Goal: Task Accomplishment & Management: Manage account settings

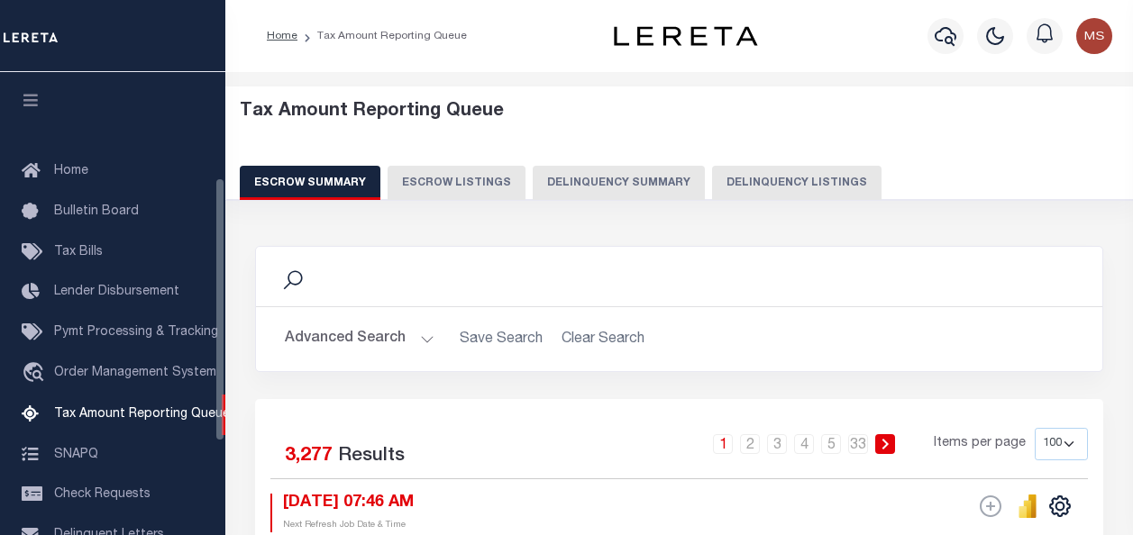
select select "100"
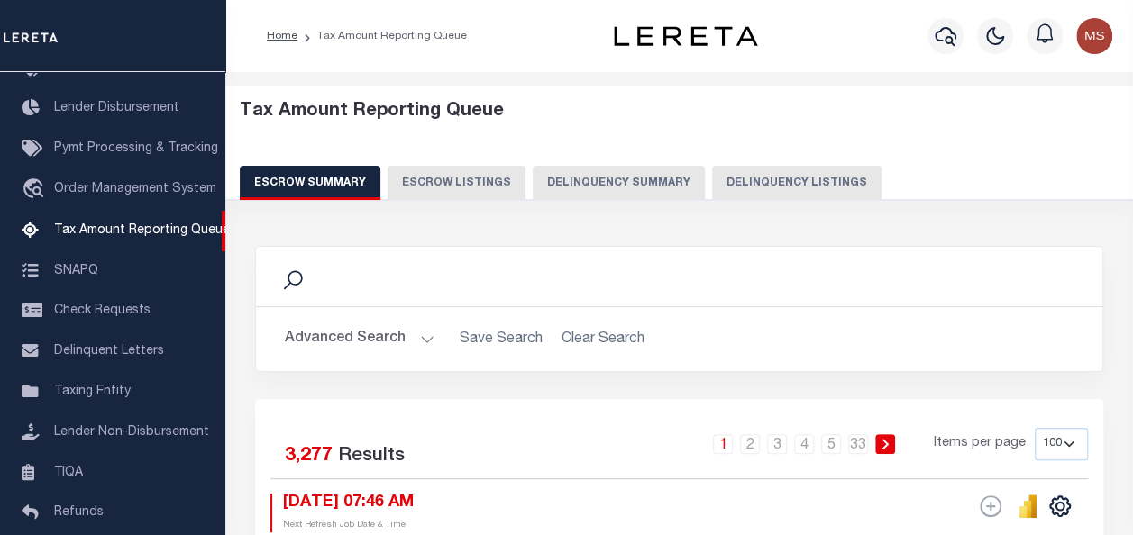
click at [746, 182] on button "Delinquency Listings" at bounding box center [796, 183] width 169 height 34
select select "100"
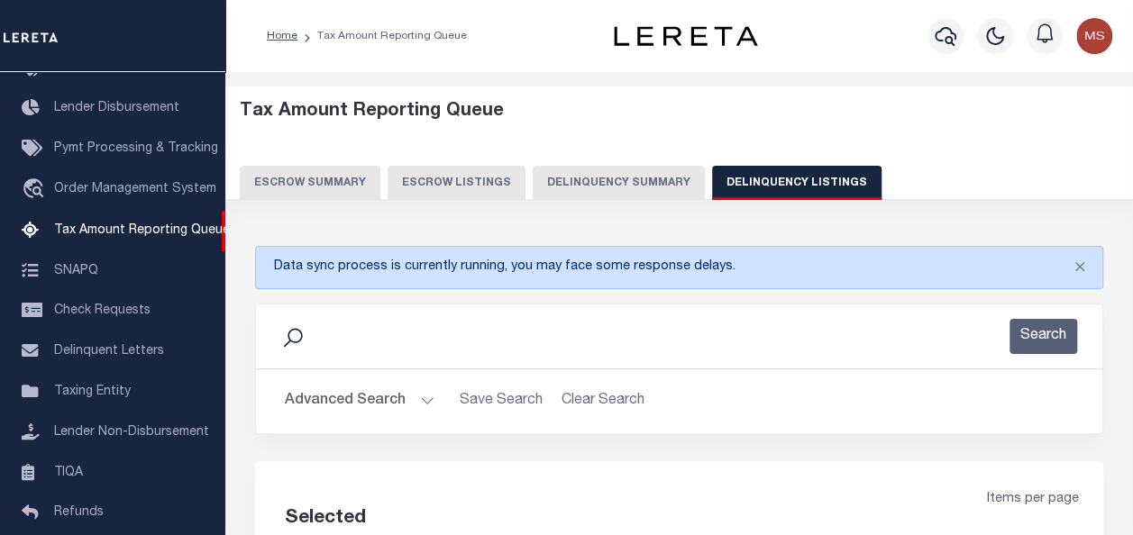
select select "100"
click at [750, 181] on button "Delinquency Listings" at bounding box center [796, 183] width 169 height 34
select select "100"
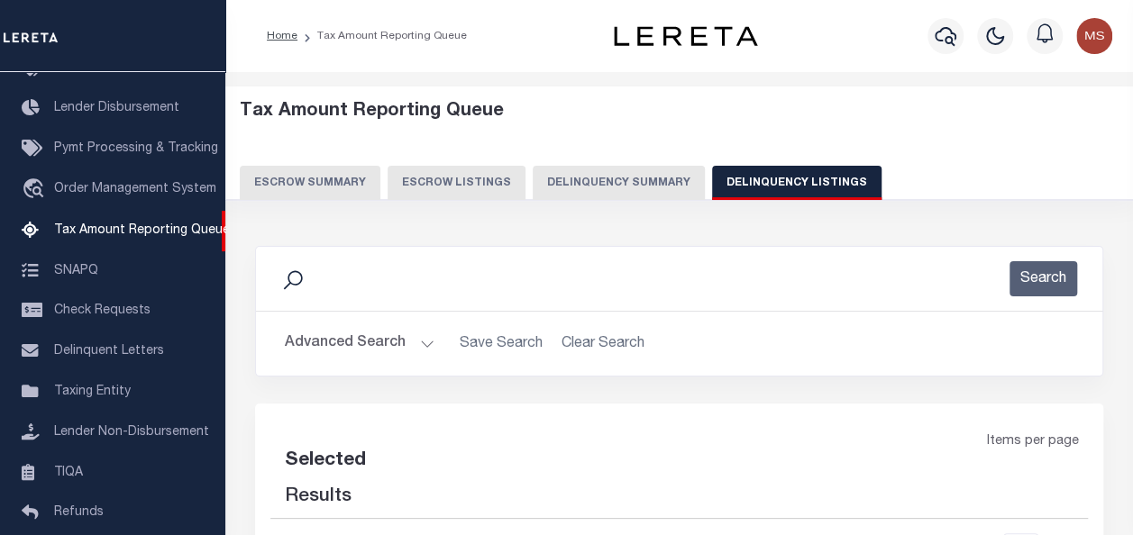
click at [297, 279] on icon at bounding box center [292, 280] width 23 height 23
select select "100"
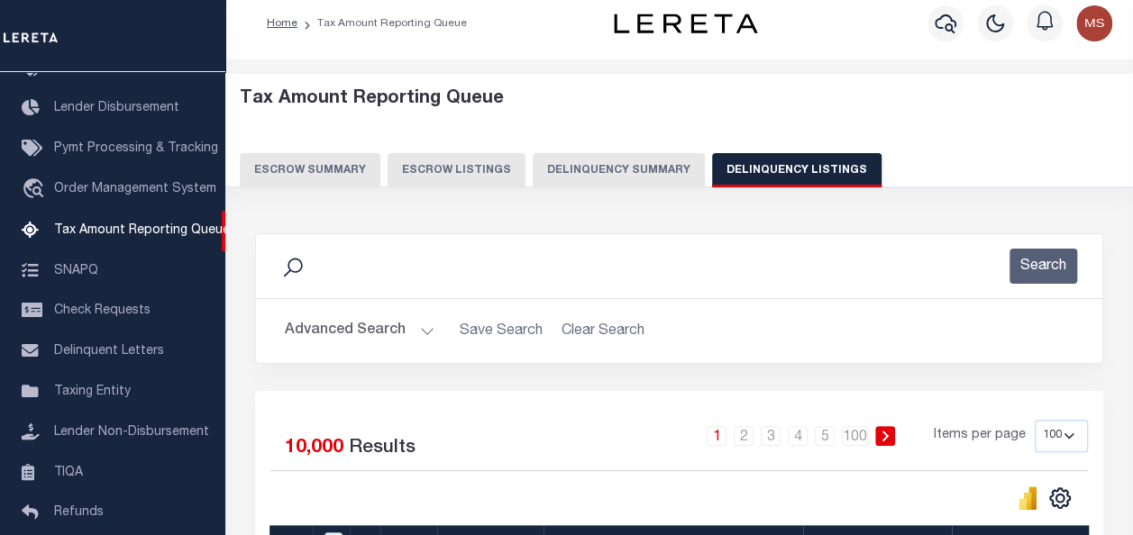
scroll to position [0, 0]
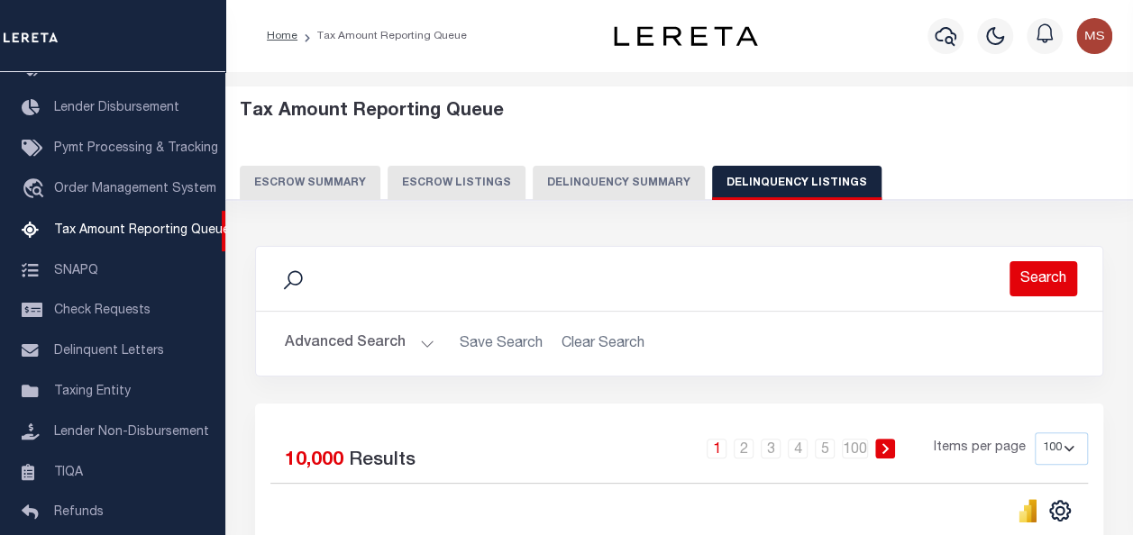
click at [1053, 278] on button "Search" at bounding box center [1044, 278] width 68 height 35
click at [411, 343] on button "Advanced Search" at bounding box center [360, 343] width 150 height 35
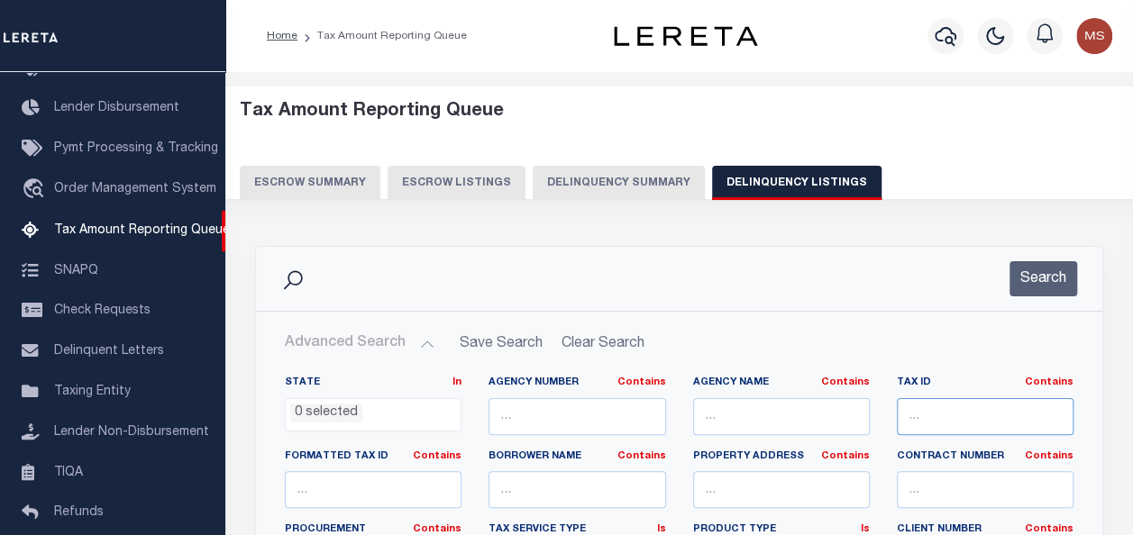
click at [936, 413] on input "text" at bounding box center [985, 416] width 177 height 37
paste input "32-05-04-149-002.000-008"
type input "32-05-04-149-002.000-008"
click at [1044, 276] on button "Search" at bounding box center [1044, 278] width 68 height 35
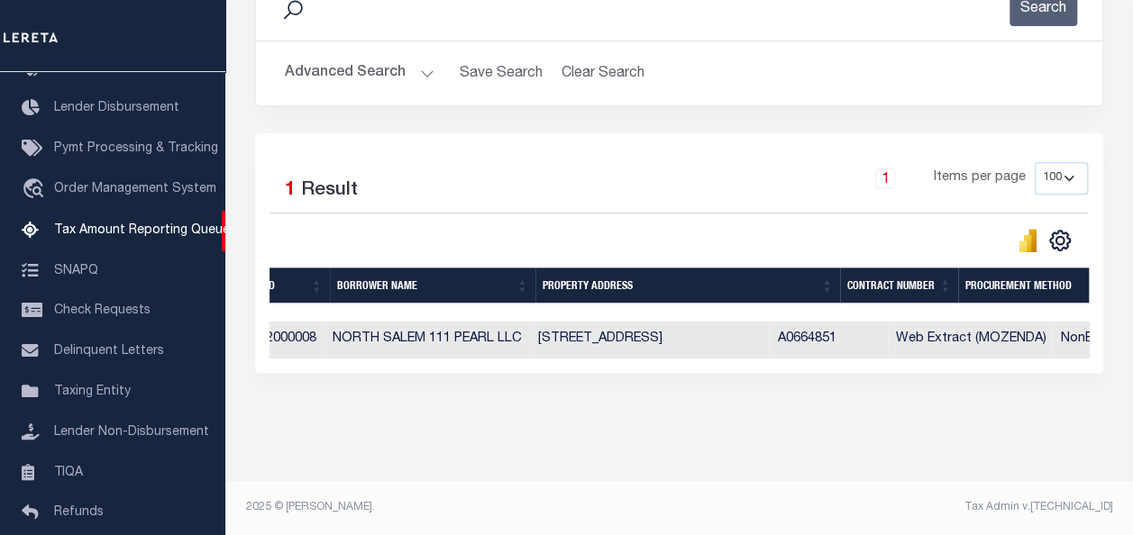
scroll to position [0, 0]
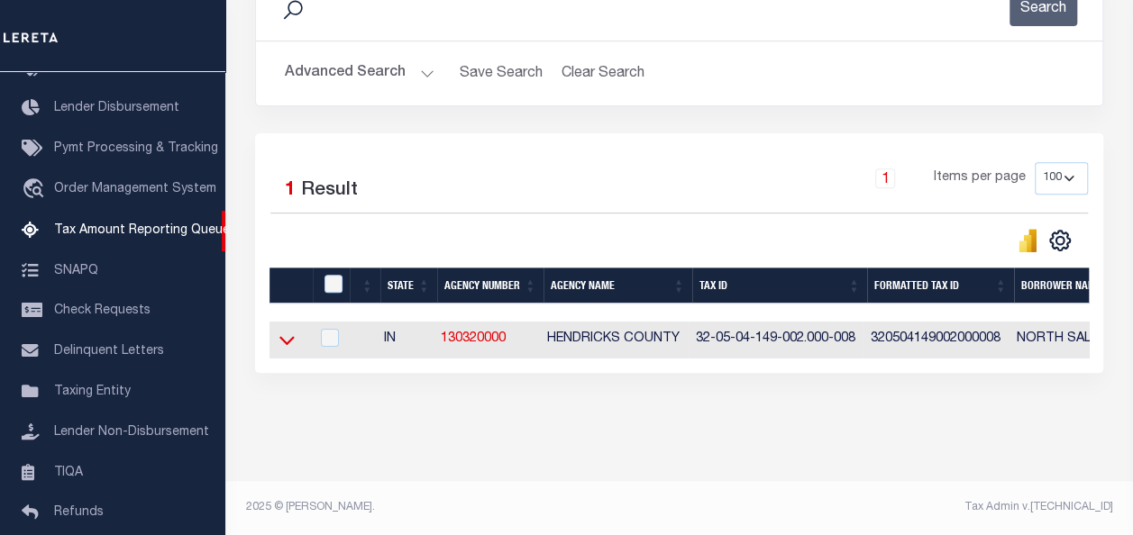
click at [286, 343] on icon at bounding box center [286, 340] width 15 height 19
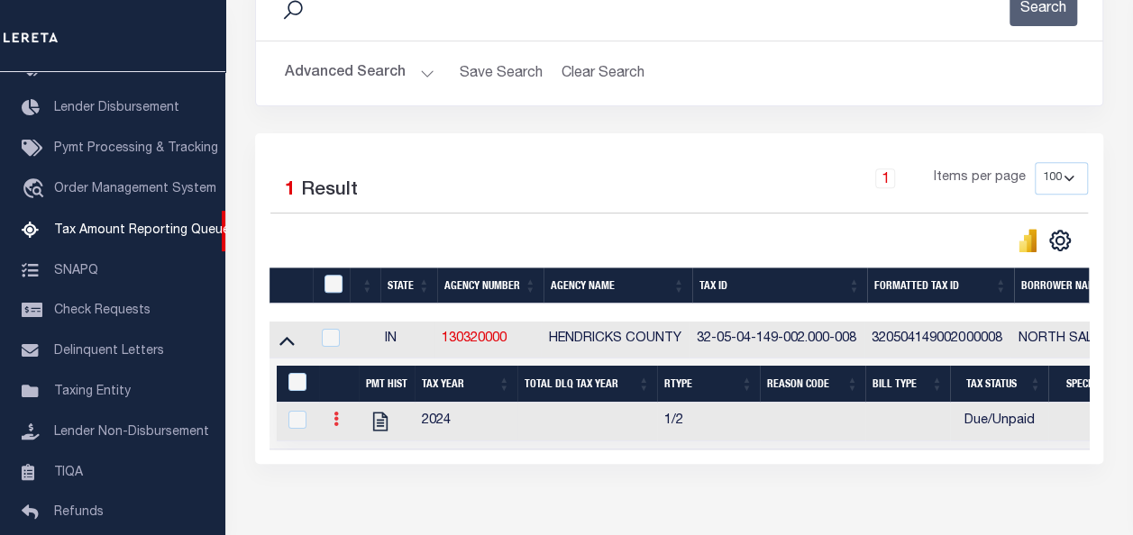
click at [334, 421] on icon at bounding box center [336, 419] width 5 height 14
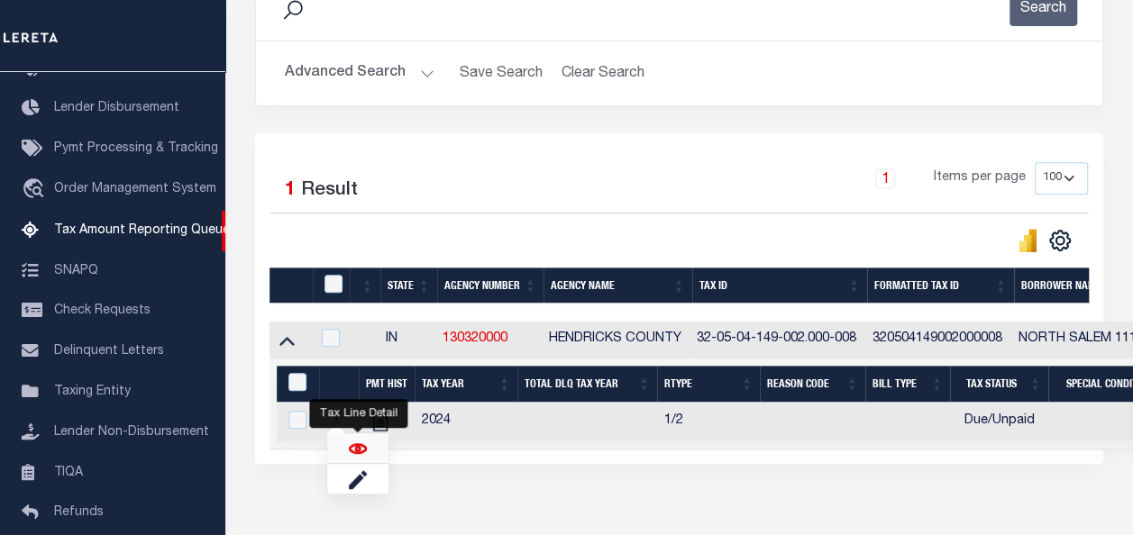
click at [353, 454] on img "" at bounding box center [358, 449] width 18 height 18
checkbox input "true"
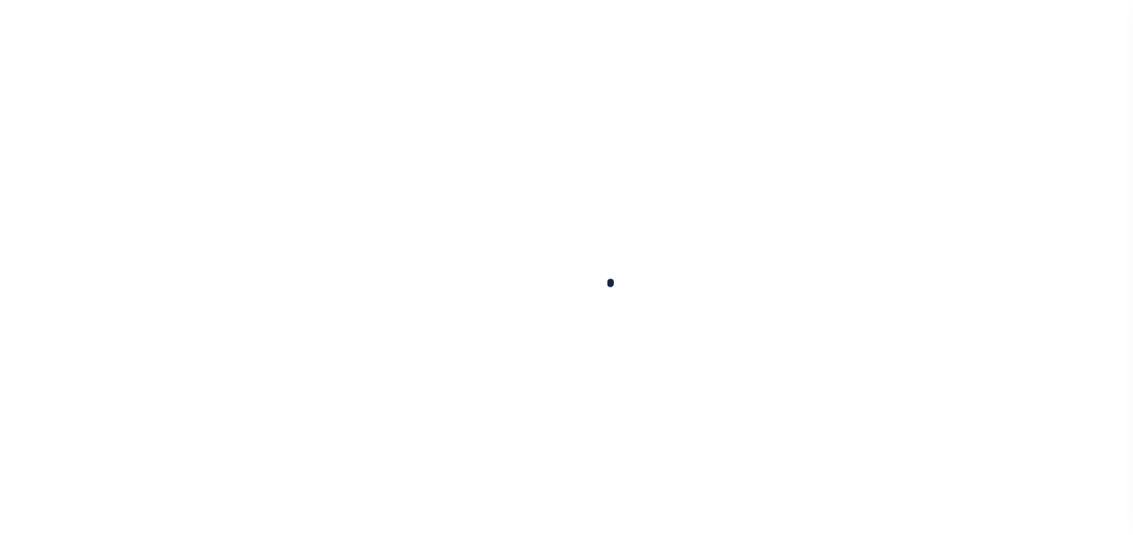
select select "DUE"
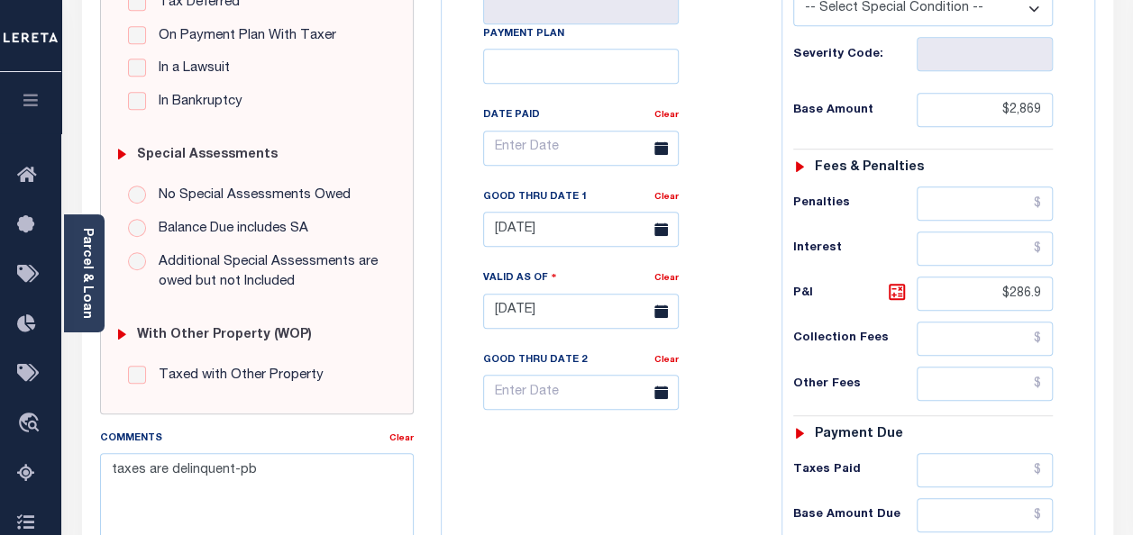
scroll to position [459, 0]
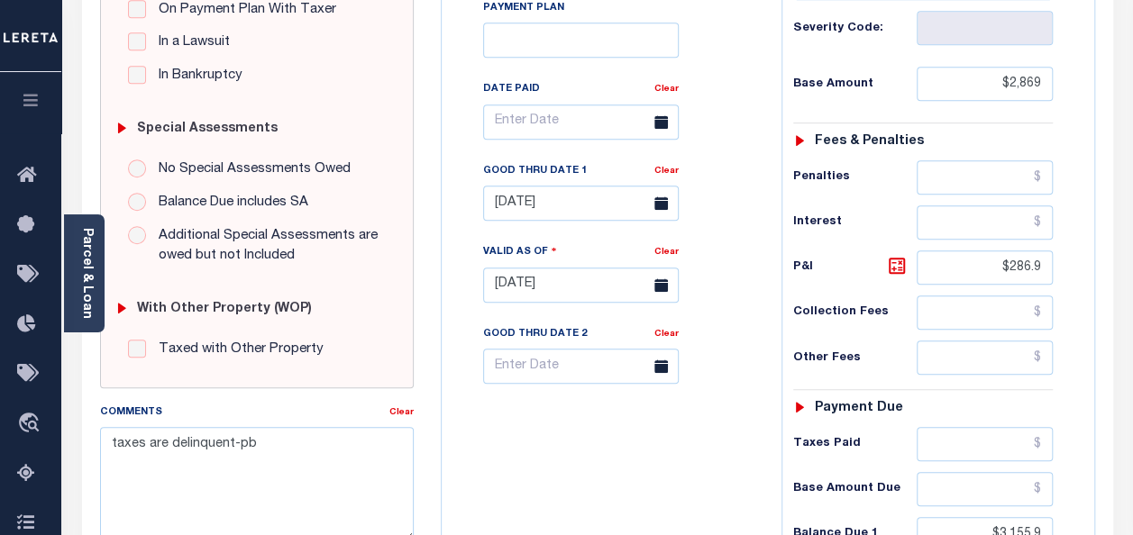
click at [662, 287] on icon at bounding box center [661, 286] width 14 height 14
click at [656, 287] on icon at bounding box center [661, 286] width 14 height 14
click at [660, 198] on icon at bounding box center [661, 203] width 14 height 14
click at [661, 291] on icon at bounding box center [661, 286] width 14 height 14
click at [667, 257] on link "Clear" at bounding box center [666, 252] width 24 height 9
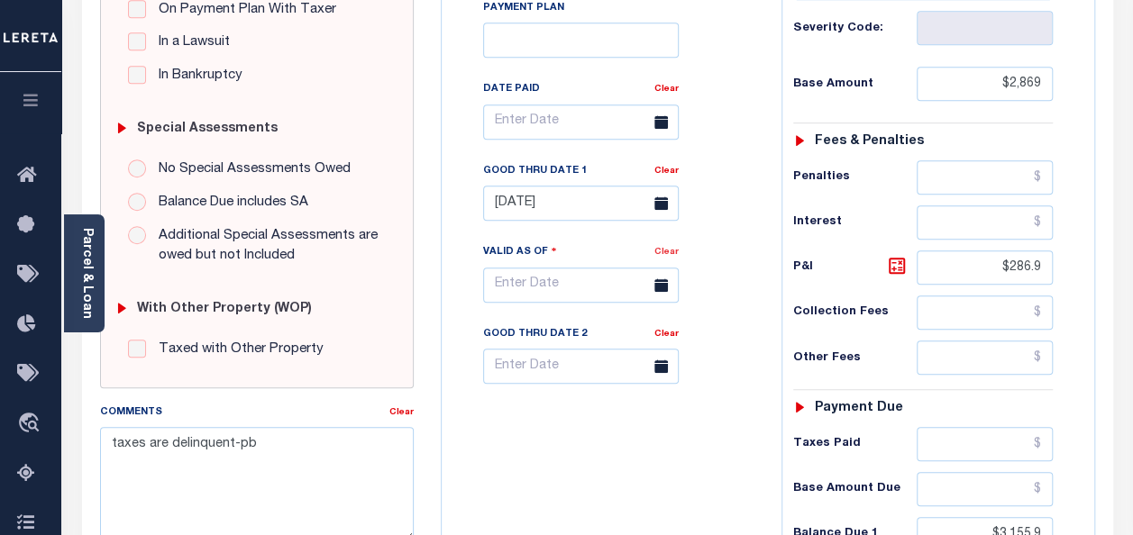
type input "[DATE]"
click at [661, 287] on icon at bounding box center [661, 286] width 14 height 14
click at [657, 288] on icon at bounding box center [661, 286] width 14 height 14
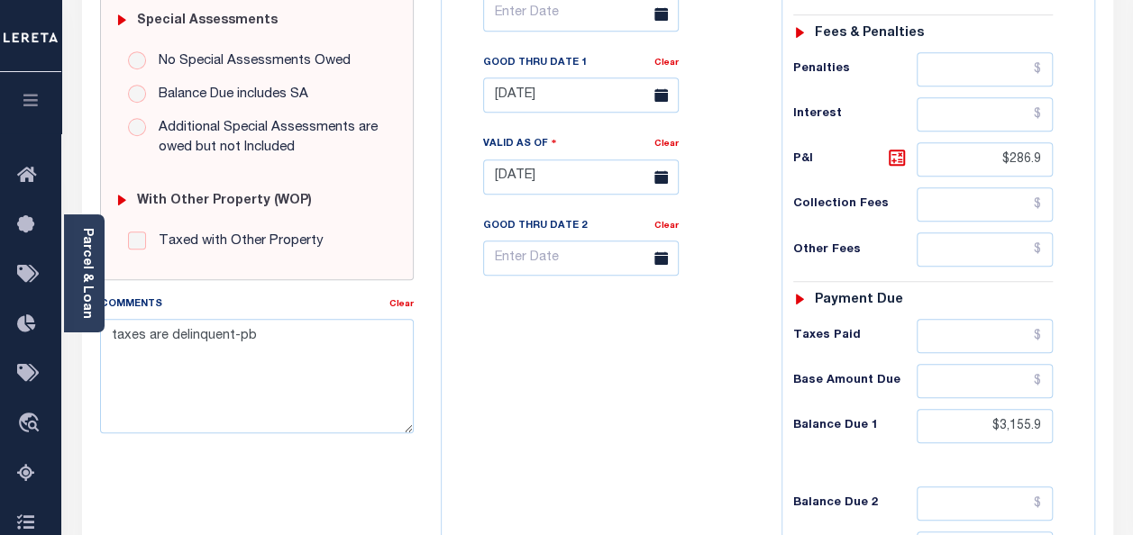
scroll to position [451, 0]
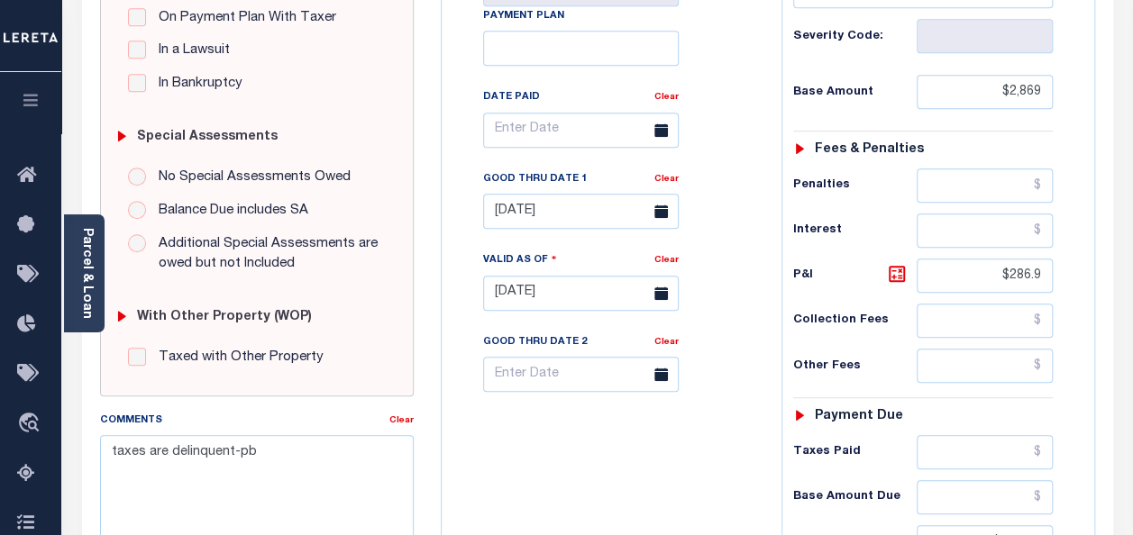
click at [654, 216] on icon at bounding box center [661, 212] width 14 height 14
click at [660, 213] on icon at bounding box center [661, 212] width 14 height 14
click at [525, 210] on input "[DATE]" at bounding box center [581, 211] width 196 height 35
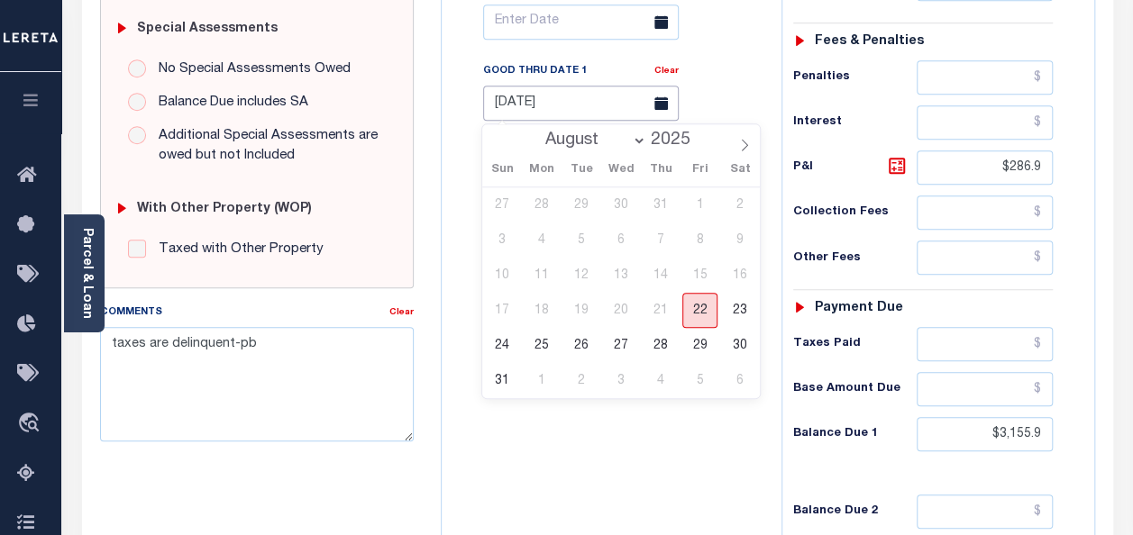
scroll to position [541, 0]
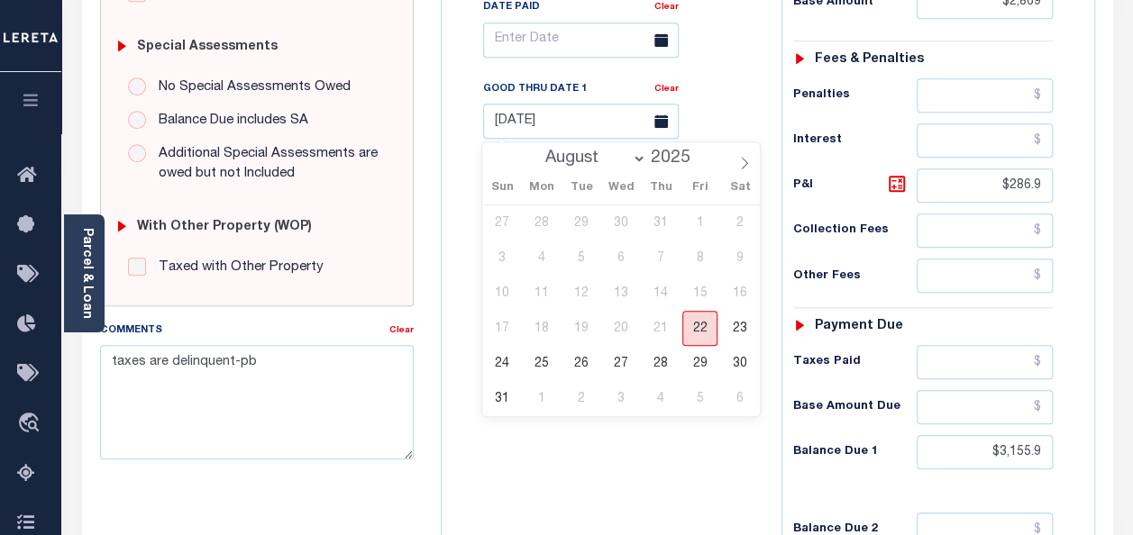
click at [704, 332] on span "22" at bounding box center [699, 328] width 35 height 35
type input "[DATE]"
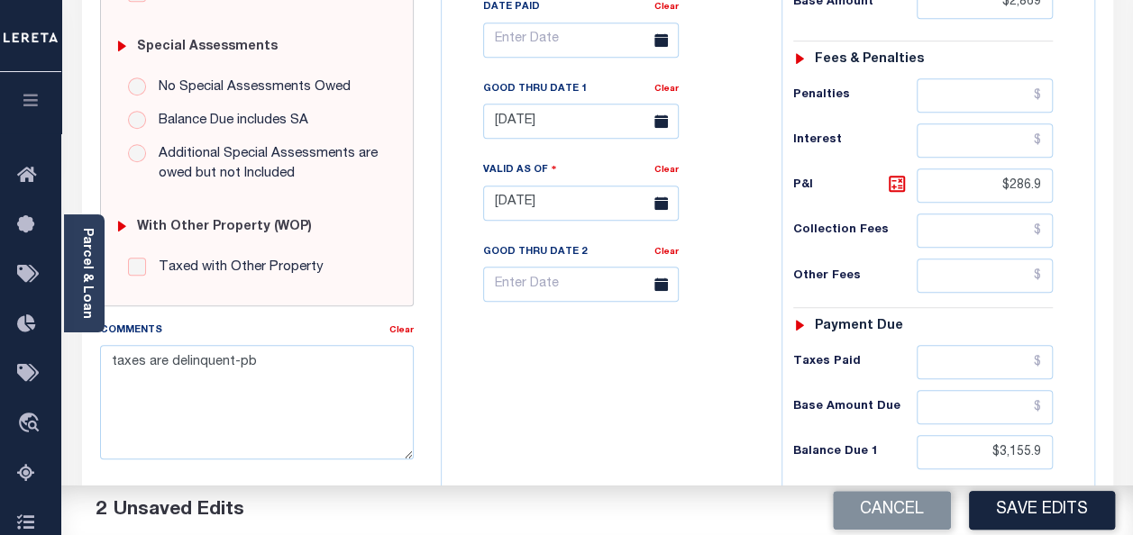
click at [651, 352] on div "Tax Bill No Multiple Payment Option Payment Plan Clear" at bounding box center [607, 194] width 322 height 796
click at [1052, 507] on button "Save Edits" at bounding box center [1042, 510] width 146 height 39
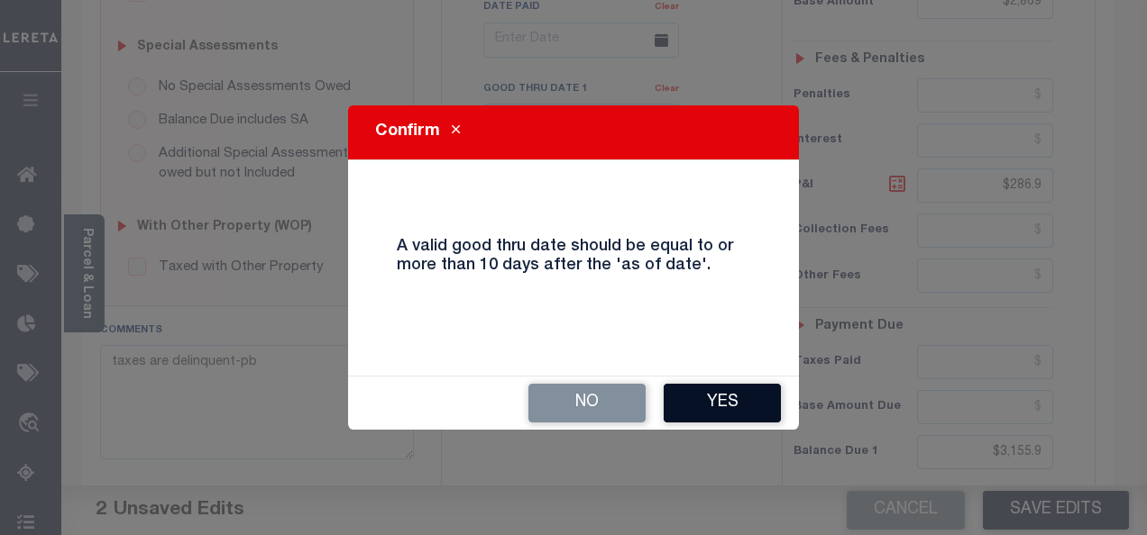
click at [726, 401] on button "Yes" at bounding box center [721, 403] width 117 height 39
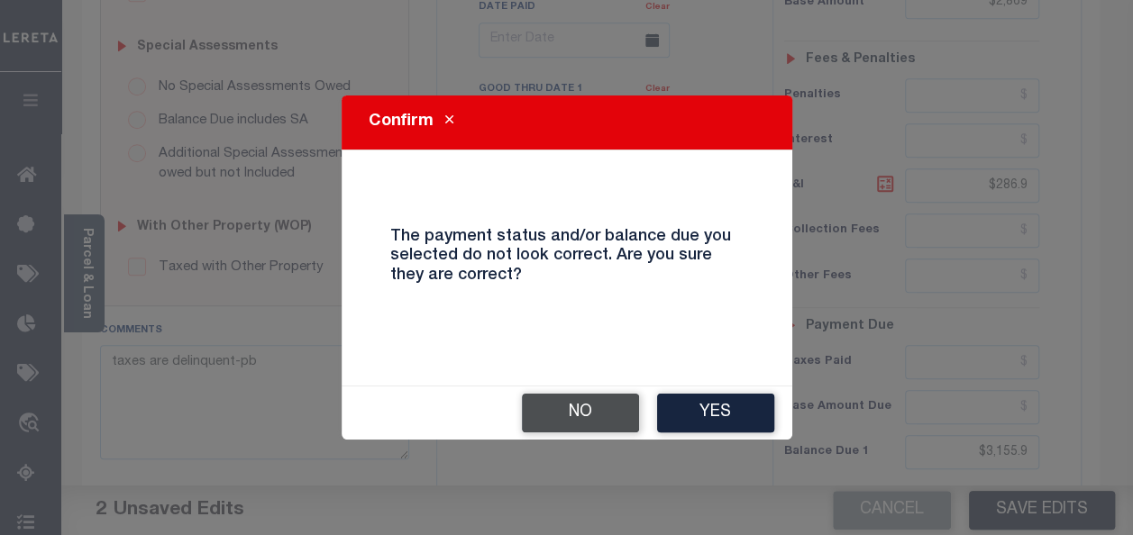
click at [608, 411] on button "No" at bounding box center [580, 413] width 117 height 39
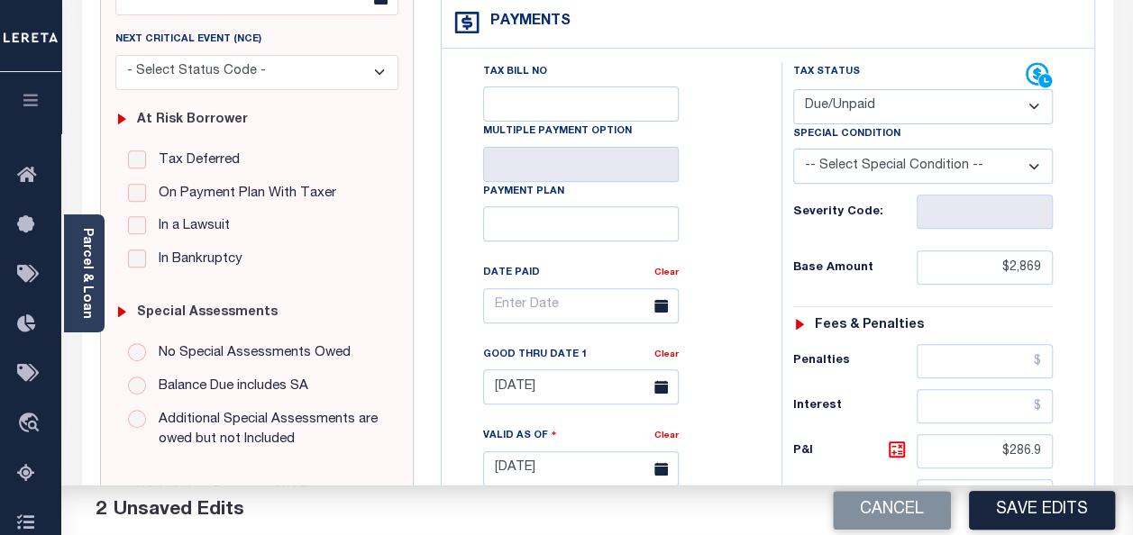
scroll to position [270, 0]
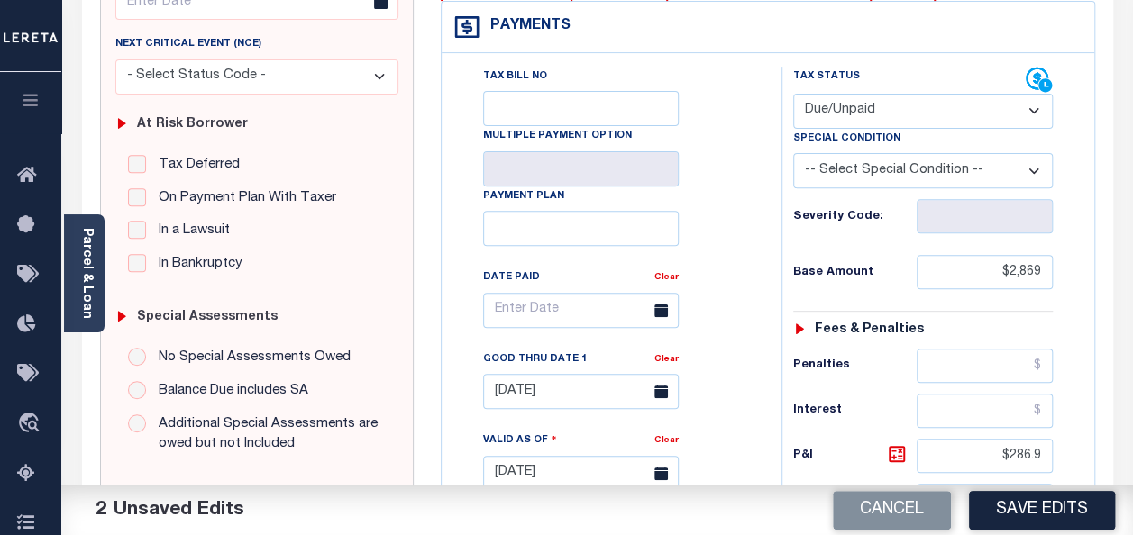
click at [880, 110] on select "- Select Status Code - Open Due/Unpaid Paid Incomplete No Tax Due Internal Refu…" at bounding box center [923, 111] width 260 height 35
click at [793, 94] on select "- Select Status Code - Open Due/Unpaid Paid Incomplete No Tax Due Internal Refu…" at bounding box center [923, 111] width 260 height 35
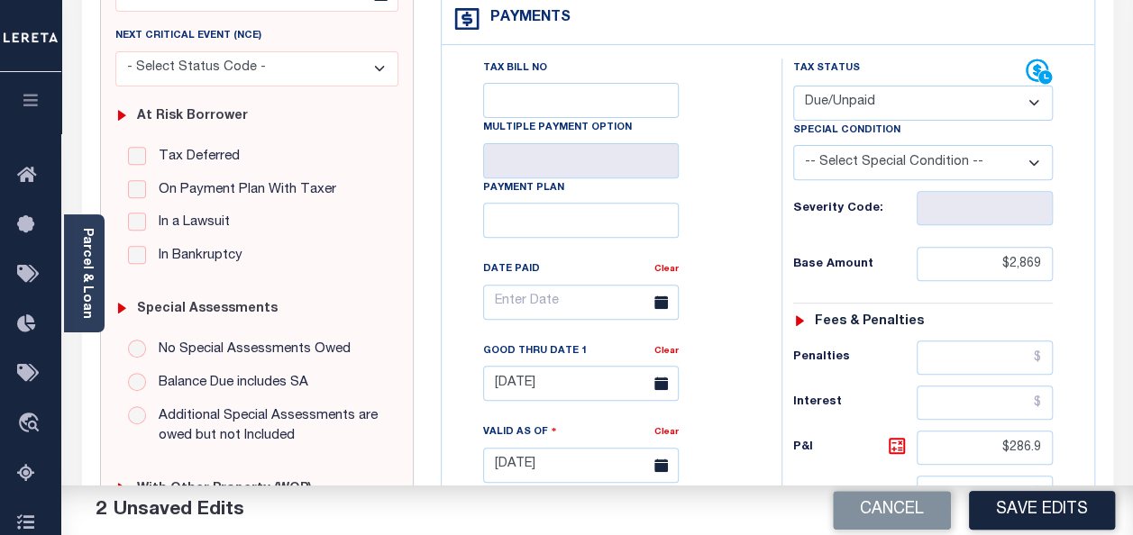
scroll to position [369, 0]
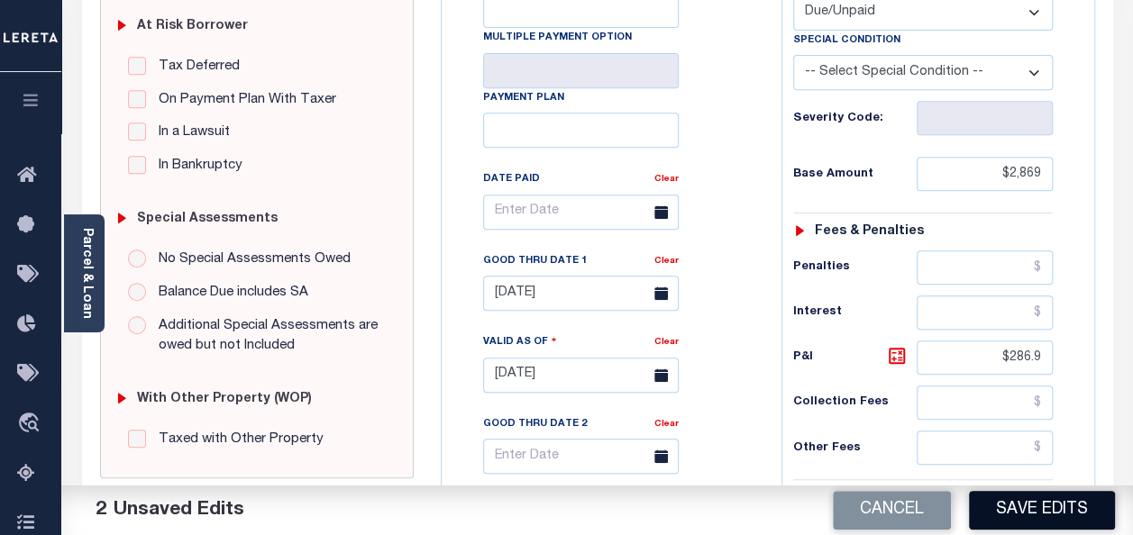
click at [1065, 515] on button "Save Edits" at bounding box center [1042, 510] width 146 height 39
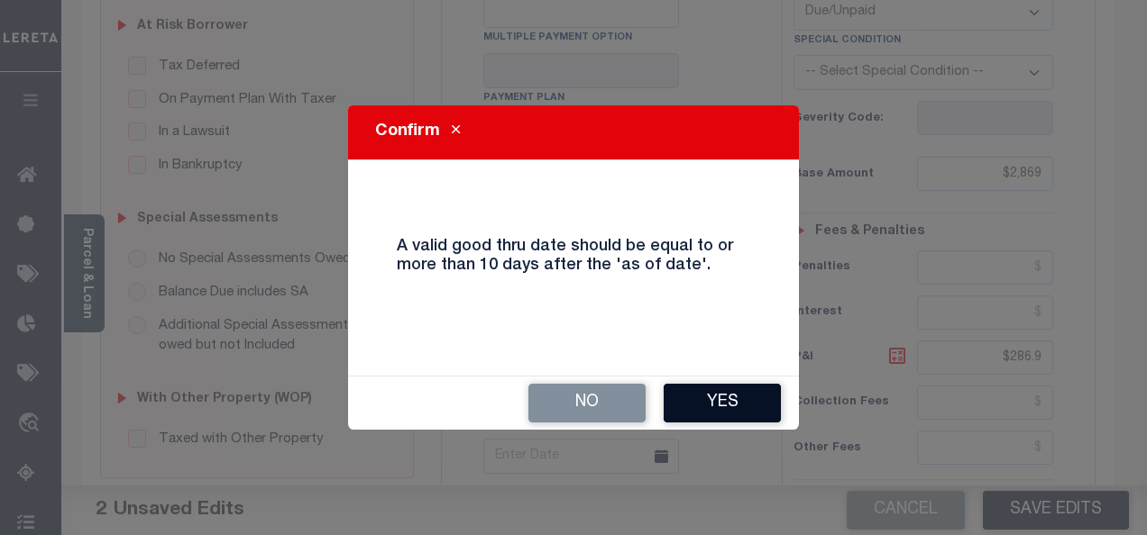
click at [745, 404] on button "Yes" at bounding box center [721, 403] width 117 height 39
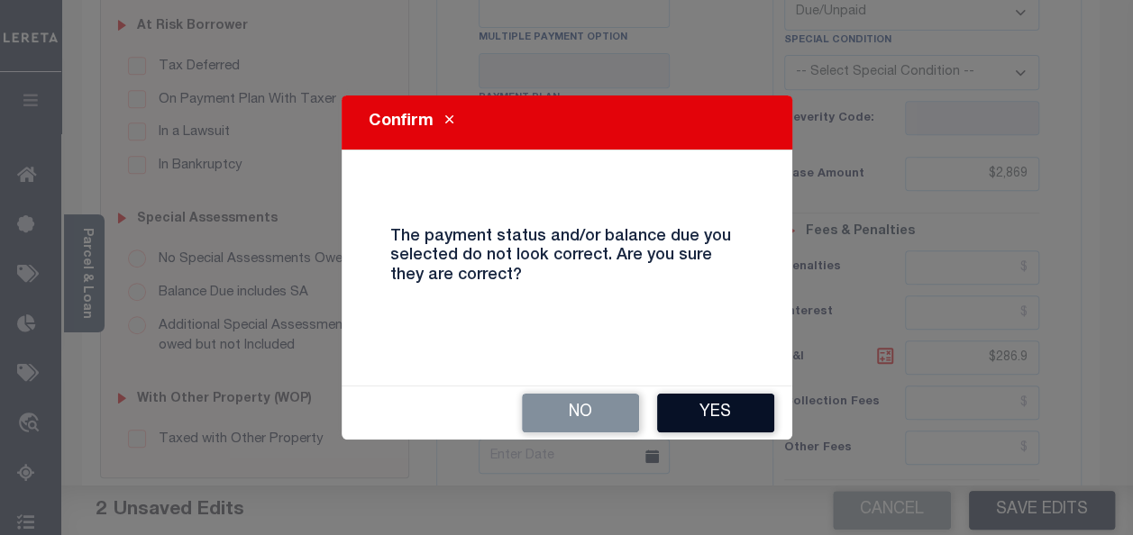
click at [737, 414] on button "Yes" at bounding box center [715, 413] width 117 height 39
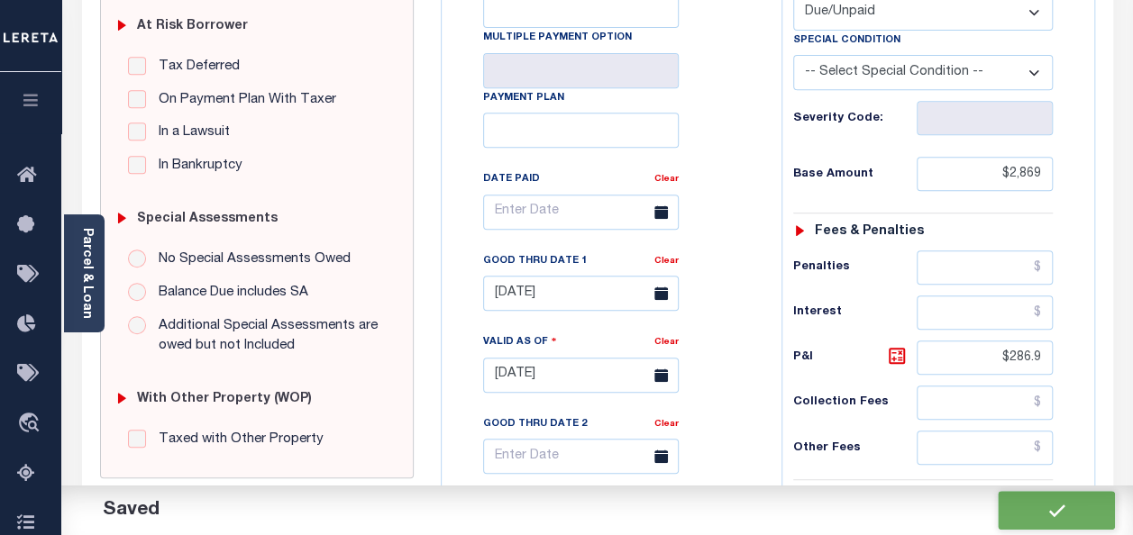
checkbox input "false"
type input "$2,869"
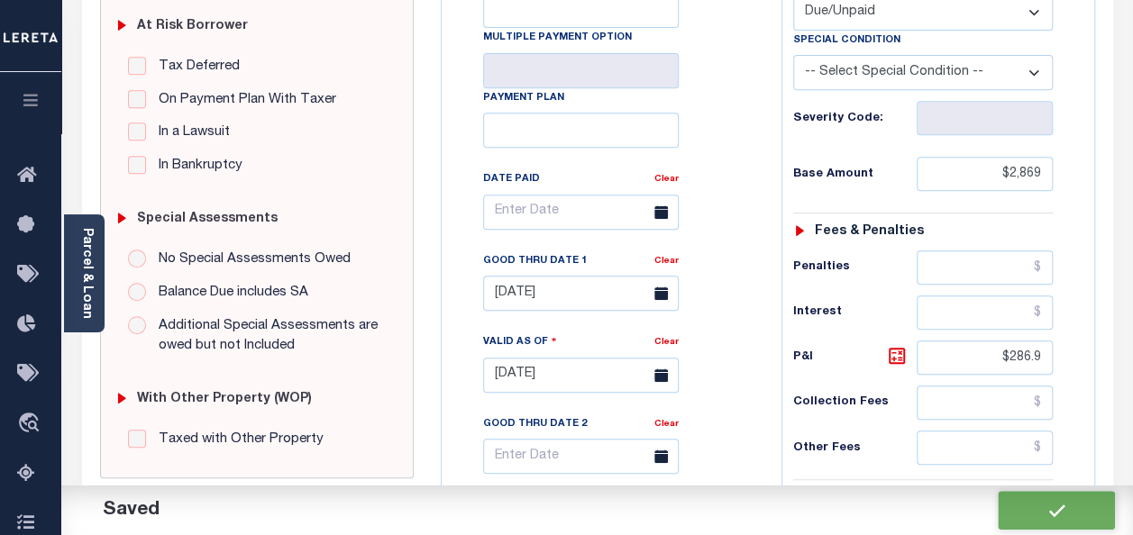
type input "$286.9"
type input "$3,155.9"
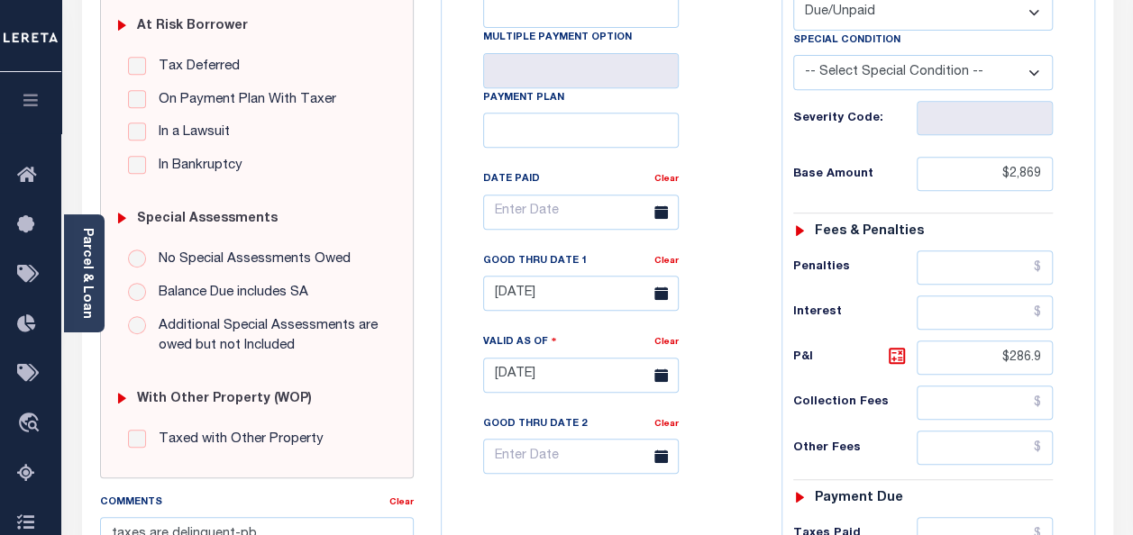
scroll to position [0, 0]
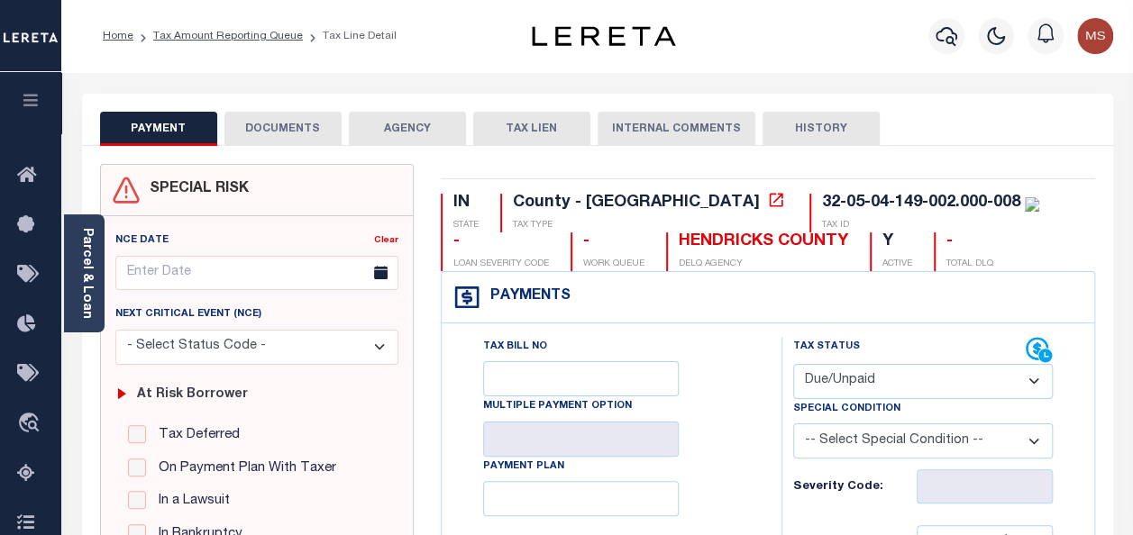
click at [288, 127] on button "DOCUMENTS" at bounding box center [282, 129] width 117 height 34
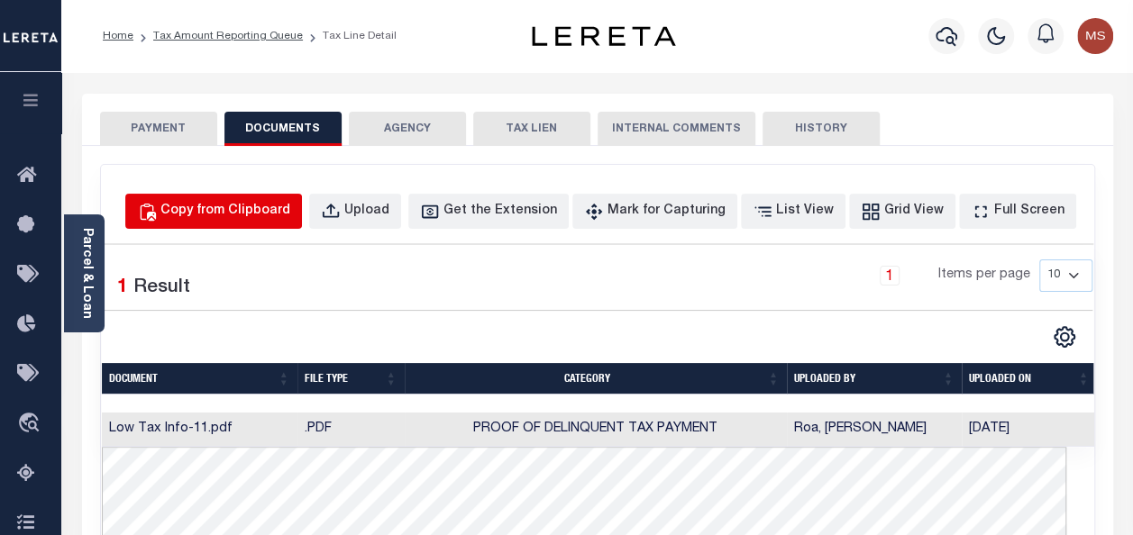
click at [249, 216] on div "Copy from Clipboard" at bounding box center [225, 212] width 130 height 20
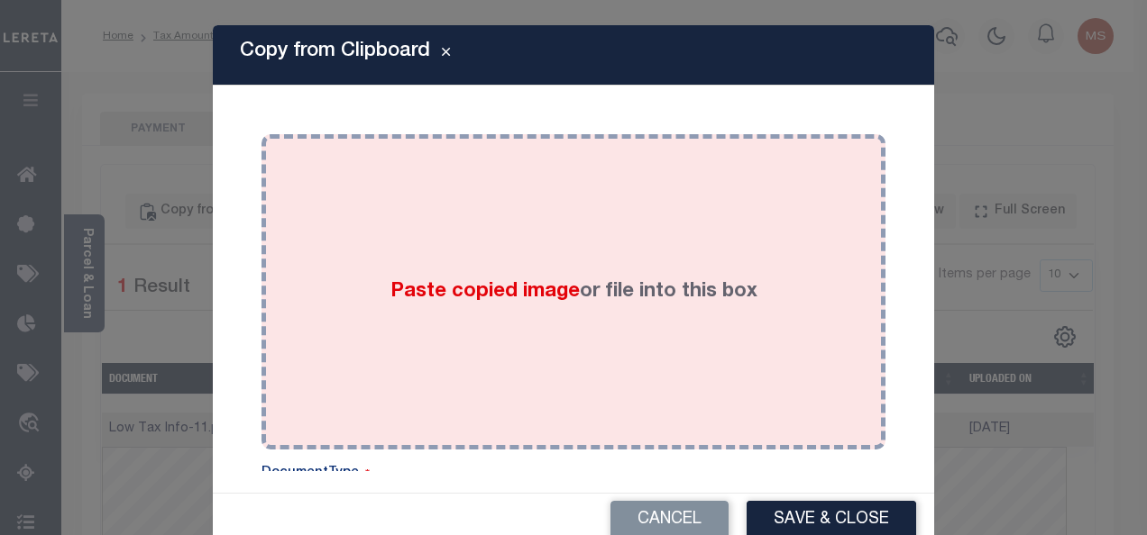
click at [531, 306] on label "Paste copied image or file into this box" at bounding box center [573, 293] width 367 height 30
click at [472, 294] on span "Paste copied image" at bounding box center [484, 292] width 189 height 20
click at [559, 287] on span "Paste copied image" at bounding box center [484, 292] width 189 height 20
click at [653, 297] on label "Paste copied image or file into this box" at bounding box center [573, 293] width 367 height 30
drag, startPoint x: 515, startPoint y: 269, endPoint x: 420, endPoint y: 276, distance: 94.9
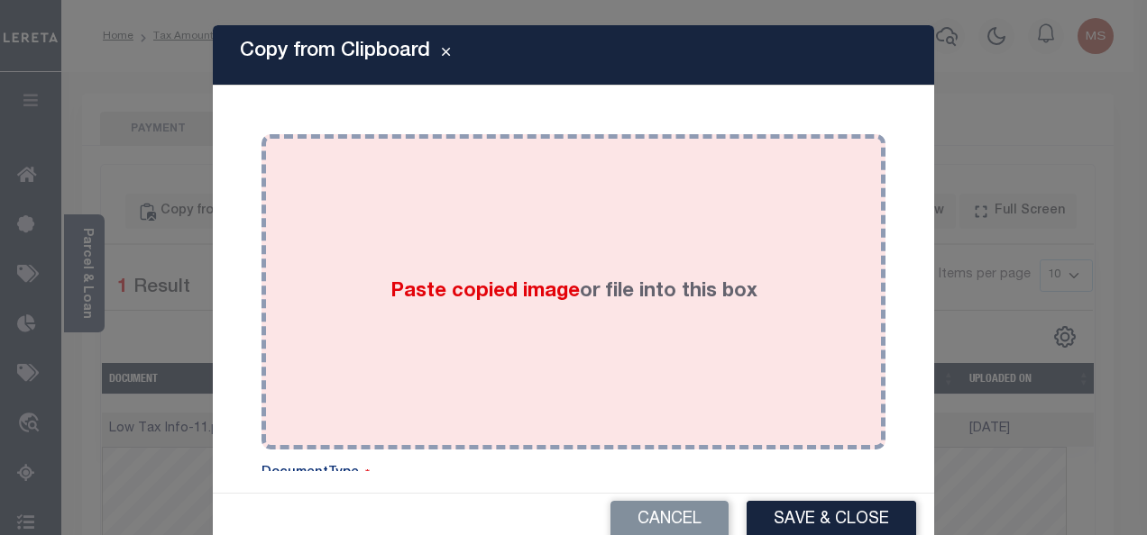
click at [420, 276] on div "Paste copied image or file into this box" at bounding box center [573, 292] width 597 height 288
click at [424, 289] on span "Paste copied image" at bounding box center [484, 292] width 189 height 20
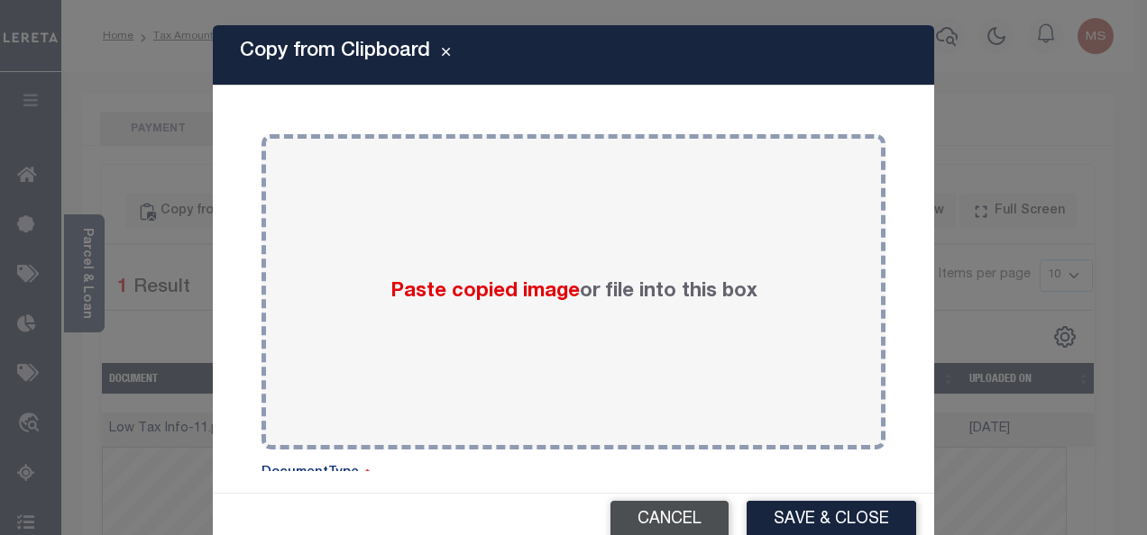
click at [669, 513] on button "Cancel" at bounding box center [669, 520] width 118 height 39
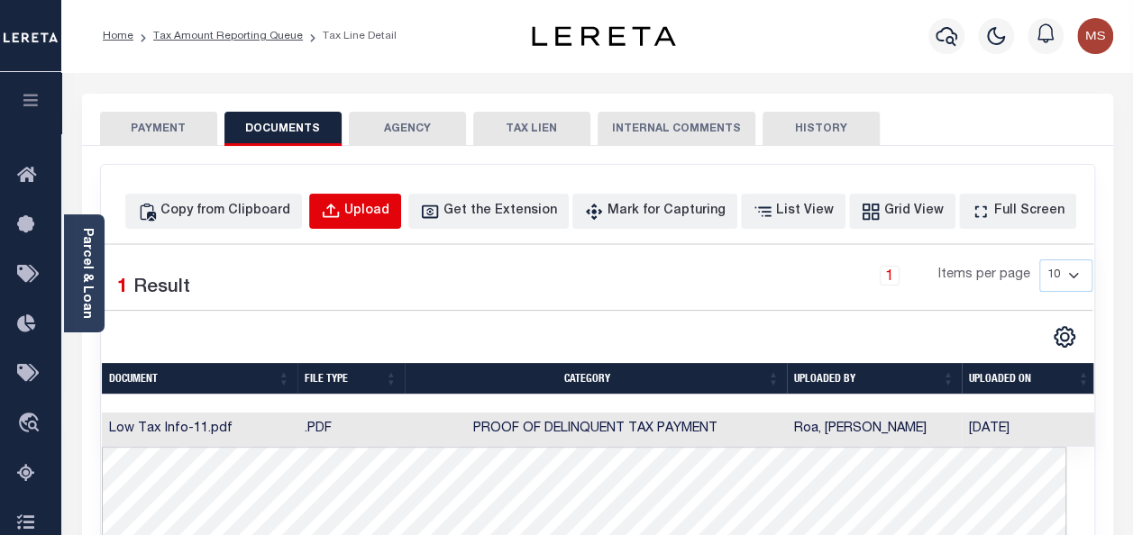
click at [389, 204] on div "Upload" at bounding box center [366, 212] width 45 height 20
select select "POP"
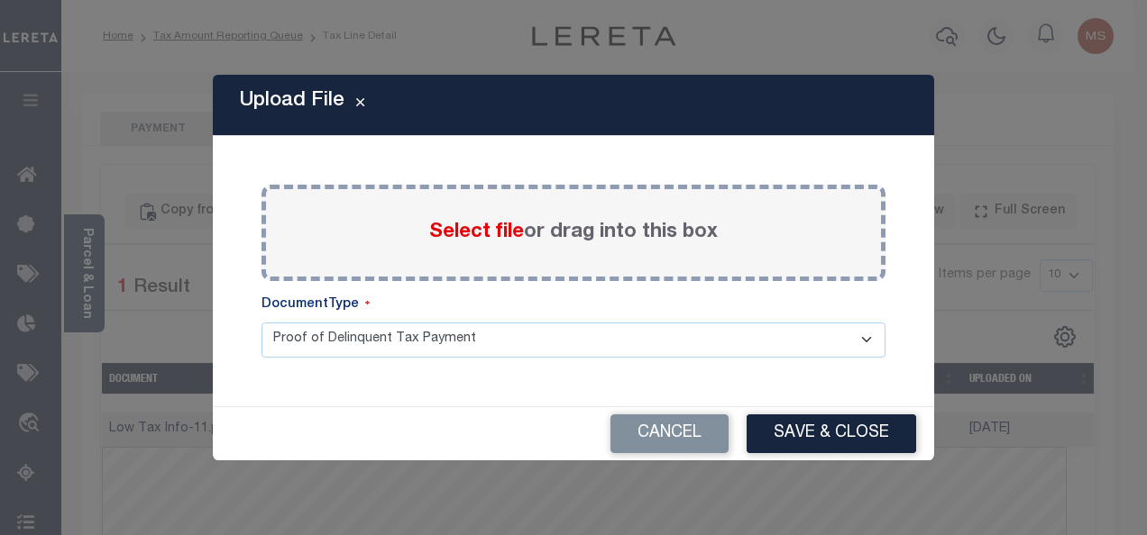
click at [492, 231] on span "Select file" at bounding box center [476, 233] width 95 height 20
click at [0, 0] on input "Select file or drag into this box" at bounding box center [0, 0] width 0 height 0
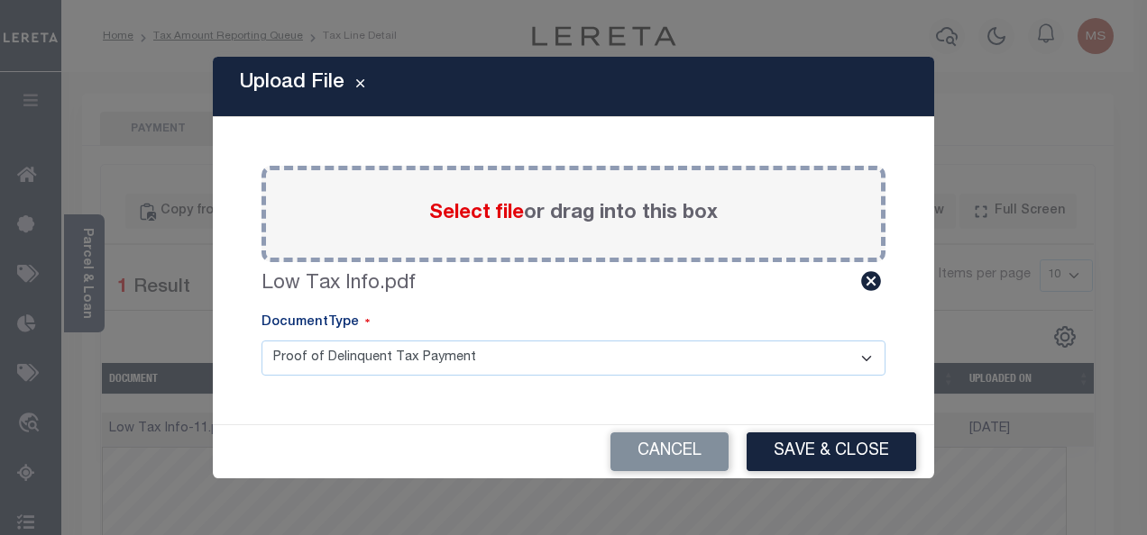
click at [823, 458] on button "Save & Close" at bounding box center [830, 452] width 169 height 39
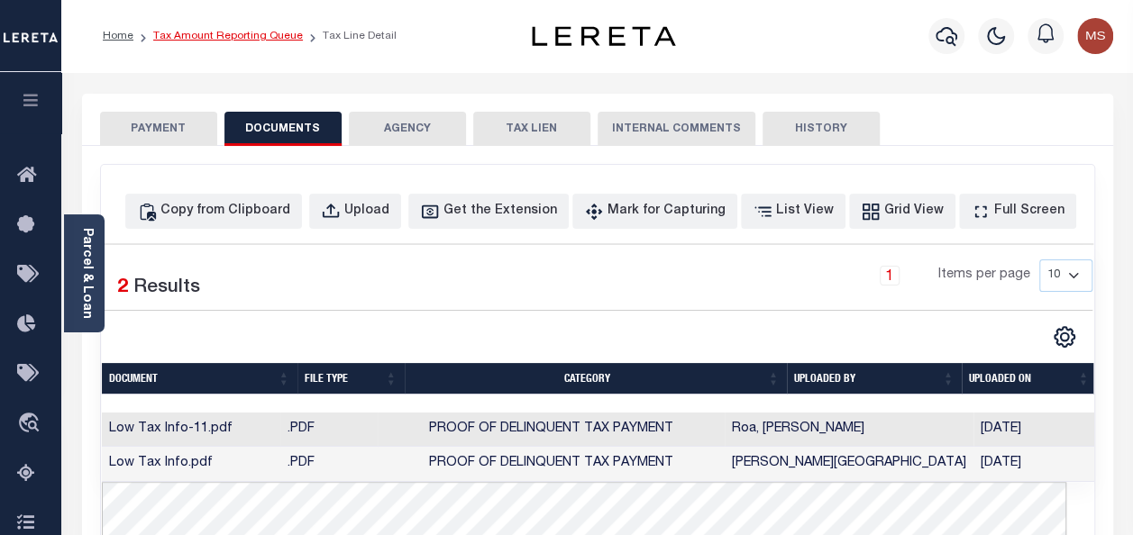
click at [186, 33] on link "Tax Amount Reporting Queue" at bounding box center [228, 36] width 150 height 11
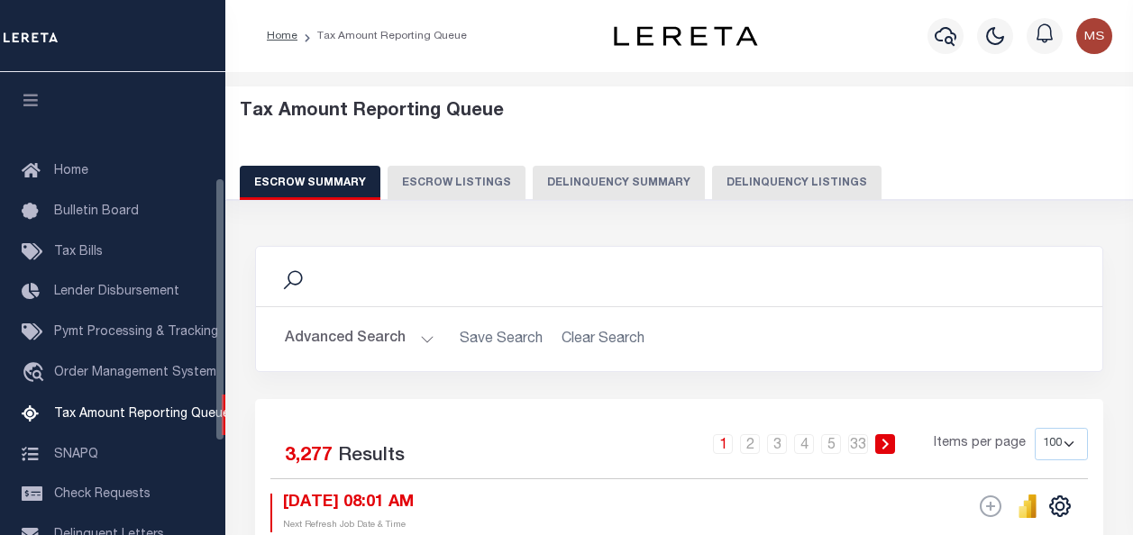
select select "100"
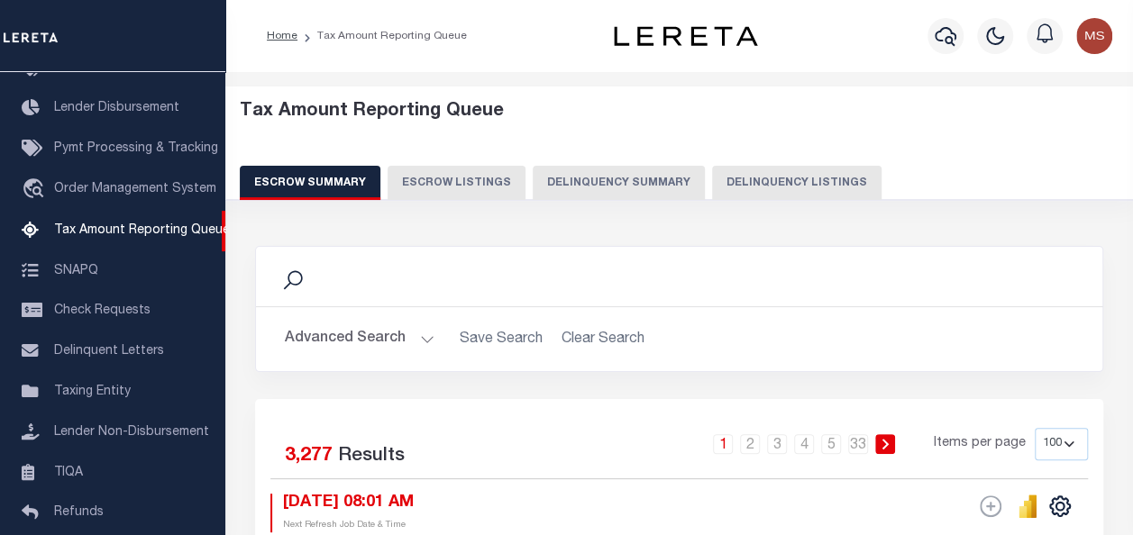
click at [765, 182] on button "Delinquency Listings" at bounding box center [796, 183] width 169 height 34
select select "100"
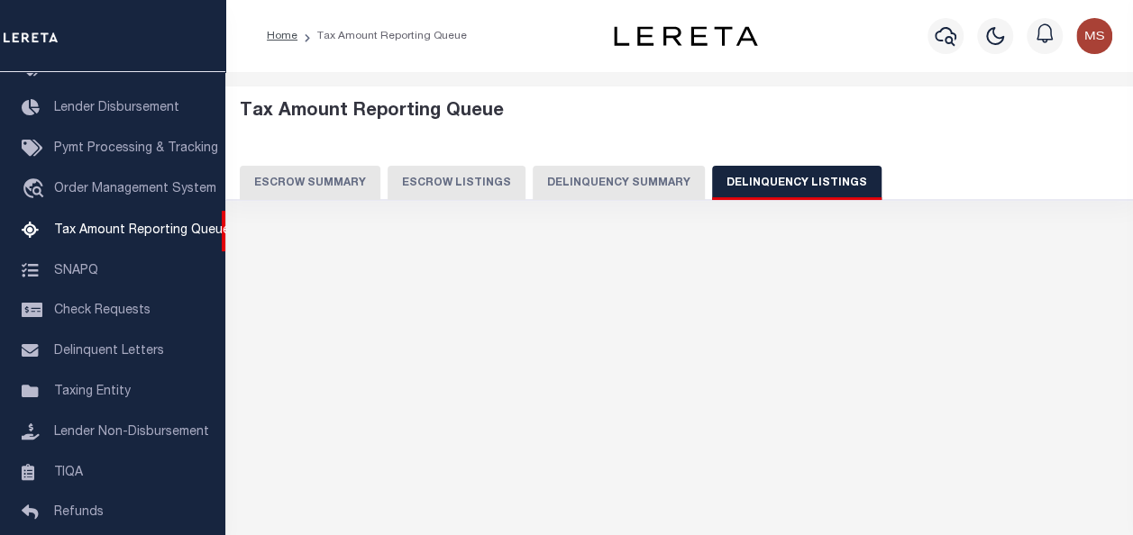
select select "100"
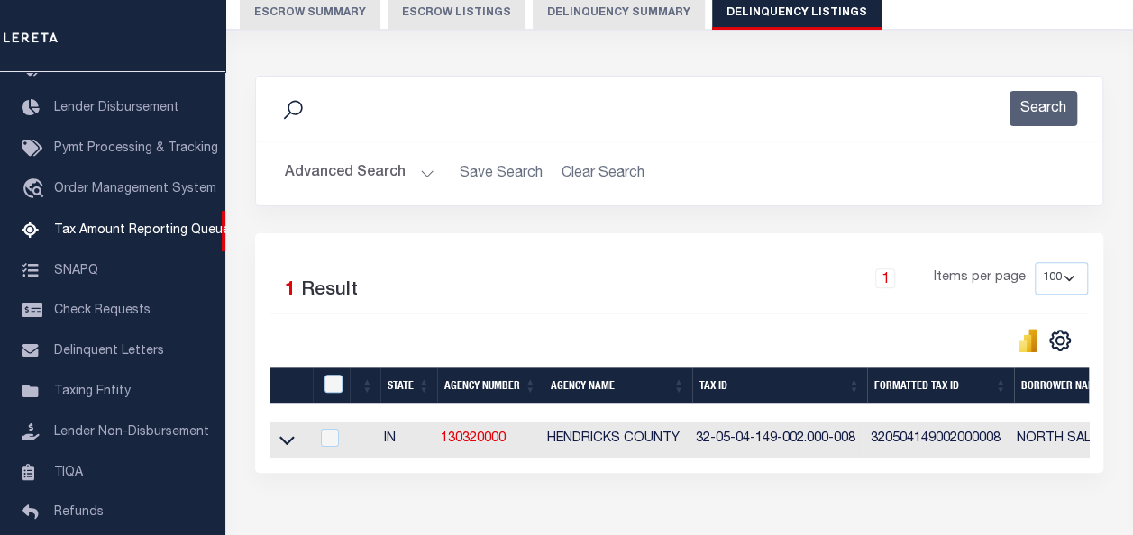
scroll to position [180, 0]
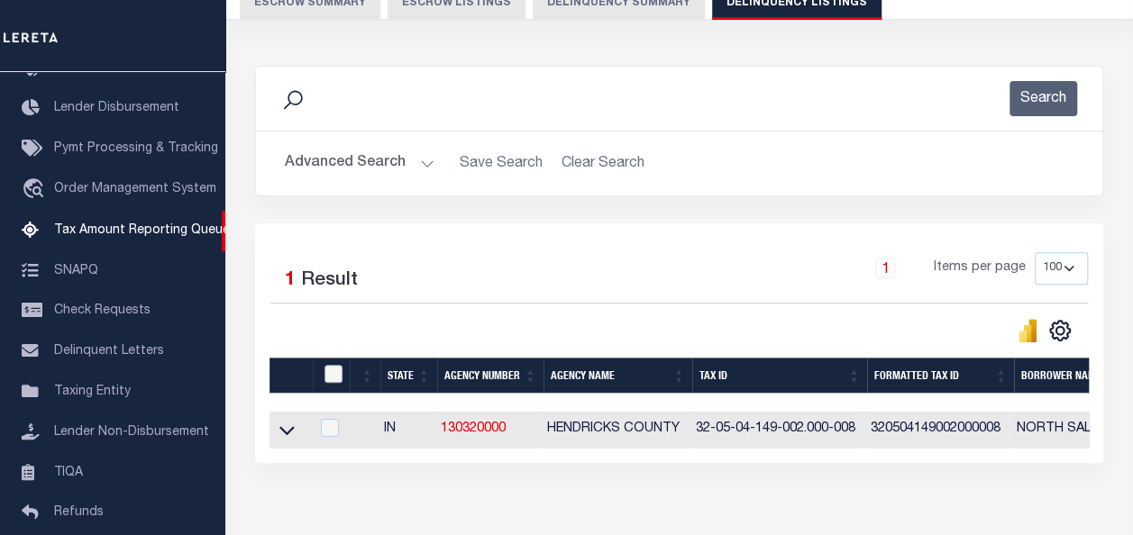
click at [335, 371] on input "checkbox" at bounding box center [333, 374] width 18 height 18
checkbox input "true"
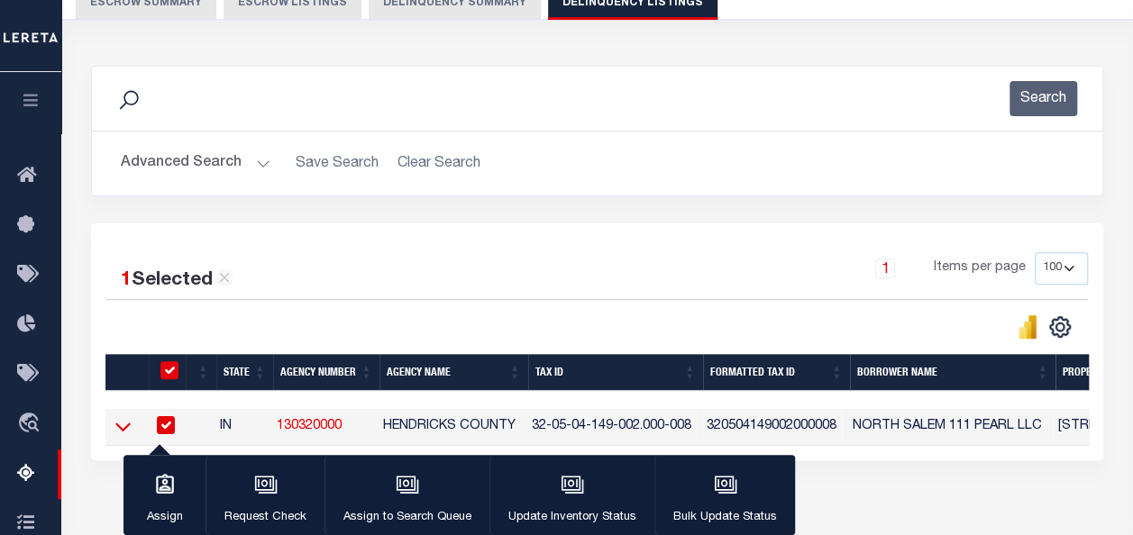
click at [121, 429] on icon at bounding box center [122, 428] width 15 height 9
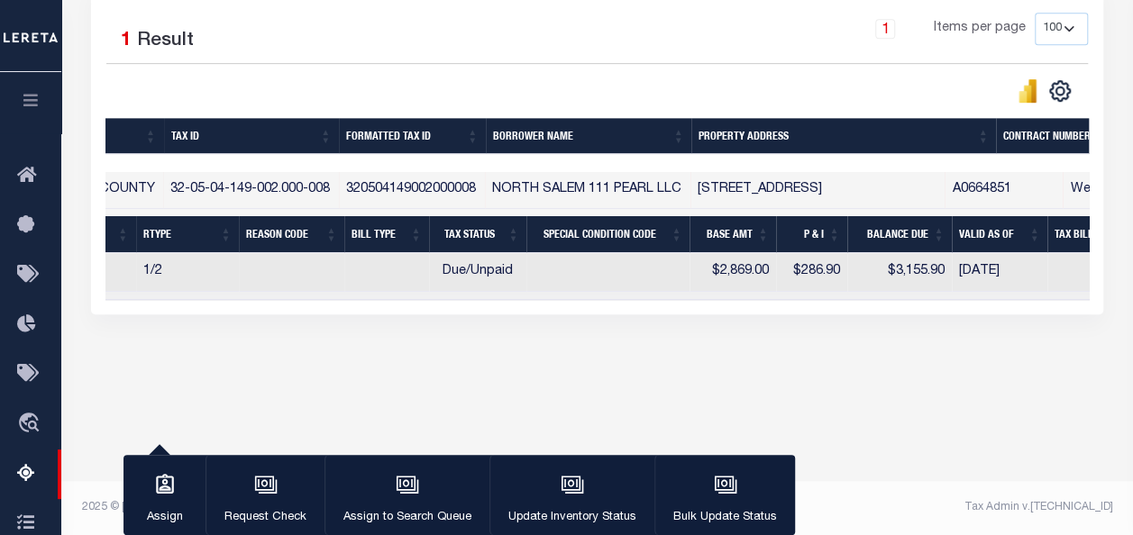
scroll to position [0, 0]
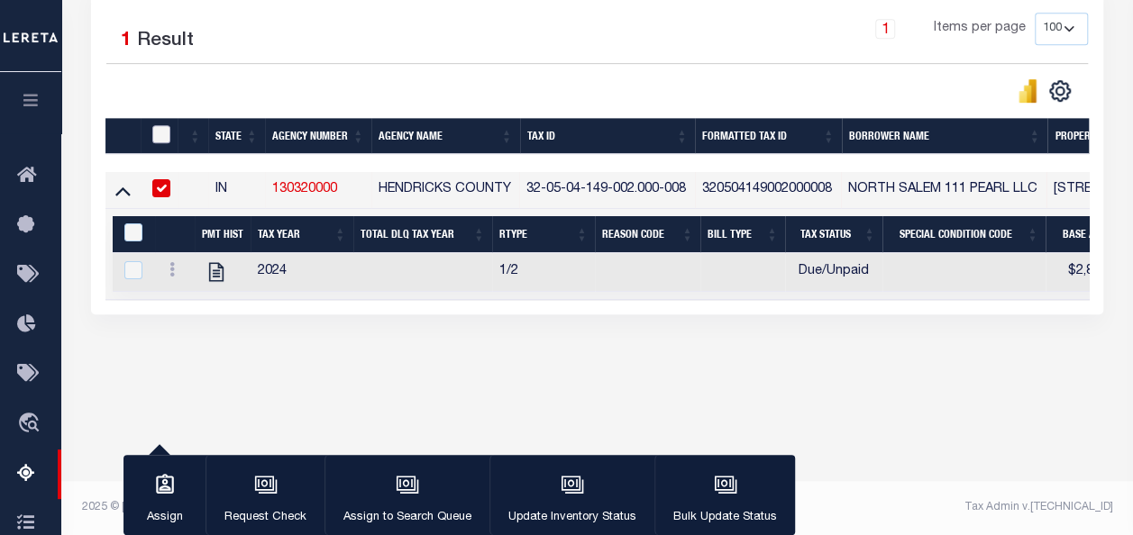
click at [153, 135] on input "checkbox" at bounding box center [161, 134] width 18 height 18
checkbox input "true"
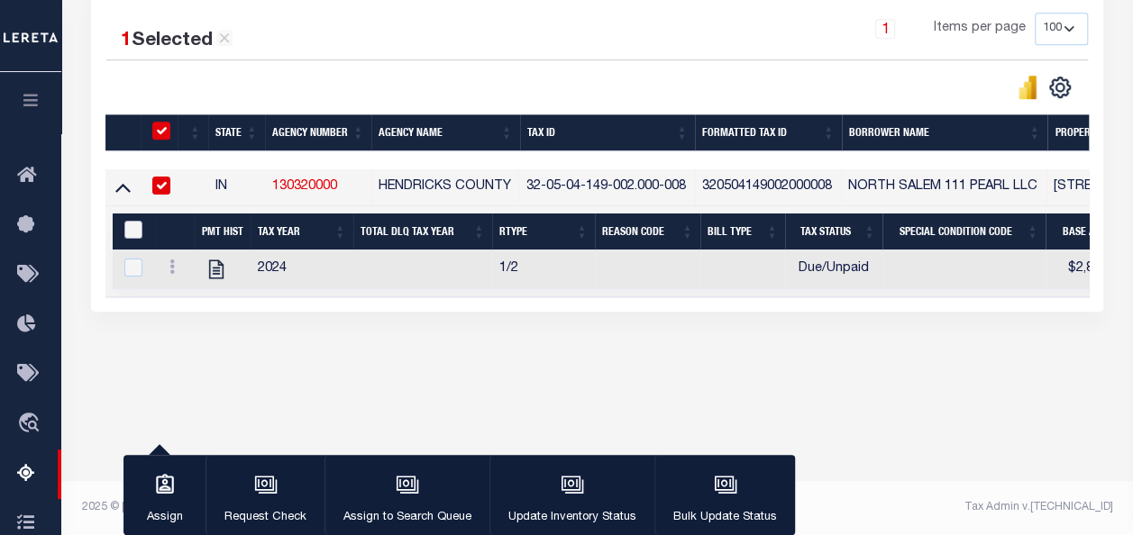
click at [133, 229] on input "&nbsp;" at bounding box center [133, 230] width 18 height 18
checkbox input "true"
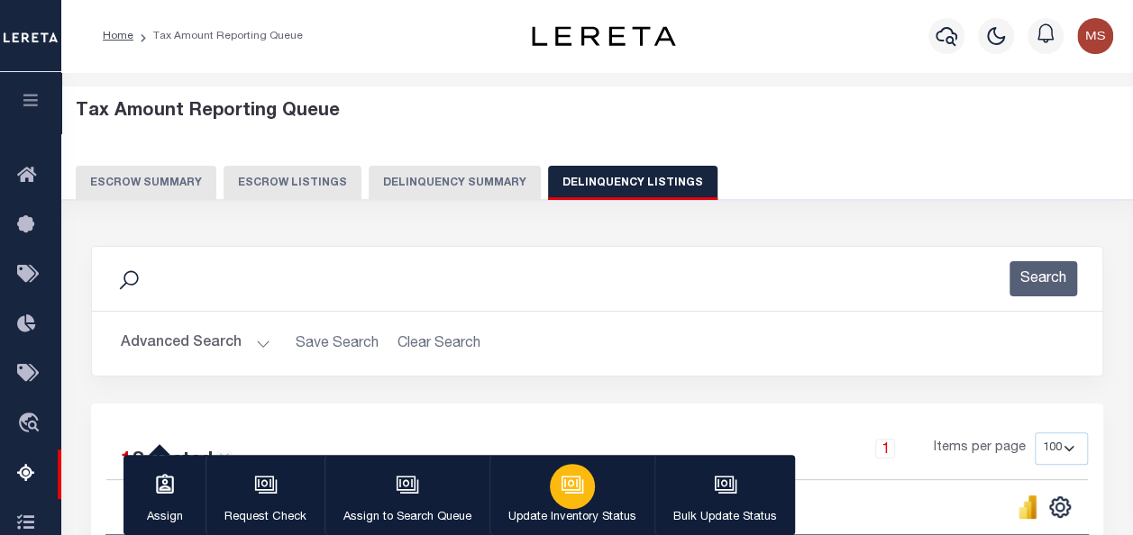
click at [570, 496] on icon "button" at bounding box center [572, 484] width 23 height 23
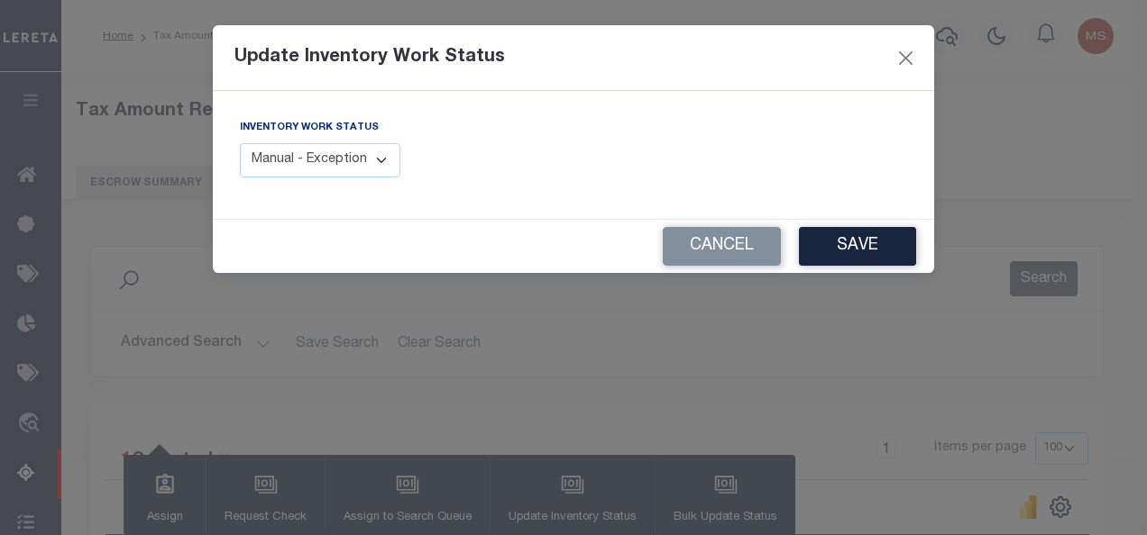
click at [359, 159] on select "Manual - Exception Pended - Awaiting Search Late Add Exception Completed" at bounding box center [320, 160] width 160 height 35
select select "4"
click at [240, 143] on select "Manual - Exception Pended - Awaiting Search Late Add Exception Completed" at bounding box center [320, 160] width 160 height 35
click at [857, 236] on button "Save" at bounding box center [857, 246] width 117 height 39
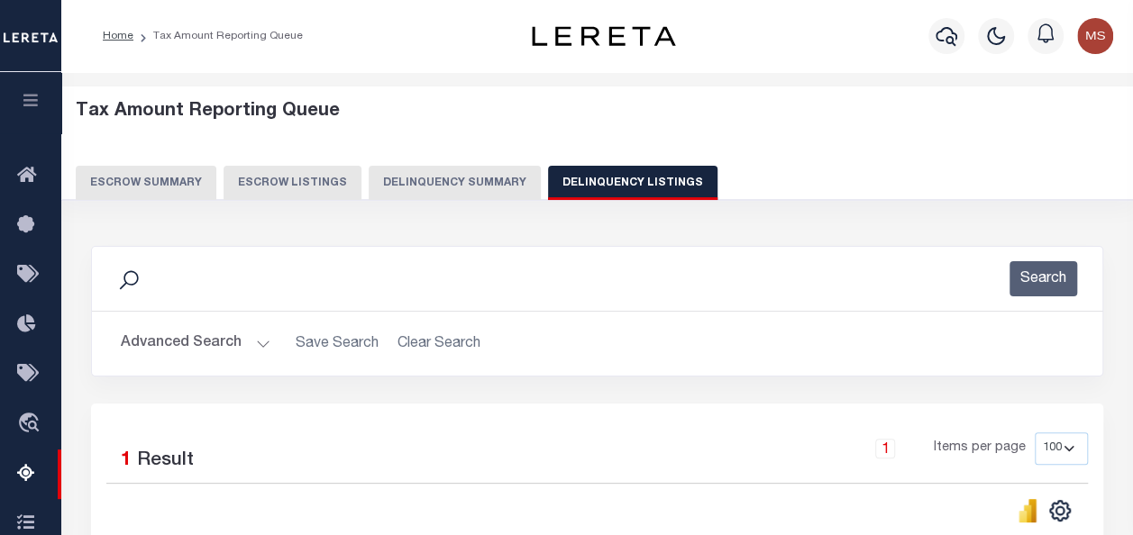
click at [593, 184] on button "Delinquency Listings" at bounding box center [632, 183] width 169 height 34
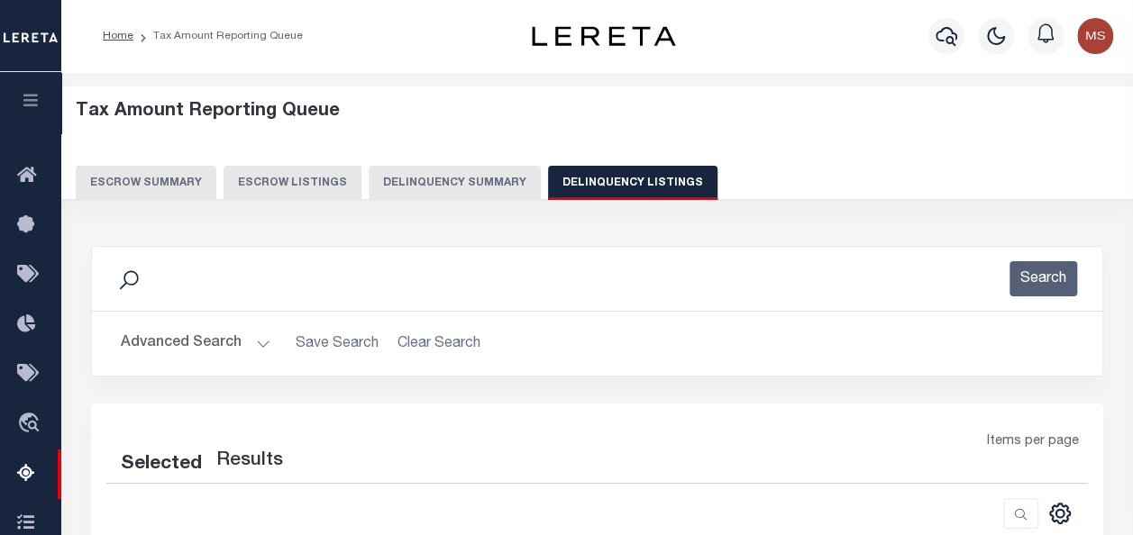
click at [229, 343] on button "Advanced Search" at bounding box center [196, 343] width 150 height 35
select select "100"
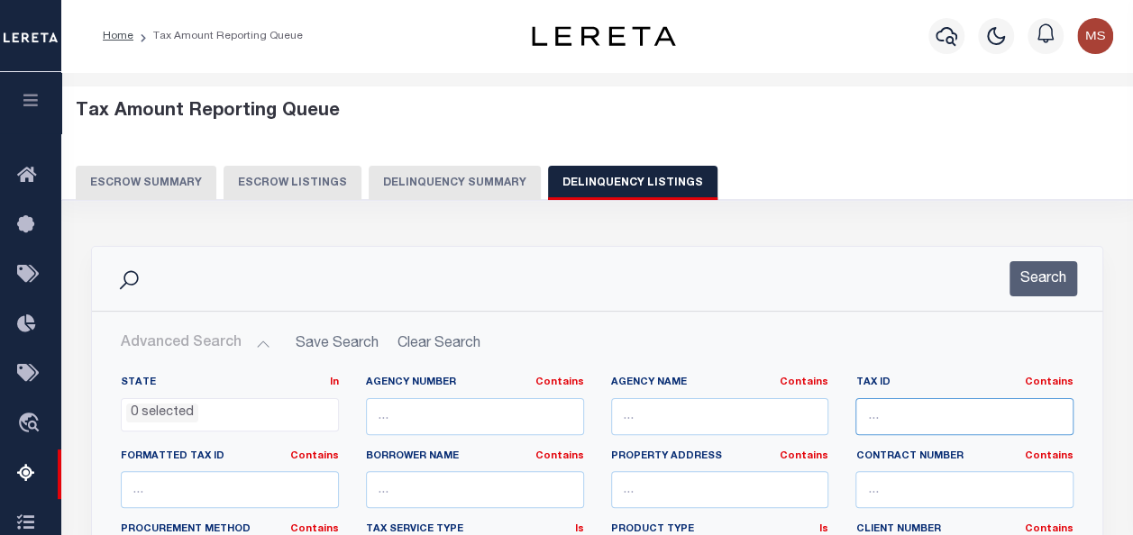
click at [993, 422] on input "text" at bounding box center [964, 416] width 218 height 37
paste input "491120115022000000"
type input "491120115022000000"
click at [1042, 278] on button "Search" at bounding box center [1044, 278] width 68 height 35
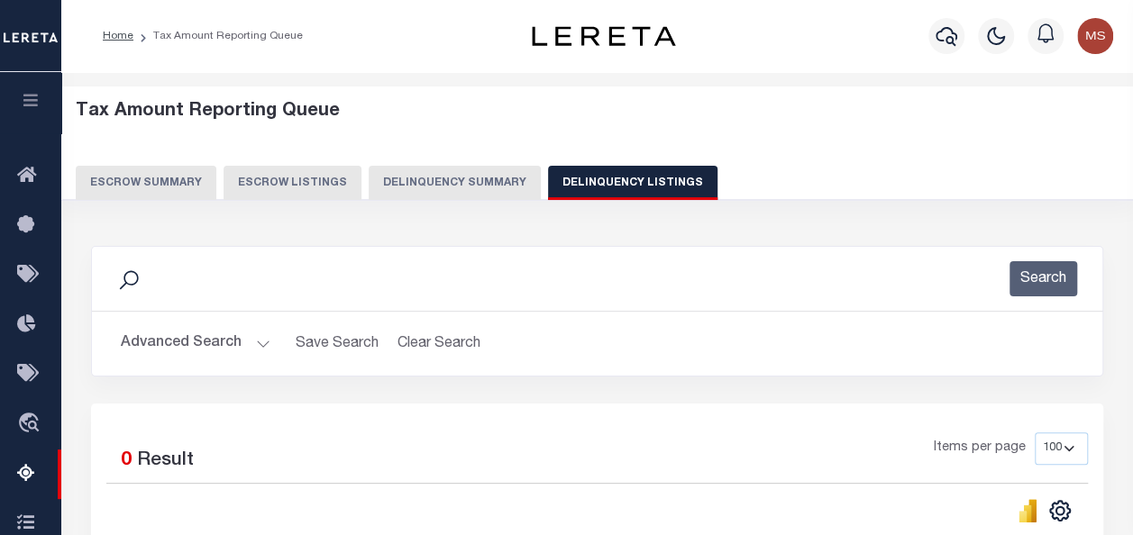
click at [188, 343] on button "Advanced Search" at bounding box center [196, 343] width 150 height 35
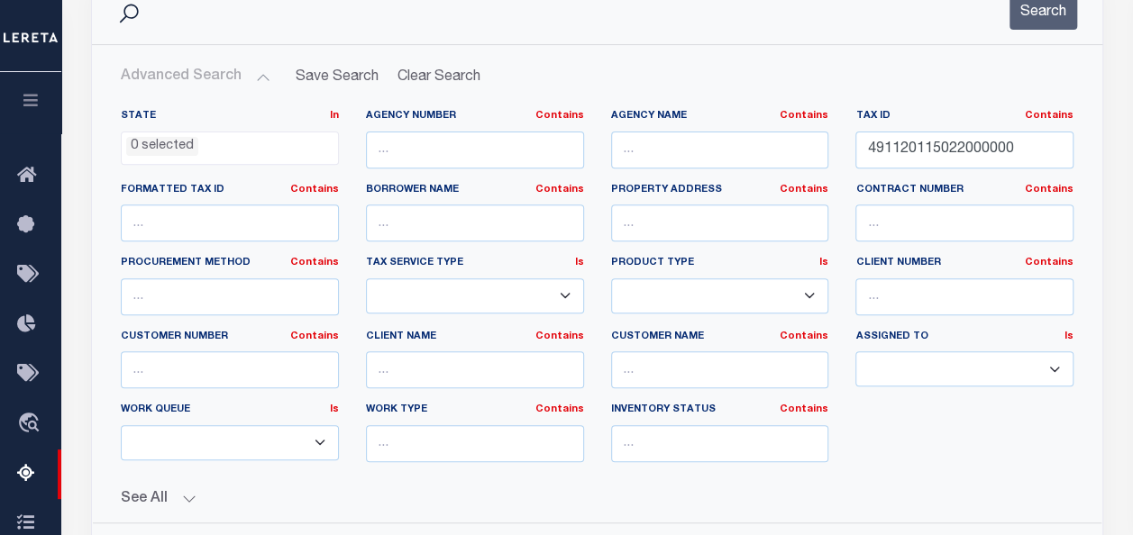
scroll to position [451, 0]
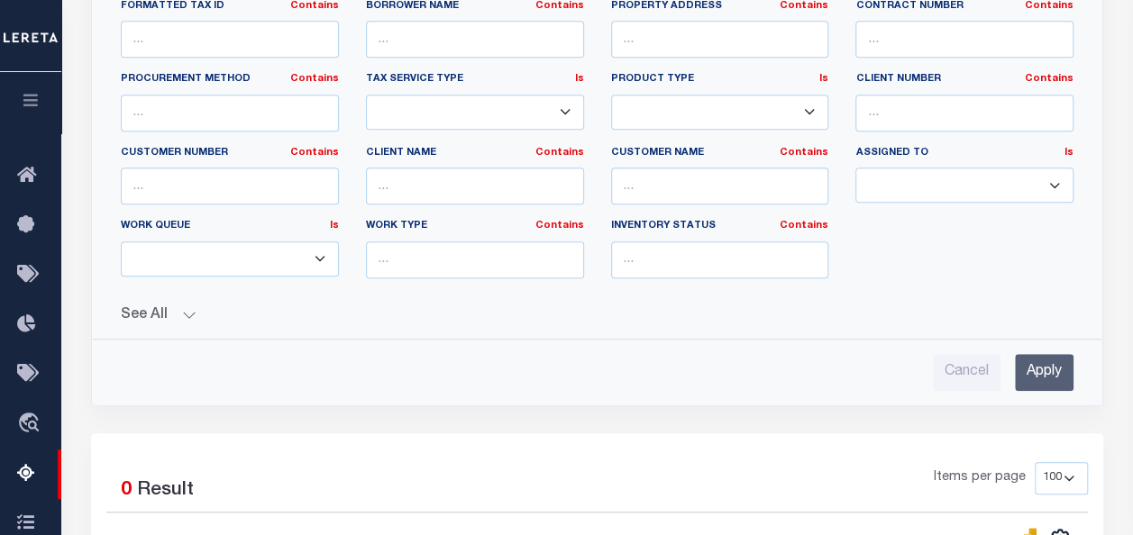
click at [1049, 359] on input "Apply" at bounding box center [1044, 372] width 59 height 37
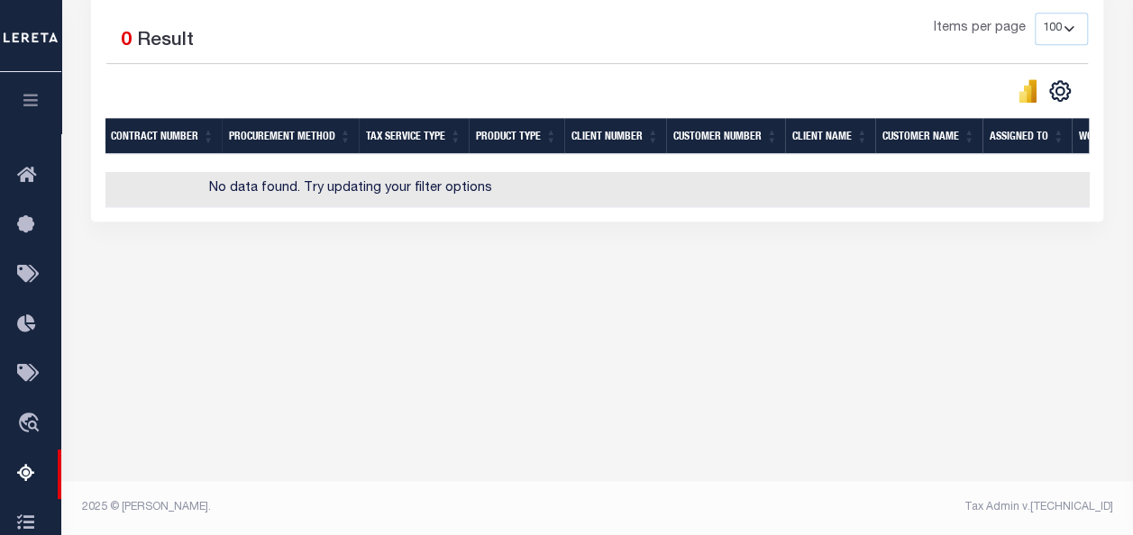
scroll to position [0, 695]
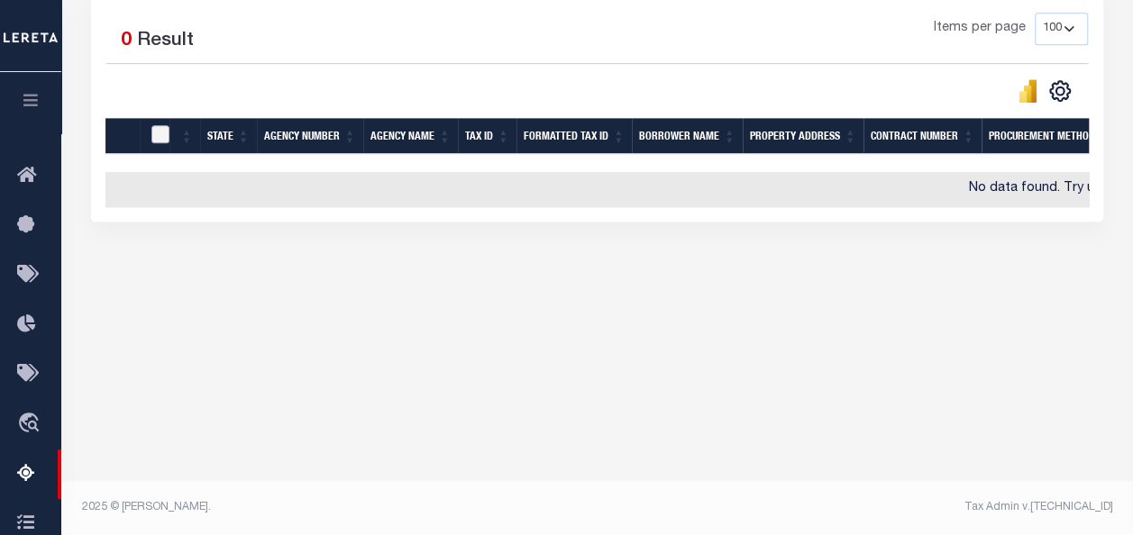
click at [152, 130] on input "checkbox" at bounding box center [160, 134] width 18 height 18
click at [153, 130] on input "checkbox" at bounding box center [160, 134] width 18 height 18
checkbox input "false"
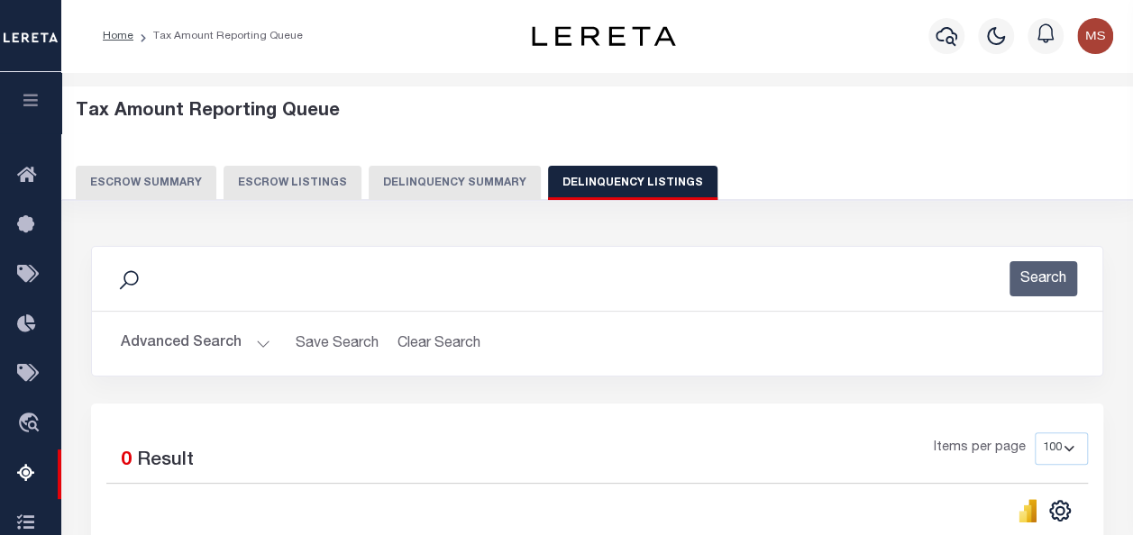
click at [160, 340] on button "Advanced Search" at bounding box center [196, 343] width 150 height 35
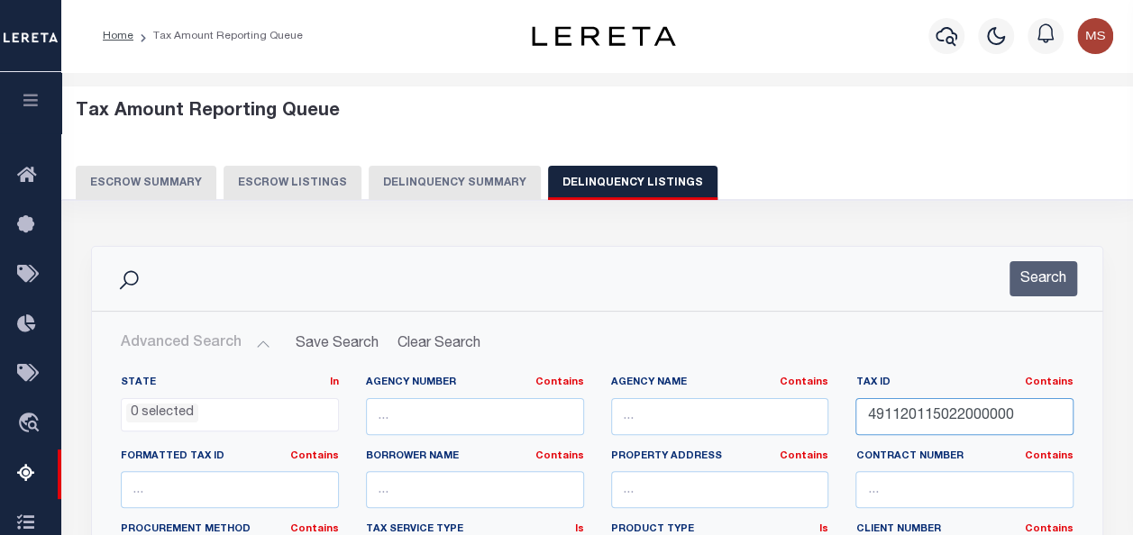
drag, startPoint x: 1019, startPoint y: 410, endPoint x: 828, endPoint y: 413, distance: 190.2
paste input "491416117019000500"
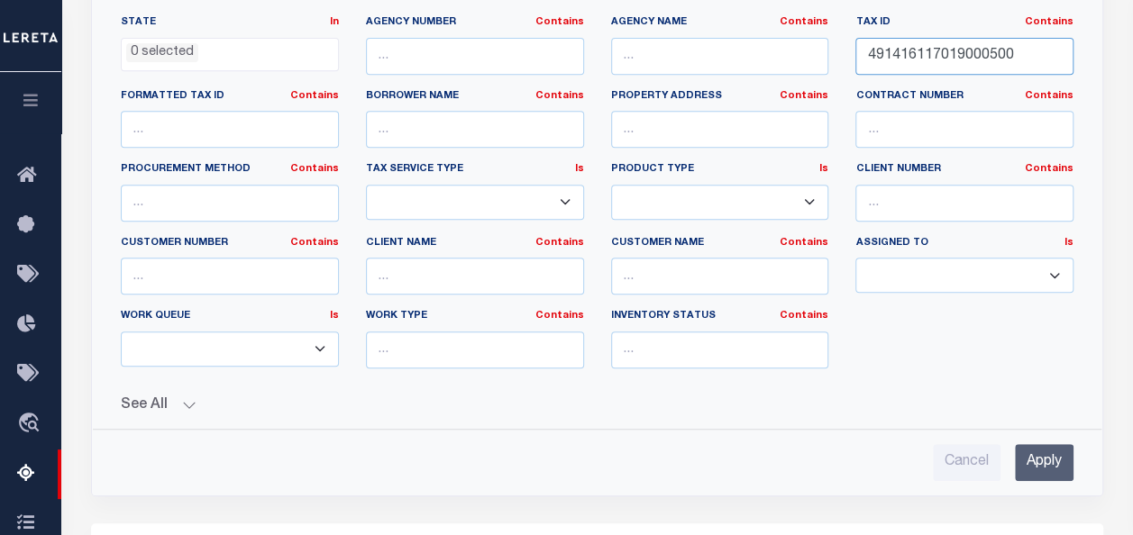
type input "491416117019000500"
click at [1038, 450] on input "Apply" at bounding box center [1044, 462] width 59 height 37
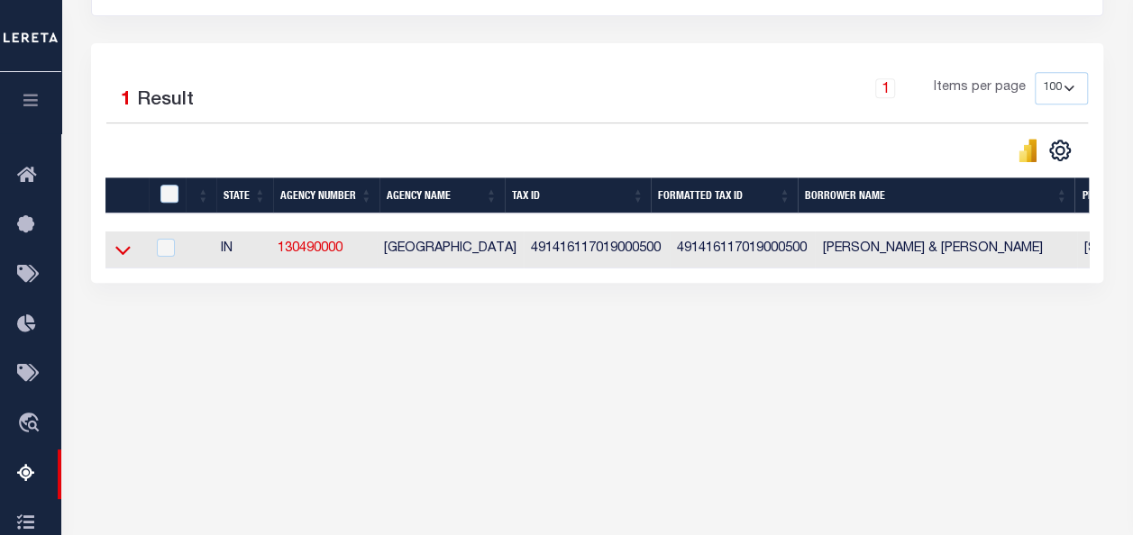
click at [125, 250] on icon at bounding box center [122, 250] width 15 height 19
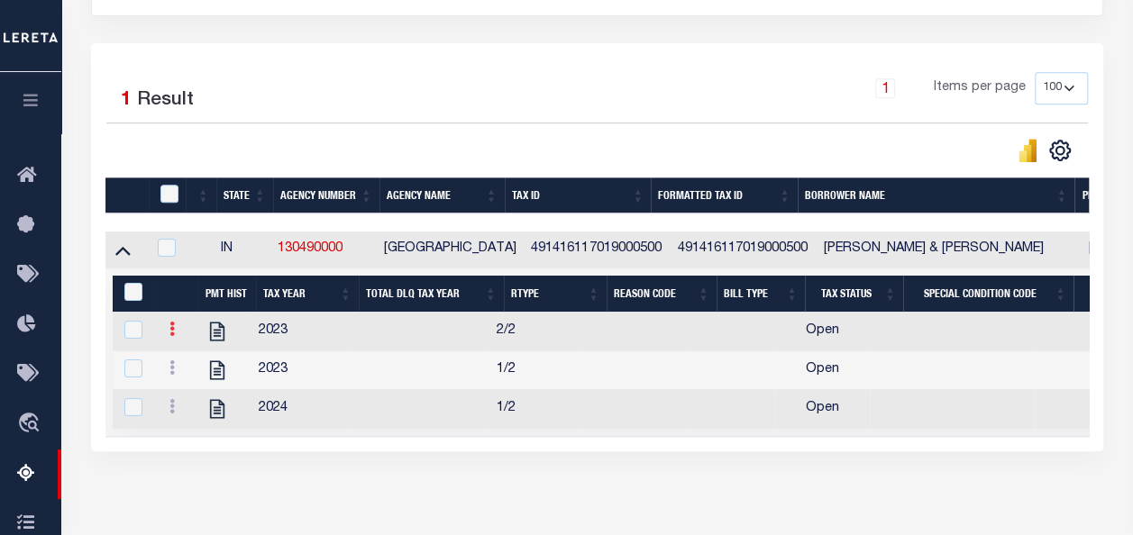
click at [171, 328] on icon at bounding box center [171, 329] width 5 height 14
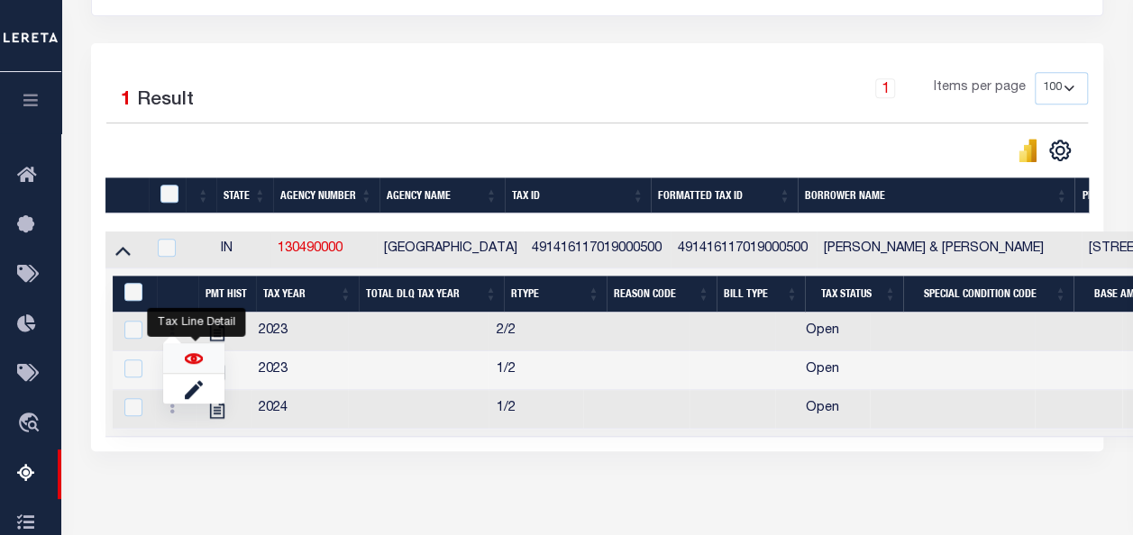
click at [193, 365] on img "" at bounding box center [194, 359] width 18 height 18
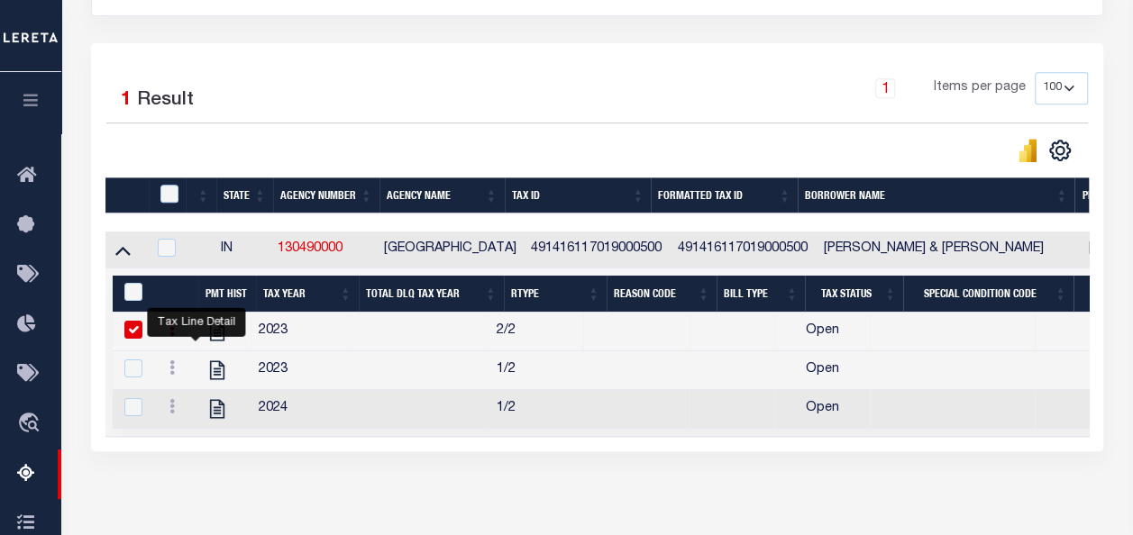
checkbox input "false"
checkbox input "true"
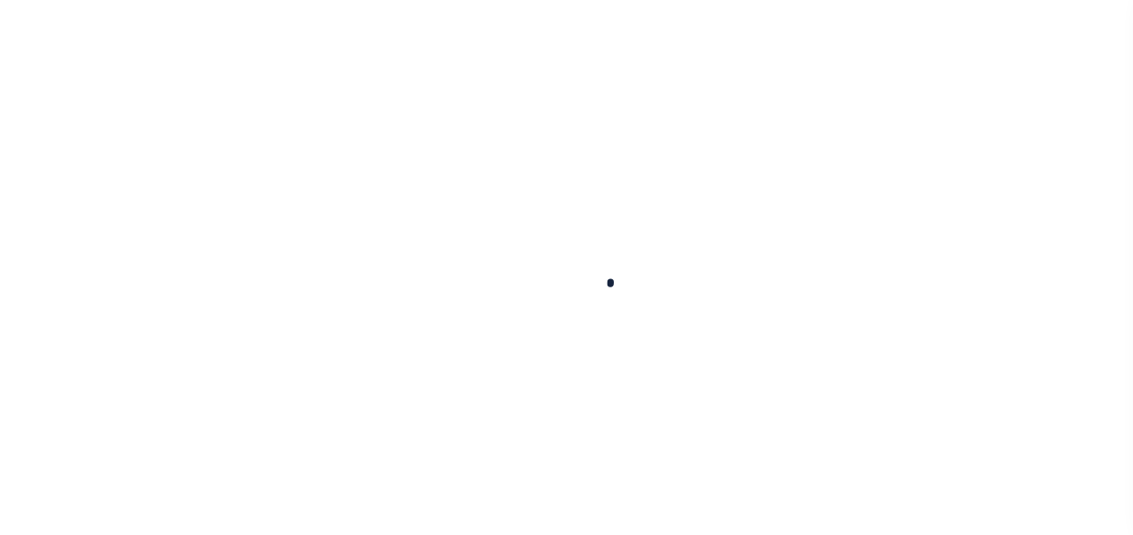
select select "OP2"
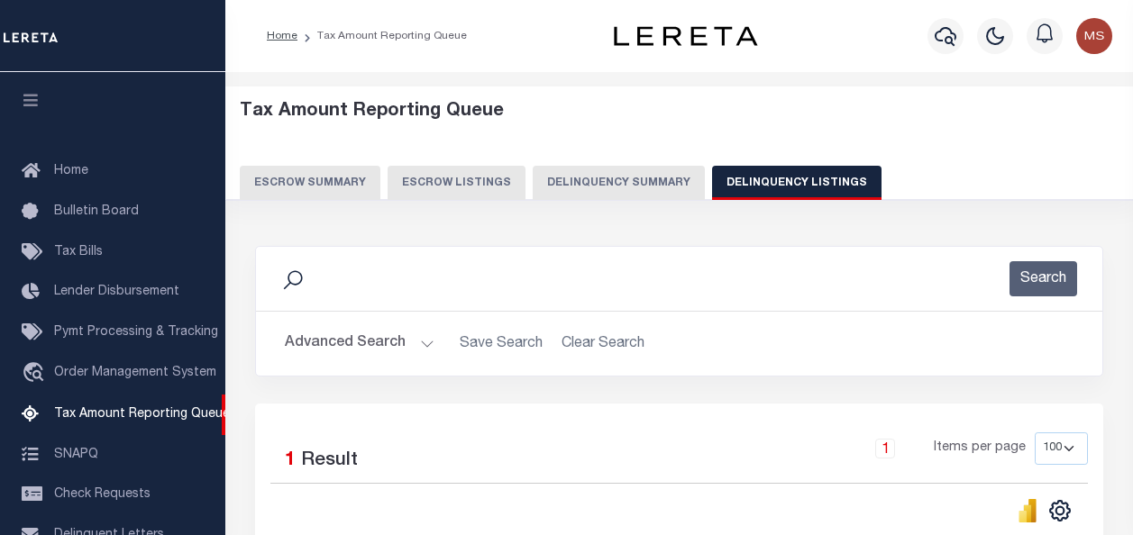
select select
select select "100"
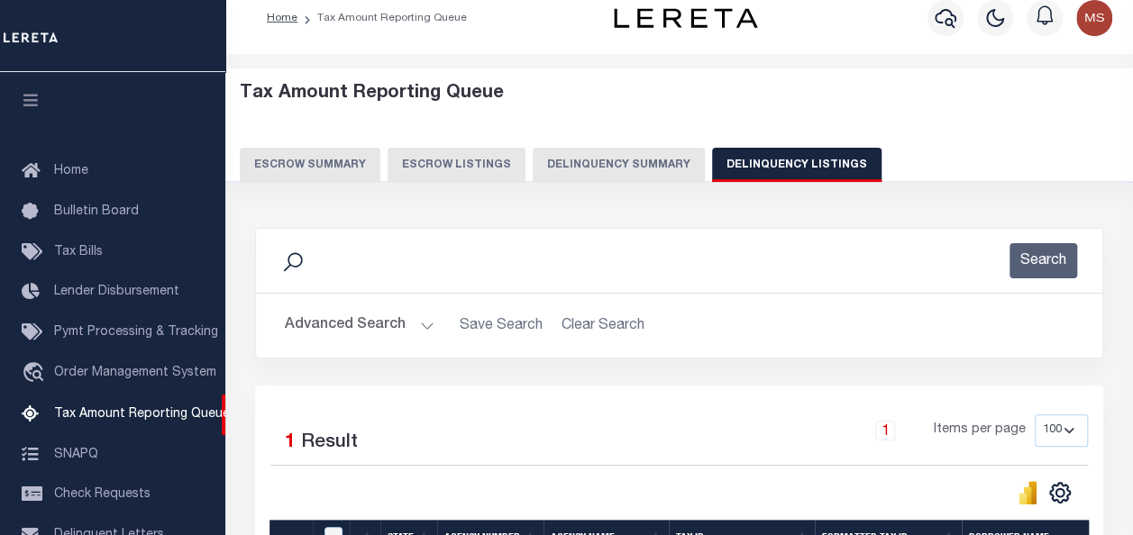
scroll to position [348, 0]
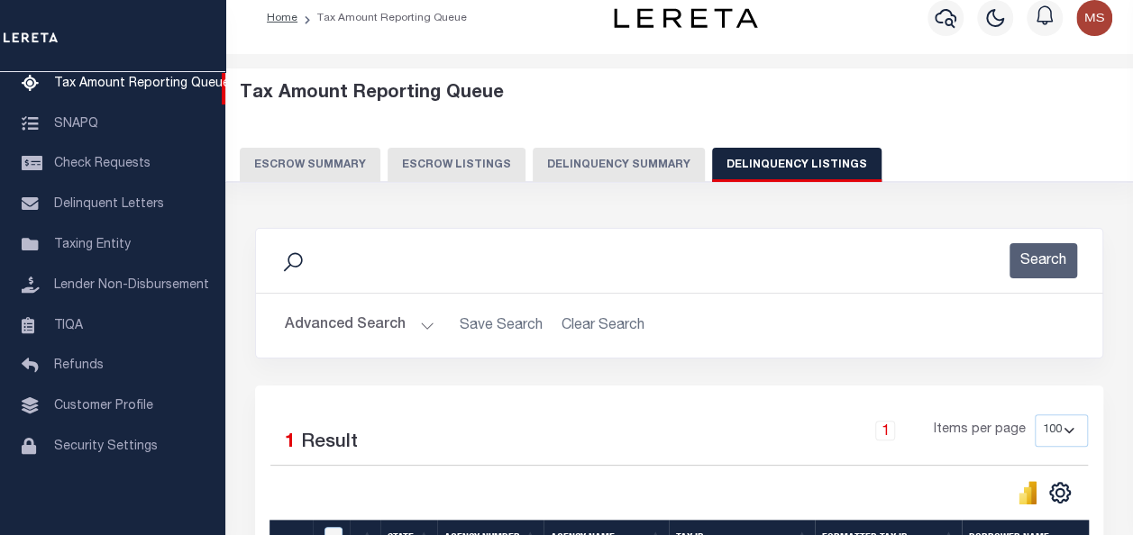
click at [343, 323] on button "Advanced Search" at bounding box center [360, 325] width 150 height 35
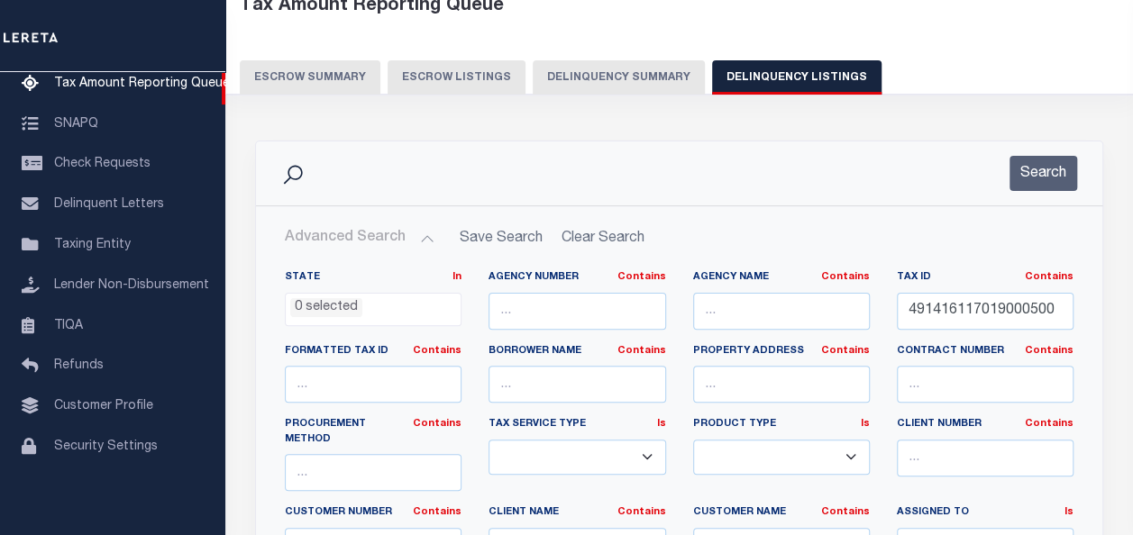
scroll to position [108, 0]
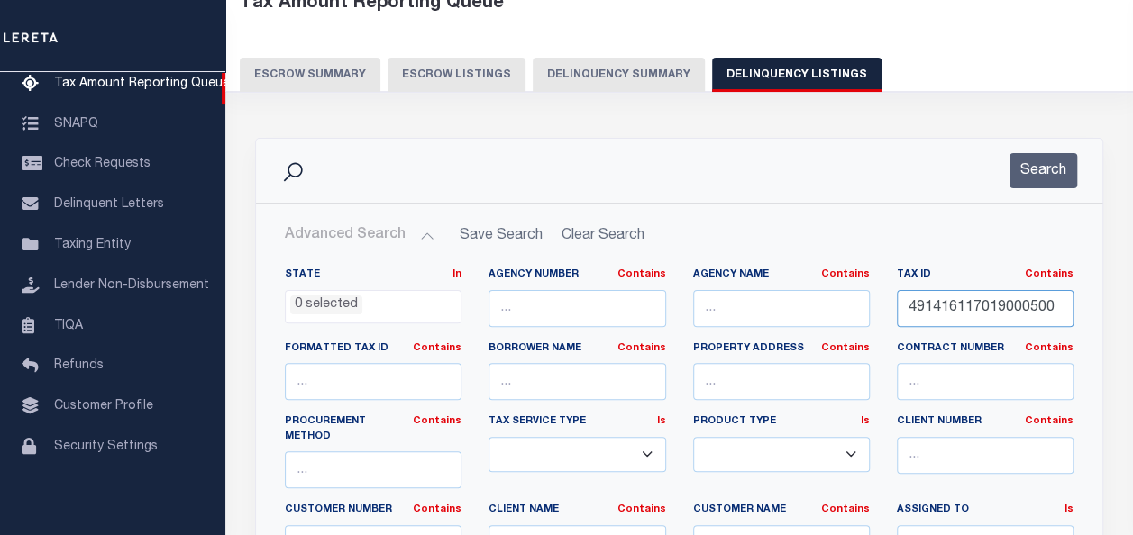
drag, startPoint x: 1056, startPoint y: 303, endPoint x: 838, endPoint y: 289, distance: 218.5
click at [836, 288] on div "State In In AK AL AR AZ CA CO CT DC DE FL GA GU HI IA ID IL IN KS KY LA MA MD M…" at bounding box center [679, 459] width 816 height 382
paste input "541005221113000000"
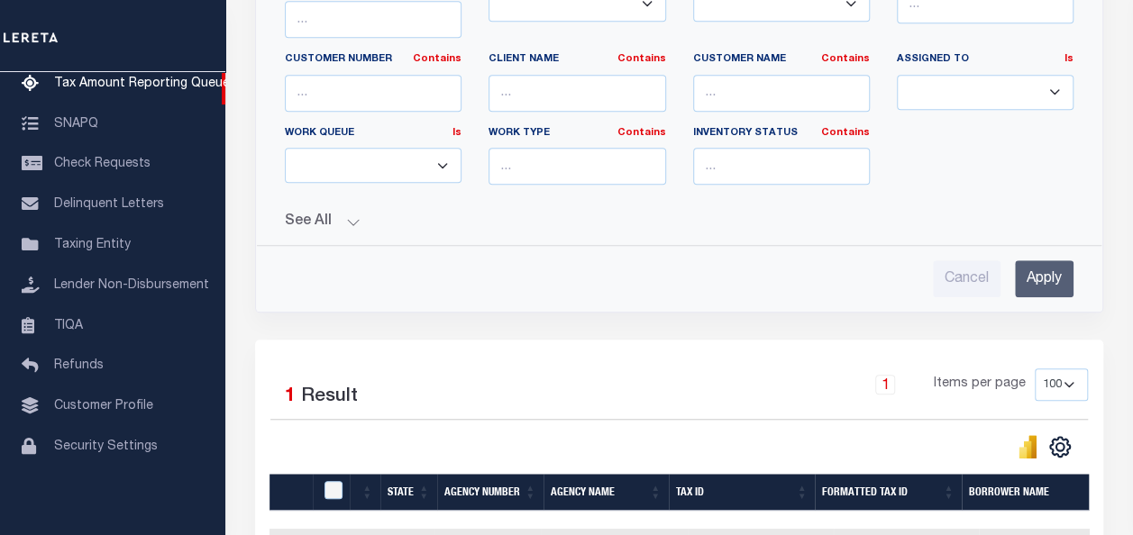
scroll to position [559, 0]
type input "541005221113000000"
click at [1042, 260] on input "Apply" at bounding box center [1044, 278] width 59 height 37
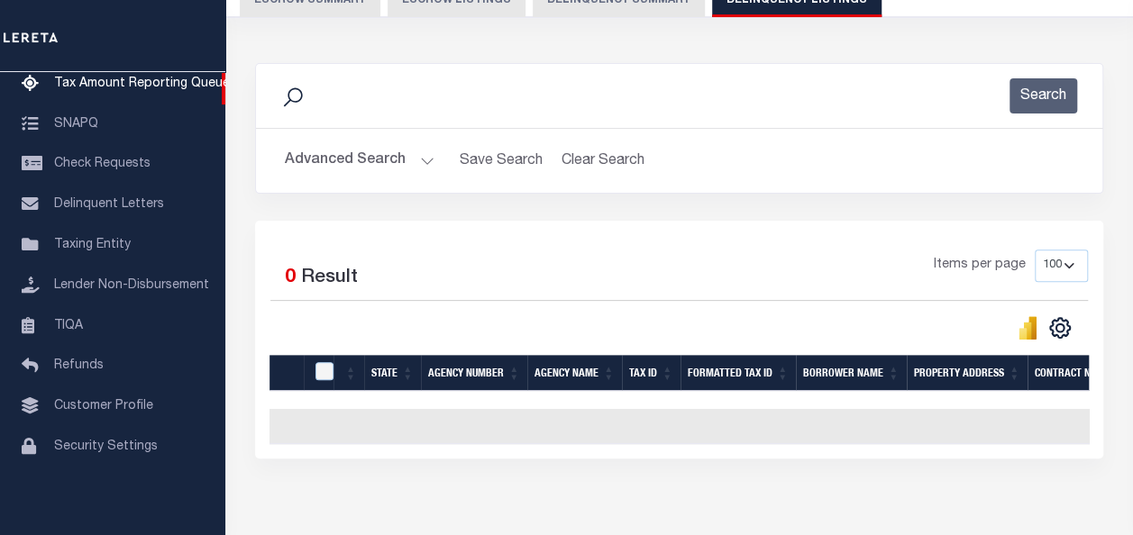
scroll to position [0, 0]
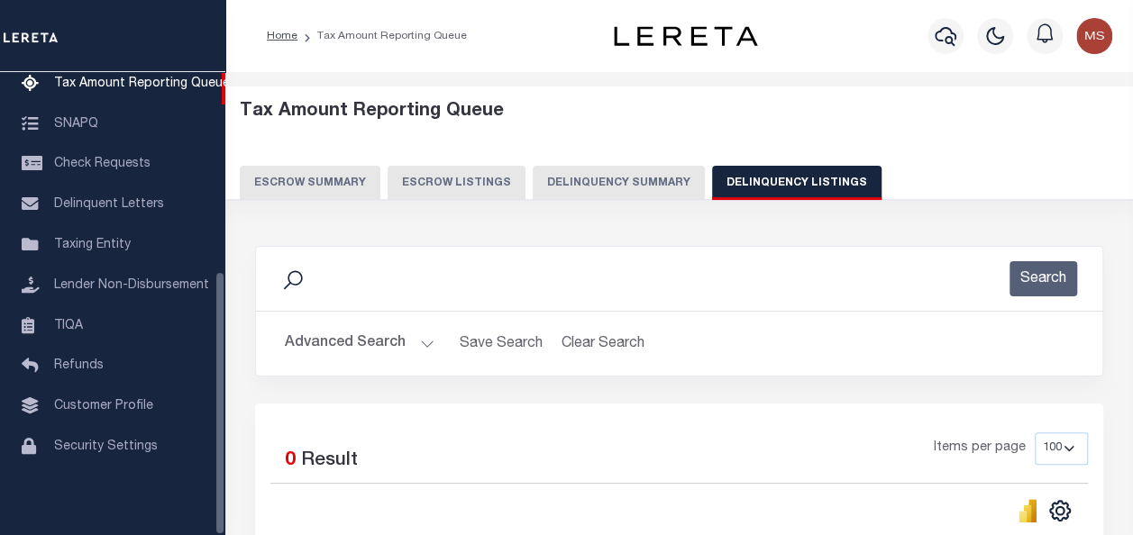
click at [315, 349] on button "Advanced Search" at bounding box center [360, 343] width 150 height 35
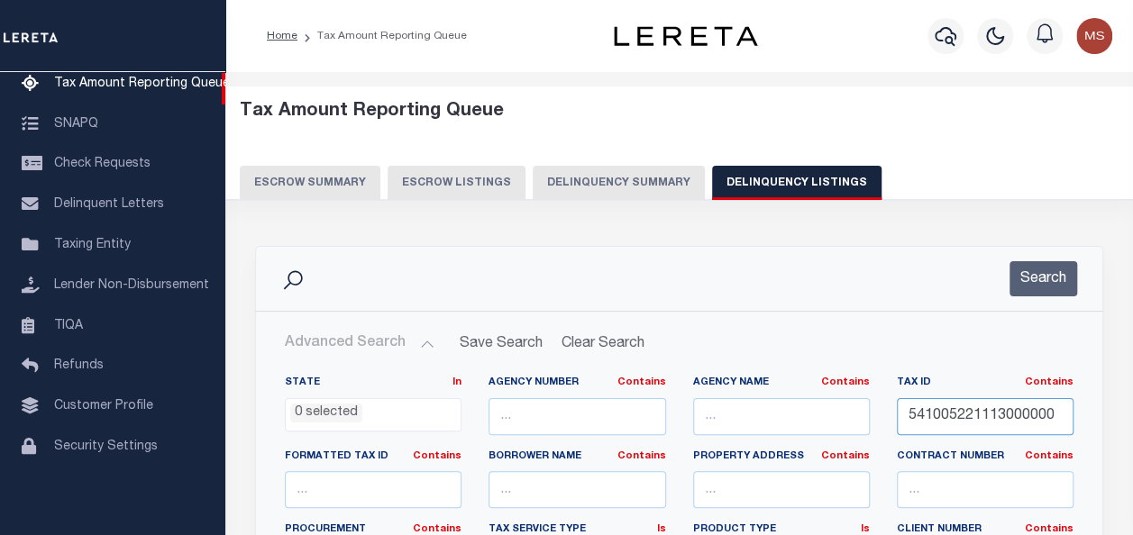
drag, startPoint x: 1054, startPoint y: 415, endPoint x: 648, endPoint y: 409, distance: 405.6
paste input "55-04-11-385-011.000-016"
type input "55-04-11-385-011.000-016"
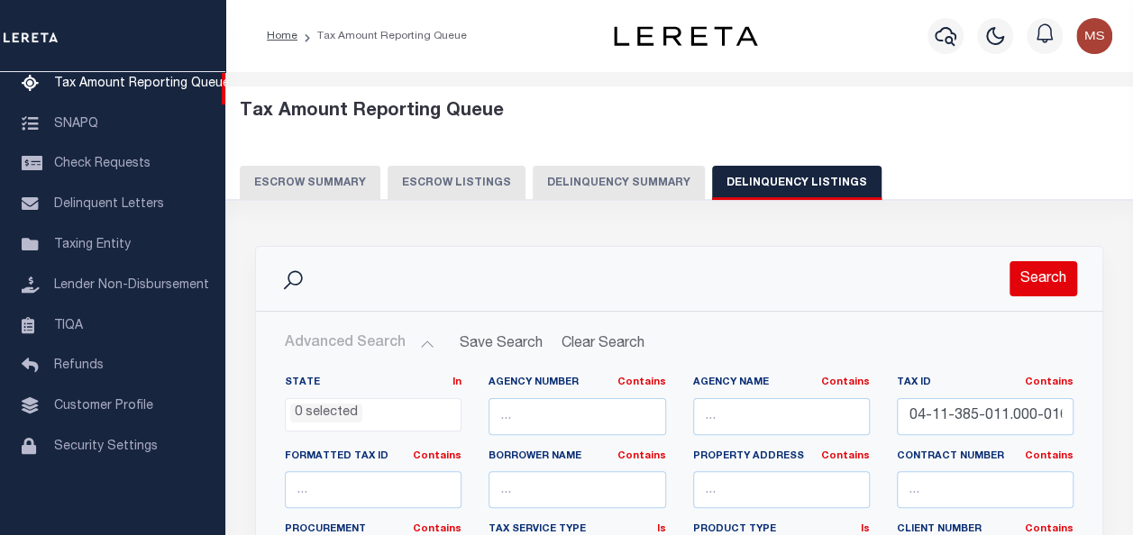
click at [1037, 276] on button "Search" at bounding box center [1044, 278] width 68 height 35
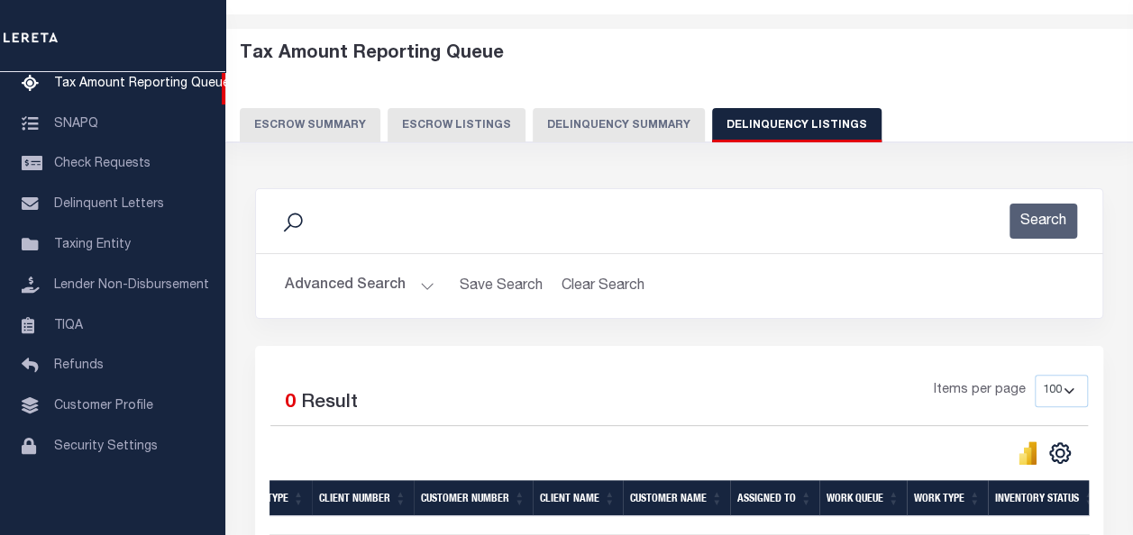
scroll to position [0, 0]
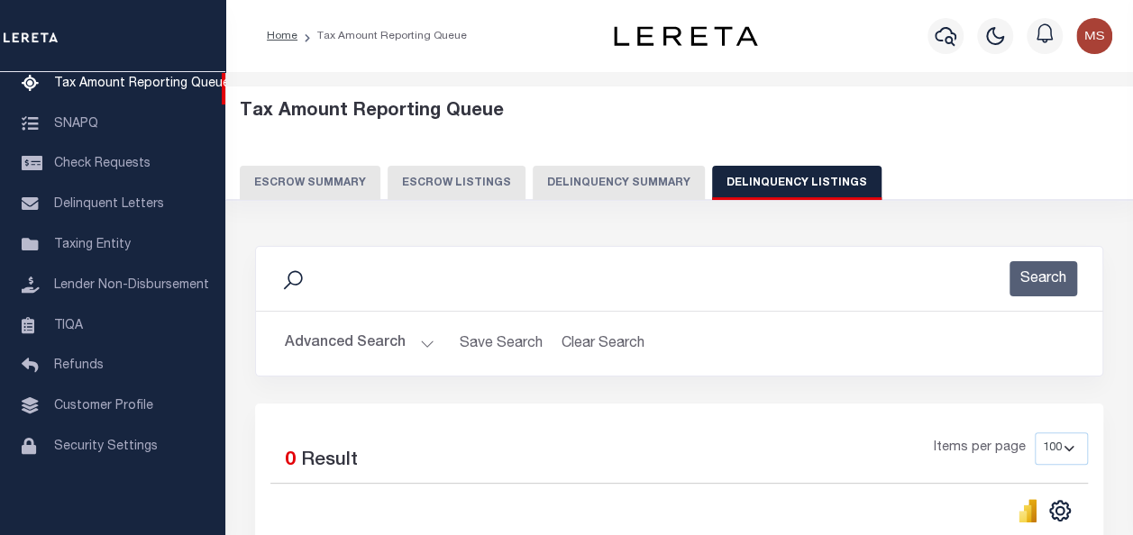
click at [746, 179] on button "Delinquency Listings" at bounding box center [796, 183] width 169 height 34
select select
select select "100"
click at [370, 343] on button "Advanced Search" at bounding box center [360, 343] width 150 height 35
select select "100"
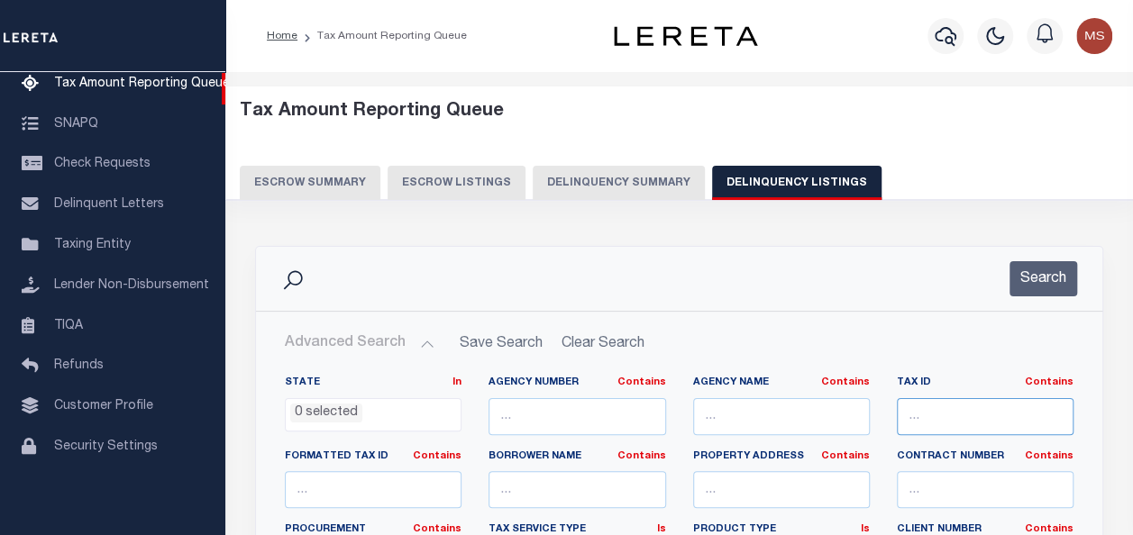
click at [954, 421] on input "text" at bounding box center [985, 416] width 177 height 37
paste input "55-05-25-253-016.000-008"
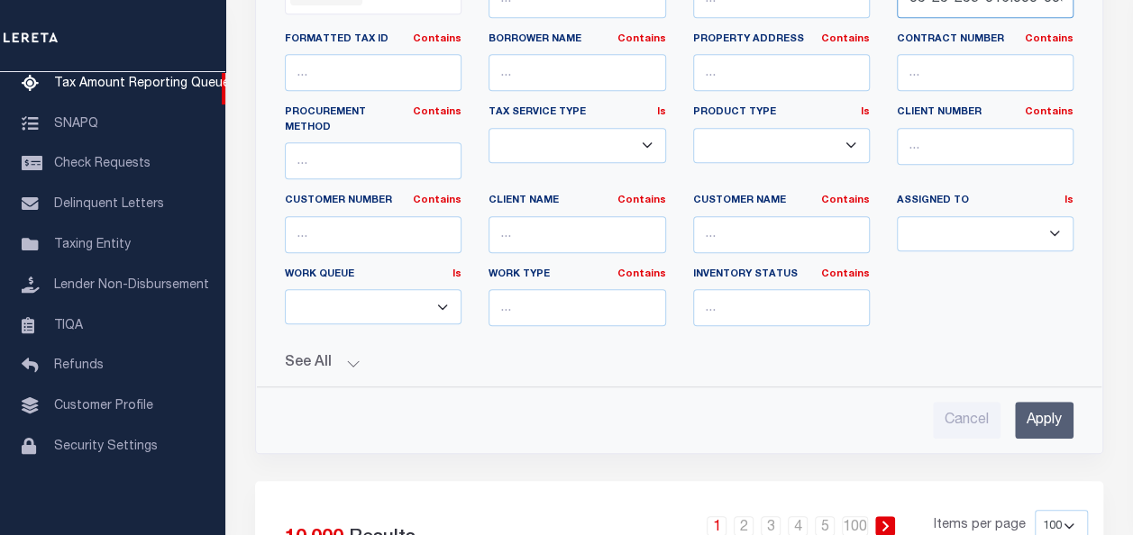
scroll to position [451, 0]
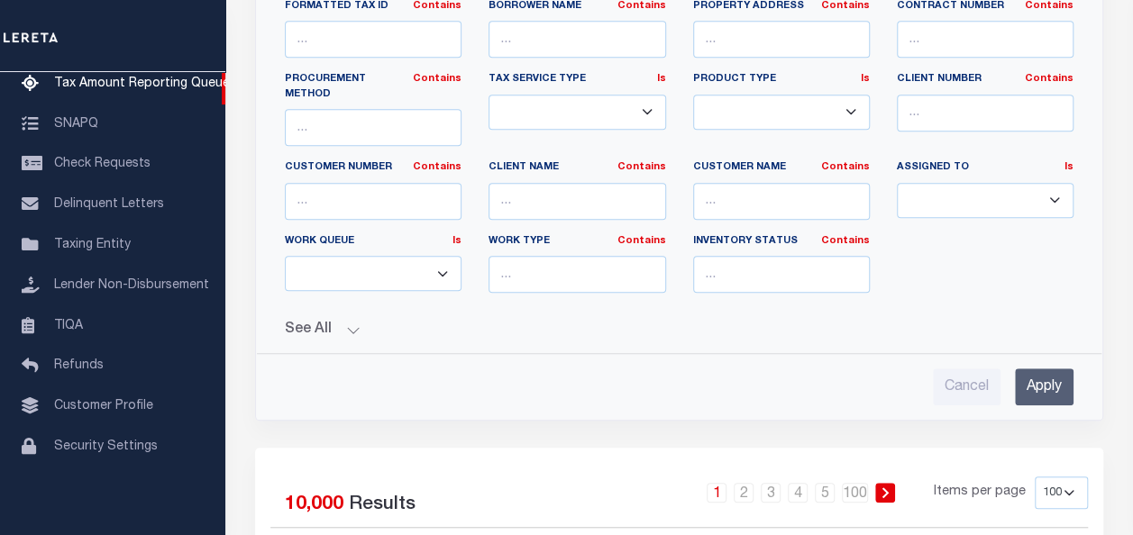
type input "55-05-25-253-016.000-008"
click at [1052, 369] on input "Apply" at bounding box center [1044, 387] width 59 height 37
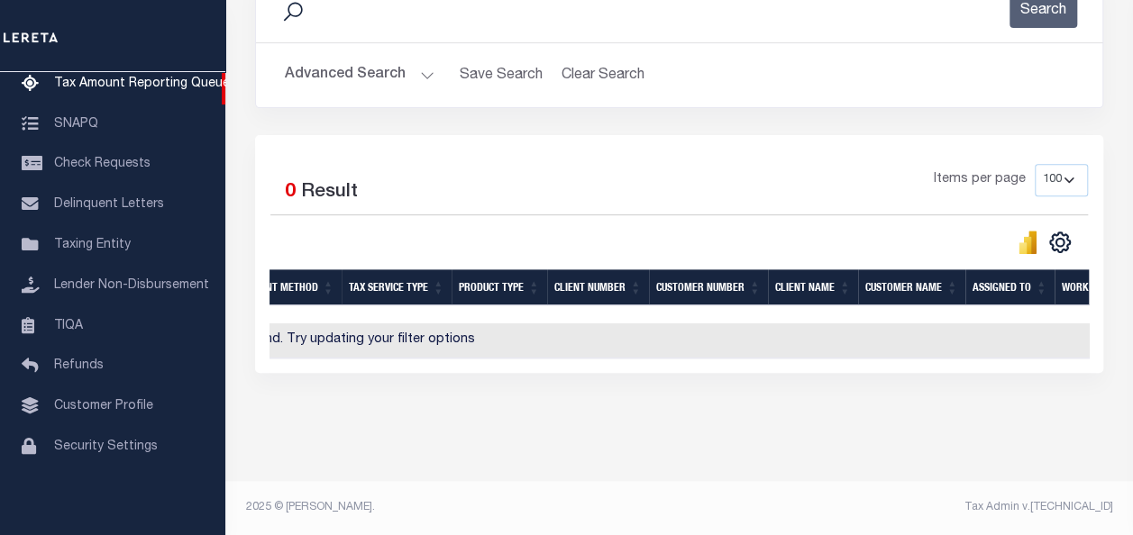
scroll to position [0, 1176]
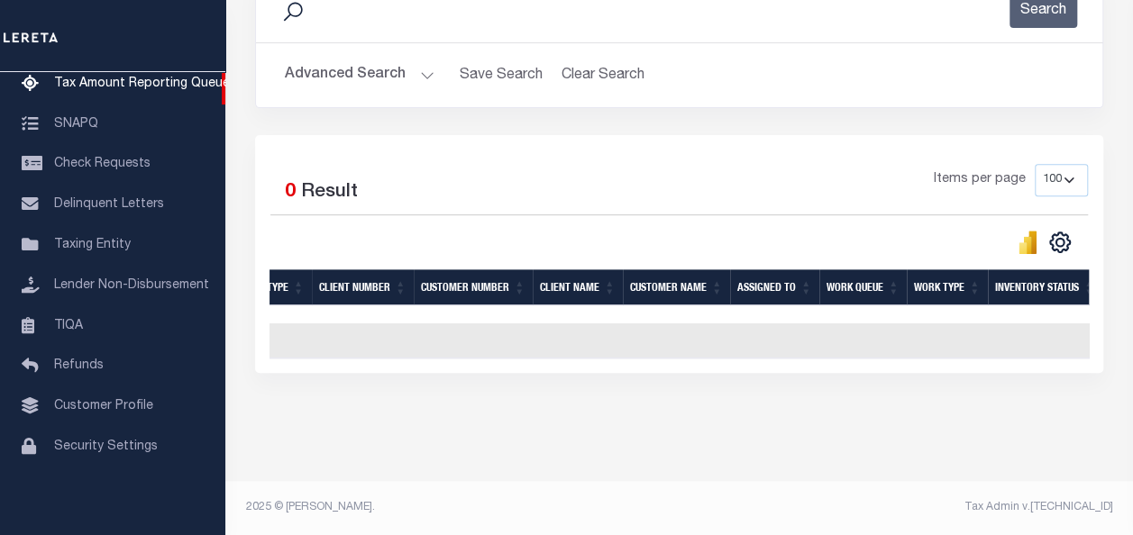
drag, startPoint x: 918, startPoint y: 288, endPoint x: 1146, endPoint y: 421, distance: 264.2
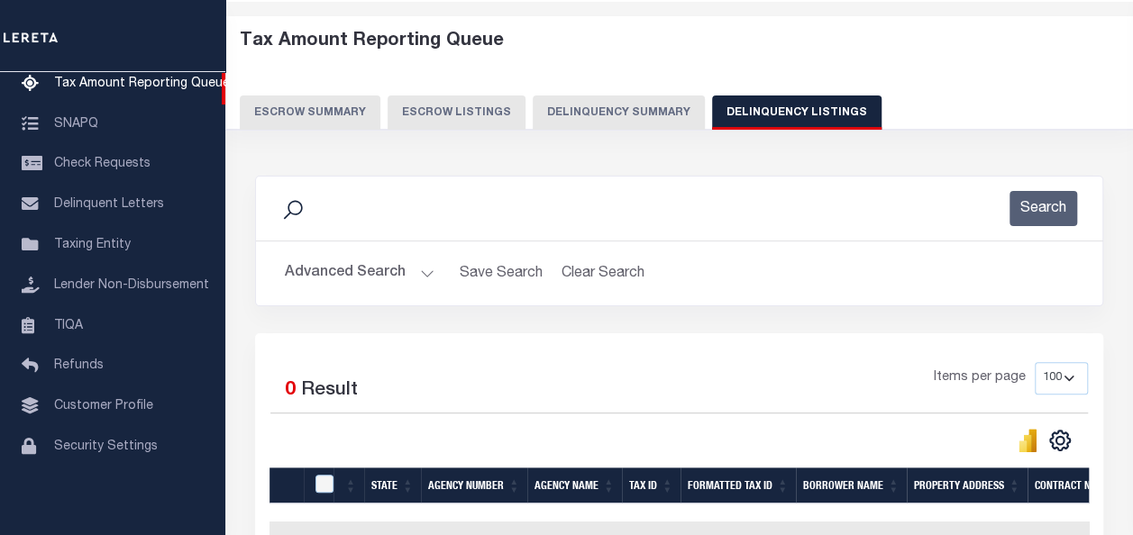
scroll to position [9, 0]
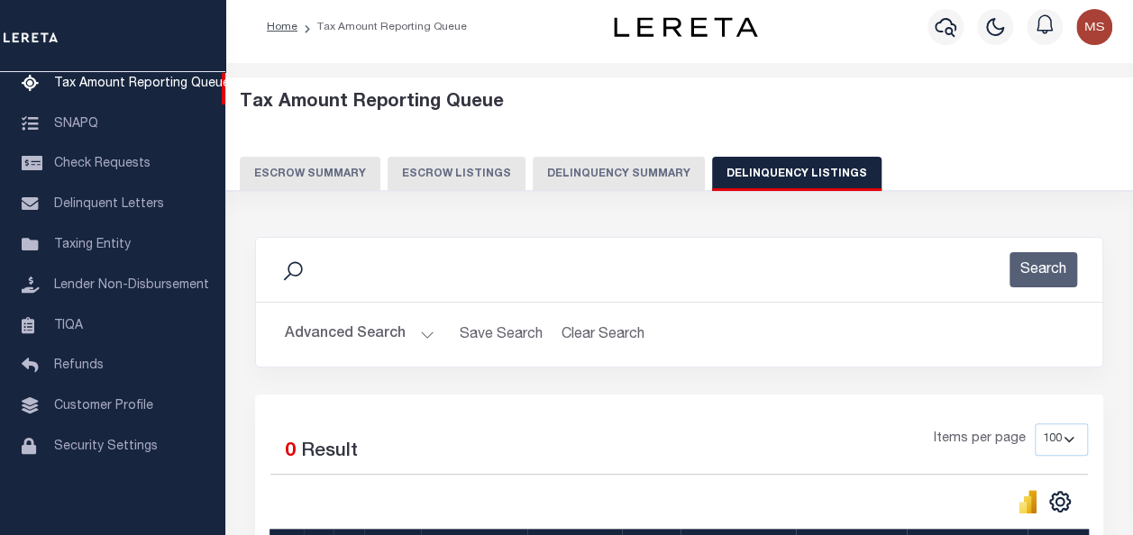
click at [368, 339] on button "Advanced Search" at bounding box center [360, 334] width 150 height 35
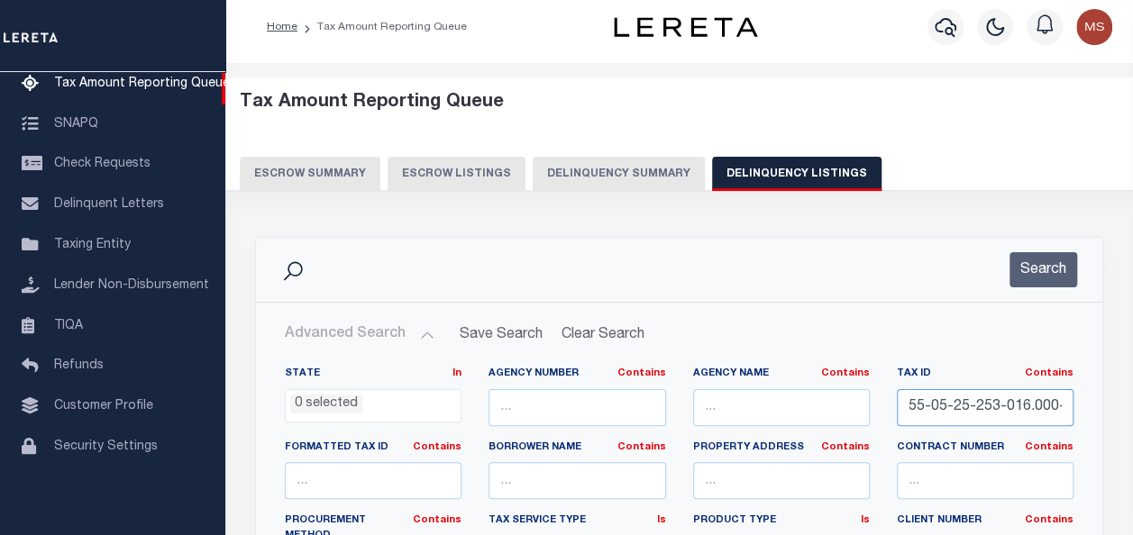
click at [977, 407] on input "55-05-25-253-016.000-008" at bounding box center [985, 407] width 177 height 37
click at [1037, 410] on input "55-05-25-253-016.000-008" at bounding box center [985, 407] width 177 height 37
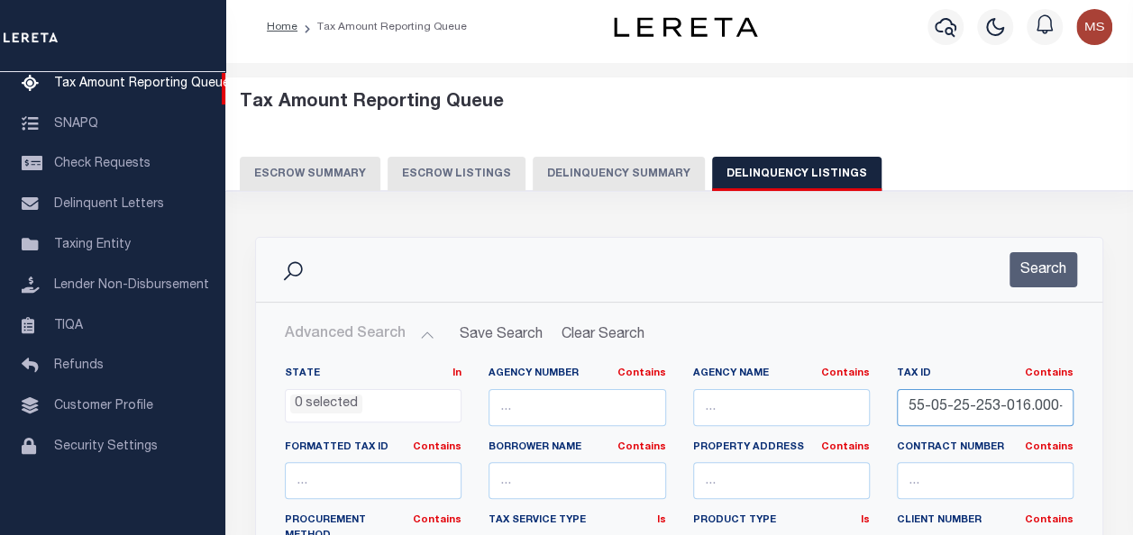
click at [1037, 410] on input "55-05-25-253-016.000-008" at bounding box center [985, 407] width 177 height 37
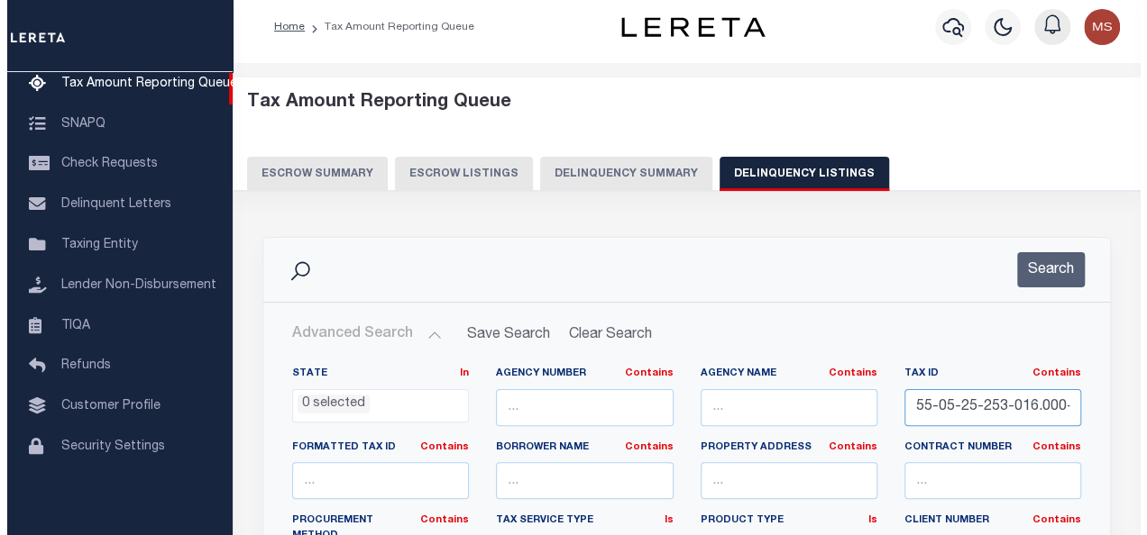
scroll to position [0, 0]
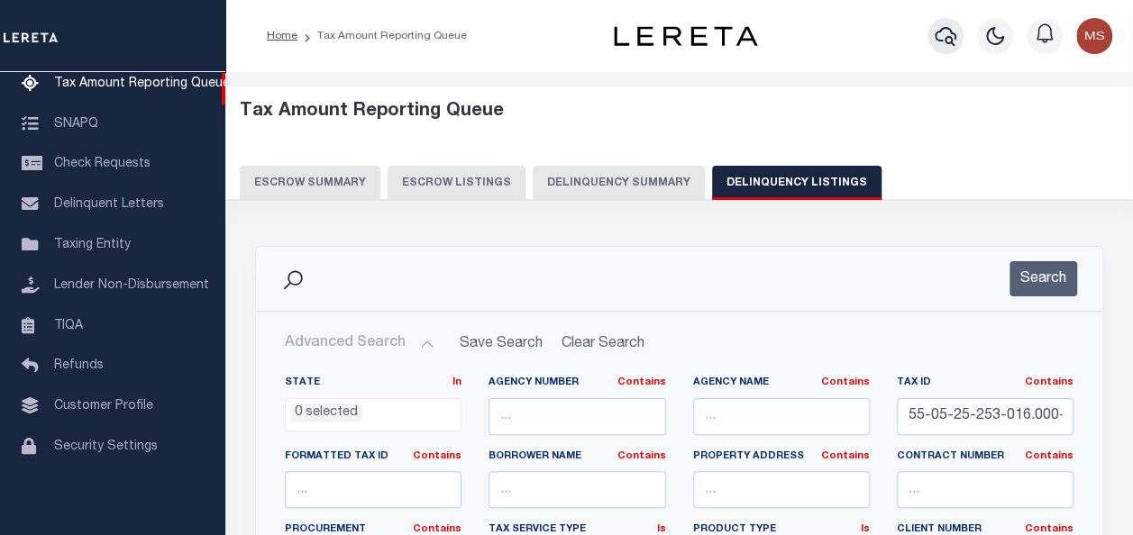
click at [943, 38] on icon "button" at bounding box center [946, 36] width 22 height 22
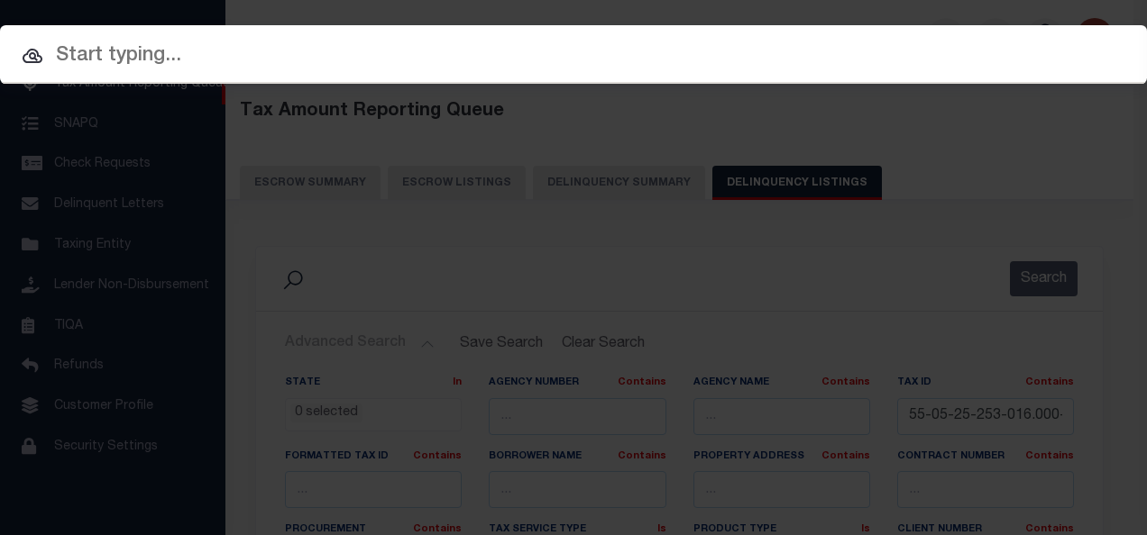
paste input "55-05-25-253-016.000-008"
type input "55-05-25-253-016.000-008"
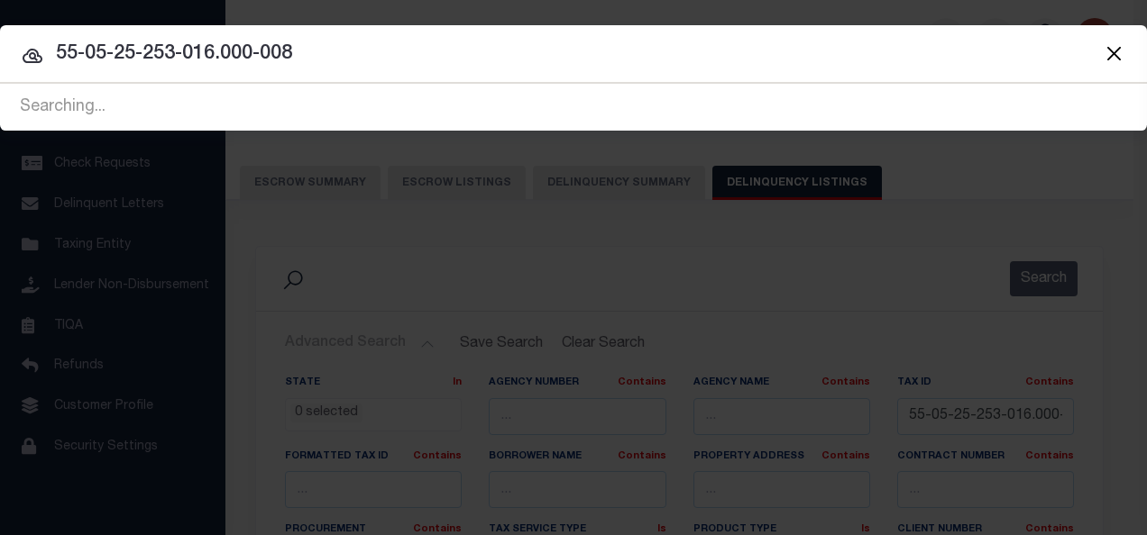
click at [25, 51] on icon at bounding box center [33, 56] width 22 height 22
click at [32, 57] on icon at bounding box center [33, 56] width 20 height 14
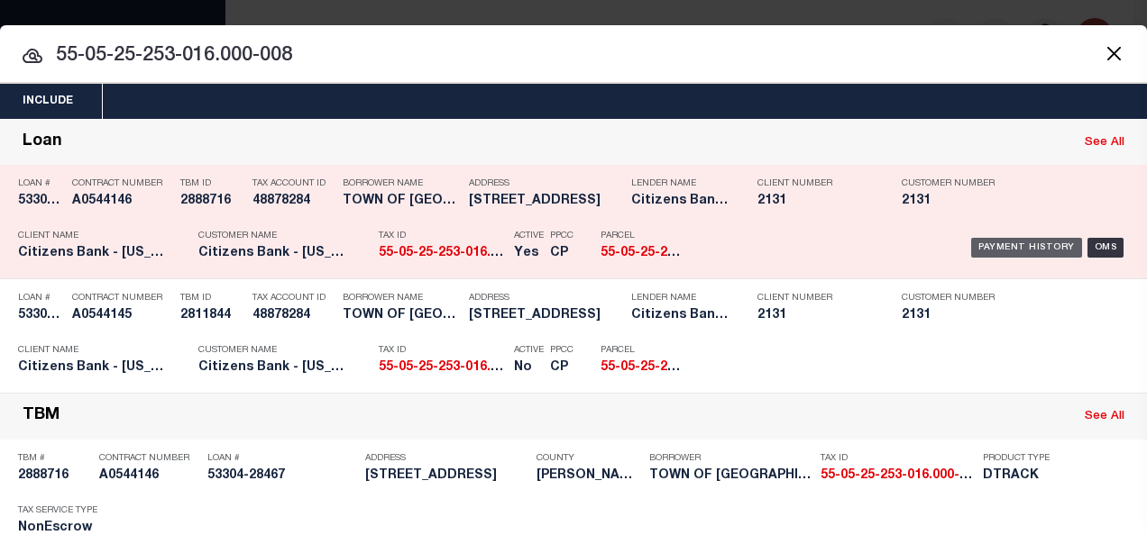
click at [1008, 241] on div "Payment History" at bounding box center [1026, 248] width 111 height 20
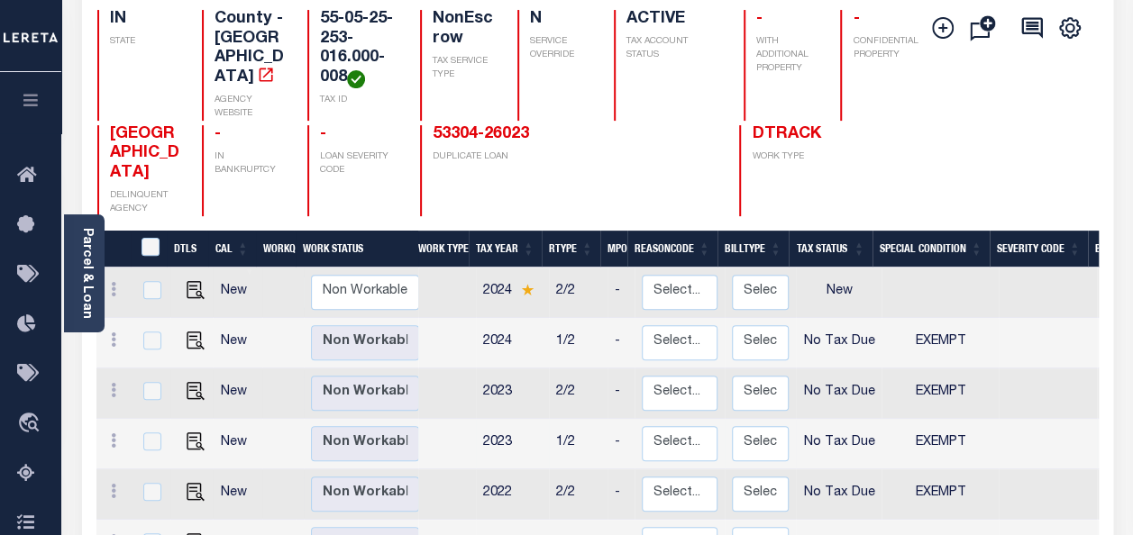
scroll to position [270, 0]
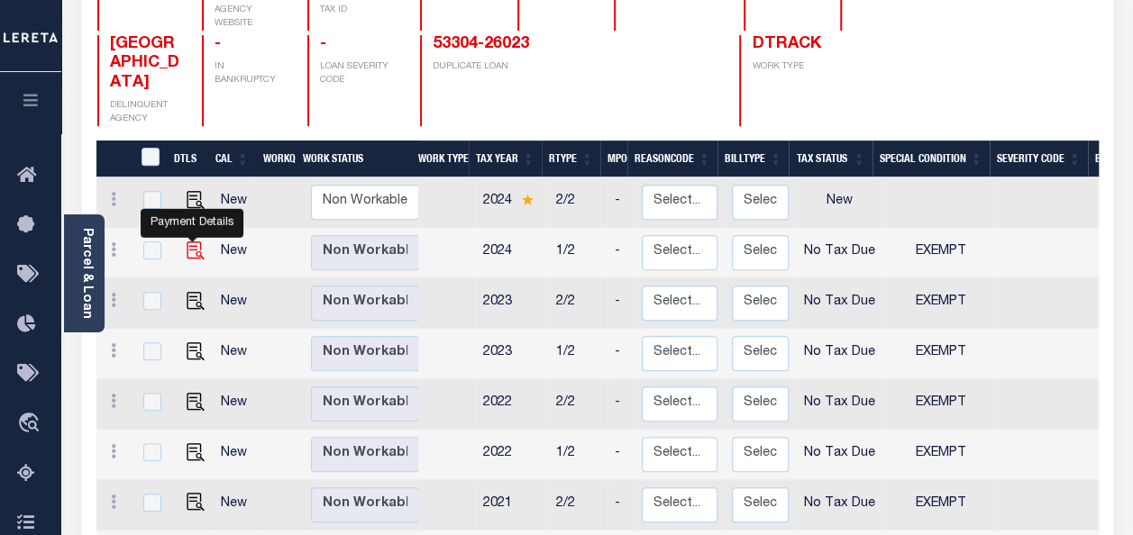
click at [195, 242] on img "" at bounding box center [196, 251] width 18 height 18
checkbox input "true"
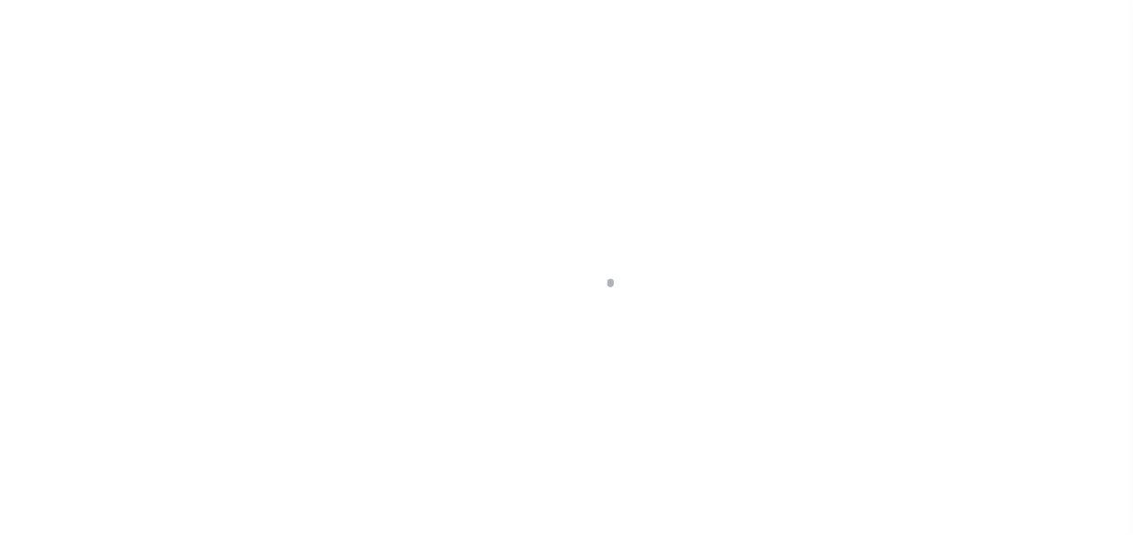
select select "NTX"
select select "5"
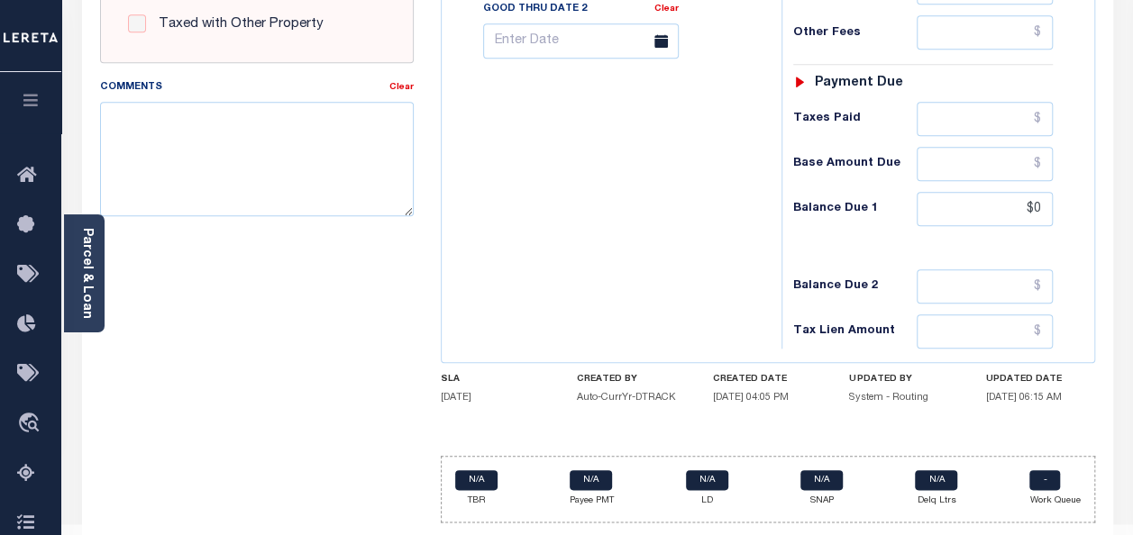
scroll to position [811, 0]
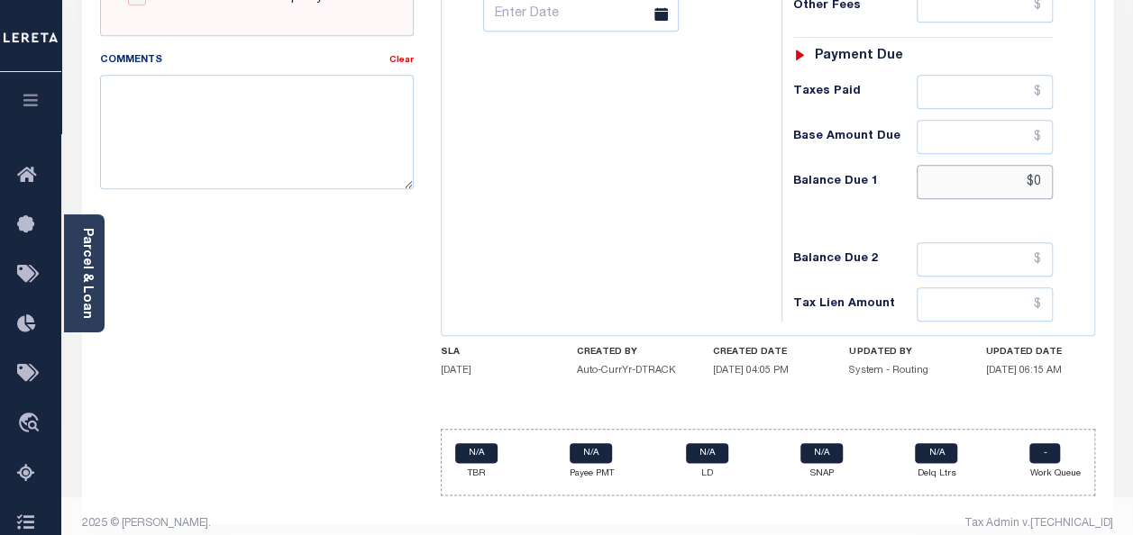
drag, startPoint x: 1025, startPoint y: 169, endPoint x: 1072, endPoint y: 176, distance: 47.4
type input "$0.00"
click at [233, 141] on textarea "Comments" at bounding box center [257, 132] width 314 height 114
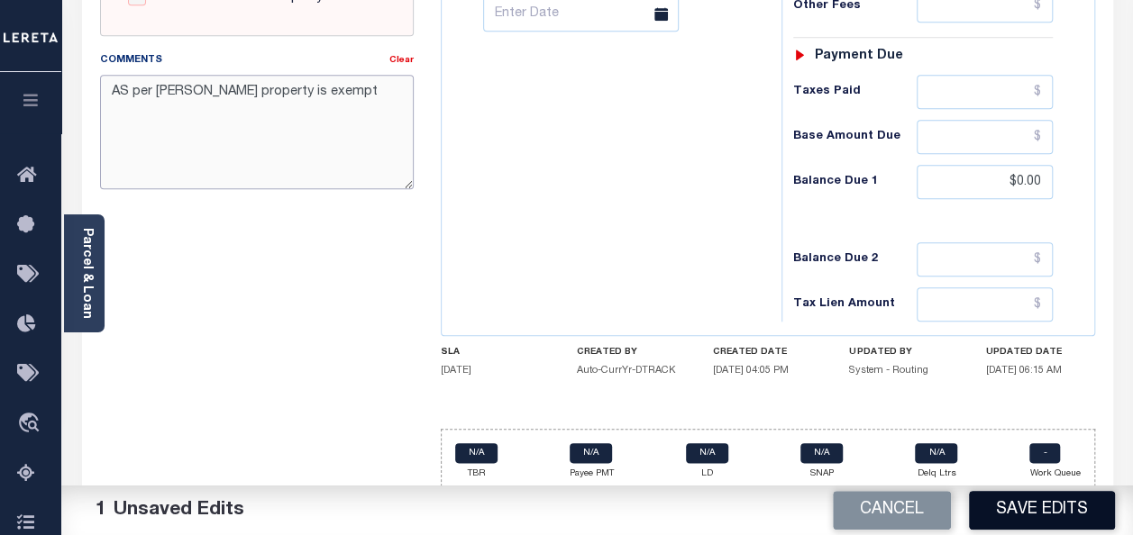
type textarea "AS per [PERSON_NAME] property is exempt"
click at [1033, 507] on button "Save Edits" at bounding box center [1042, 510] width 146 height 39
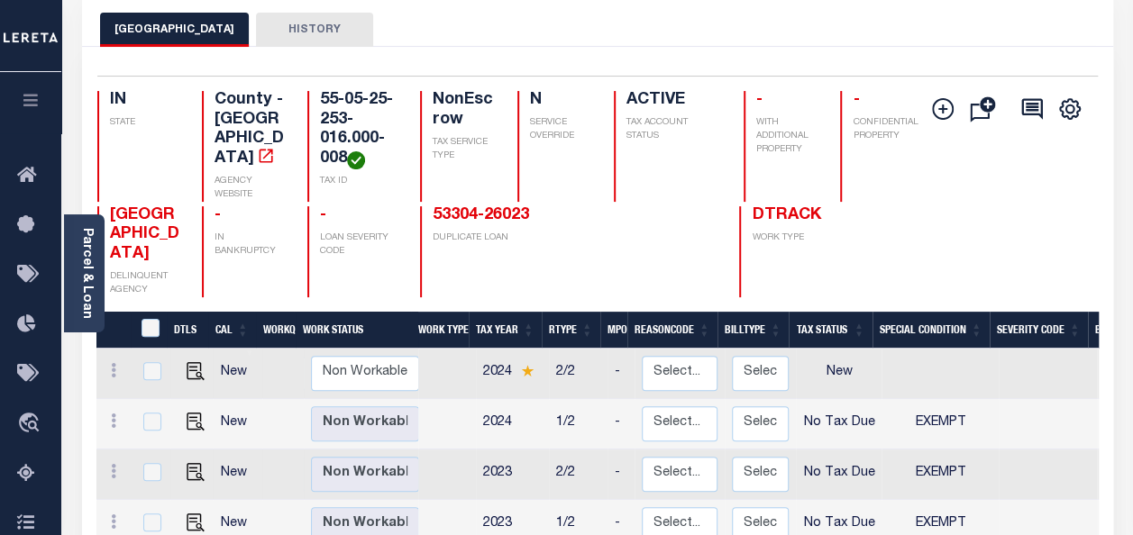
scroll to position [180, 0]
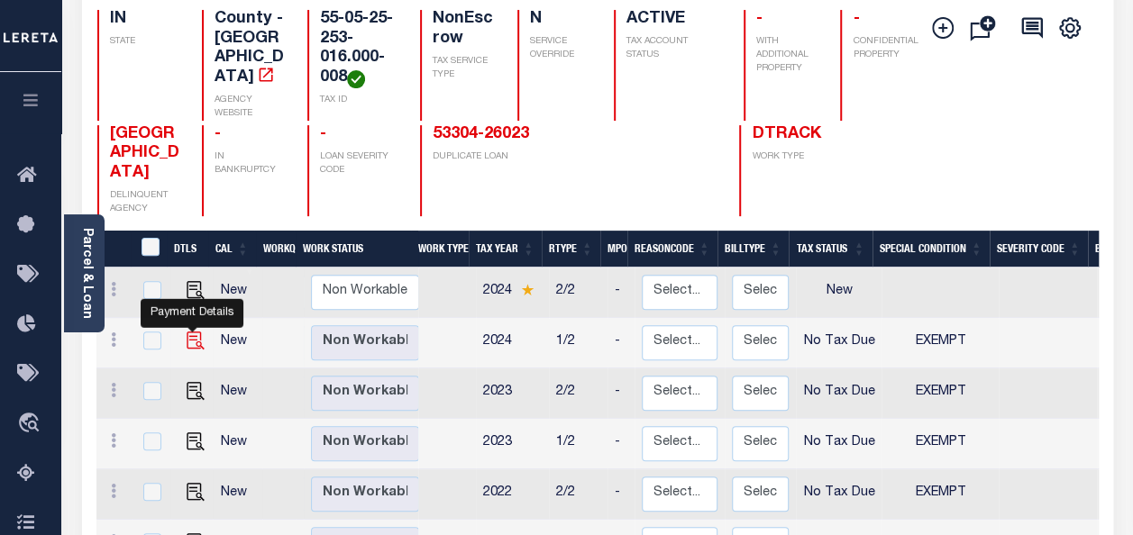
click at [191, 332] on img "" at bounding box center [196, 341] width 18 height 18
checkbox input "true"
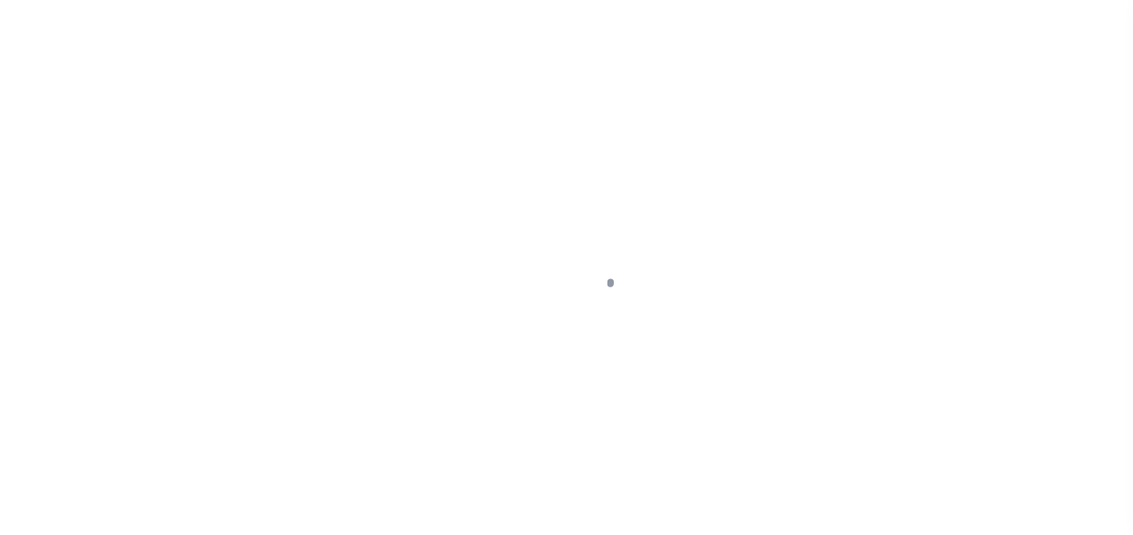
select select "NTX"
select select "5"
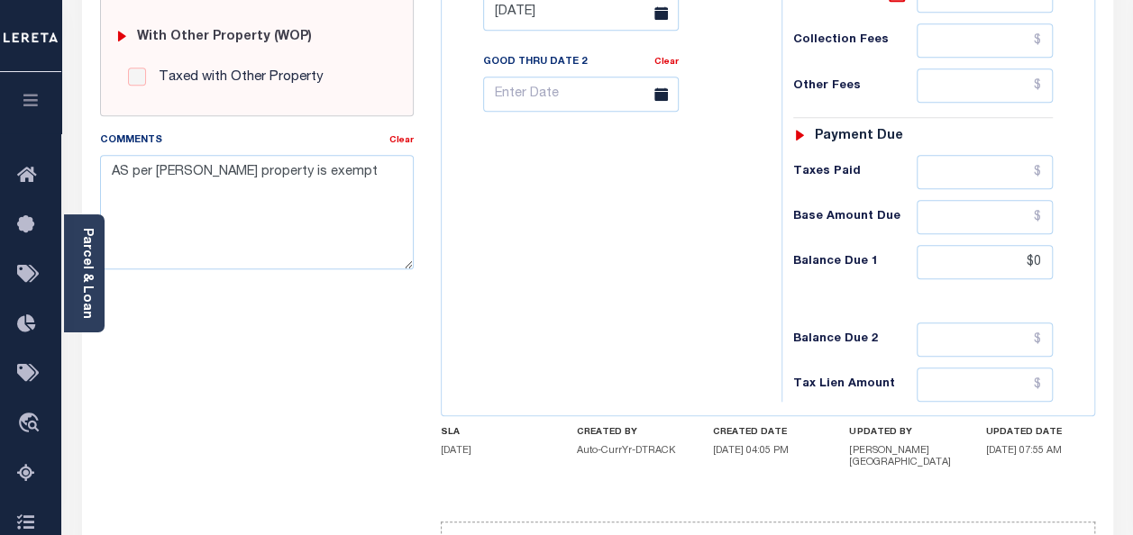
scroll to position [819, 0]
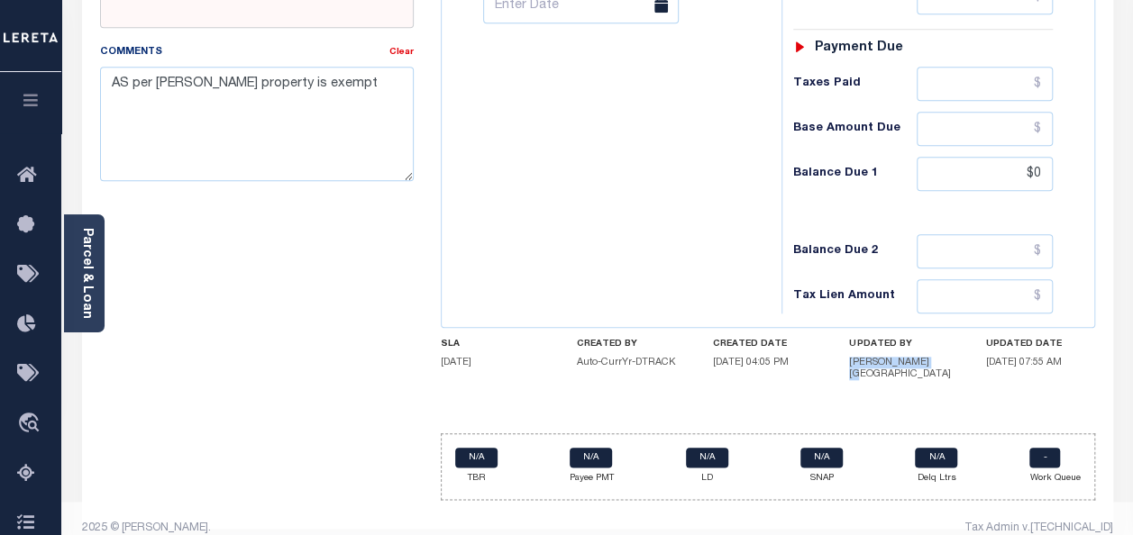
drag, startPoint x: 854, startPoint y: 355, endPoint x: 945, endPoint y: 354, distance: 91.0
click at [945, 357] on h5 "[PERSON_NAME][GEOGRAPHIC_DATA]" at bounding box center [903, 368] width 109 height 23
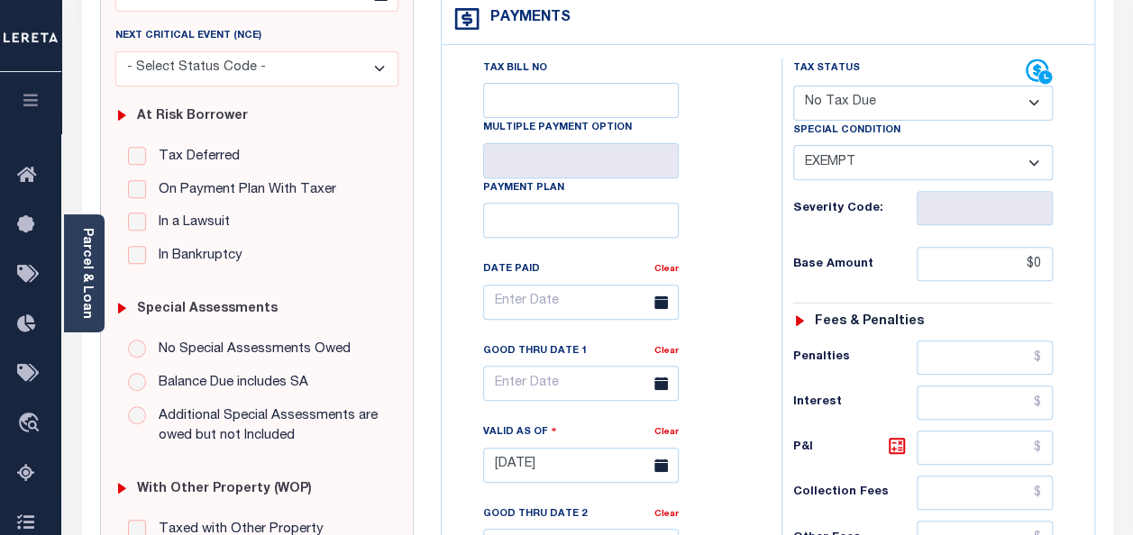
scroll to position [0, 0]
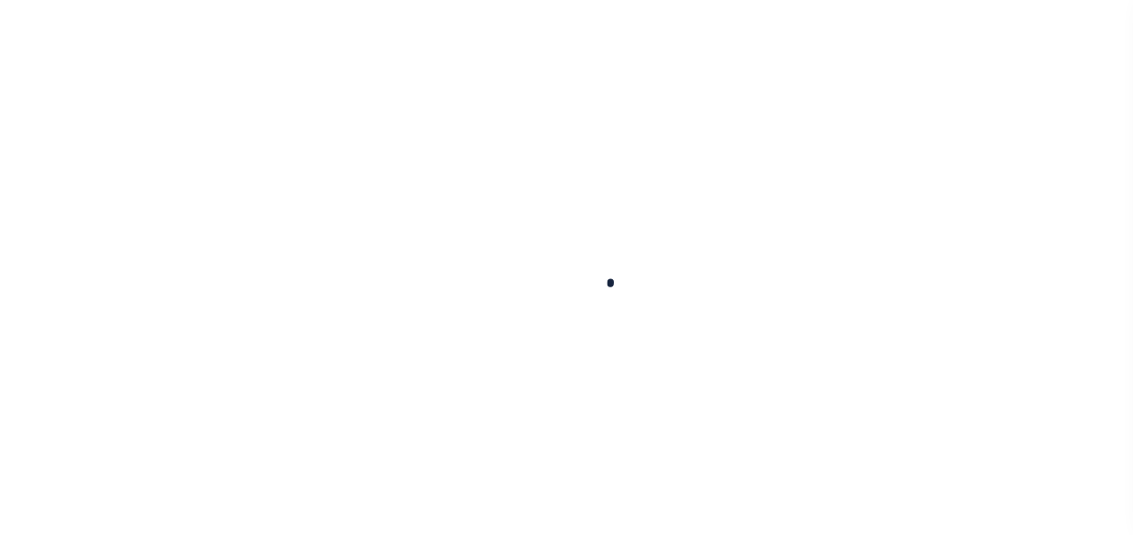
select select "NTX"
select select "5"
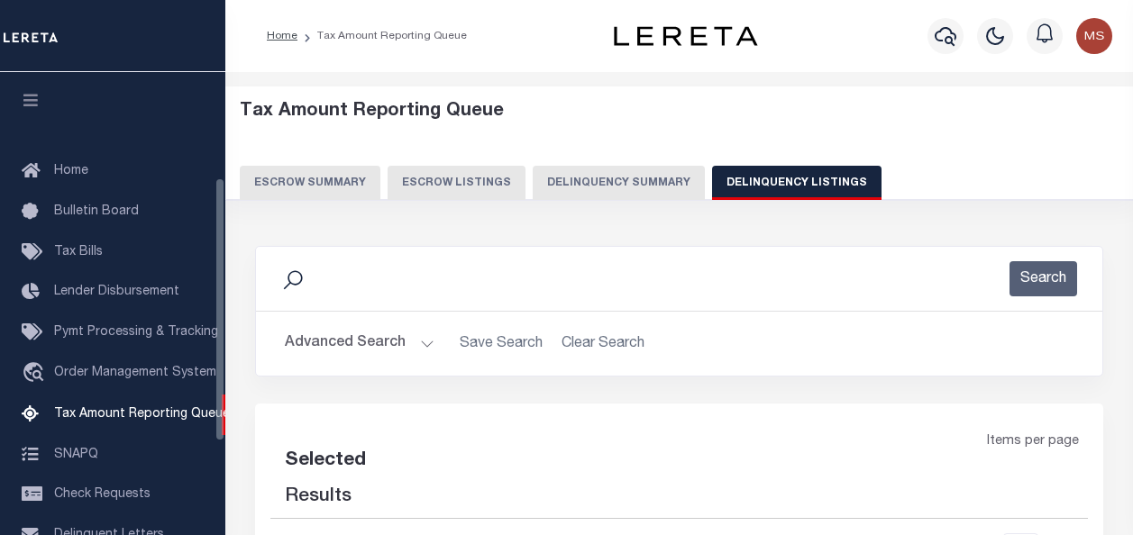
select select "100"
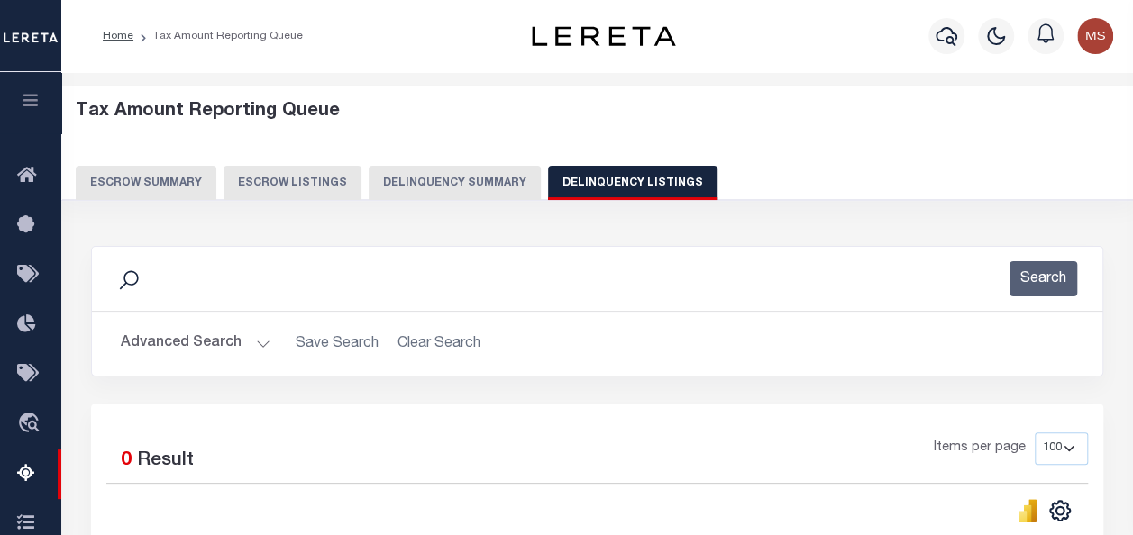
click at [190, 349] on button "Advanced Search" at bounding box center [196, 343] width 150 height 35
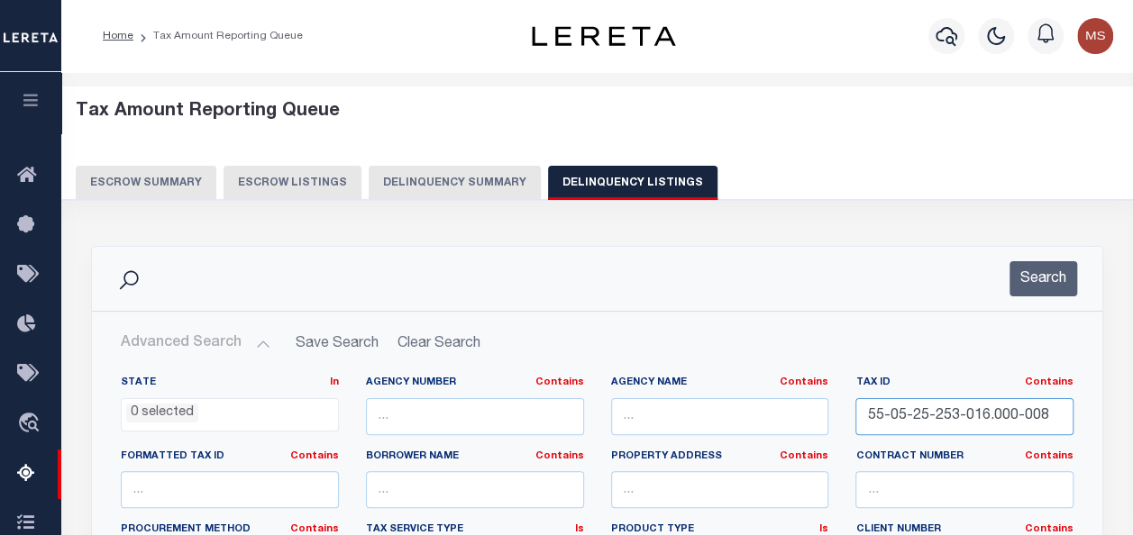
drag, startPoint x: 1056, startPoint y: 416, endPoint x: 827, endPoint y: 413, distance: 229.9
paste input "55-05-25-253-016.000-008"
type input "55-05-25-253-016.000-008"
click at [1044, 277] on button "Search" at bounding box center [1044, 278] width 68 height 35
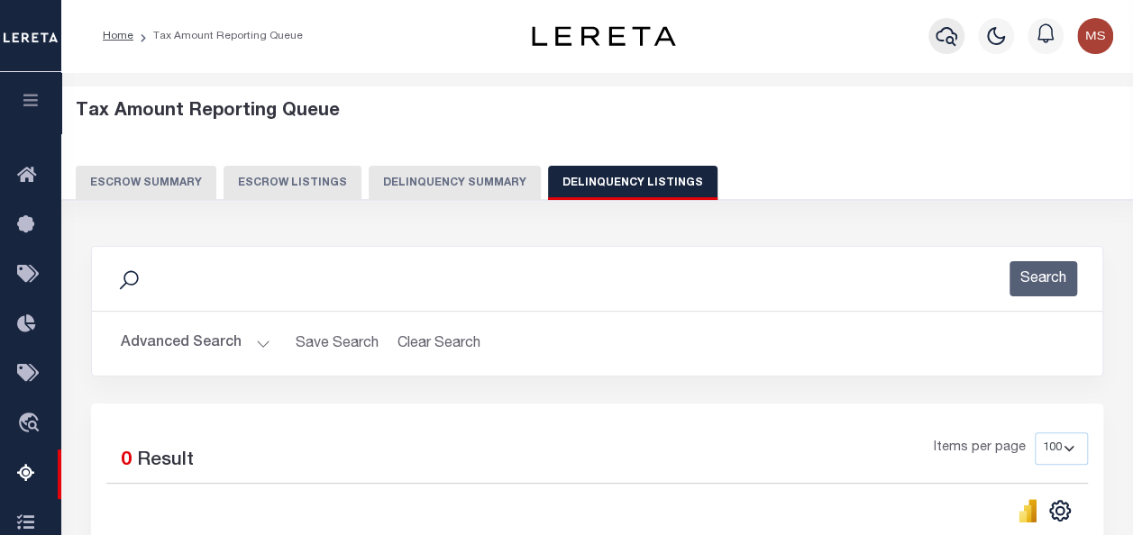
click at [943, 32] on icon "button" at bounding box center [947, 36] width 22 height 22
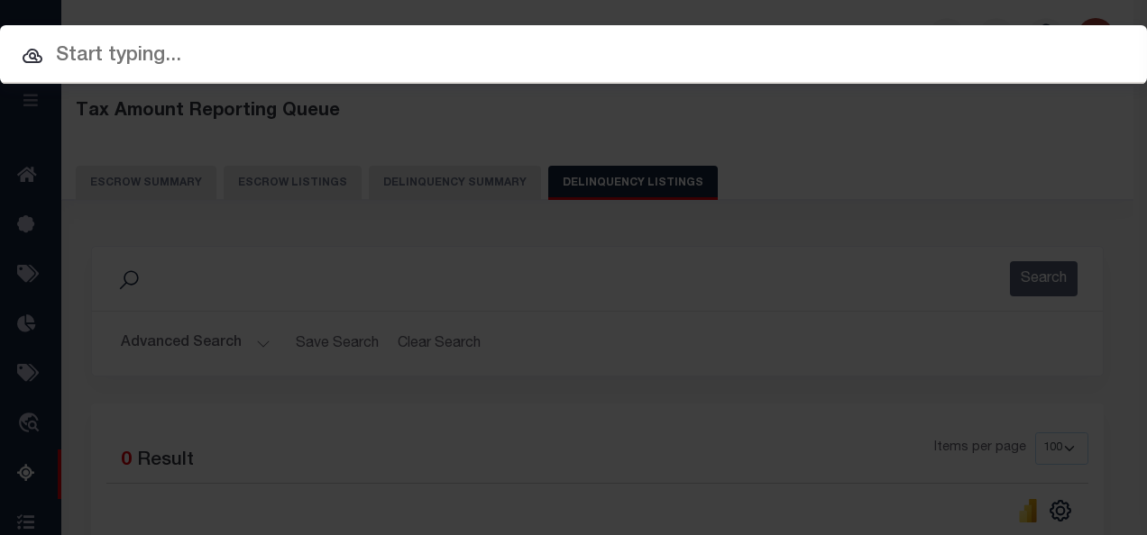
paste input "55-05-25-253-016.000-008"
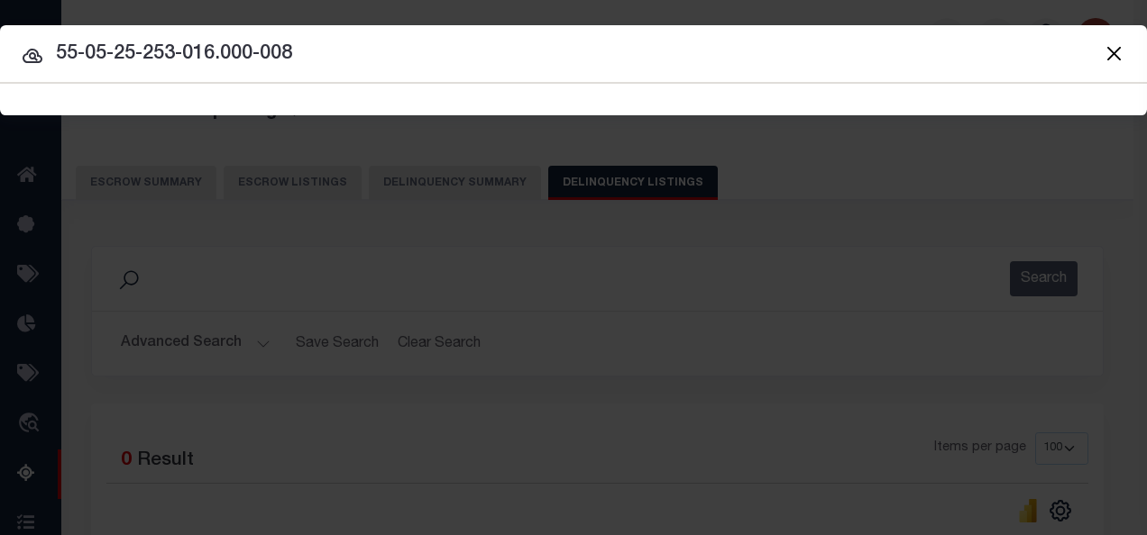
type input "55-05-25-253-016.000-008"
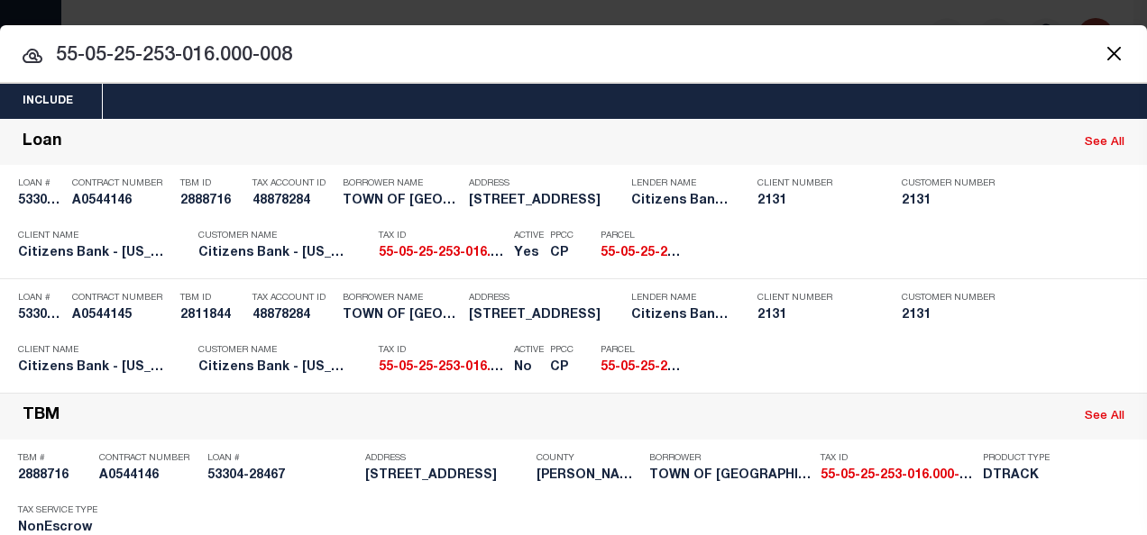
click at [991, 249] on div "Payment History OMS" at bounding box center [918, 248] width 447 height 52
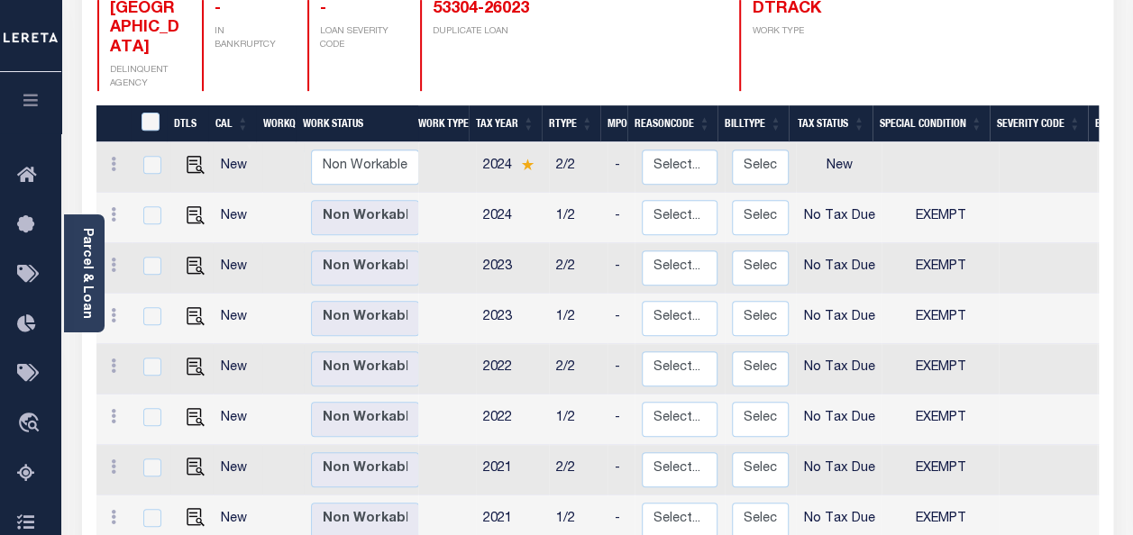
scroll to position [207, 0]
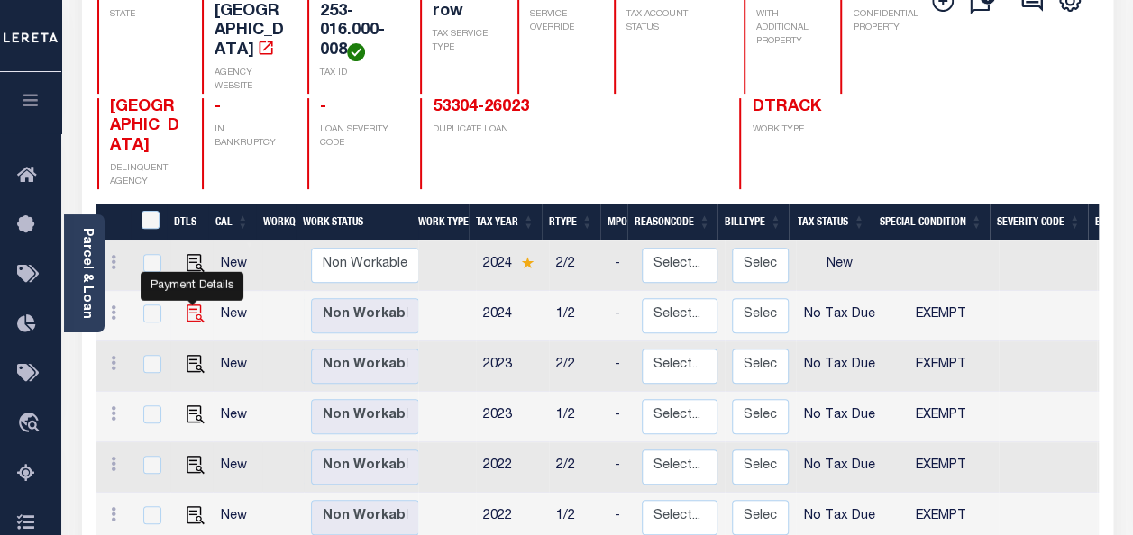
click at [195, 305] on img "" at bounding box center [196, 314] width 18 height 18
checkbox input "true"
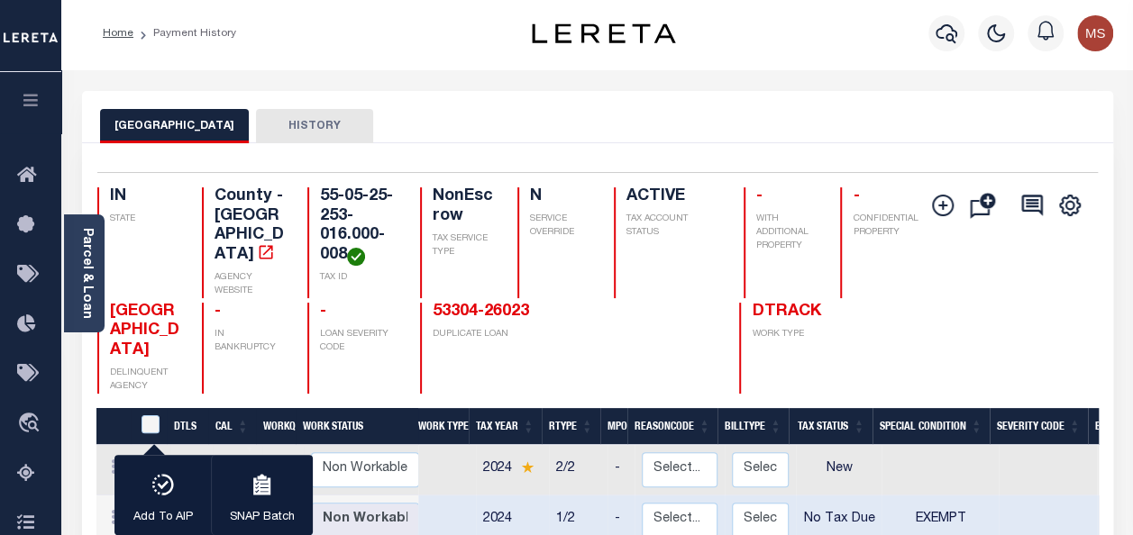
scroll to position [0, 0]
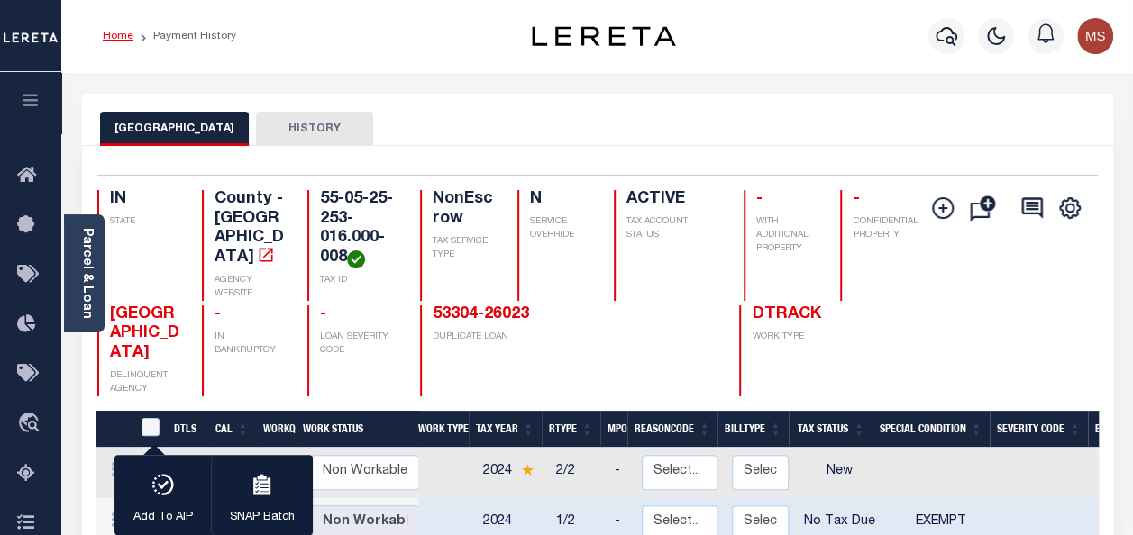
click at [106, 36] on link "Home" at bounding box center [118, 36] width 31 height 11
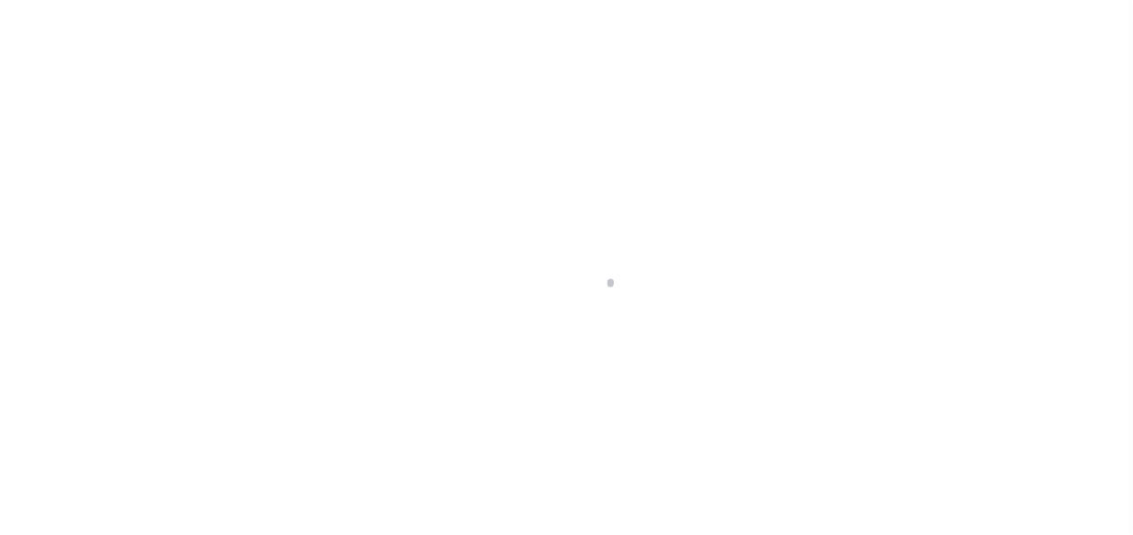
select select "NTX"
select select "5"
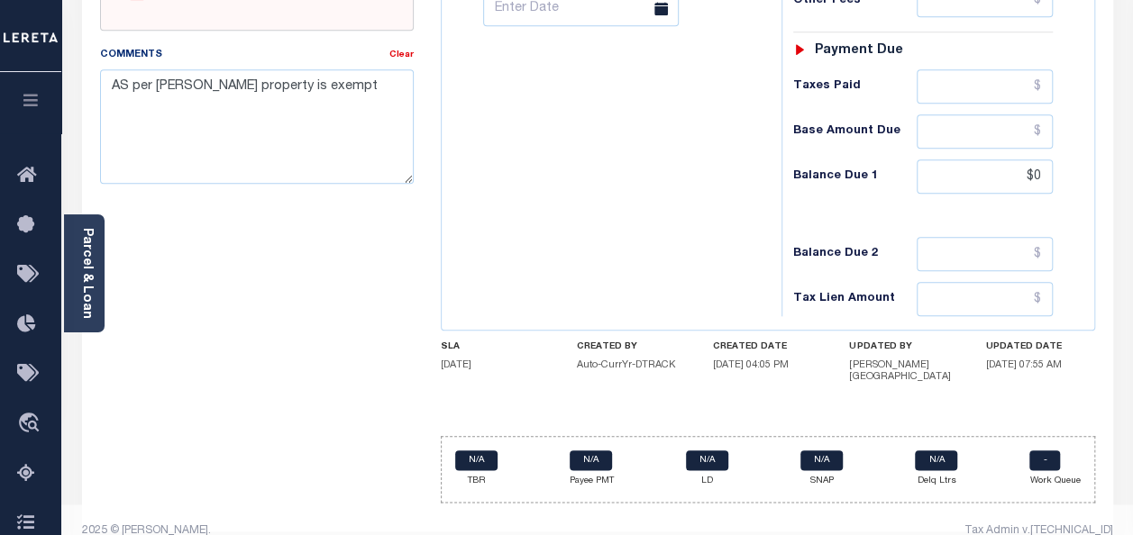
scroll to position [819, 0]
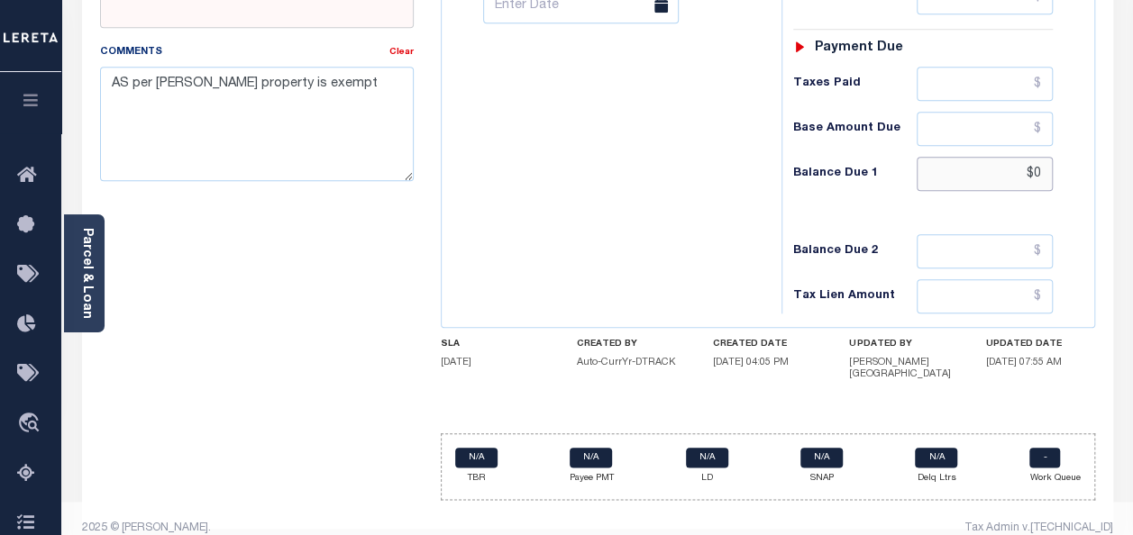
click at [1040, 169] on input "$0" at bounding box center [985, 174] width 136 height 34
type input "$0.00"
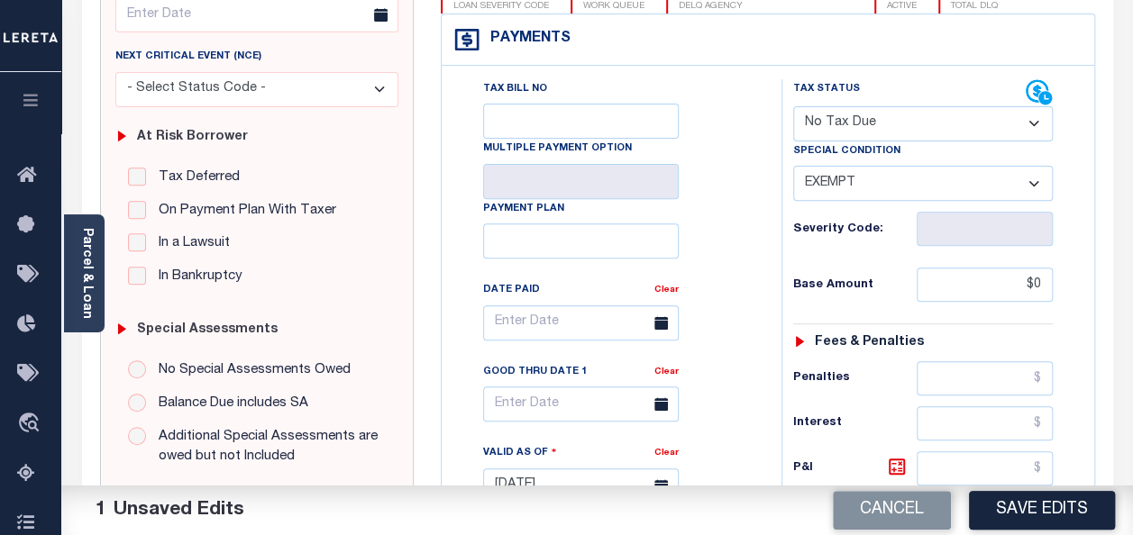
scroll to position [0, 0]
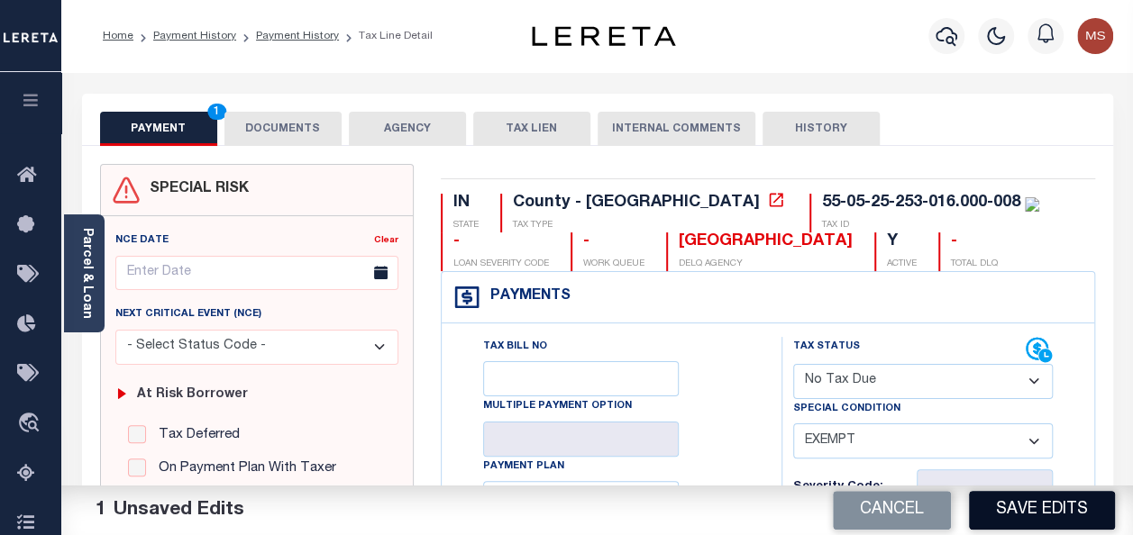
click at [1050, 505] on button "Save Edits" at bounding box center [1042, 510] width 146 height 39
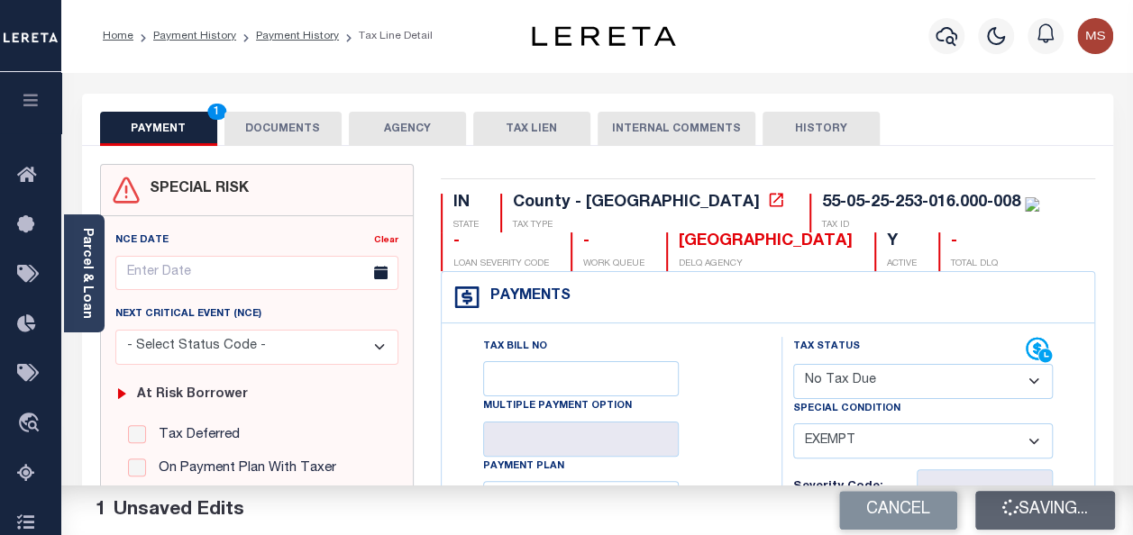
checkbox input "false"
type input "$0"
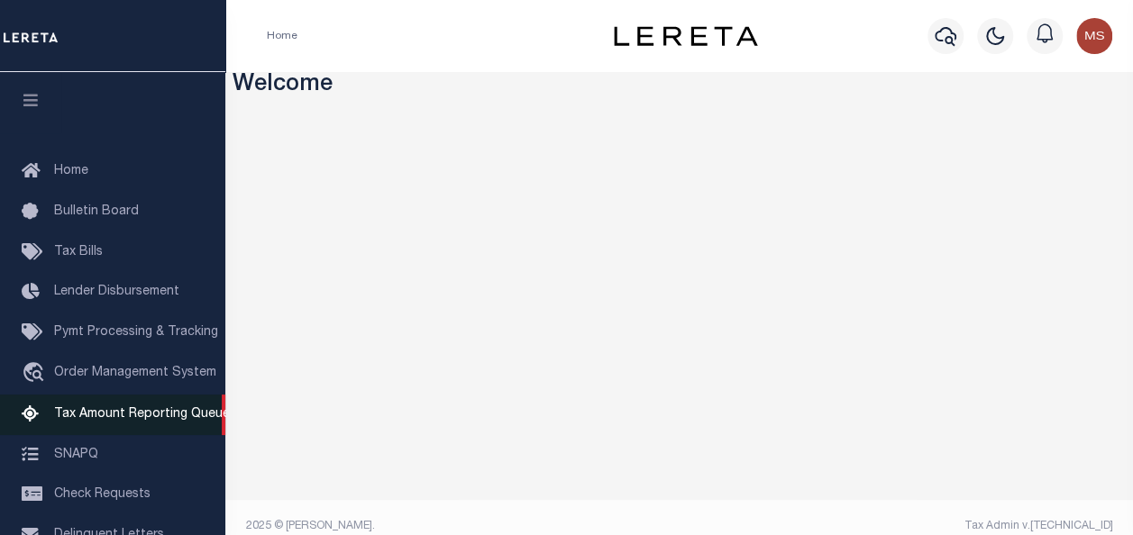
click at [153, 418] on span "Tax Amount Reporting Queue" at bounding box center [142, 414] width 176 height 13
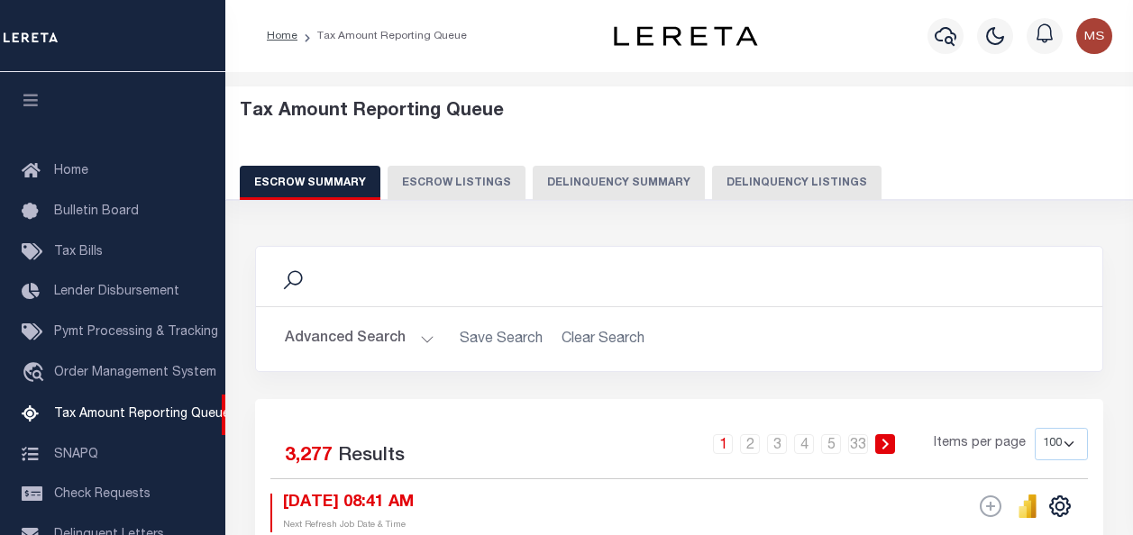
click at [638, 186] on button "Delinquency Summary" at bounding box center [619, 183] width 172 height 34
click at [790, 182] on button "Delinquency Listings" at bounding box center [796, 183] width 169 height 34
select select
select select "100"
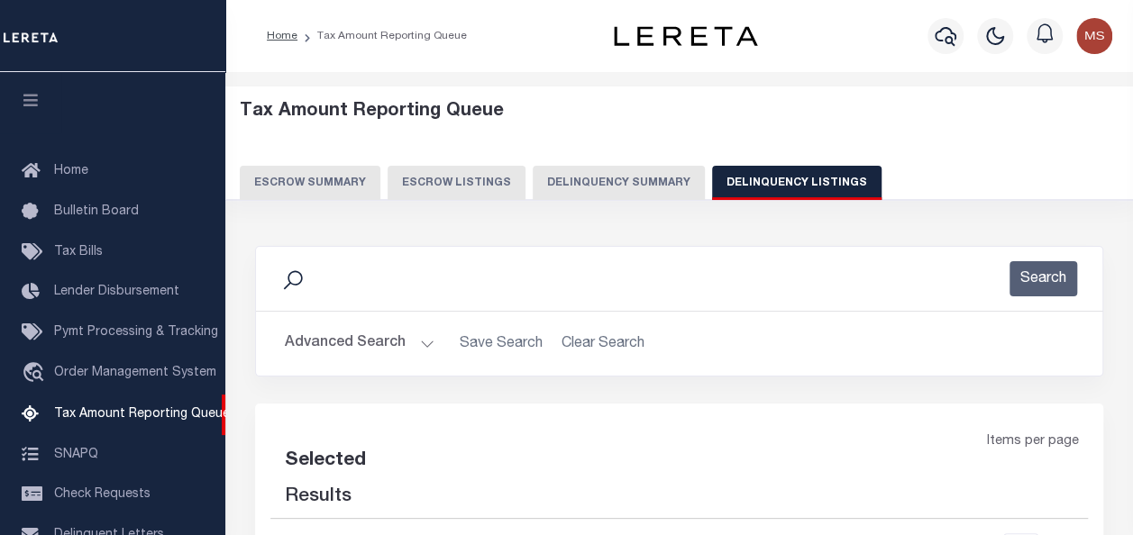
select select "100"
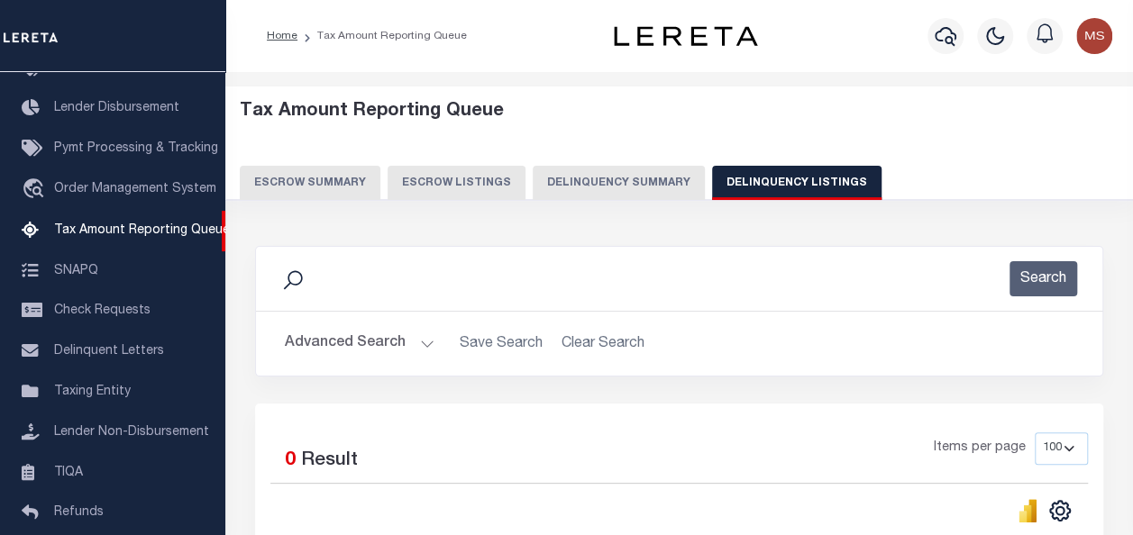
click at [341, 346] on button "Advanced Search" at bounding box center [360, 343] width 150 height 35
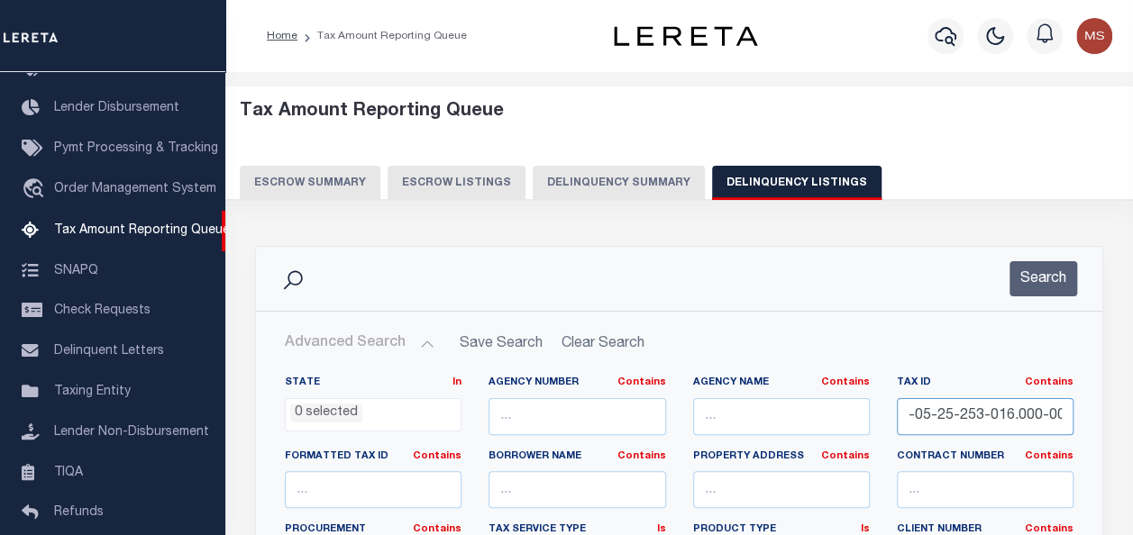
scroll to position [0, 0]
drag, startPoint x: 1067, startPoint y: 422, endPoint x: 841, endPoint y: 409, distance: 226.6
type input "08"
drag, startPoint x: 967, startPoint y: 416, endPoint x: 877, endPoint y: 419, distance: 90.2
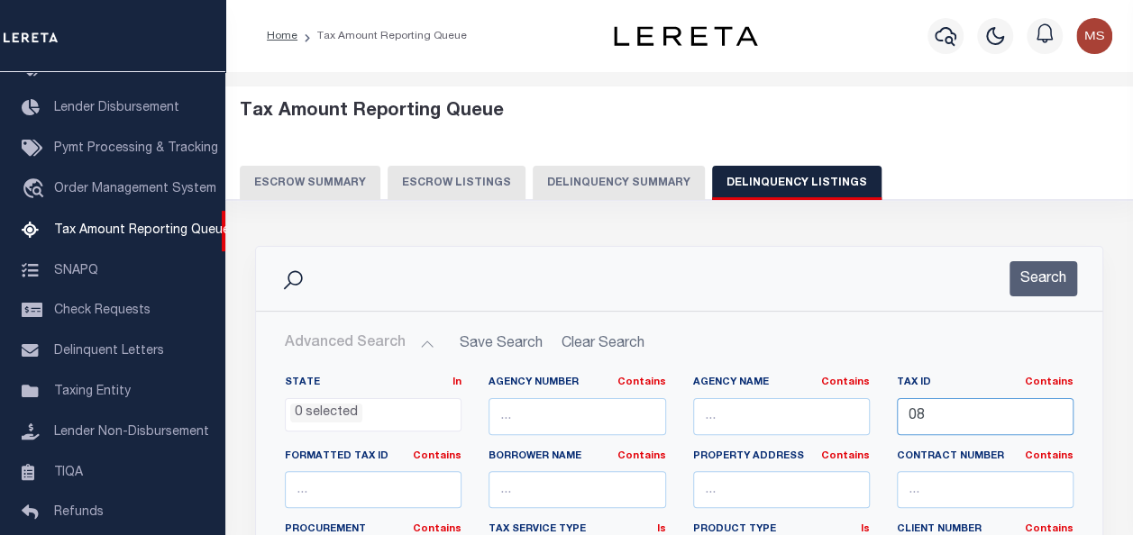
paste input "55-06-20-495-003.000-015"
type input "55-06-20-495-003.000-015"
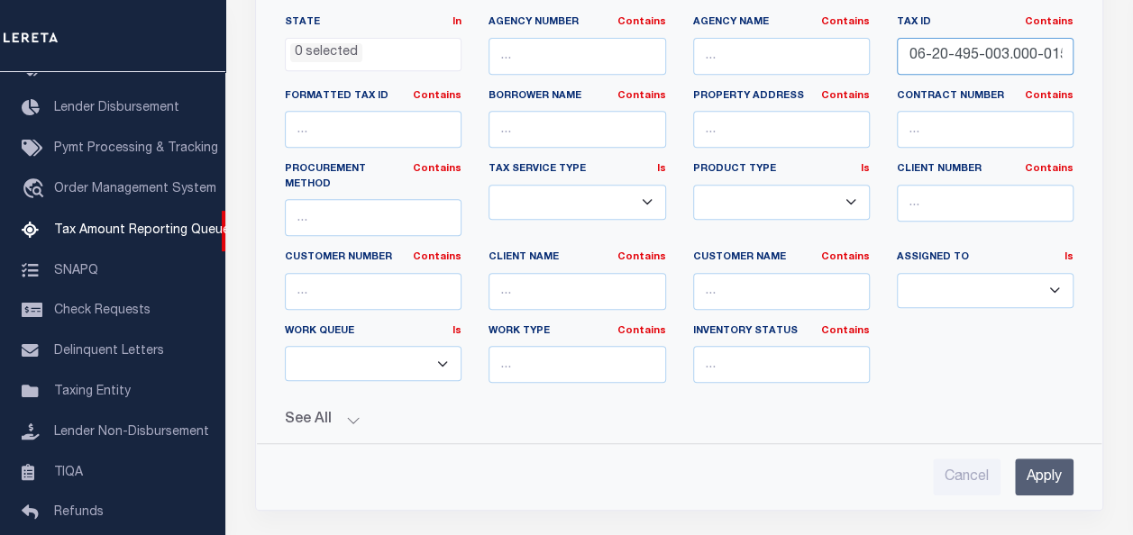
scroll to position [0, 0]
click at [1036, 459] on input "Apply" at bounding box center [1044, 477] width 59 height 37
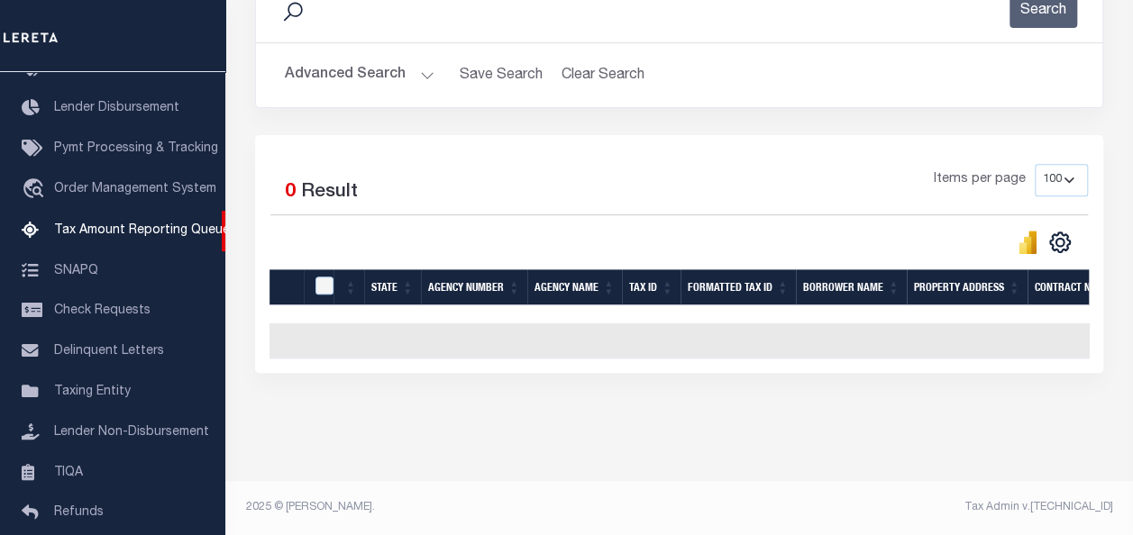
scroll to position [279, 0]
click at [317, 277] on input "checkbox" at bounding box center [324, 286] width 18 height 18
click at [321, 277] on input "checkbox" at bounding box center [324, 286] width 18 height 18
checkbox input "false"
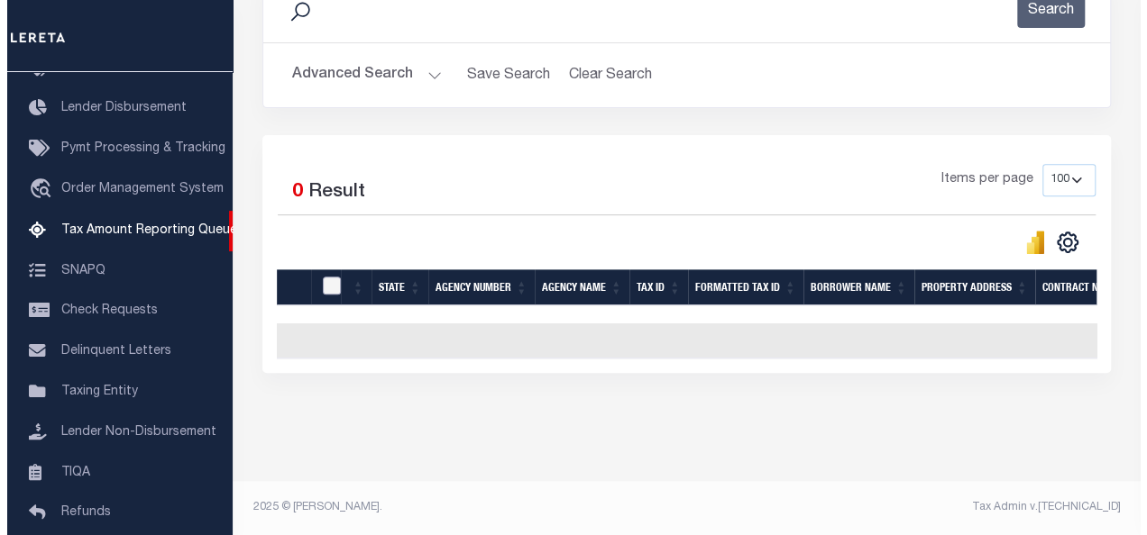
scroll to position [0, 0]
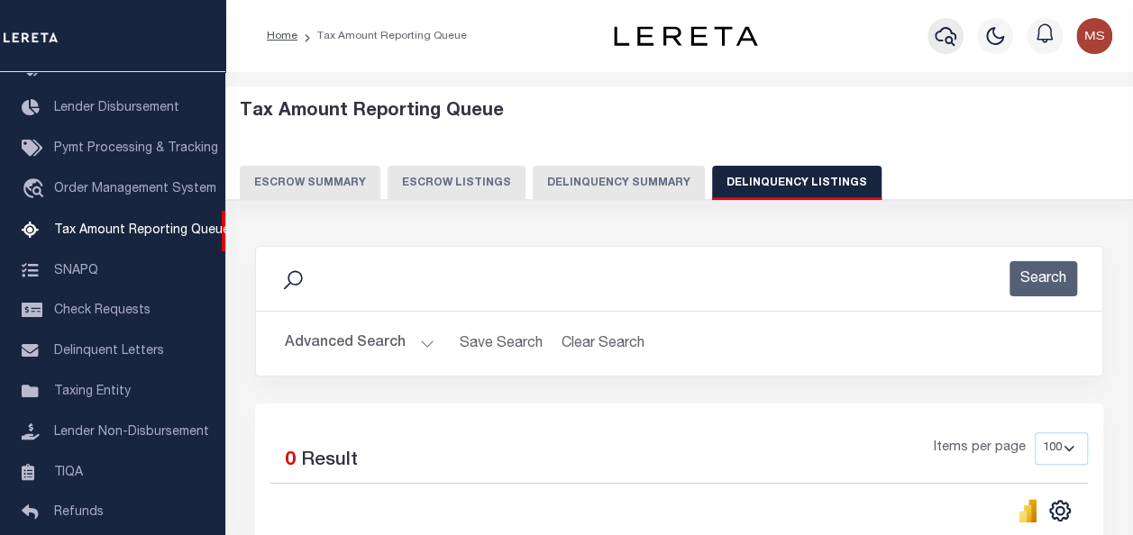
click at [946, 41] on icon "button" at bounding box center [946, 36] width 22 height 19
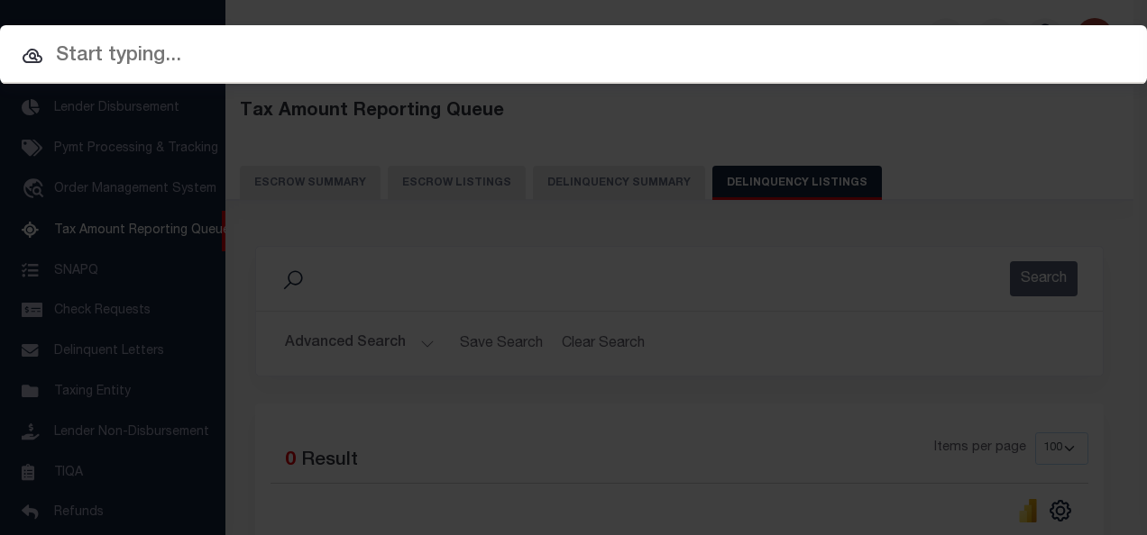
paste input "55-06-20-495-003.000-015"
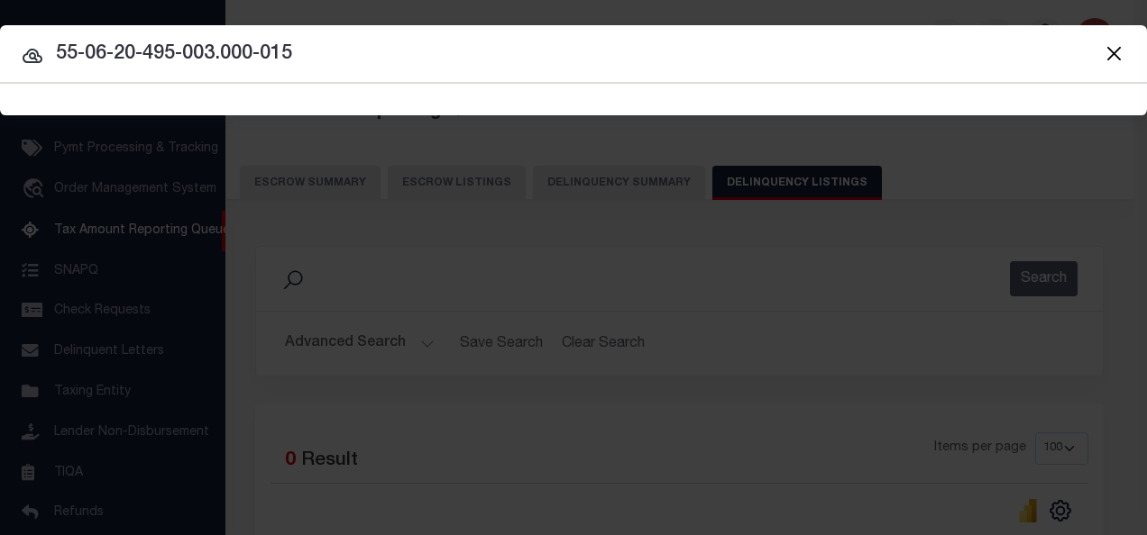
click at [314, 50] on input "55-06-20-495-003.000-015" at bounding box center [573, 55] width 1147 height 32
type input "55-06-20-495-003.000-015"
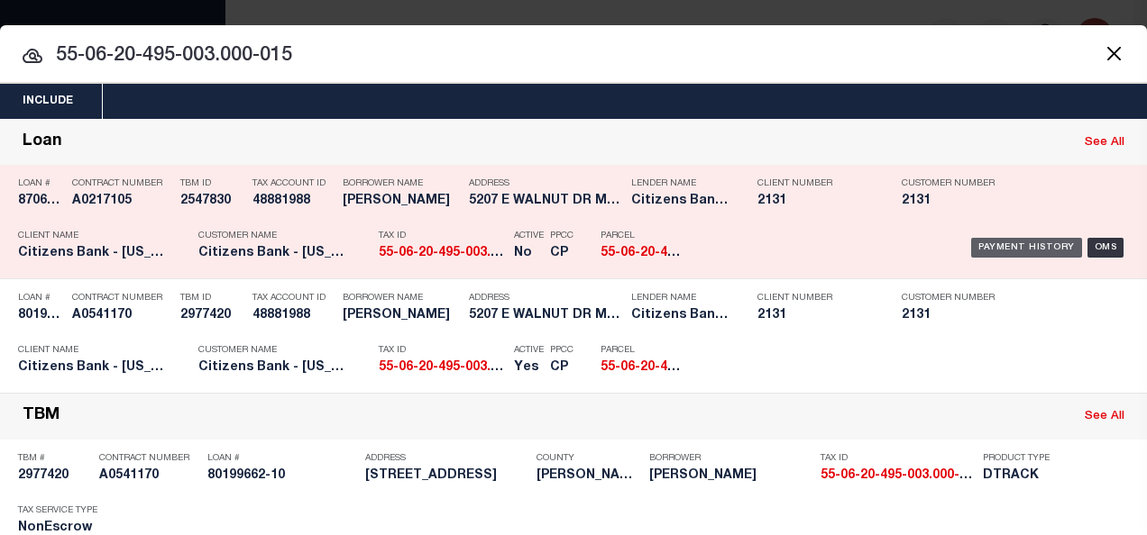
click at [1031, 249] on div "Payment History" at bounding box center [1026, 248] width 111 height 20
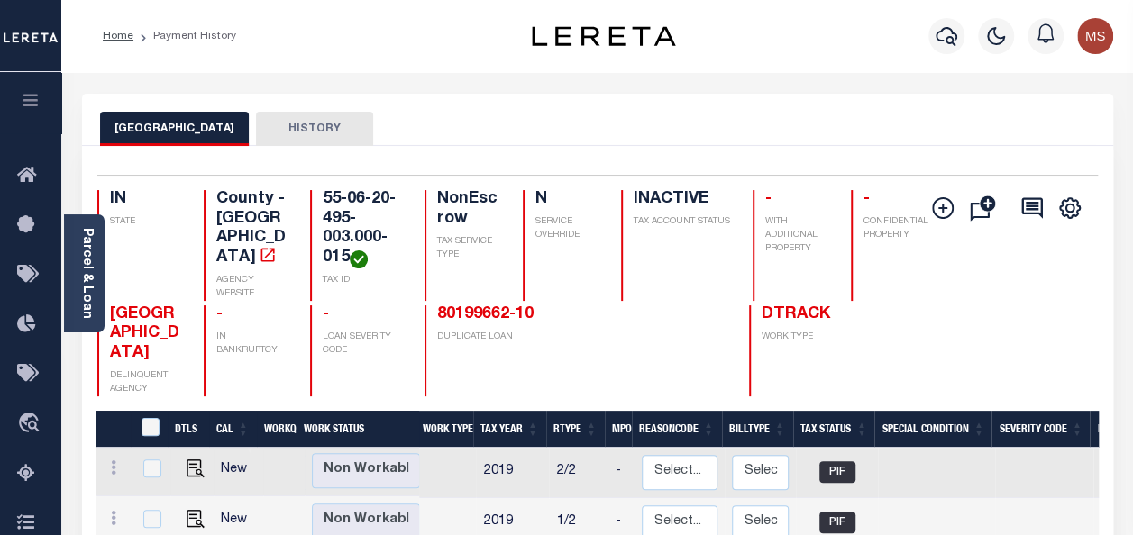
click at [283, 131] on button "HISTORY" at bounding box center [314, 129] width 117 height 34
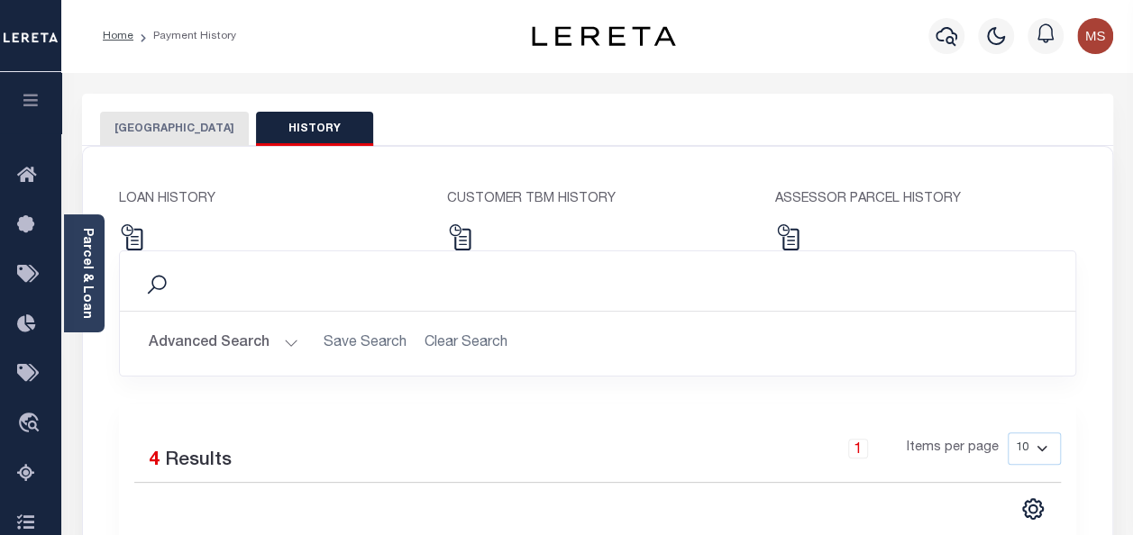
click at [164, 135] on button "[GEOGRAPHIC_DATA]" at bounding box center [174, 129] width 149 height 34
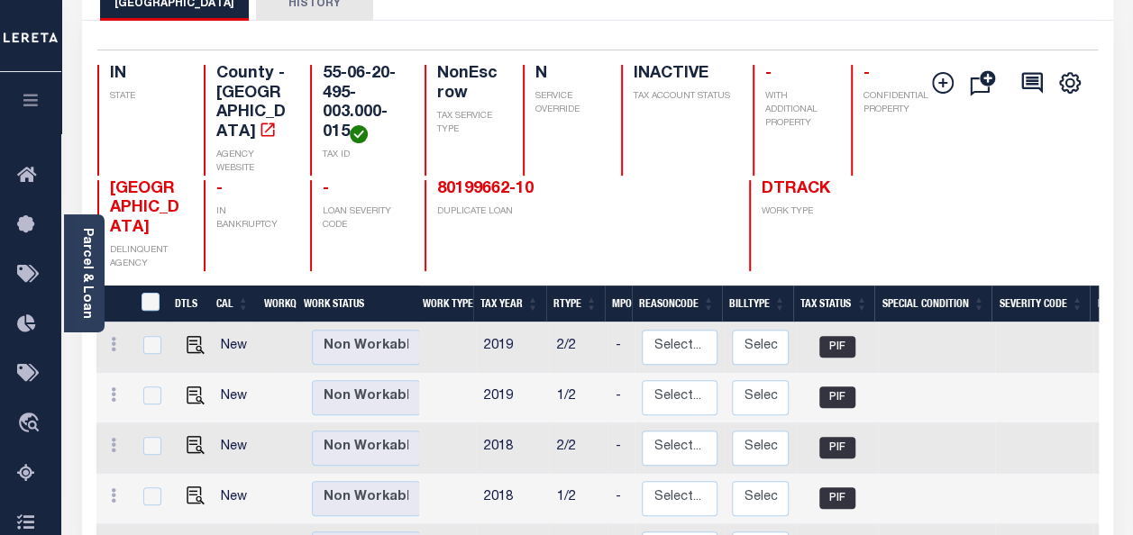
scroll to position [90, 0]
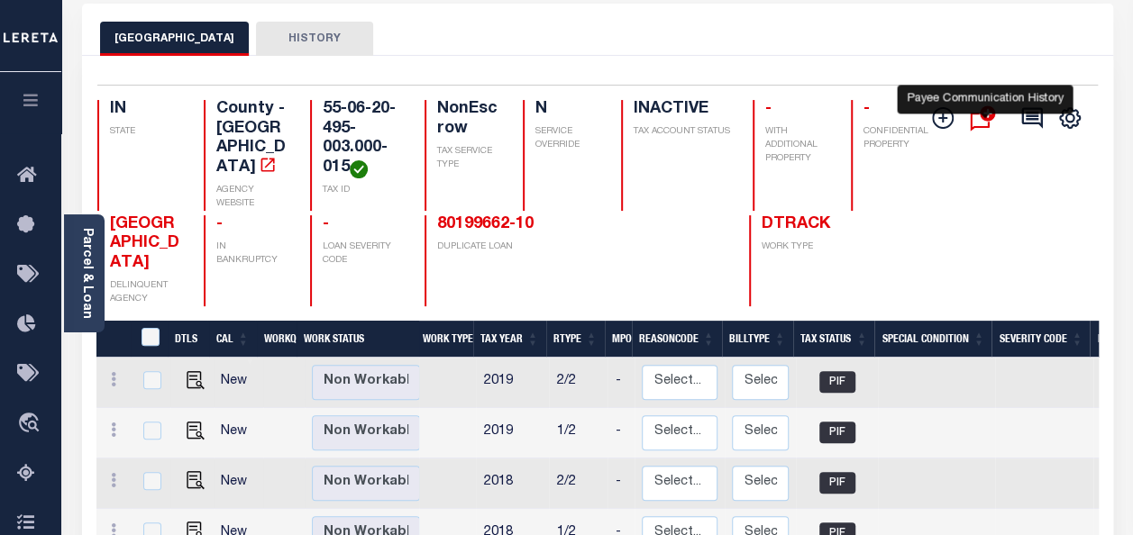
click at [982, 114] on icon "" at bounding box center [987, 113] width 16 height 16
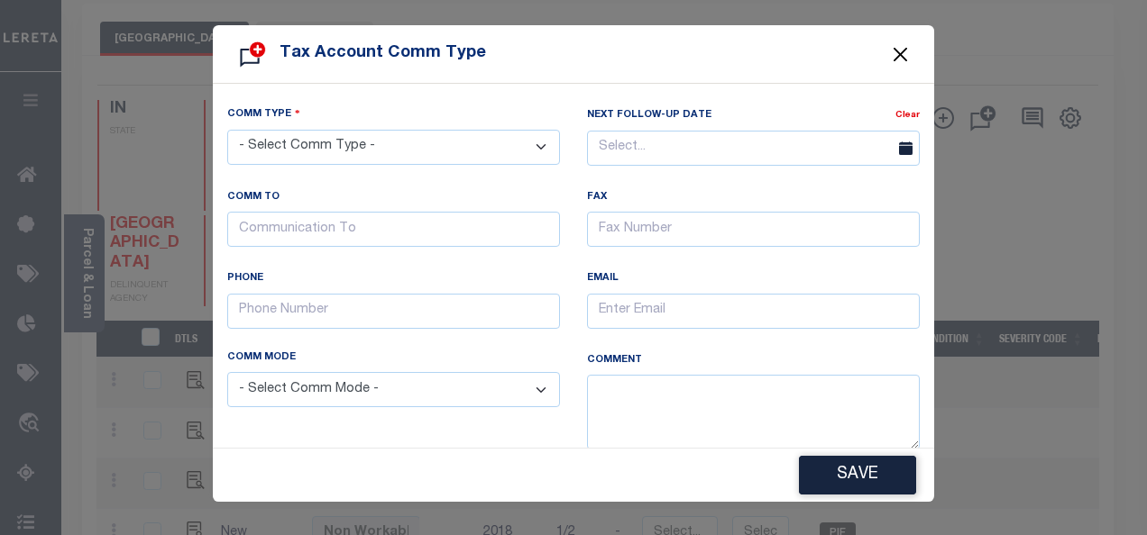
click at [901, 54] on button "Close" at bounding box center [900, 53] width 23 height 23
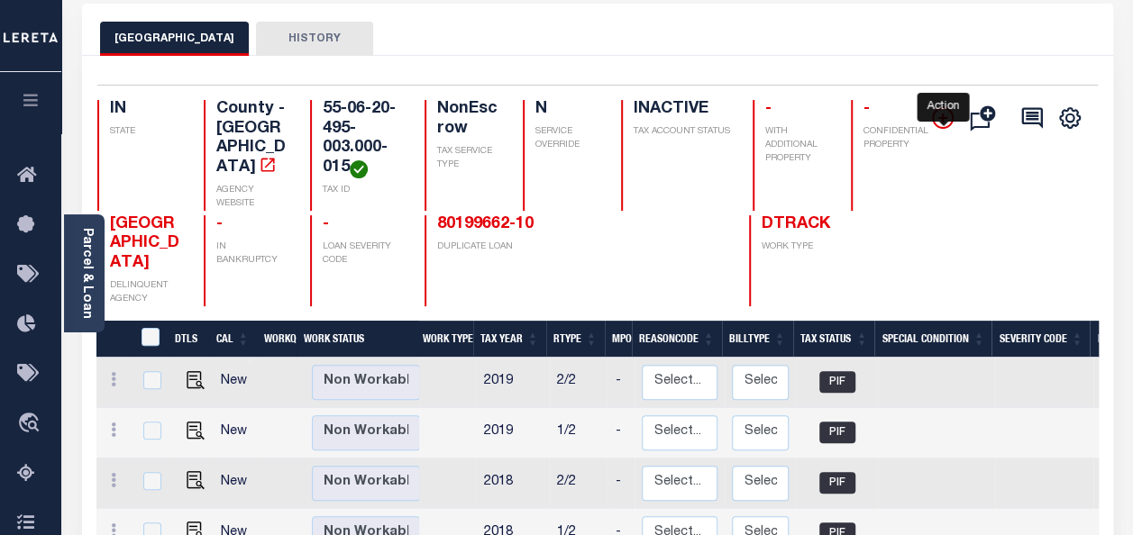
click at [935, 115] on icon "" at bounding box center [943, 118] width 22 height 22
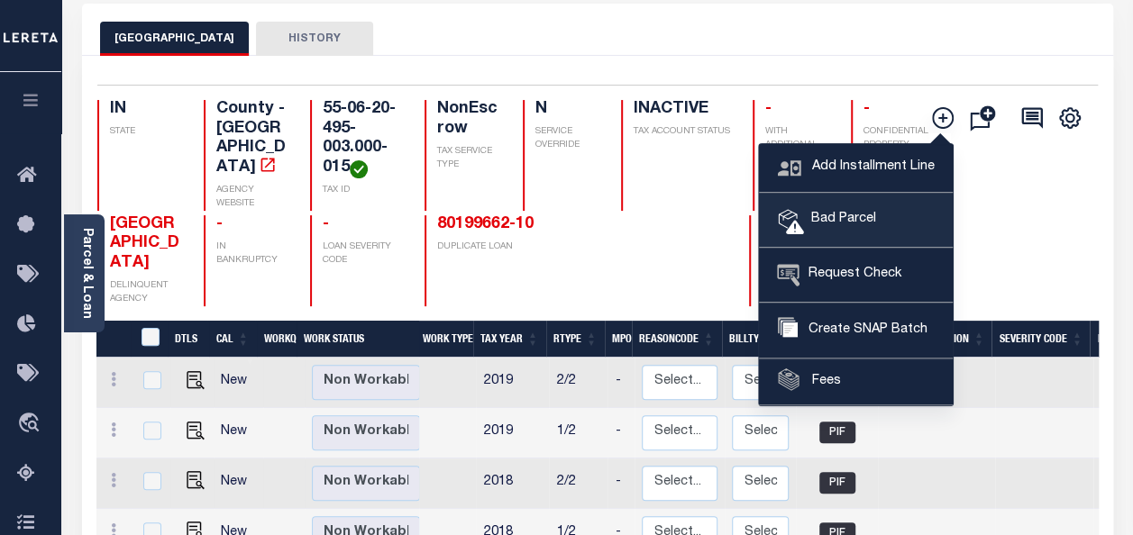
click at [856, 218] on span "Bad Parcel" at bounding box center [840, 220] width 72 height 20
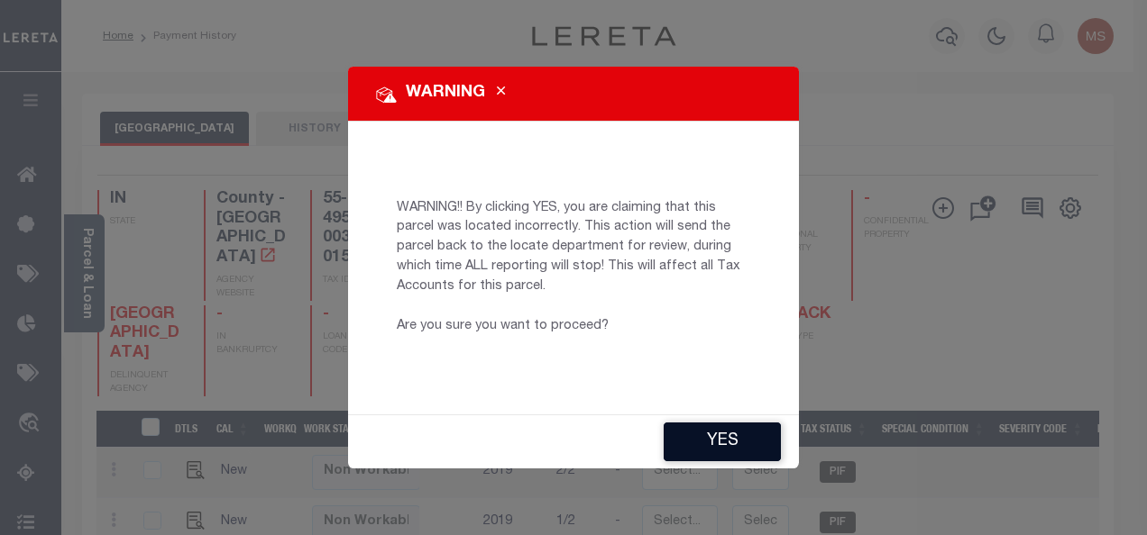
click at [732, 434] on button "YES" at bounding box center [721, 442] width 117 height 39
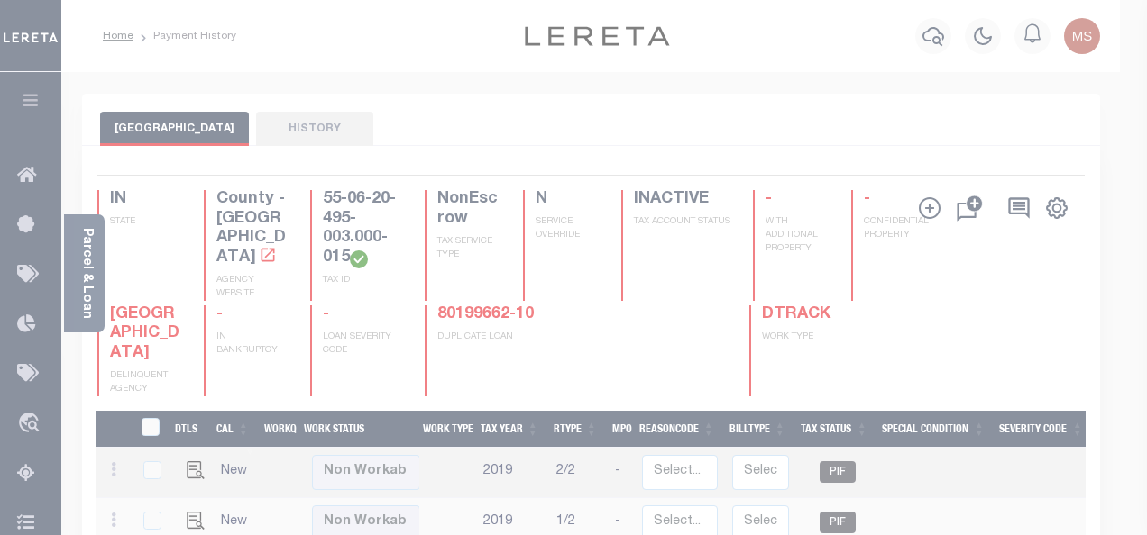
type input "MShankar1-c@lereta.net"
type input "[DATE]"
type input "CP"
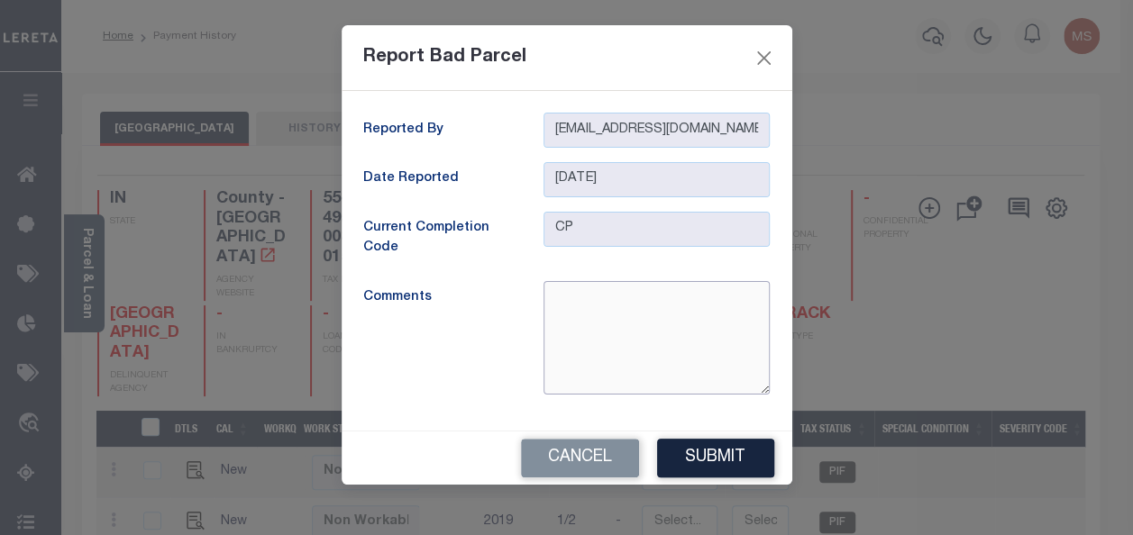
click at [591, 311] on textarea at bounding box center [657, 338] width 226 height 114
type textarea "parcel is inactive"
click at [702, 463] on button "Submit" at bounding box center [715, 458] width 117 height 39
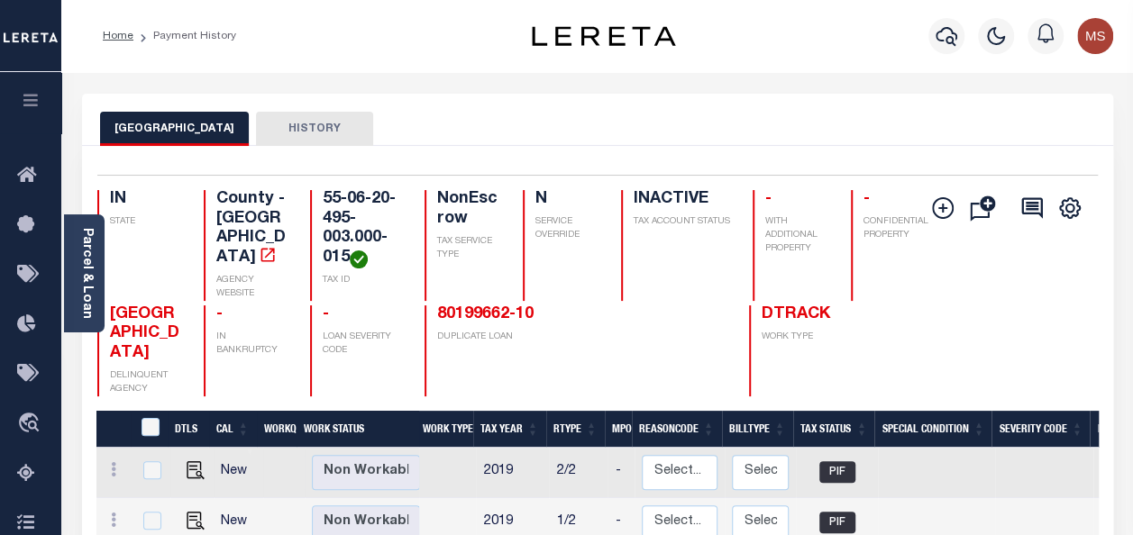
click at [269, 126] on button "HISTORY" at bounding box center [314, 129] width 117 height 34
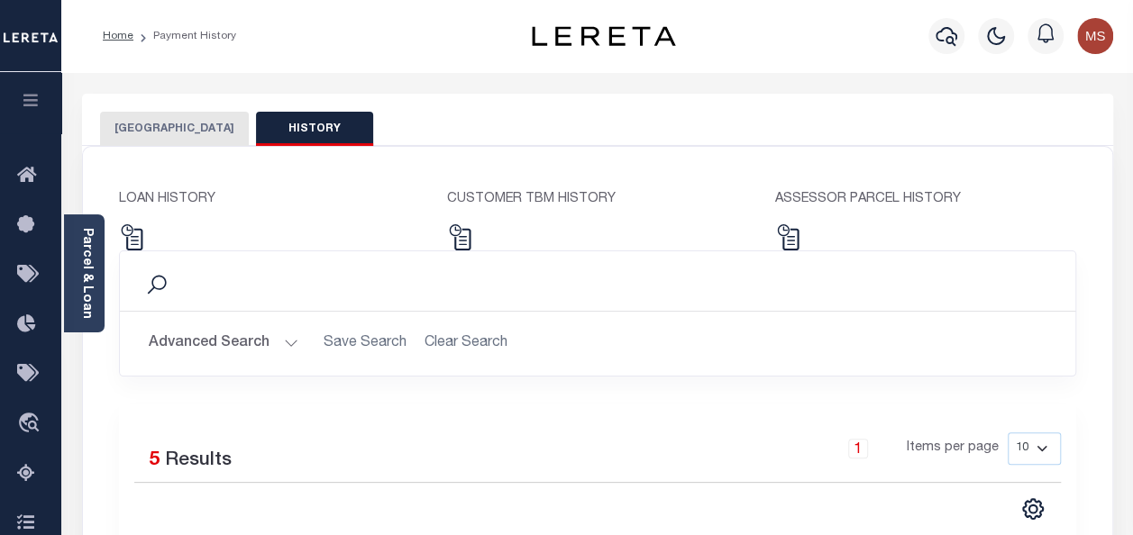
click at [254, 335] on button "Advanced Search" at bounding box center [224, 343] width 150 height 35
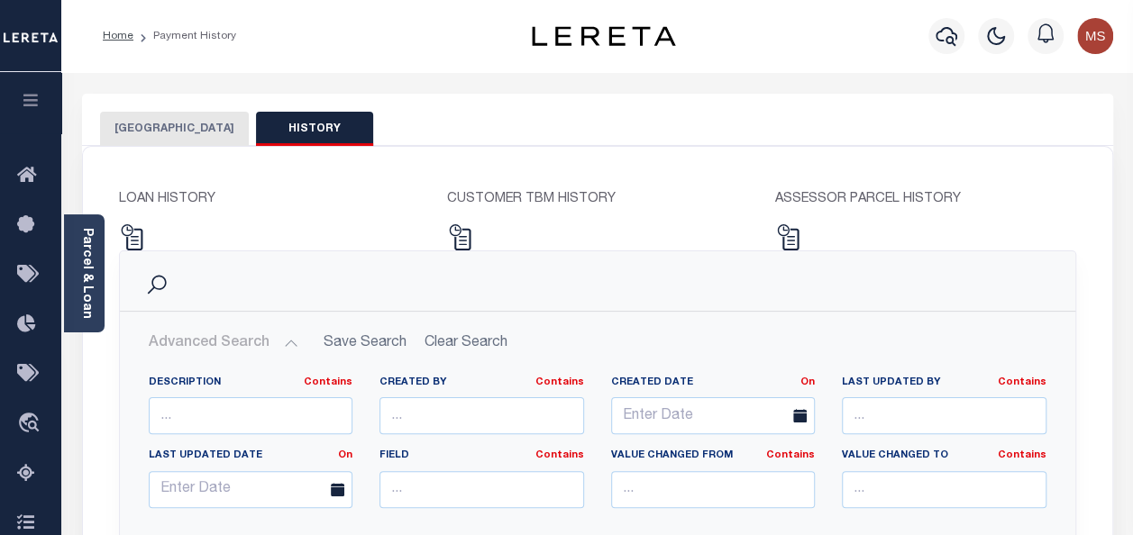
click at [178, 130] on button "[GEOGRAPHIC_DATA]" at bounding box center [174, 129] width 149 height 34
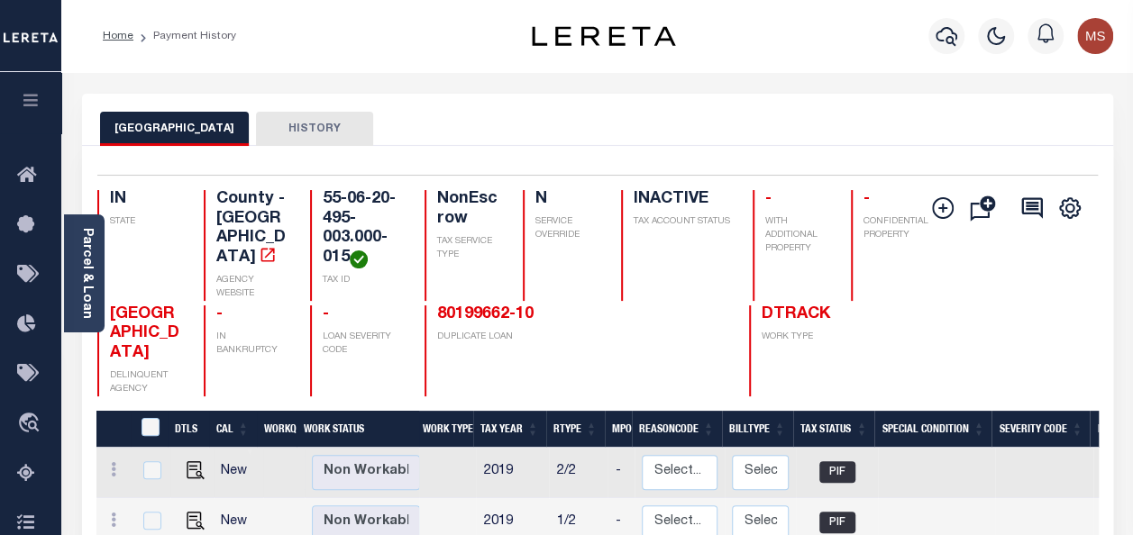
click at [36, 105] on icon "button" at bounding box center [31, 100] width 21 height 16
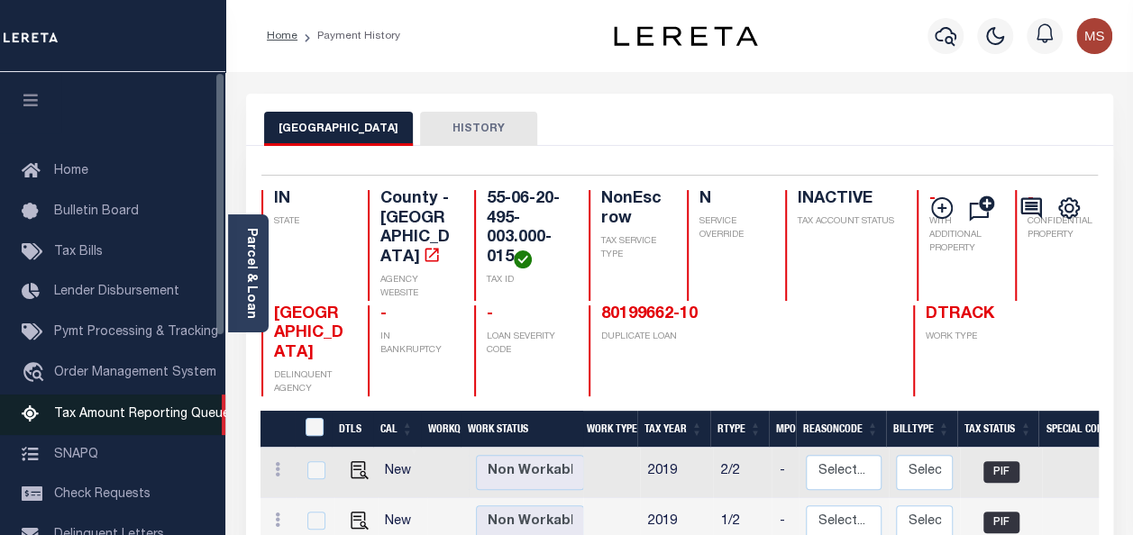
click at [171, 421] on span "Tax Amount Reporting Queue" at bounding box center [142, 414] width 176 height 13
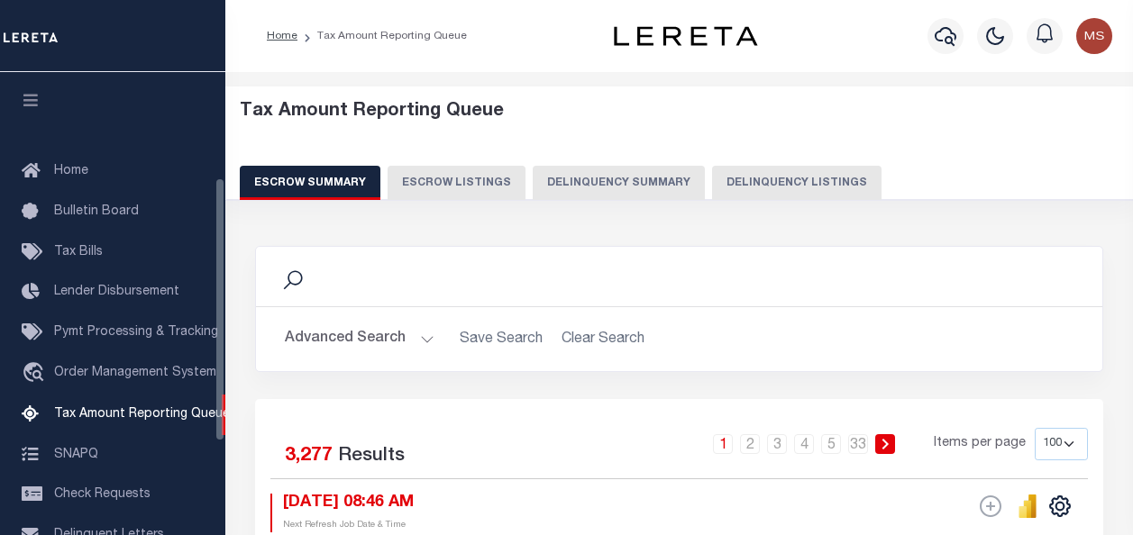
select select "100"
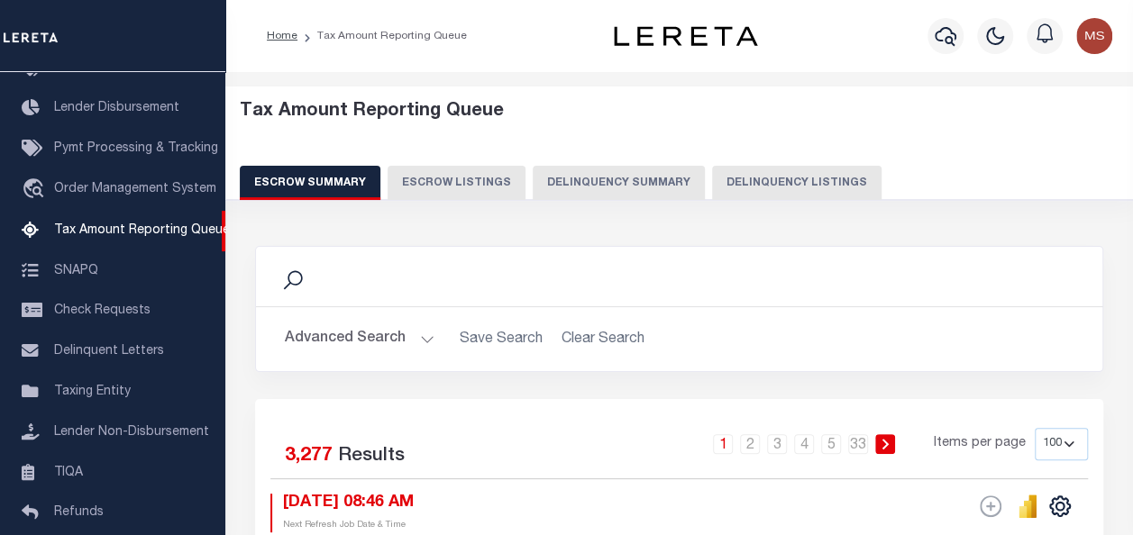
click at [627, 180] on button "Delinquency Summary" at bounding box center [619, 183] width 172 height 34
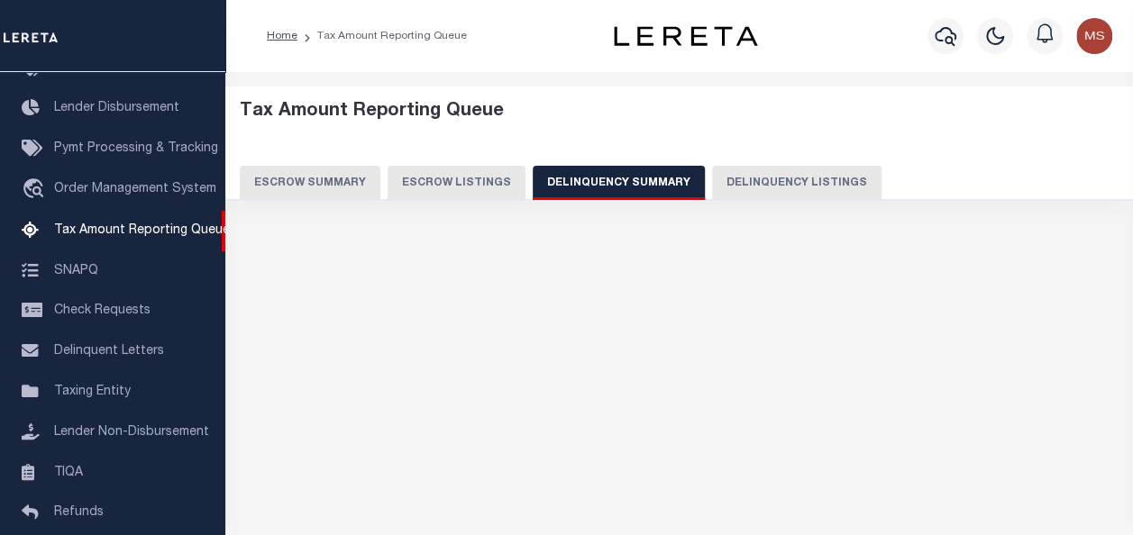
click at [771, 183] on button "Delinquency Listings" at bounding box center [796, 183] width 169 height 34
select select
select select "100"
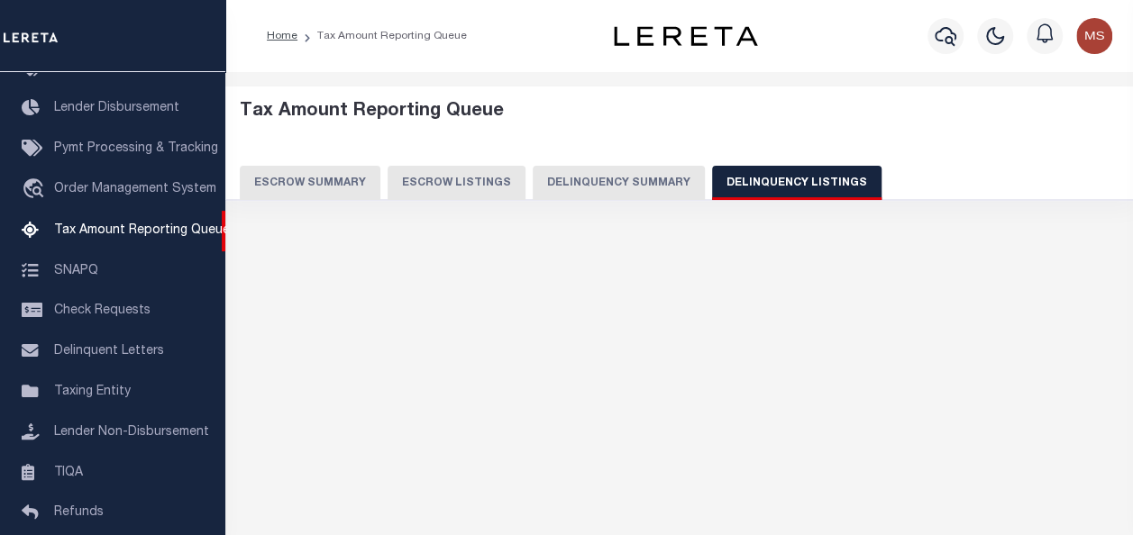
select select "100"
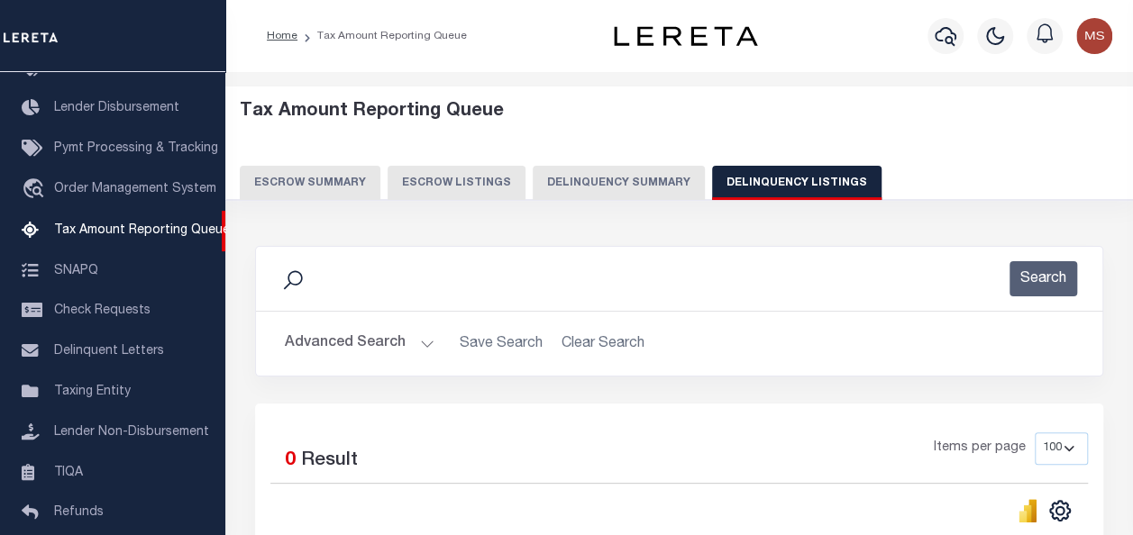
click at [362, 348] on button "Advanced Search" at bounding box center [360, 343] width 150 height 35
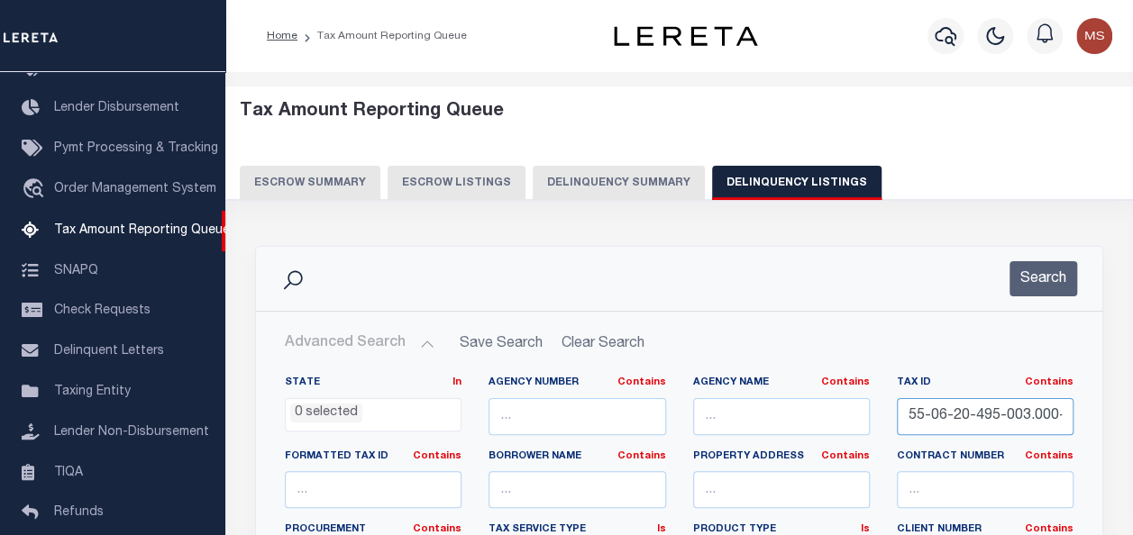
click at [1065, 417] on input "55-06-20-495-003.000-015" at bounding box center [985, 416] width 177 height 37
drag, startPoint x: 1059, startPoint y: 415, endPoint x: 881, endPoint y: 416, distance: 178.5
type input "015"
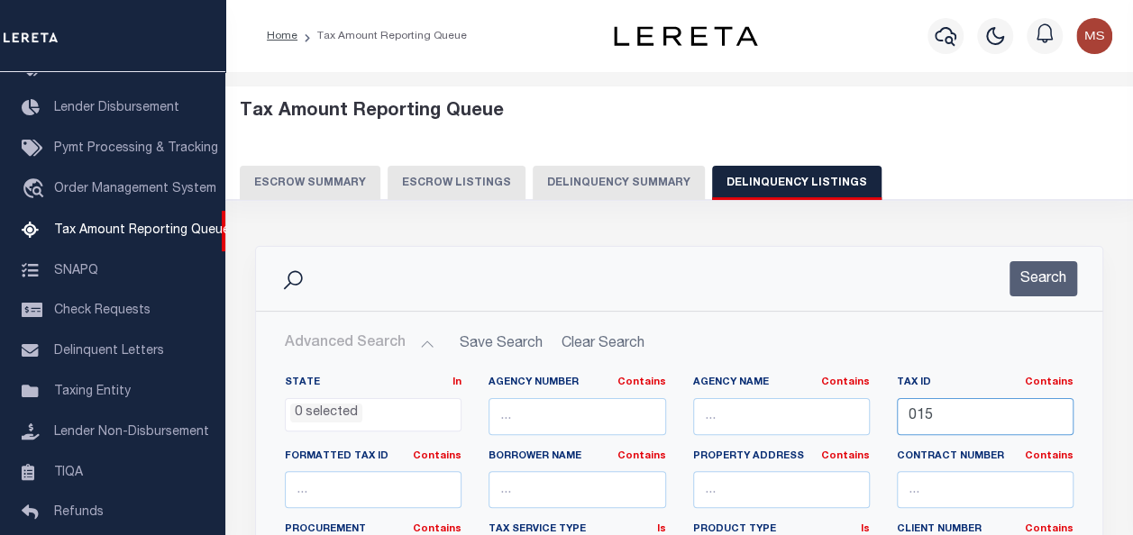
drag, startPoint x: 925, startPoint y: 417, endPoint x: 874, endPoint y: 411, distance: 50.9
paste input "55-06-28-200-005.064-015"
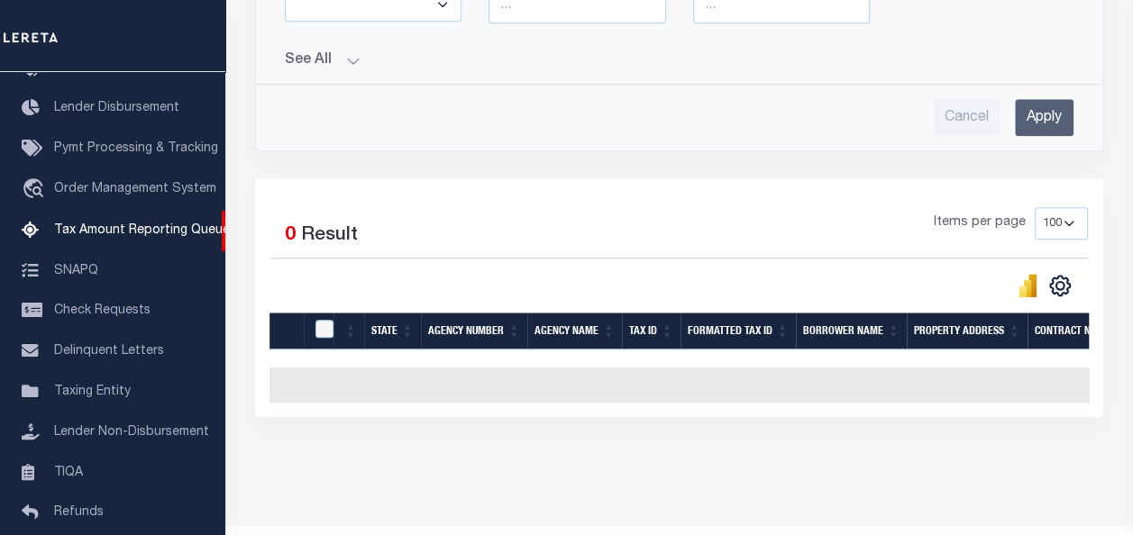
scroll to position [756, 0]
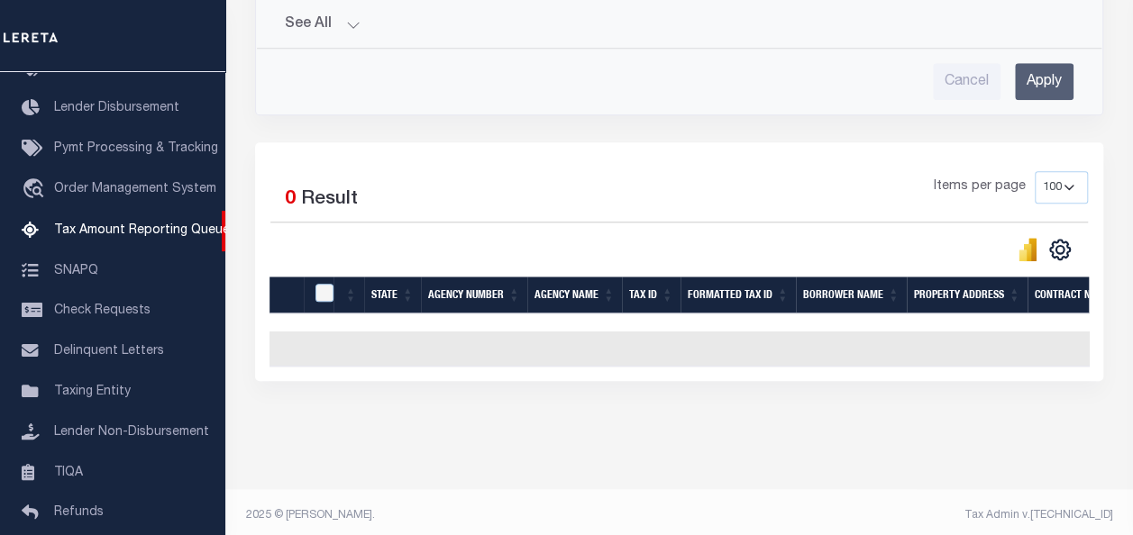
type input "55-06-28-200-005.064-015"
click at [1048, 63] on input "Apply" at bounding box center [1044, 81] width 59 height 37
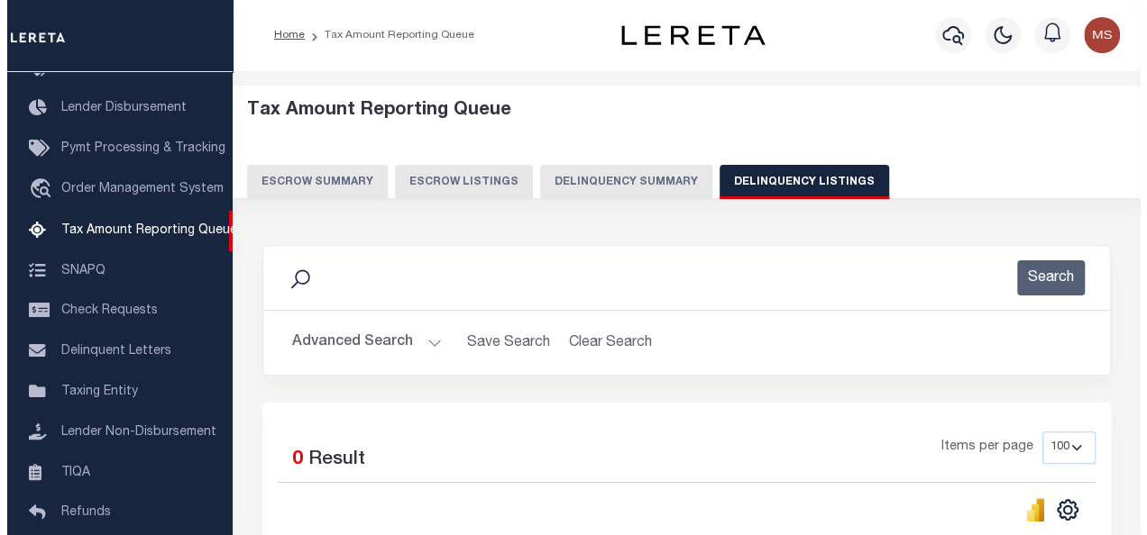
scroll to position [0, 0]
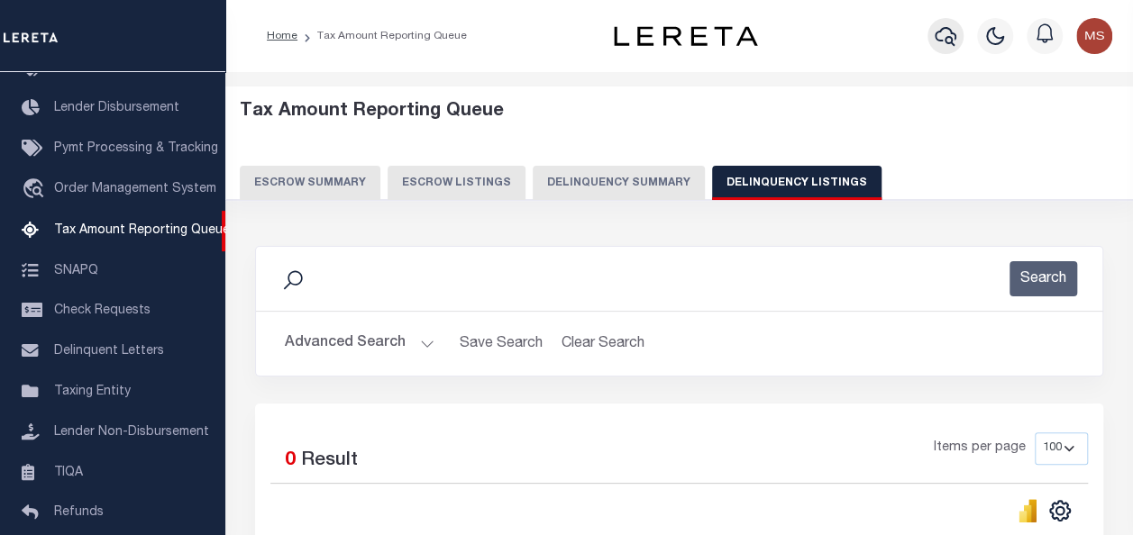
click at [951, 37] on icon "button" at bounding box center [946, 36] width 22 height 22
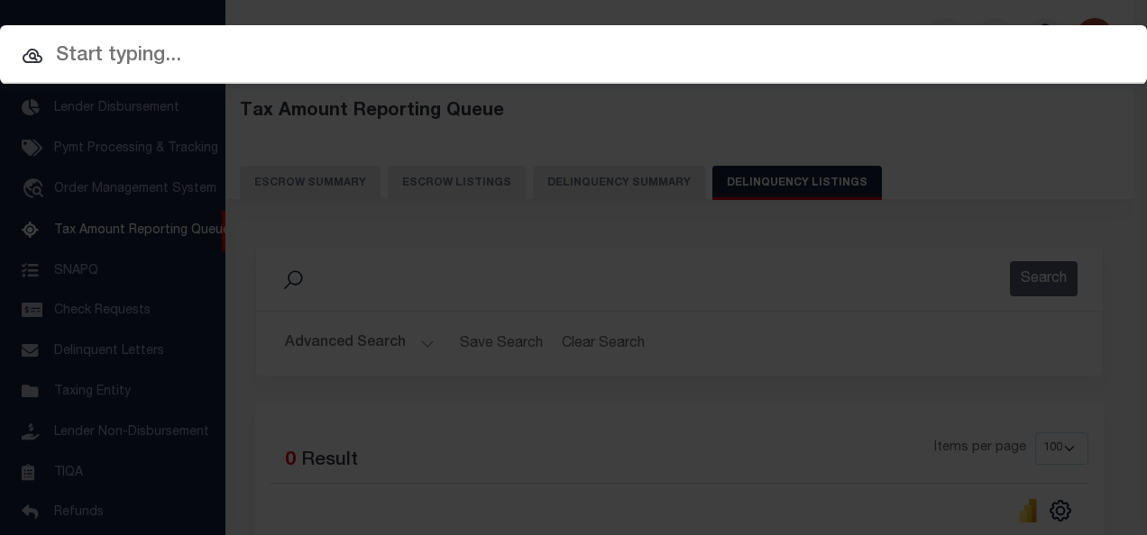
paste input "55-06-28-200-005.064-015"
type input "55-06-28-200-005.064-015"
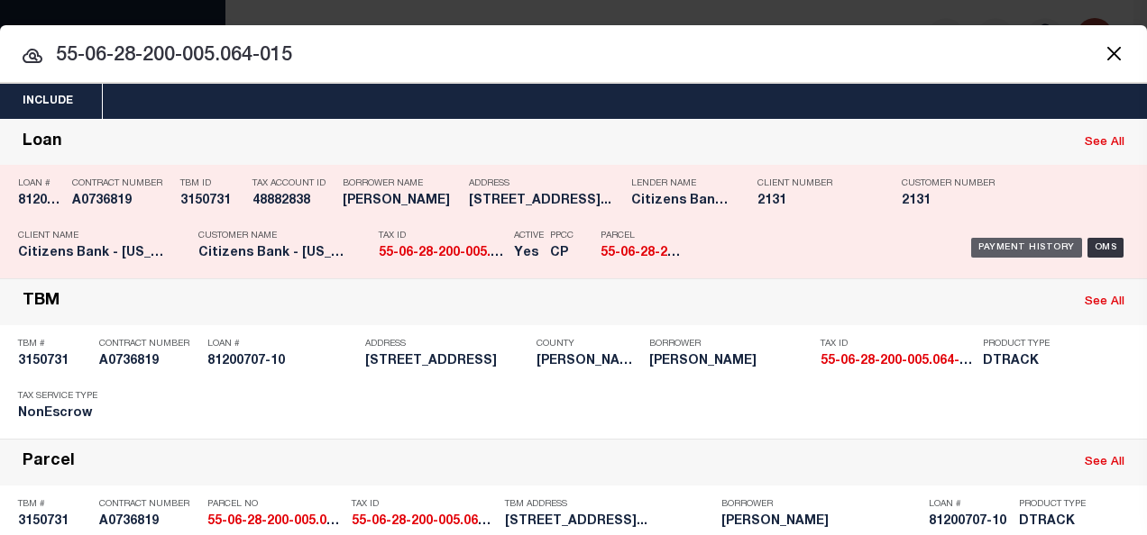
click at [999, 242] on div "Payment History" at bounding box center [1026, 248] width 111 height 20
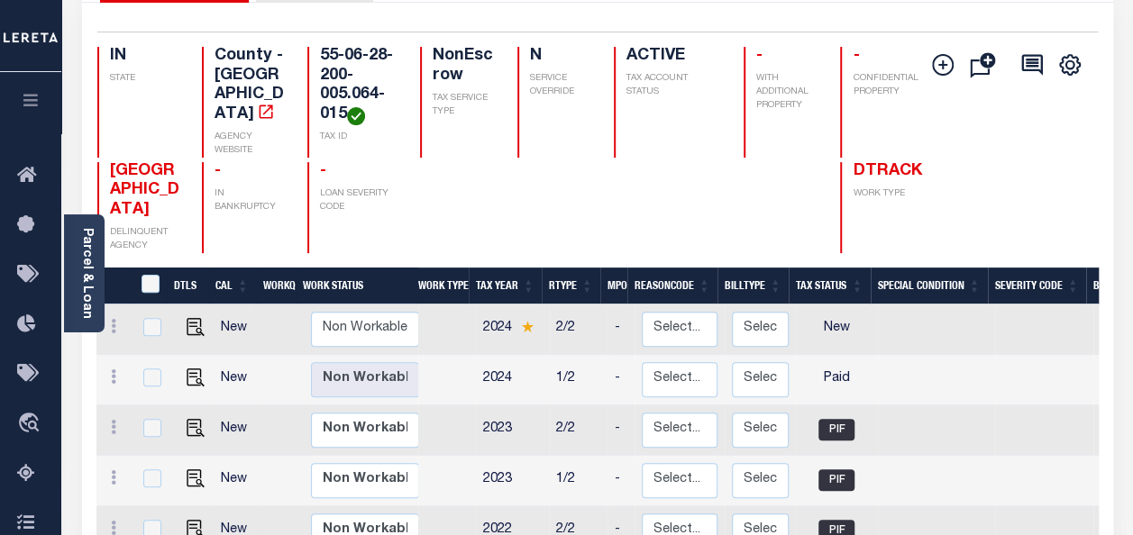
scroll to position [180, 0]
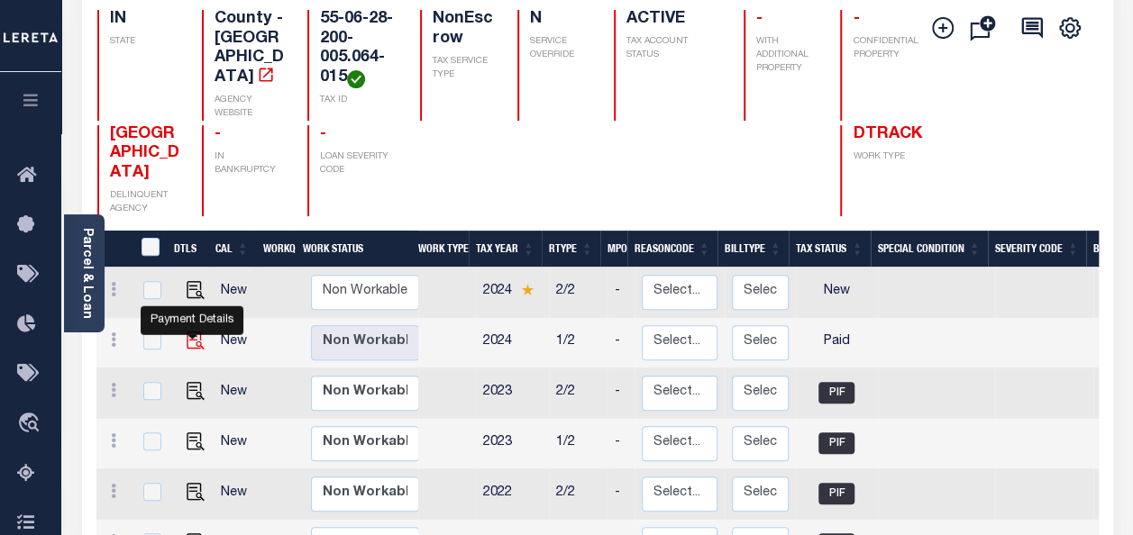
click at [195, 332] on img "" at bounding box center [196, 341] width 18 height 18
checkbox input "true"
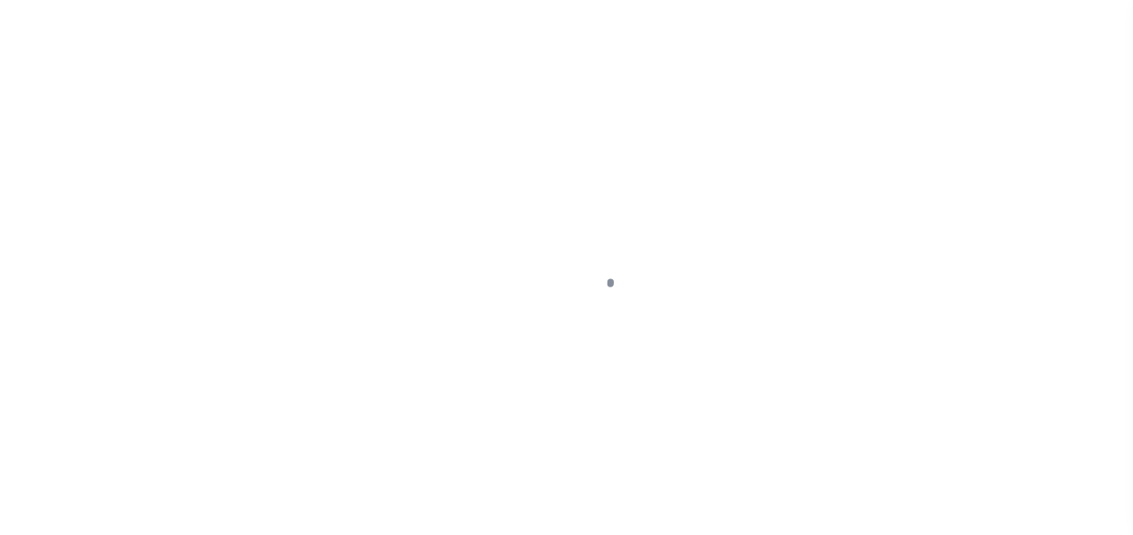
select select "PYD"
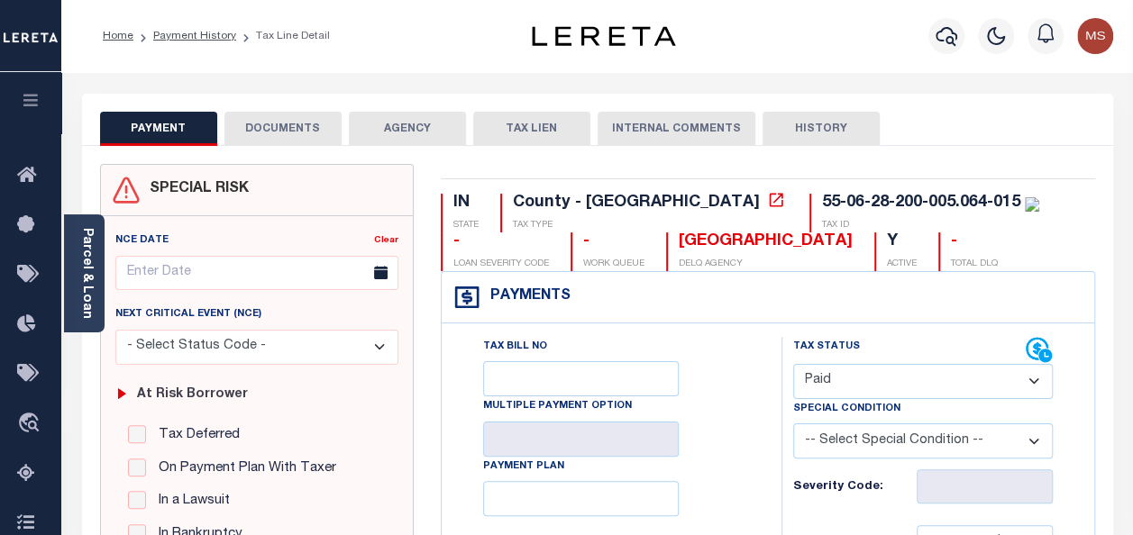
click at [262, 127] on button "DOCUMENTS" at bounding box center [282, 129] width 117 height 34
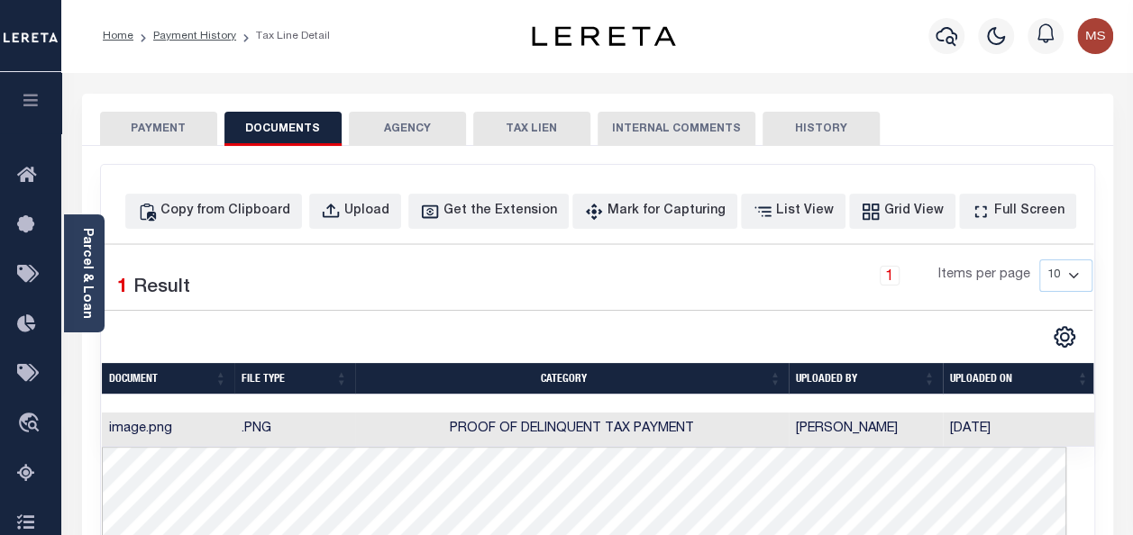
click at [165, 135] on button "PAYMENT" at bounding box center [158, 129] width 117 height 34
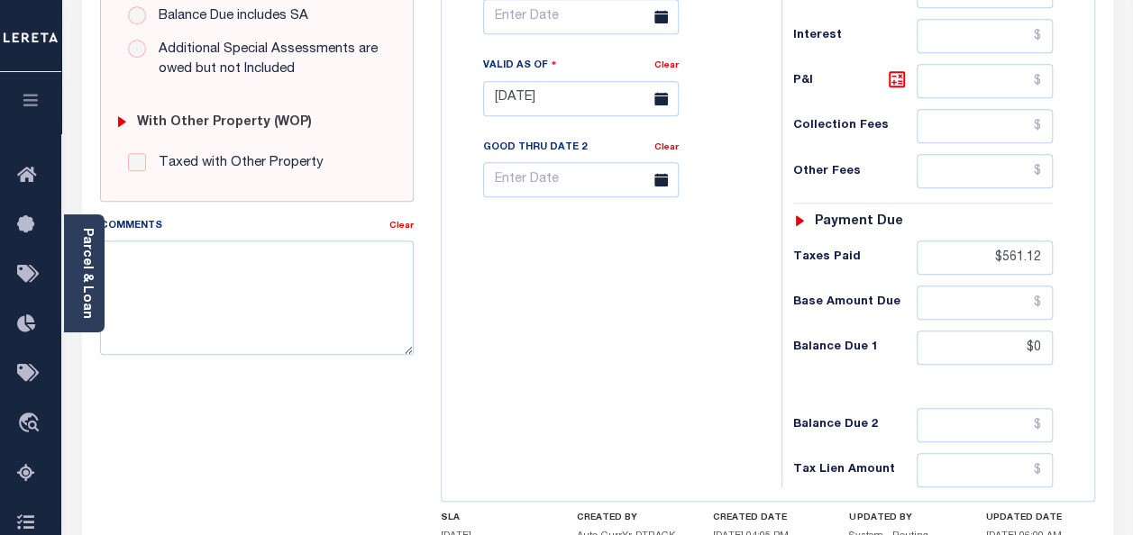
scroll to position [814, 0]
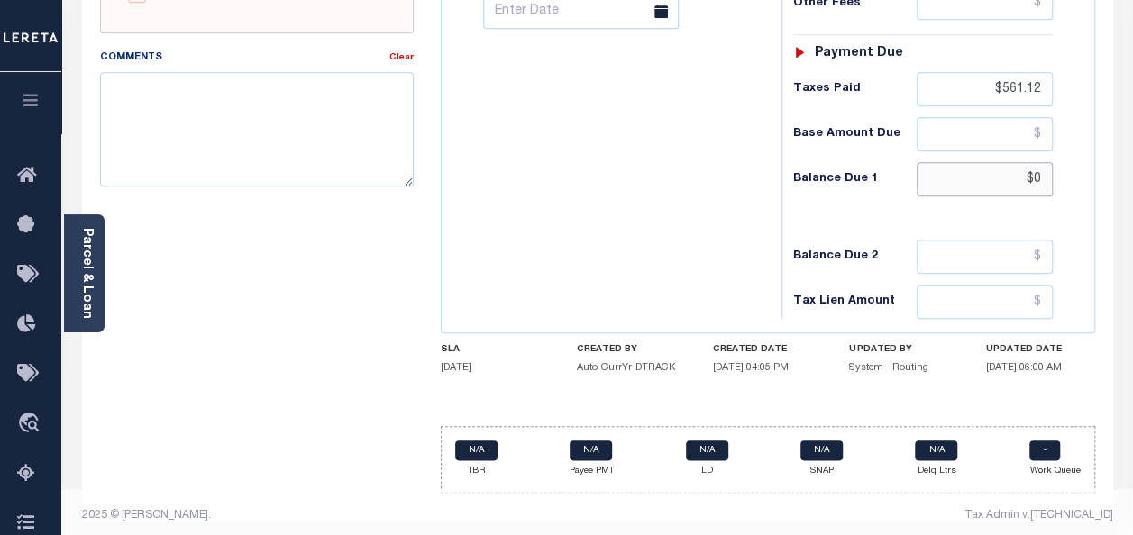
click at [1037, 175] on input "$0" at bounding box center [985, 179] width 136 height 34
type input "$0.00"
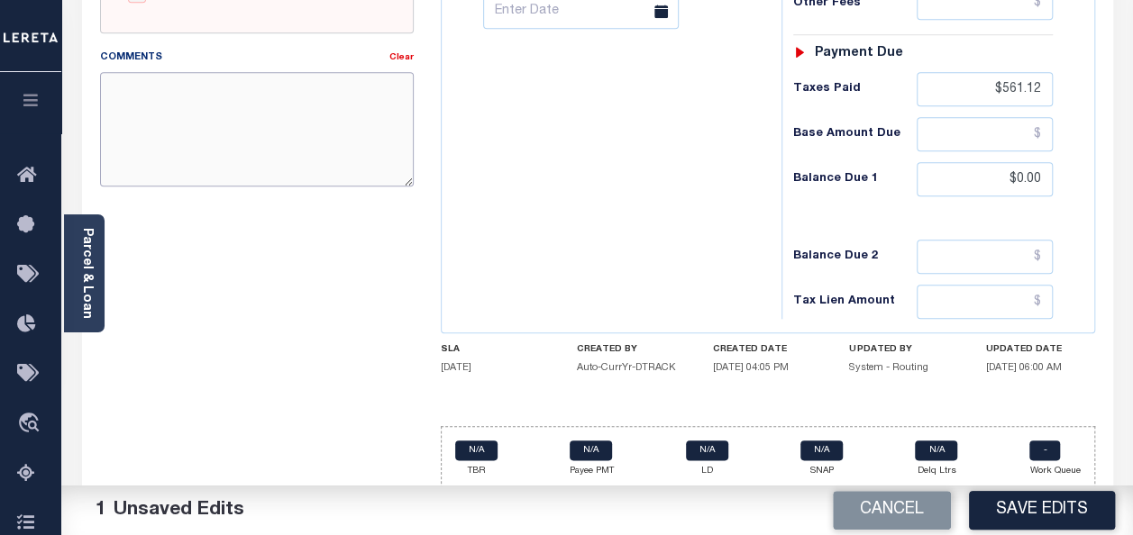
click at [201, 107] on textarea "Comments" at bounding box center [257, 129] width 314 height 114
type textarea "as per t/c jemmy"
click at [1045, 510] on button "Save Edits" at bounding box center [1042, 510] width 146 height 39
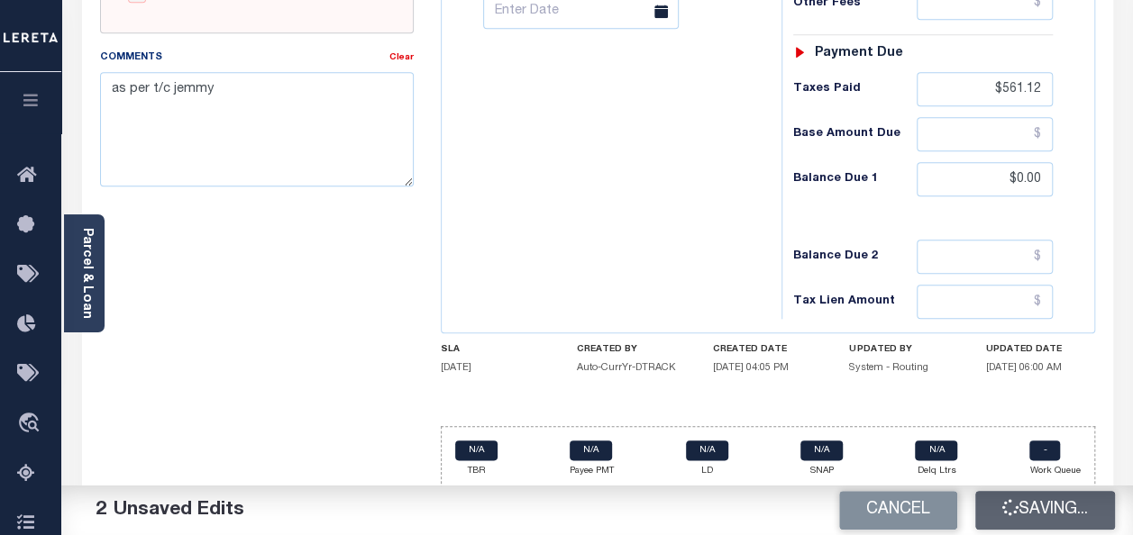
checkbox input "false"
type input "$561.12"
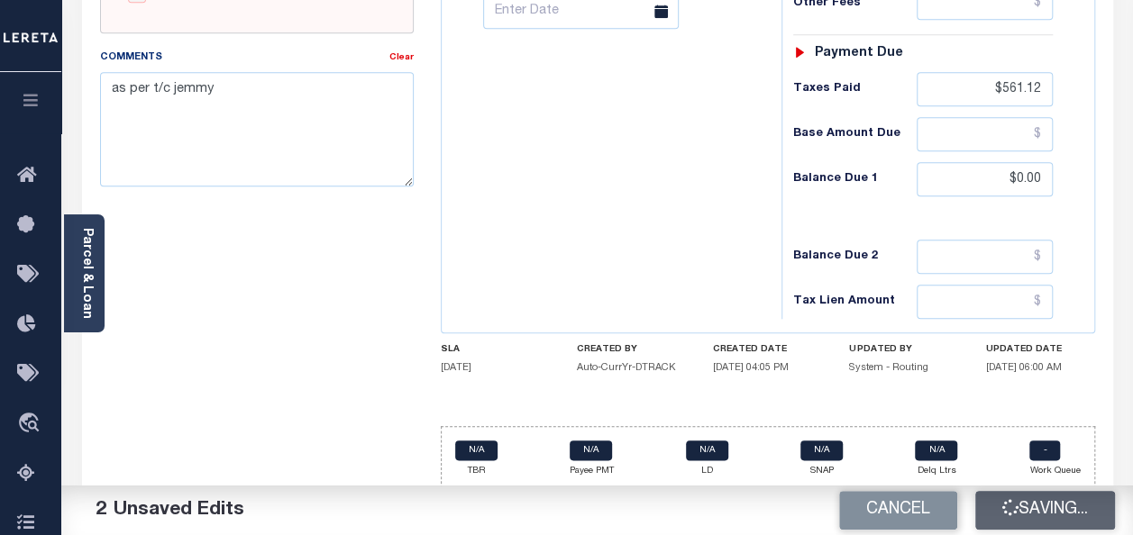
type input "$561.12"
type input "$0"
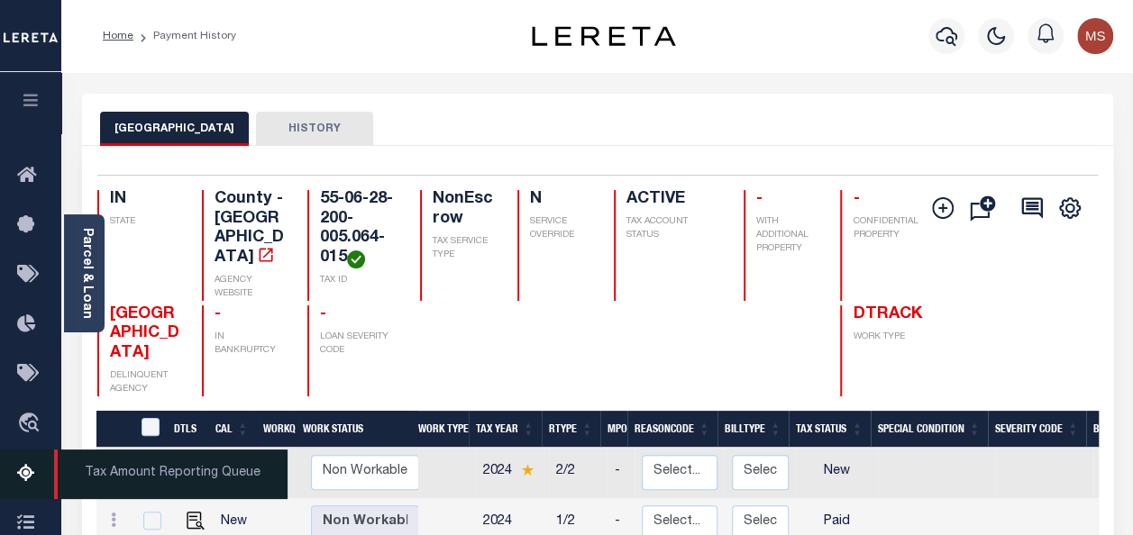
click at [25, 476] on icon at bounding box center [31, 474] width 29 height 23
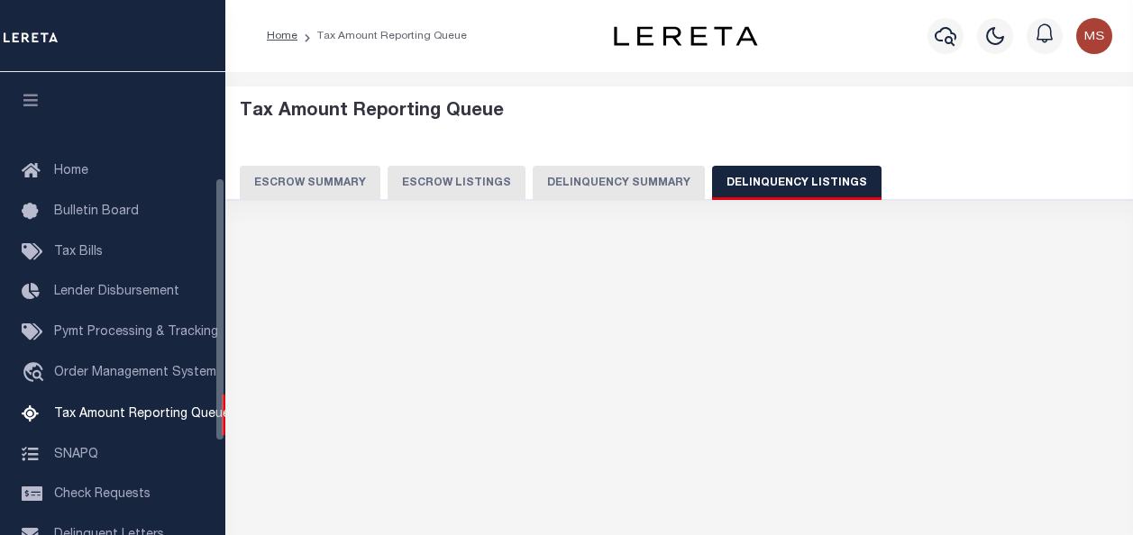
select select "100"
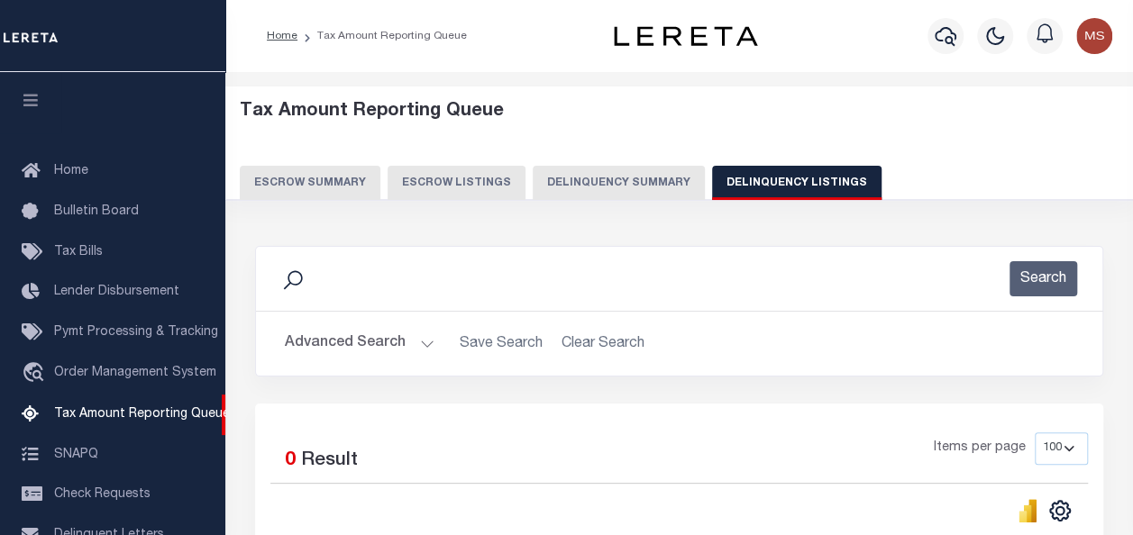
scroll to position [184, 0]
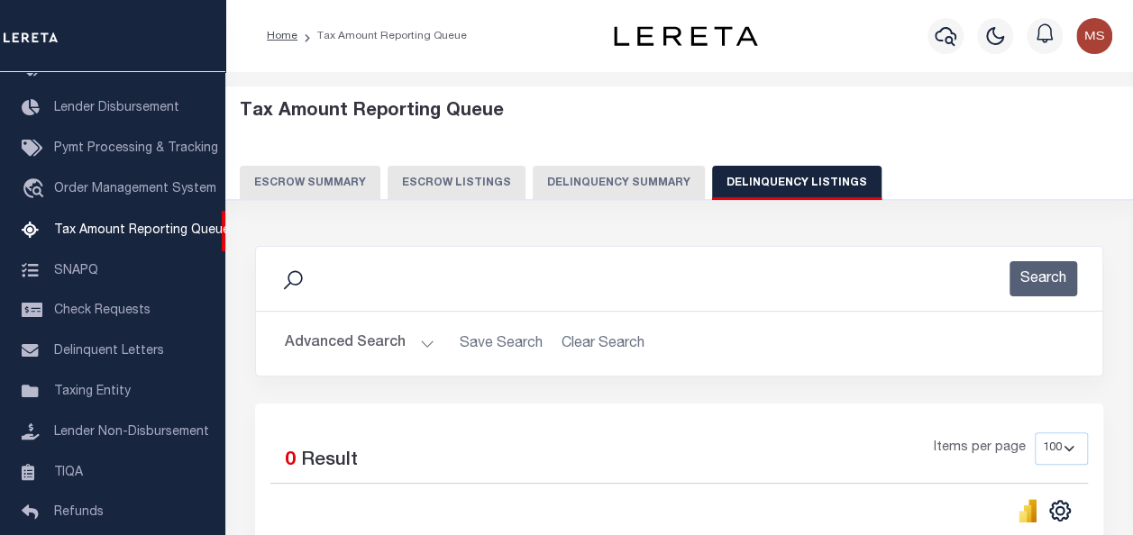
click at [352, 343] on button "Advanced Search" at bounding box center [360, 343] width 150 height 35
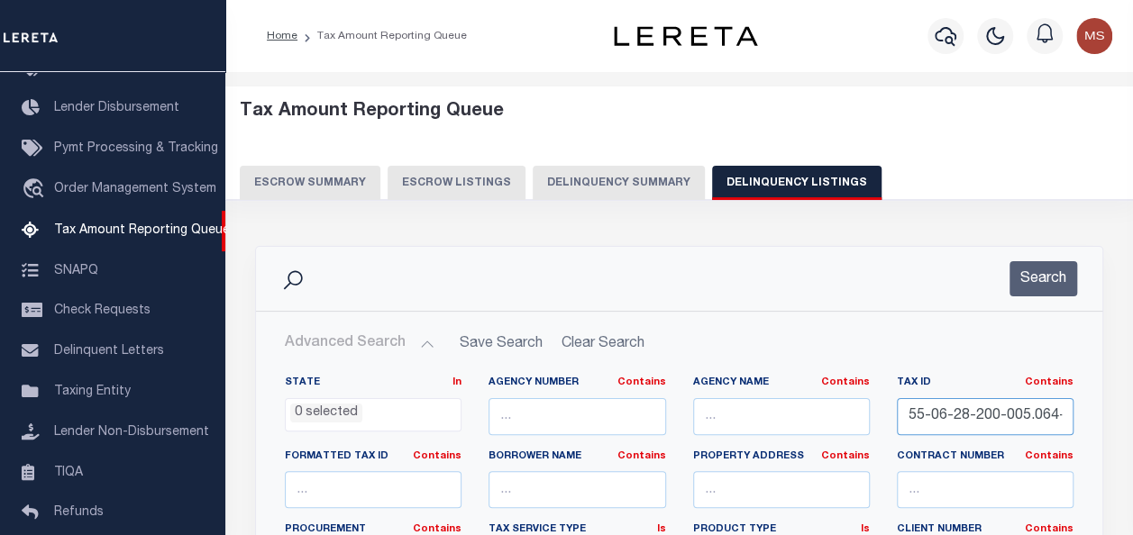
click at [1047, 417] on input "55-06-28-200-005.064-015" at bounding box center [985, 416] width 177 height 37
paste input "55-07-03-100-003.000-002"
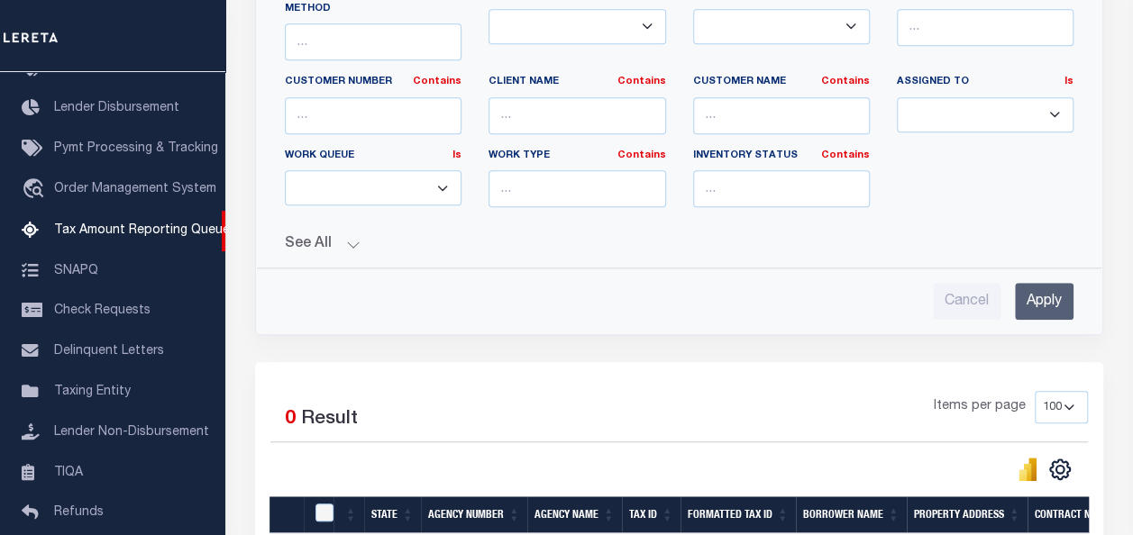
scroll to position [541, 0]
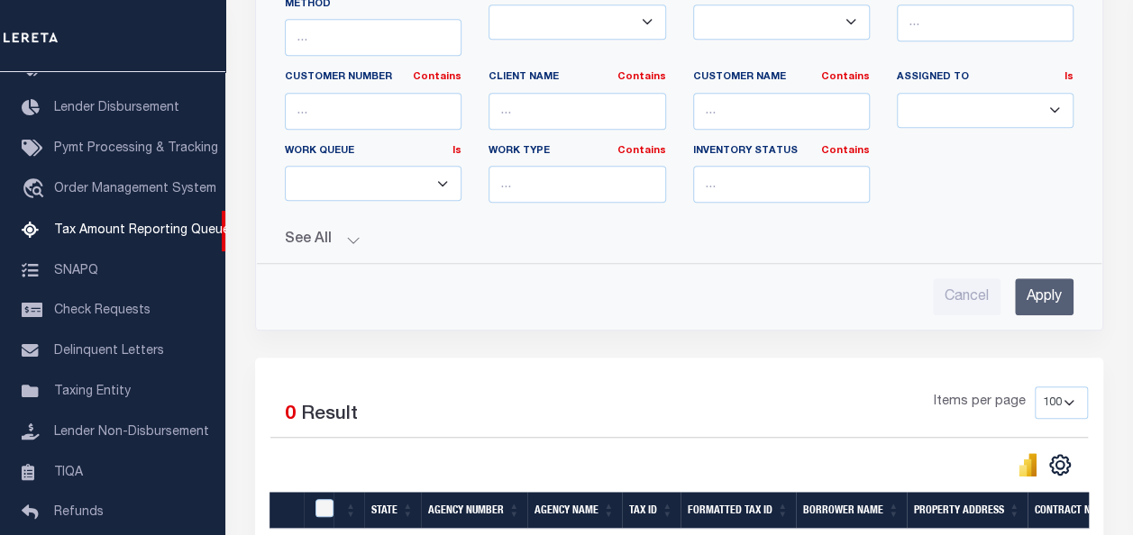
type input "55-07-03-100-003.000-002"
click at [1047, 279] on input "Apply" at bounding box center [1044, 297] width 59 height 37
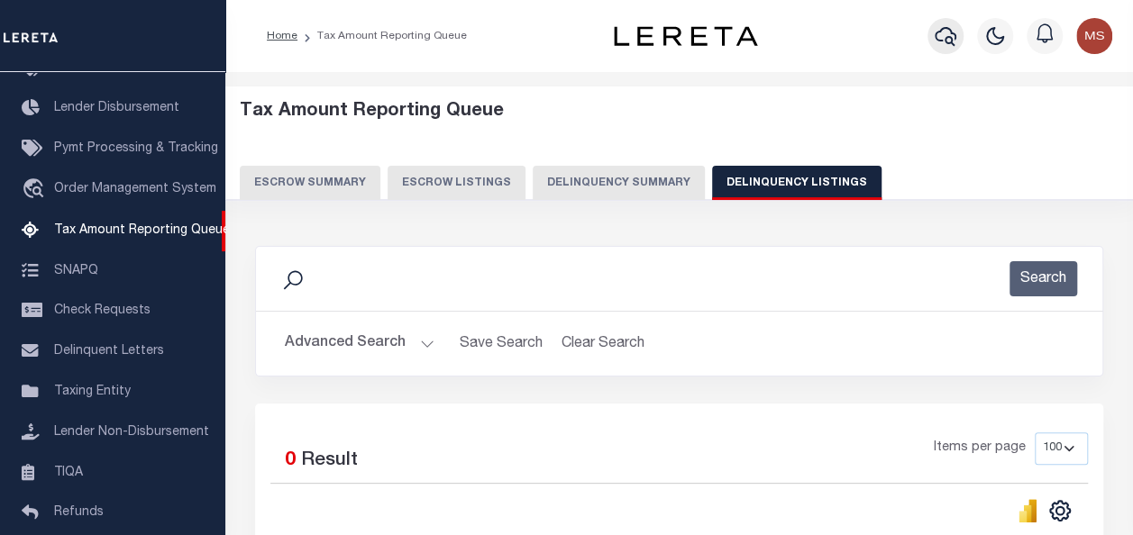
click at [945, 34] on icon "button" at bounding box center [946, 36] width 22 height 22
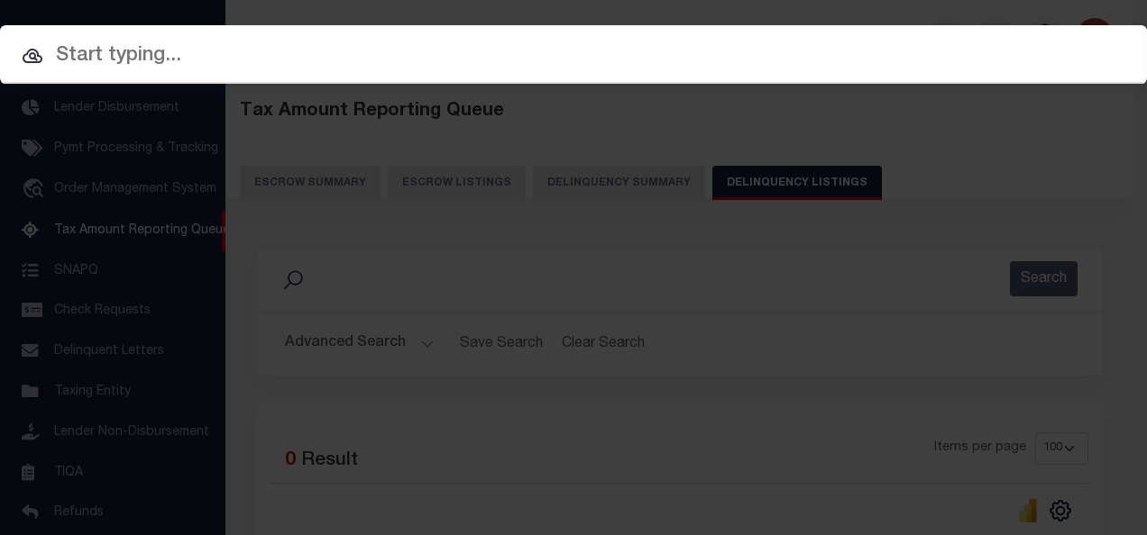
paste input "55-07-03-100-003.000-002"
type input "55-07-03-100-003.000-002"
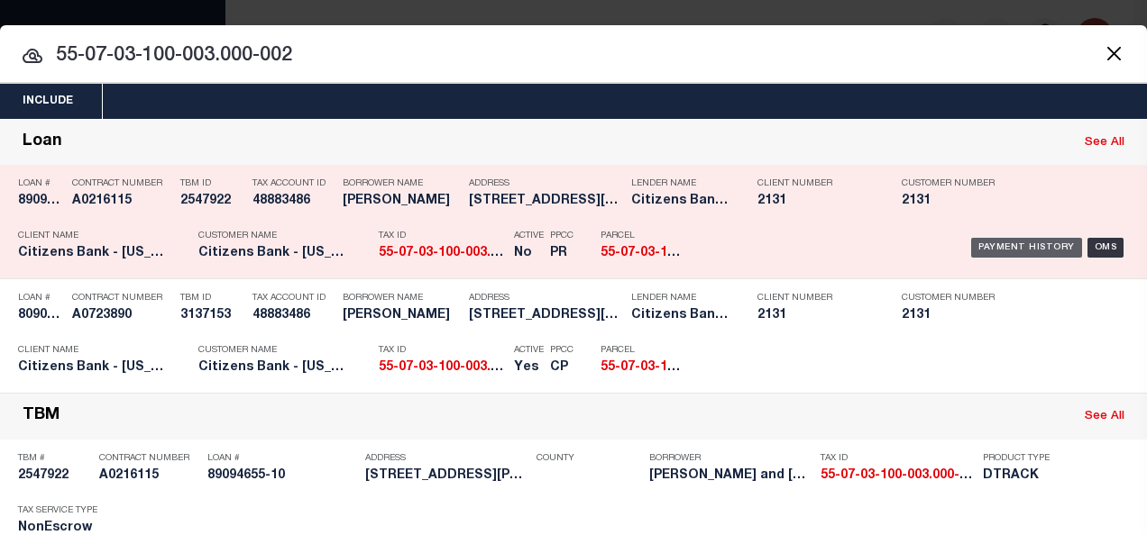
click at [999, 240] on div "Payment History" at bounding box center [1026, 248] width 111 height 20
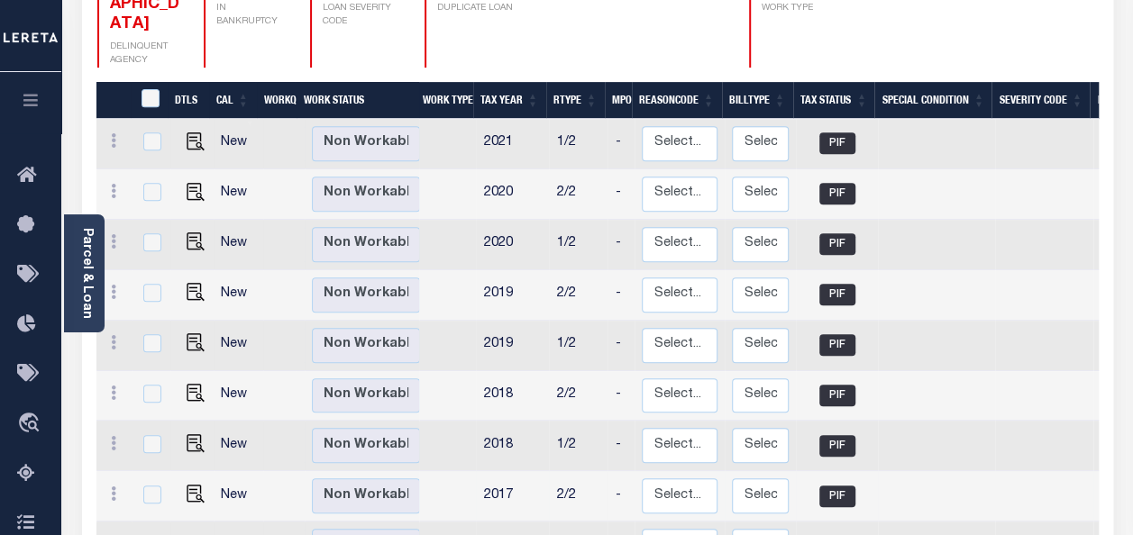
scroll to position [180, 0]
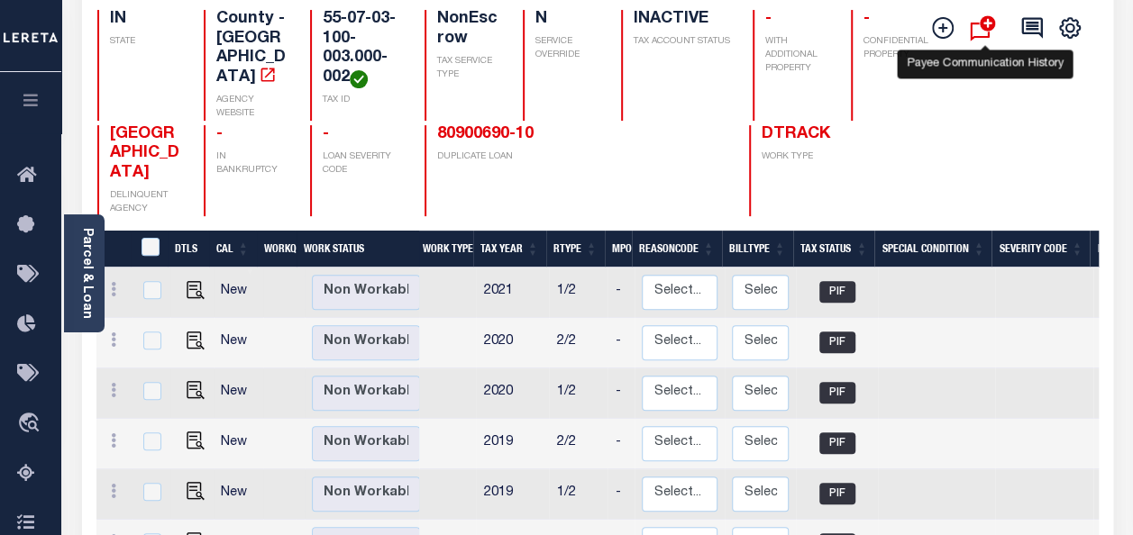
click at [983, 27] on icon "" at bounding box center [987, 23] width 16 height 16
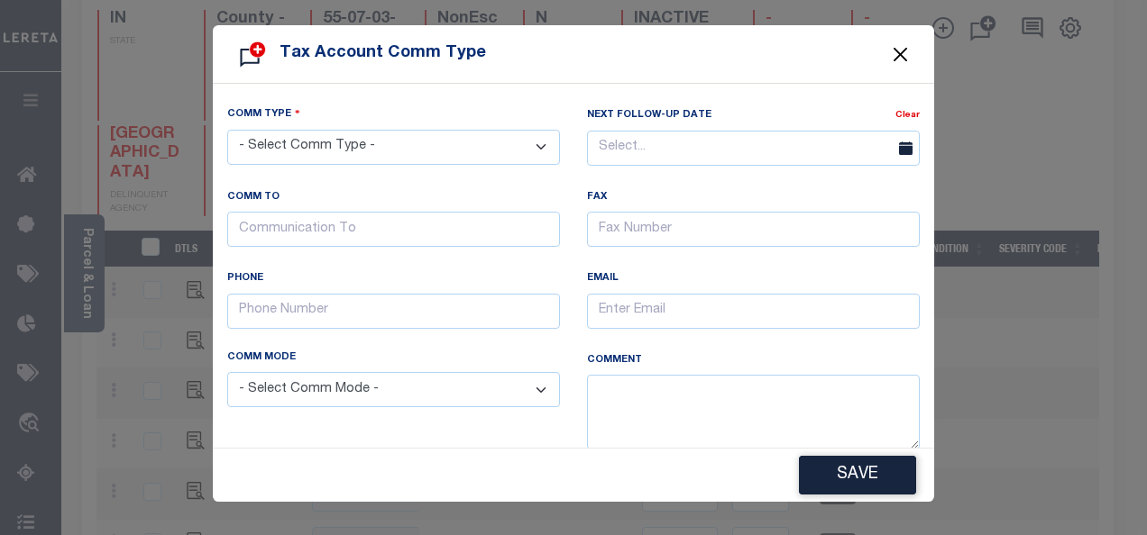
click at [896, 52] on button "Close" at bounding box center [900, 53] width 23 height 23
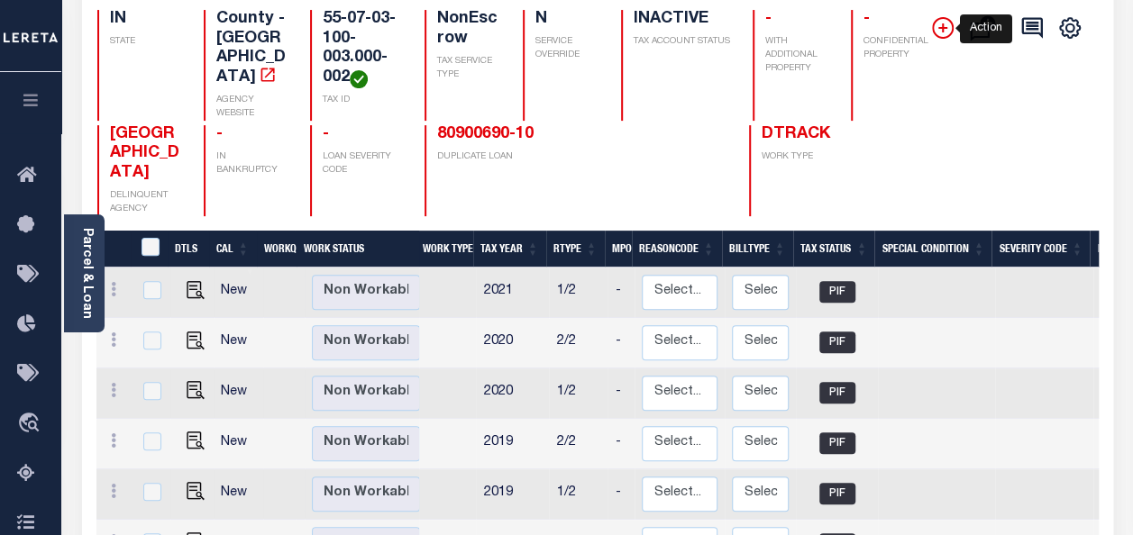
click at [941, 27] on icon "" at bounding box center [943, 28] width 22 height 22
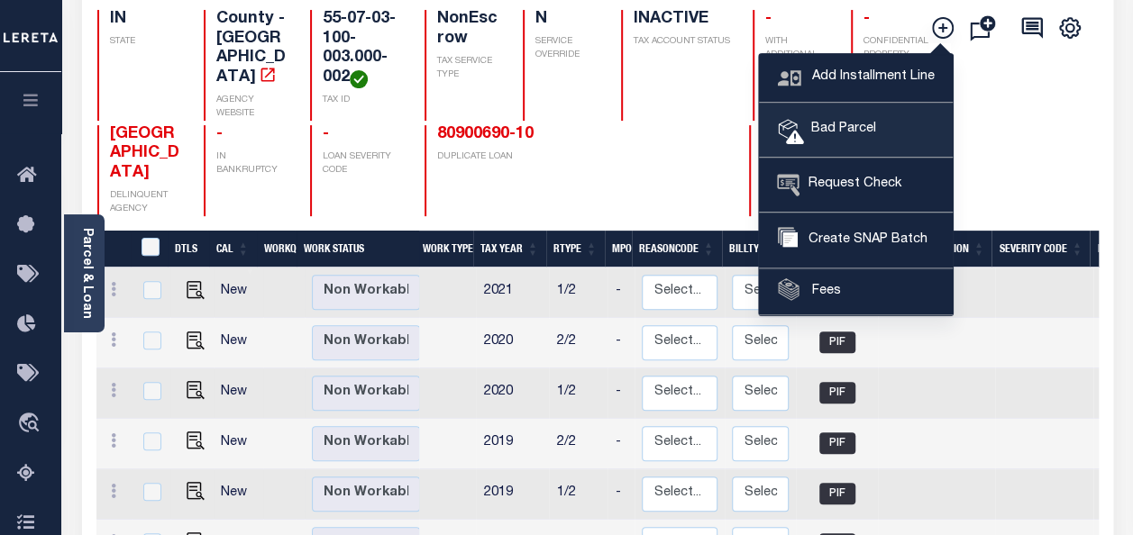
click at [862, 133] on span "Bad Parcel" at bounding box center [840, 130] width 72 height 20
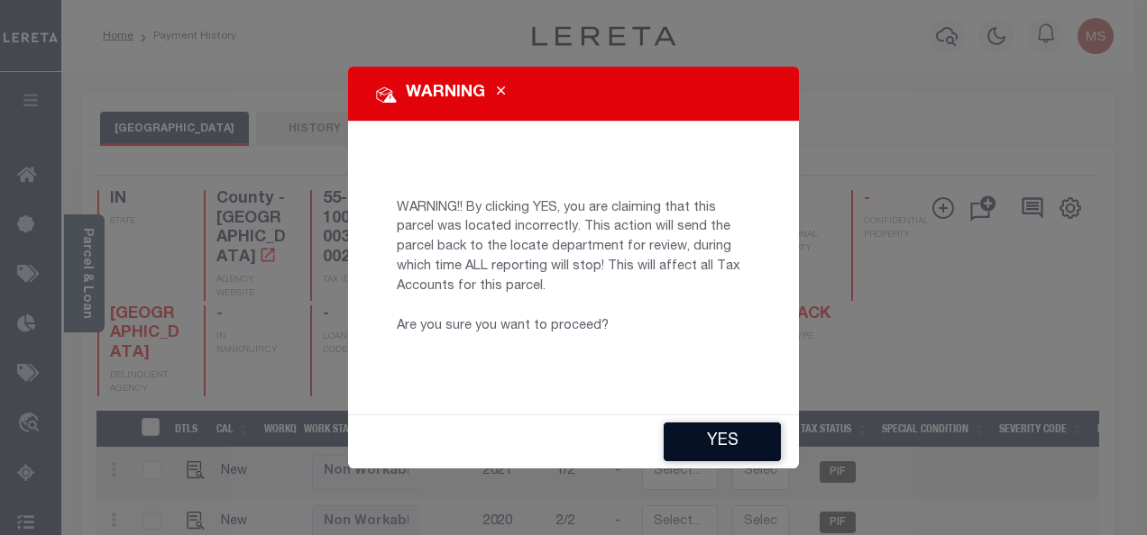
click at [721, 437] on button "YES" at bounding box center [721, 442] width 117 height 39
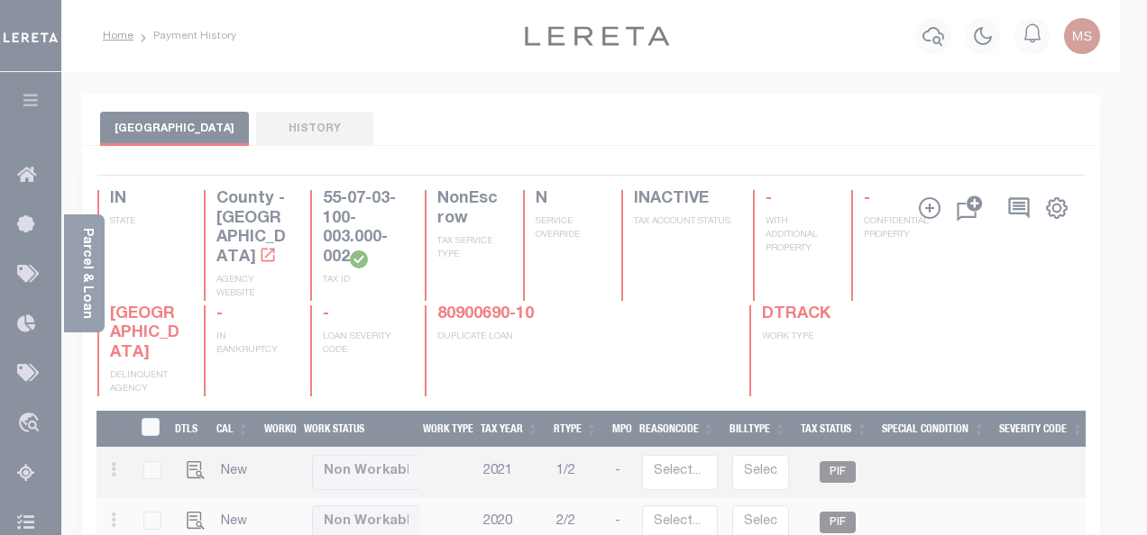
type input "[EMAIL_ADDRESS][DOMAIN_NAME]"
type input "[DATE]"
type input "PR"
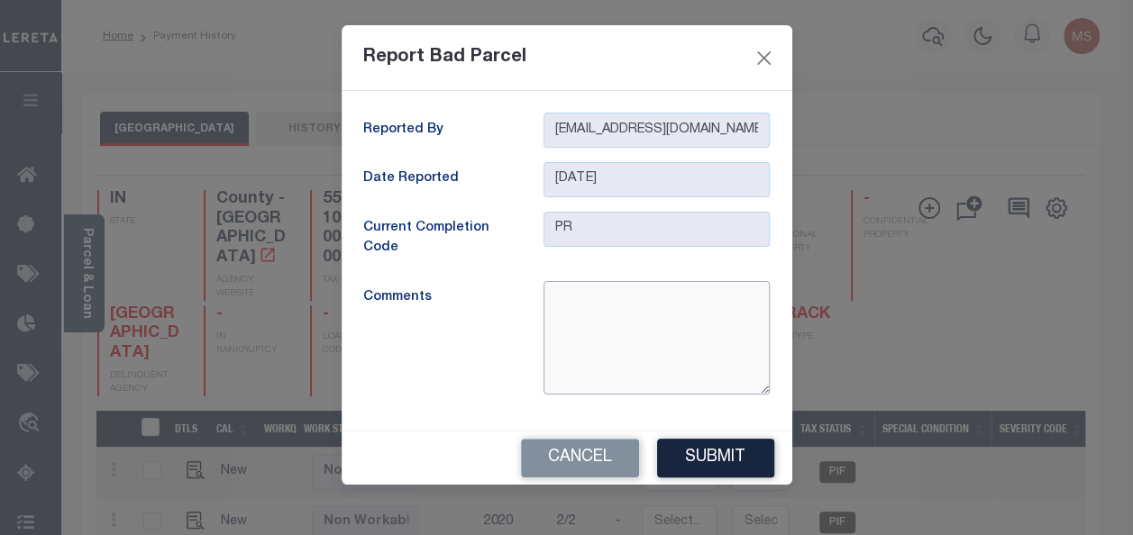
click at [579, 318] on textarea at bounding box center [657, 338] width 226 height 114
type textarea "i"
type textarea "parcel is inactive"
click at [707, 463] on button "Submit" at bounding box center [715, 458] width 117 height 39
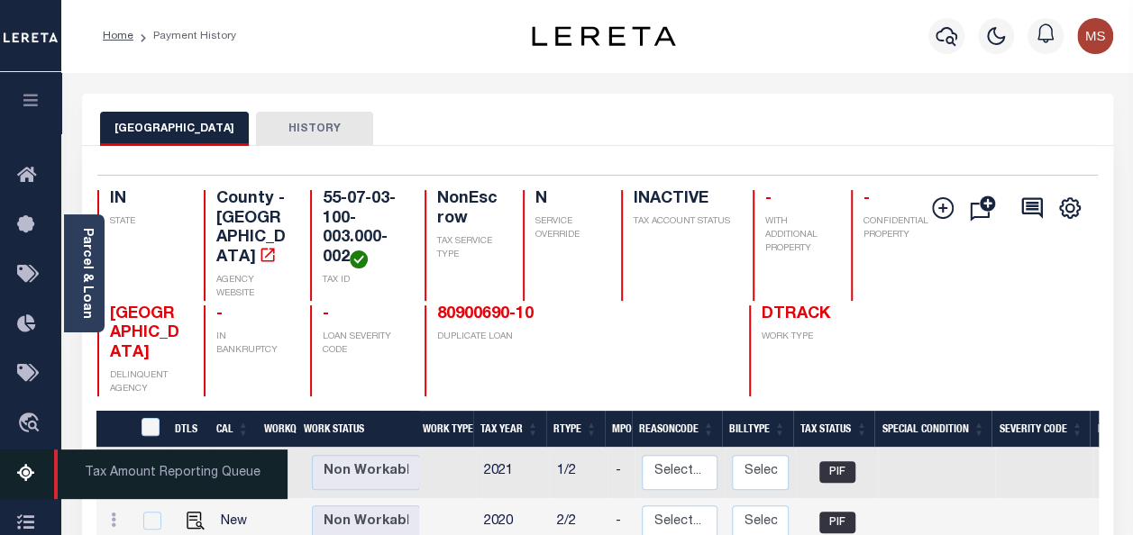
click at [29, 478] on icon at bounding box center [31, 474] width 29 height 23
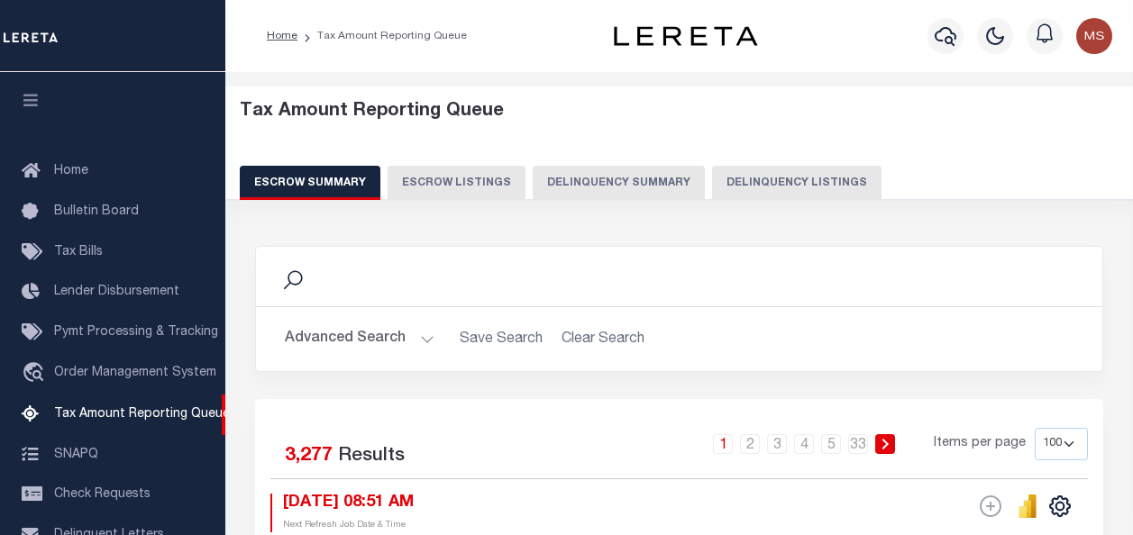
select select "100"
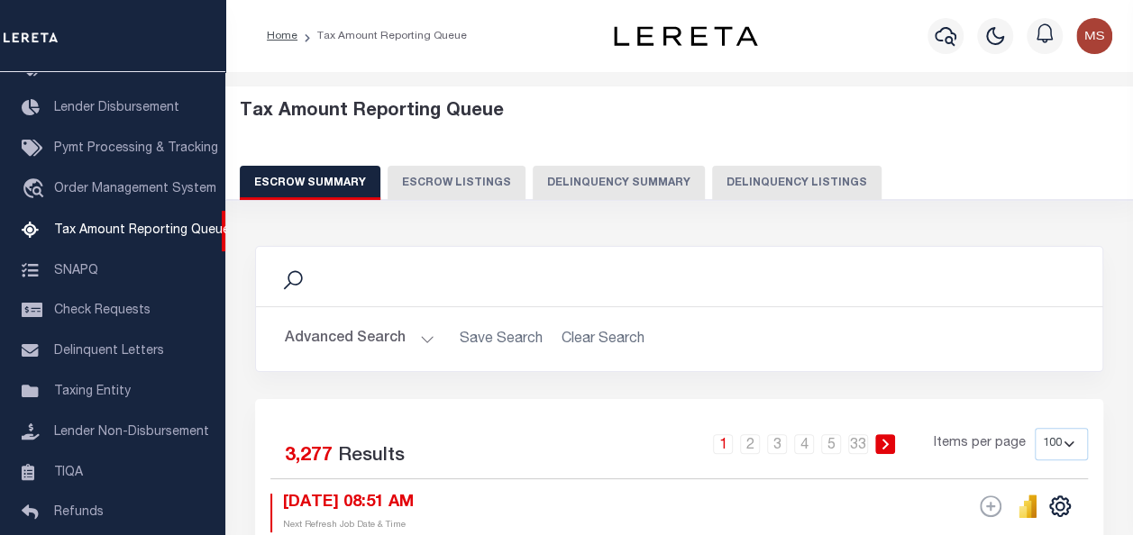
click at [754, 184] on button "Delinquency Listings" at bounding box center [796, 183] width 169 height 34
select select
select select "100"
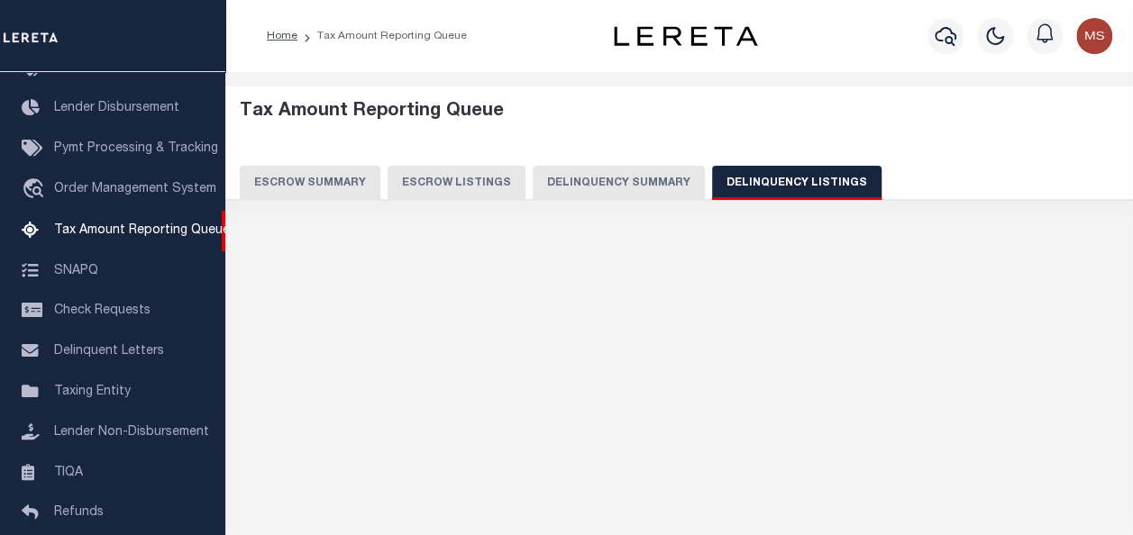
select select "100"
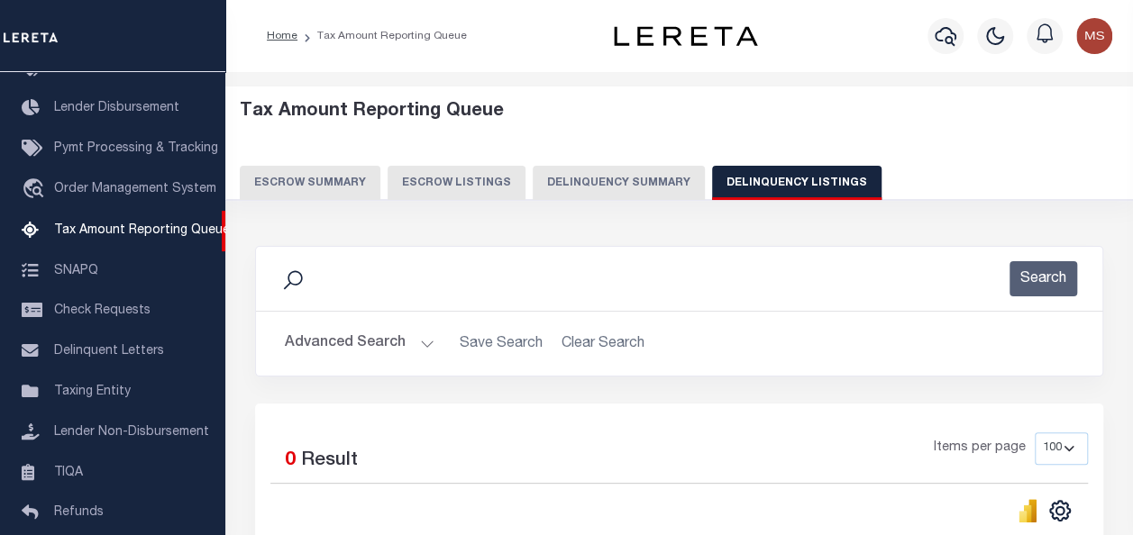
click at [411, 344] on button "Advanced Search" at bounding box center [360, 343] width 150 height 35
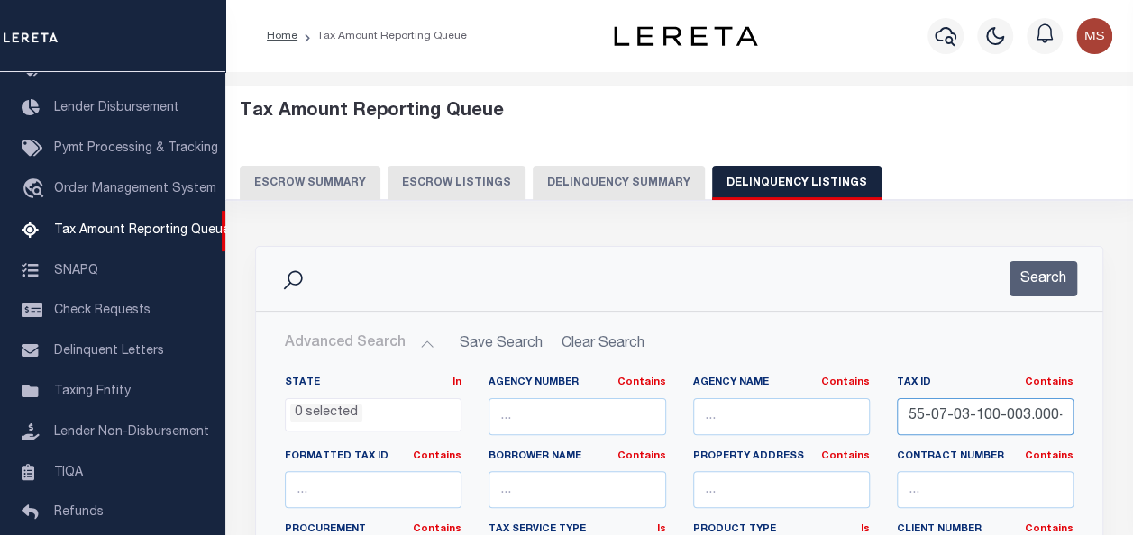
click at [1021, 416] on input "55-07-03-100-003.000-002" at bounding box center [985, 416] width 177 height 37
paste input "55-08-01-100-003.002-010"
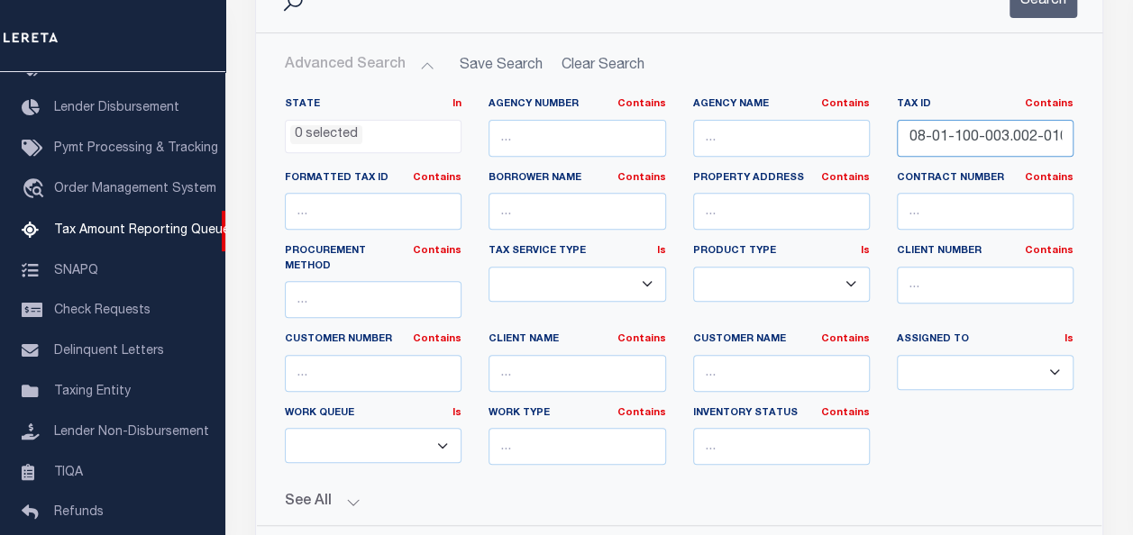
scroll to position [361, 0]
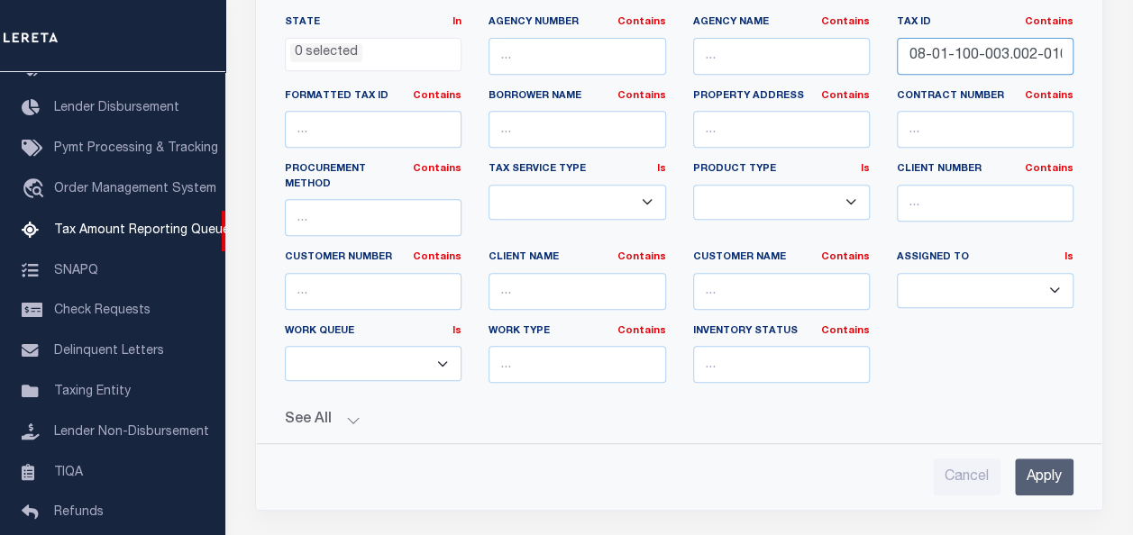
type input "55-08-01-100-003.002-010"
click at [1043, 459] on input "Apply" at bounding box center [1044, 477] width 59 height 37
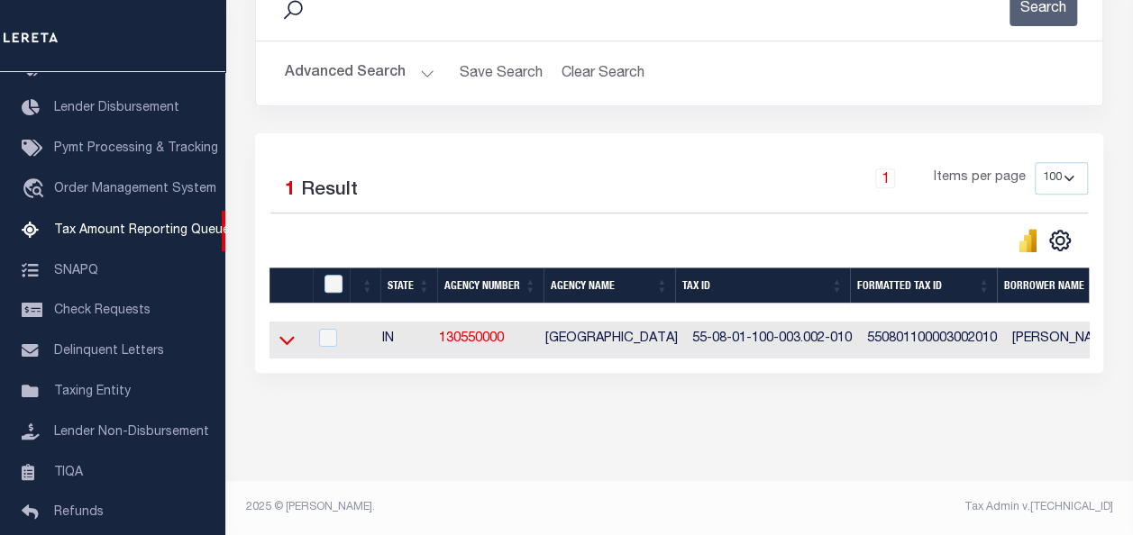
click at [285, 343] on icon at bounding box center [286, 341] width 15 height 9
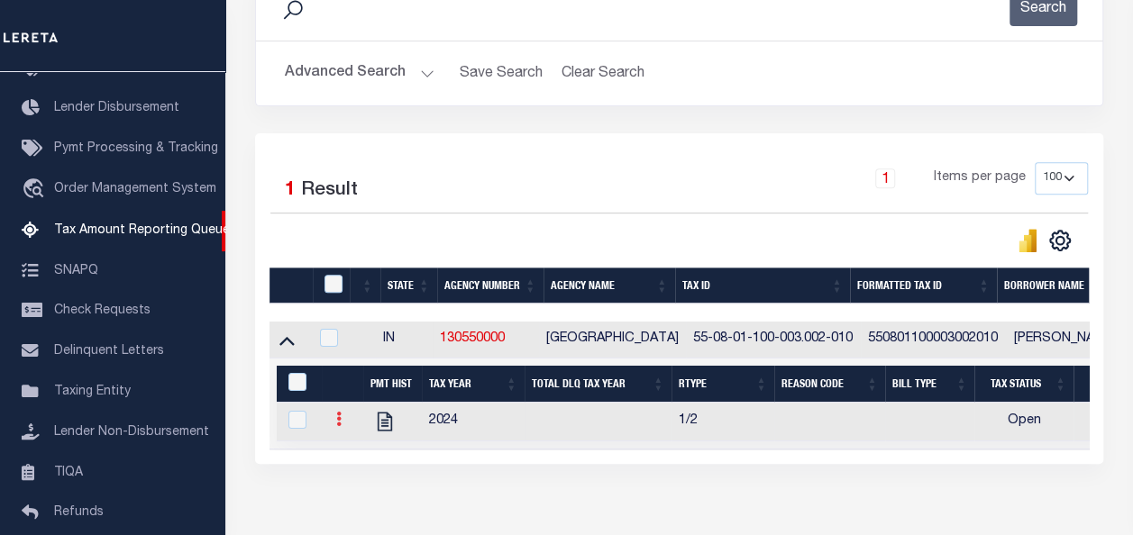
click at [339, 424] on icon at bounding box center [338, 419] width 5 height 14
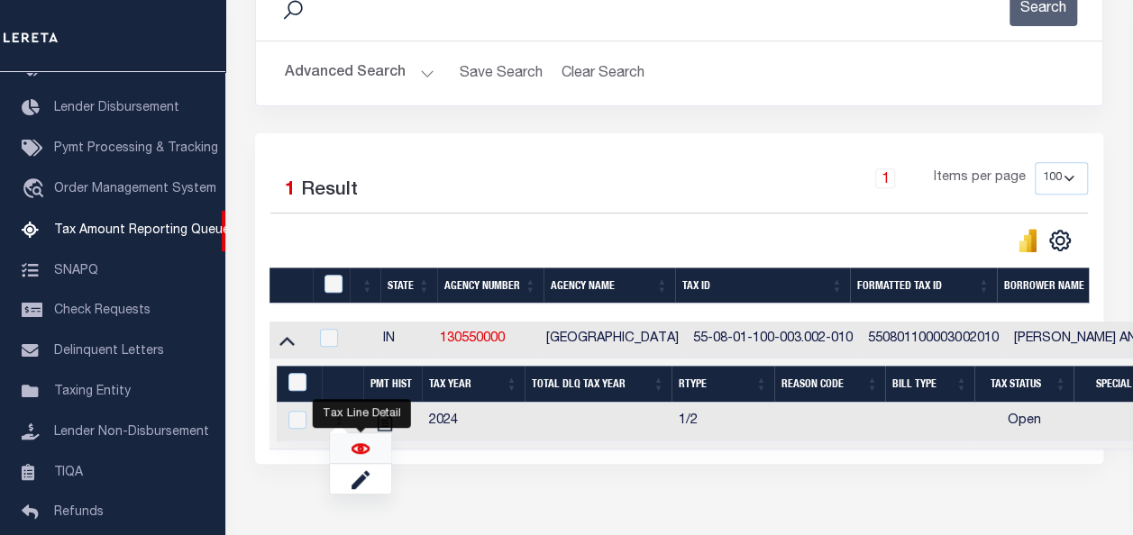
click at [361, 450] on img "" at bounding box center [361, 449] width 18 height 18
checkbox input "true"
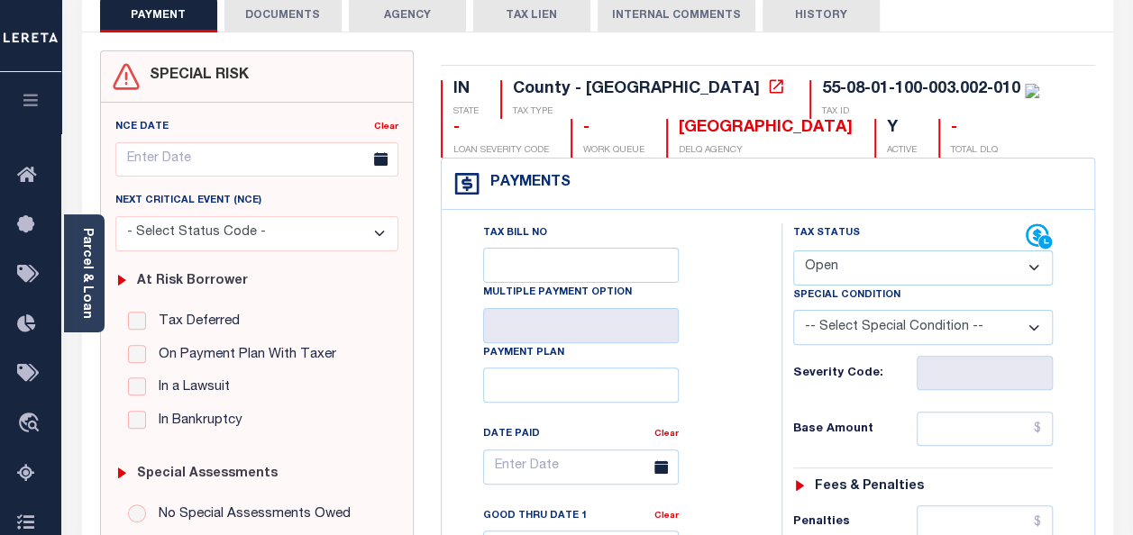
scroll to position [90, 0]
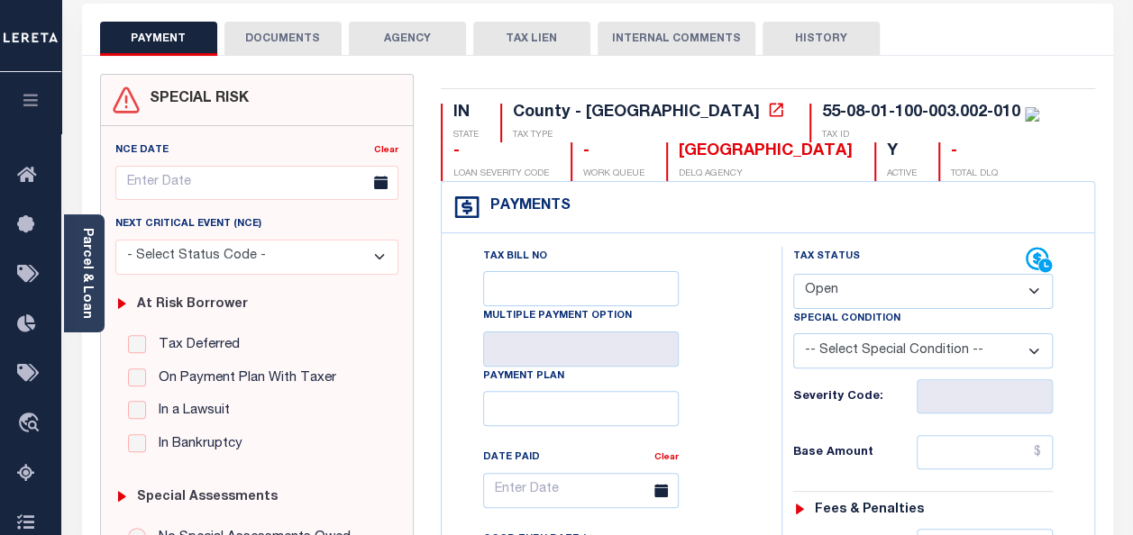
click at [908, 289] on select "- Select Status Code - Open Due/Unpaid Paid Incomplete No Tax Due Internal Refu…" at bounding box center [923, 291] width 260 height 35
select select "PYD"
click at [793, 274] on select "- Select Status Code - Open Due/Unpaid Paid Incomplete No Tax Due Internal Refu…" at bounding box center [923, 291] width 260 height 35
type input "[DATE]"
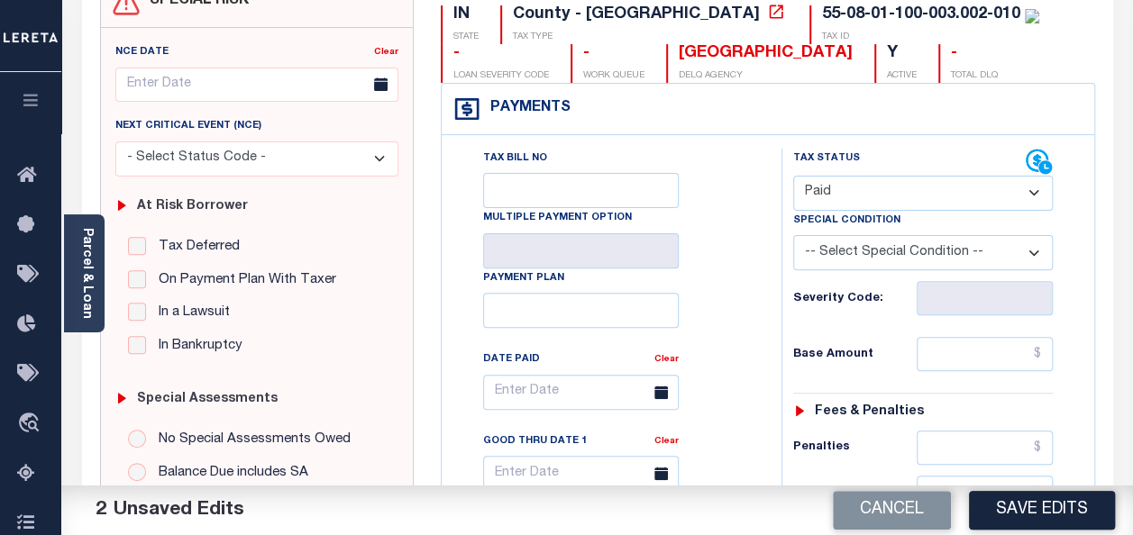
scroll to position [270, 0]
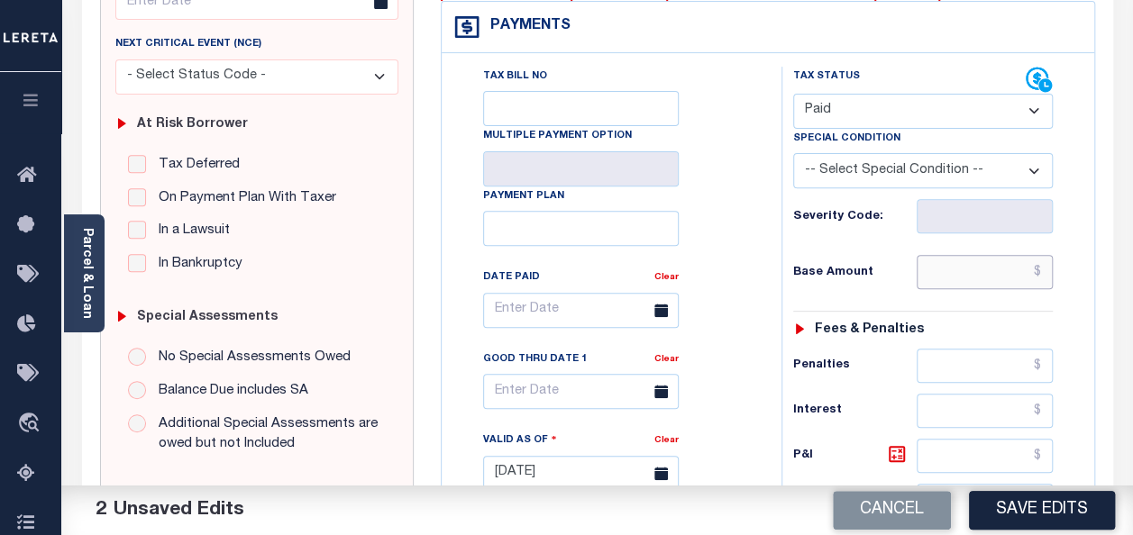
click at [969, 270] on input "text" at bounding box center [985, 272] width 136 height 34
paste input "1,484.88"
type input "$1,484.88"
click at [1055, 296] on div "Tax Status Status - Select Status Code -" at bounding box center [928, 465] width 295 height 796
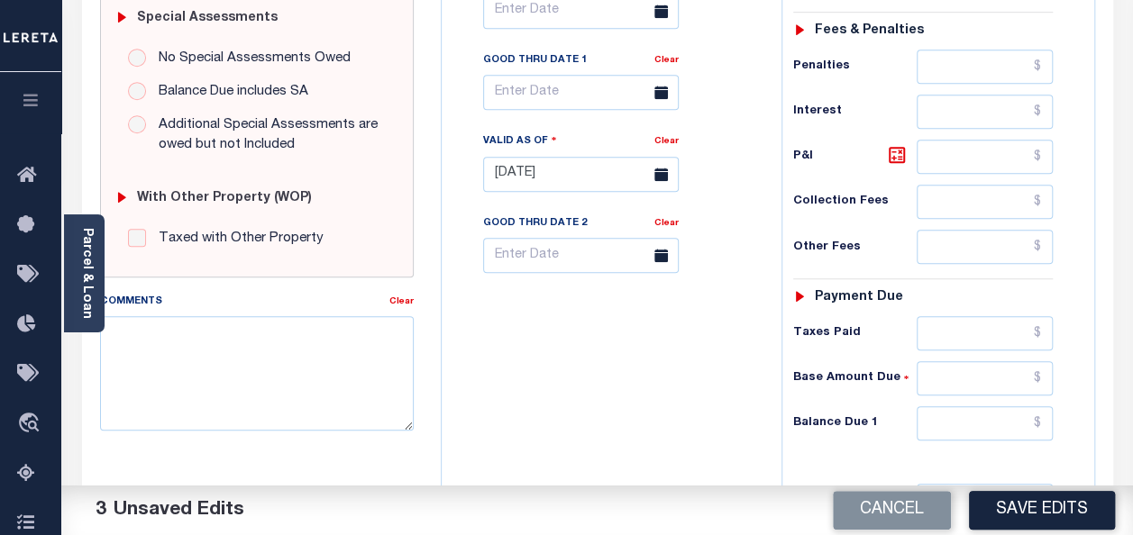
scroll to position [631, 0]
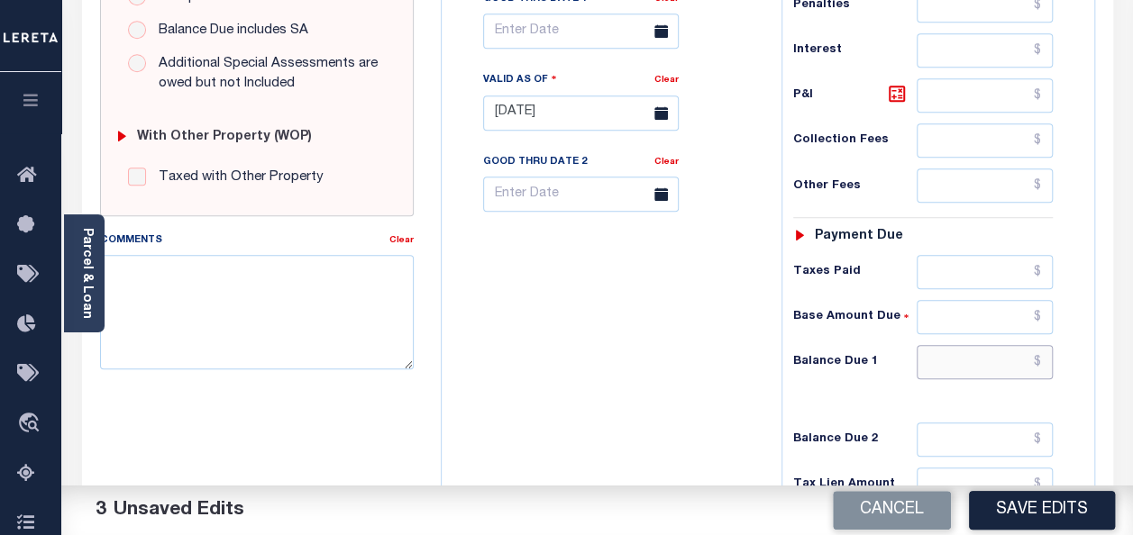
click at [996, 349] on input "text" at bounding box center [985, 362] width 136 height 34
type input "$0.00"
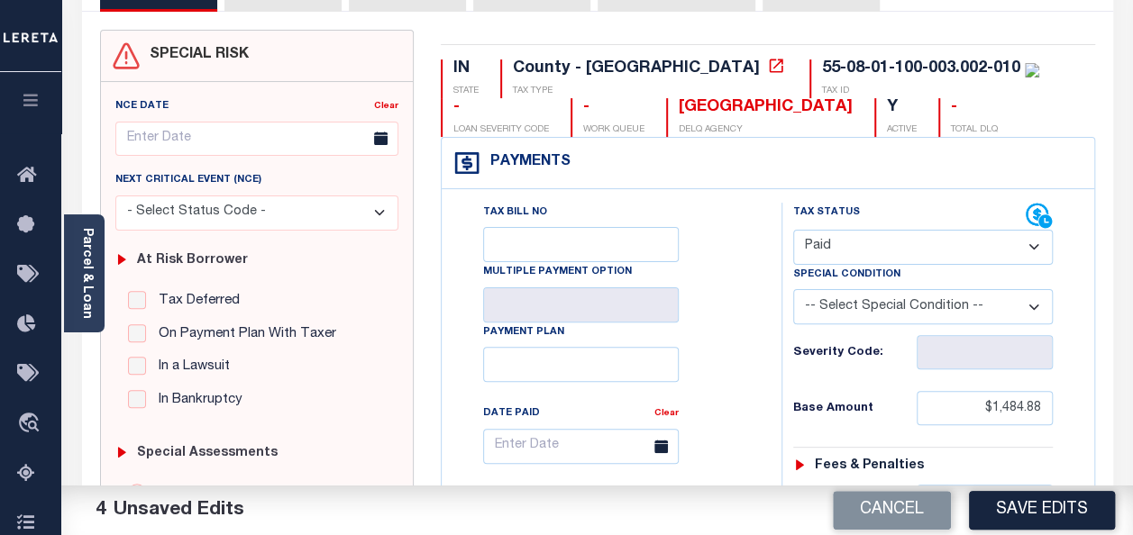
scroll to position [0, 0]
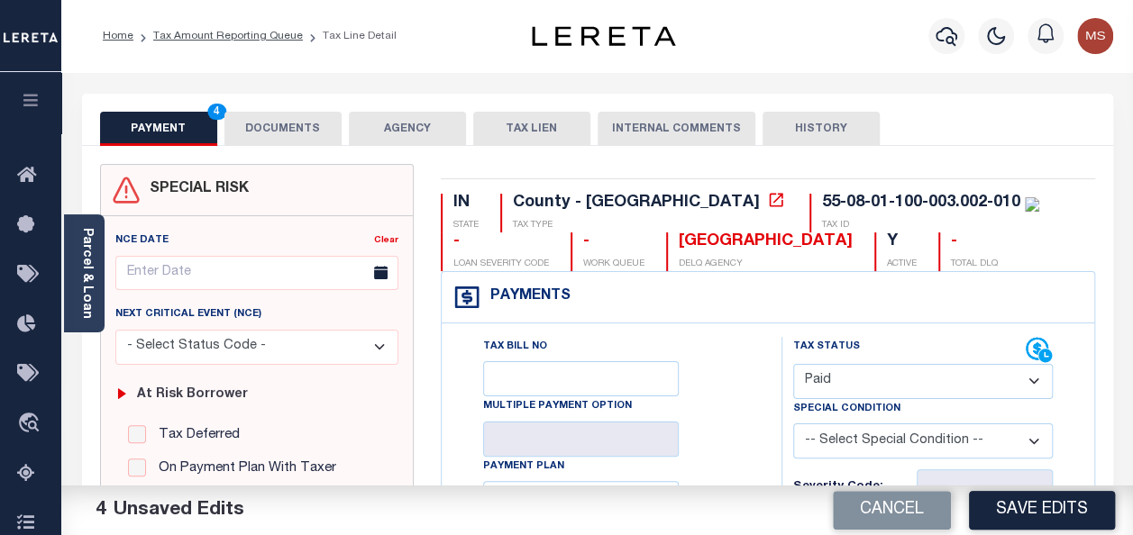
click at [310, 131] on button "DOCUMENTS" at bounding box center [282, 129] width 117 height 34
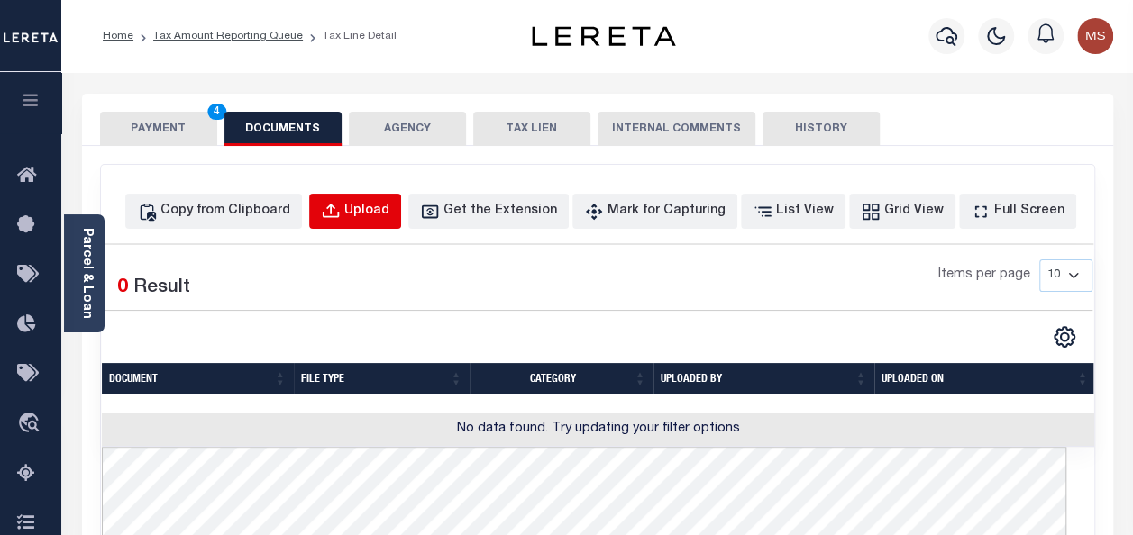
click at [379, 213] on button "Upload" at bounding box center [355, 211] width 92 height 35
select select "POP"
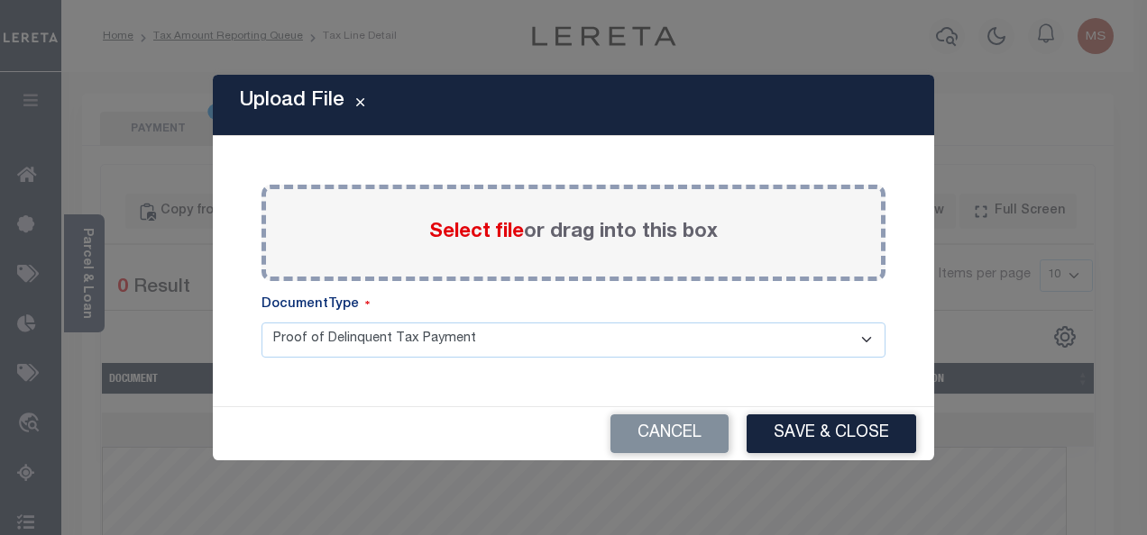
click at [464, 232] on span "Select file" at bounding box center [476, 233] width 95 height 20
click at [0, 0] on input "Select file or drag into this box" at bounding box center [0, 0] width 0 height 0
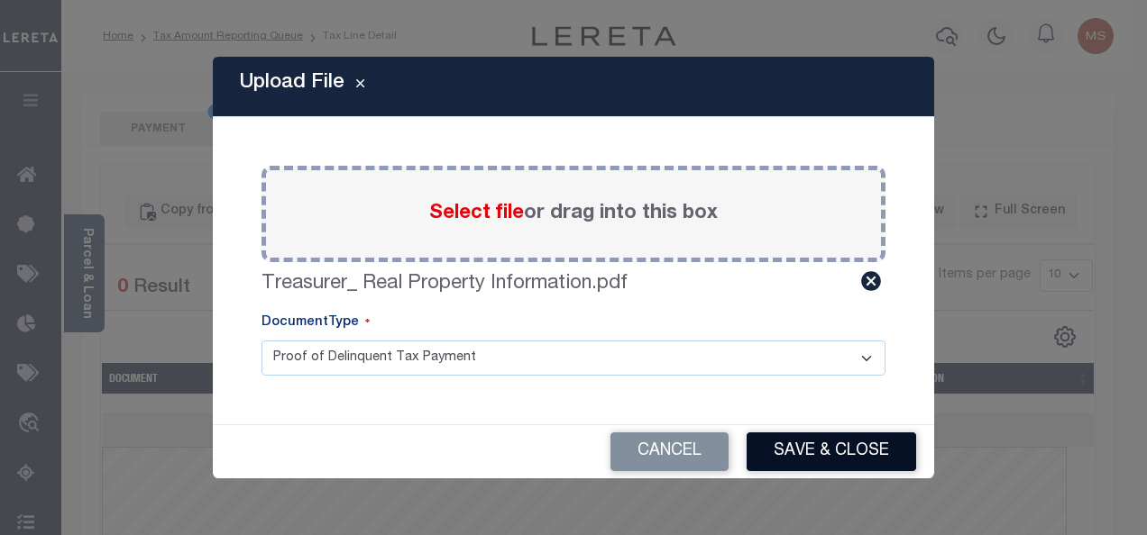
click at [816, 456] on button "Save & Close" at bounding box center [830, 452] width 169 height 39
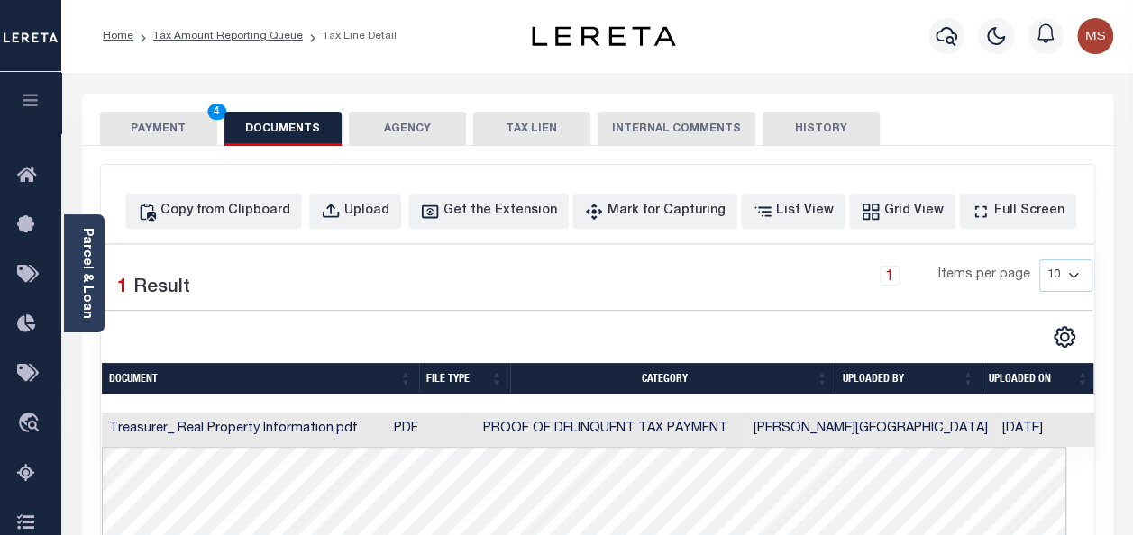
click at [170, 130] on button "PAYMENT 4" at bounding box center [158, 129] width 117 height 34
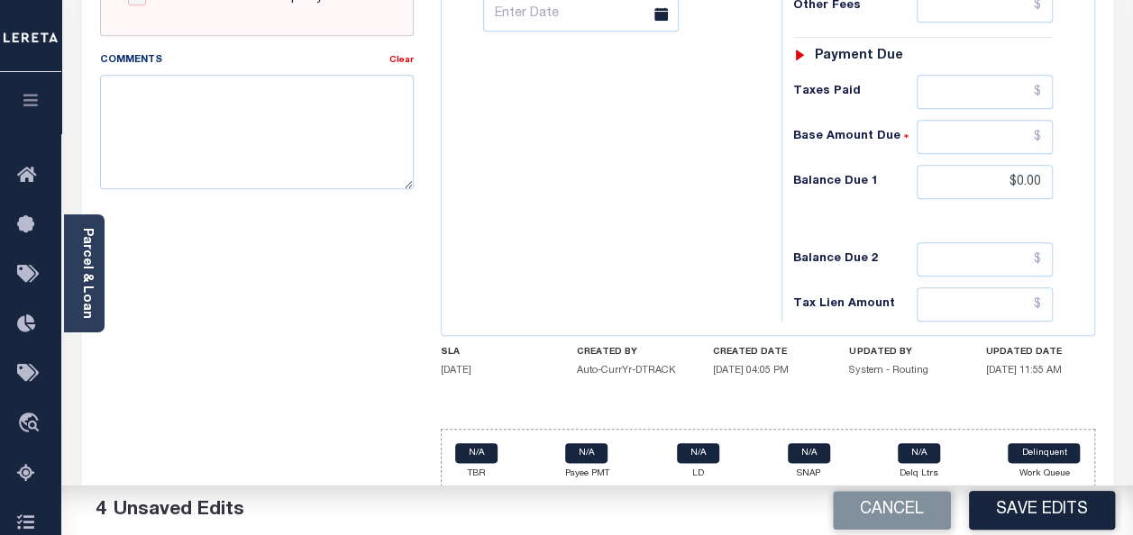
scroll to position [814, 0]
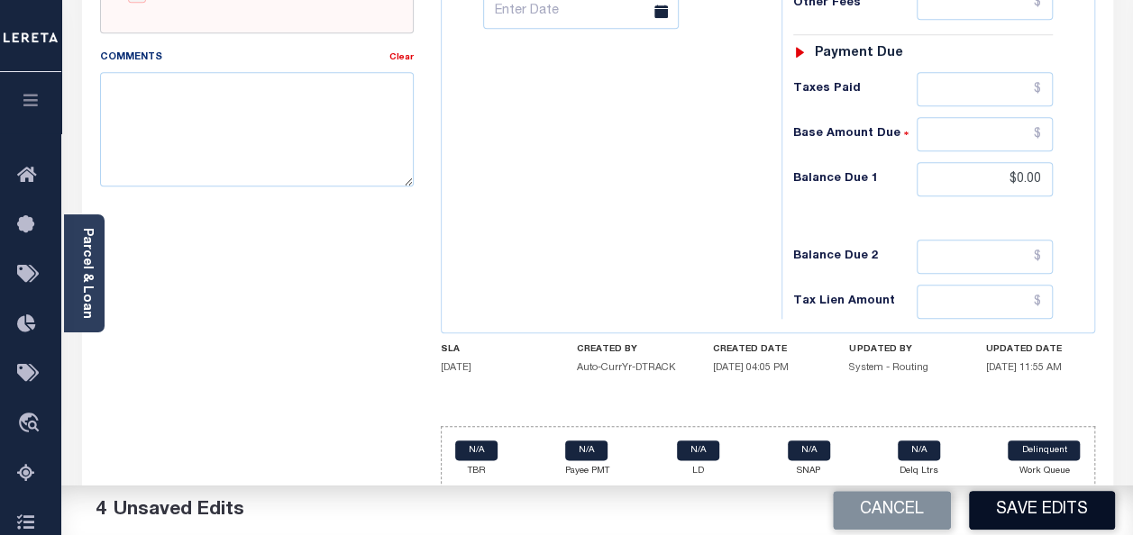
click at [1064, 508] on button "Save Edits" at bounding box center [1042, 510] width 146 height 39
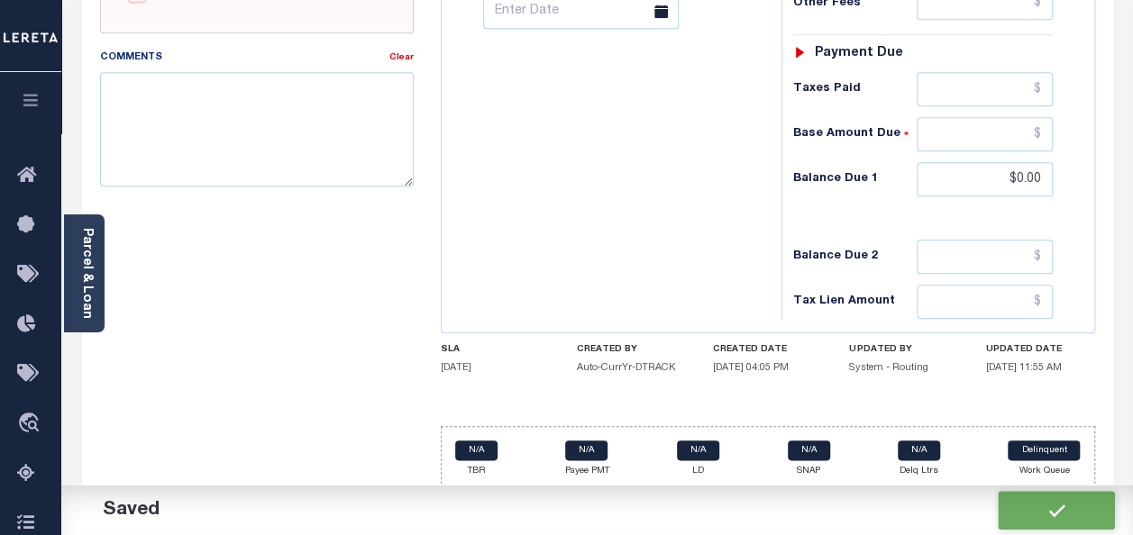
checkbox input "false"
type input "$1,484.88"
type input "$0"
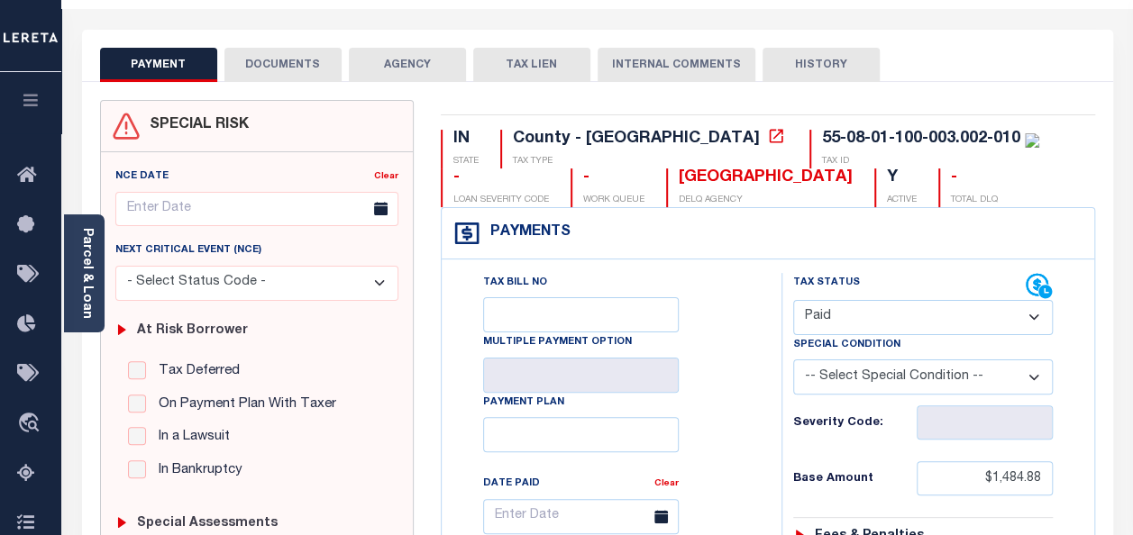
scroll to position [0, 0]
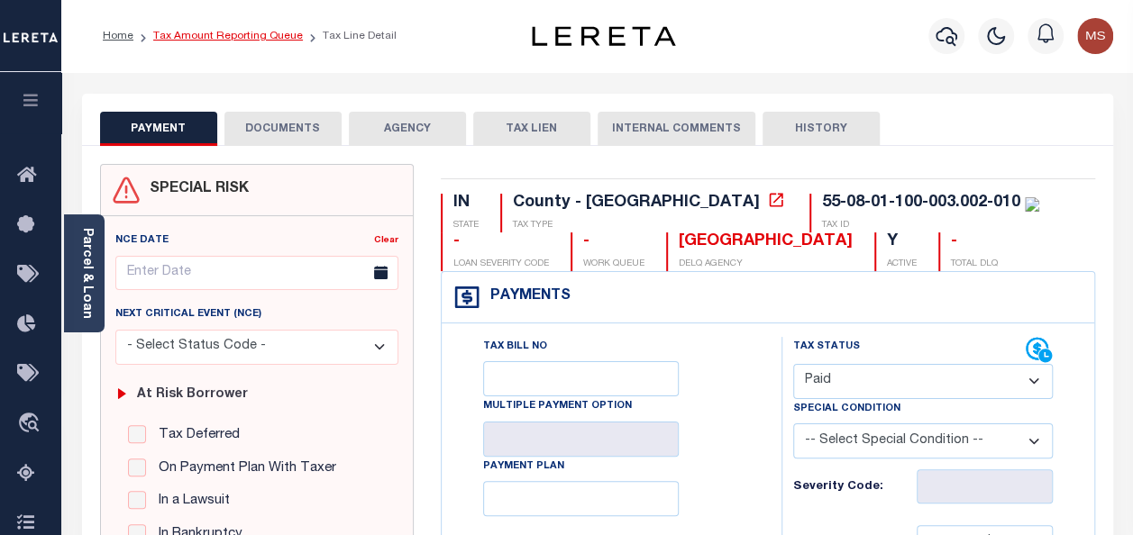
click at [225, 35] on link "Tax Amount Reporting Queue" at bounding box center [228, 36] width 150 height 11
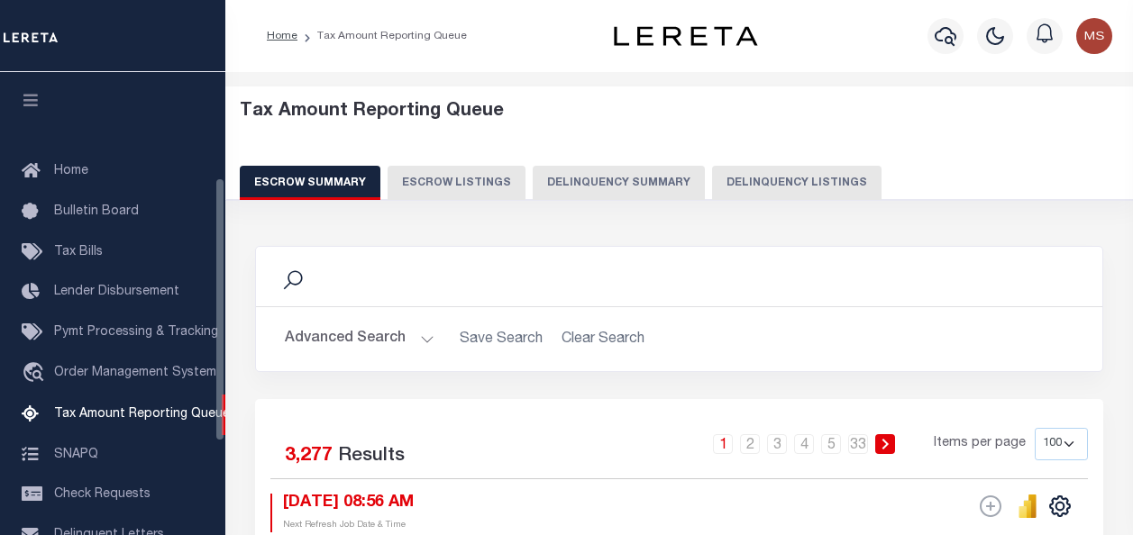
select select "100"
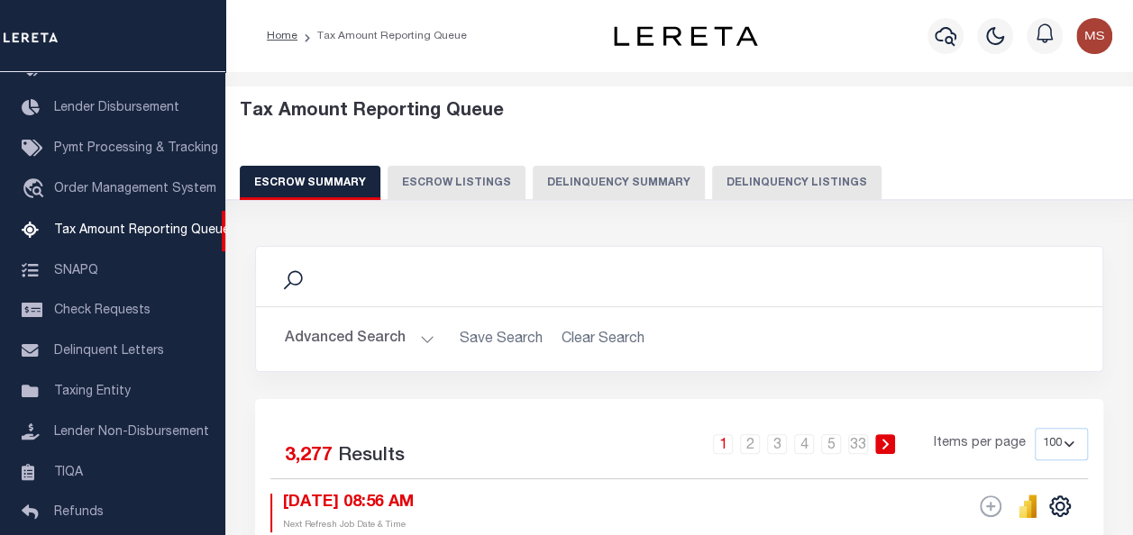
click at [759, 177] on button "Delinquency Listings" at bounding box center [796, 183] width 169 height 34
select select "100"
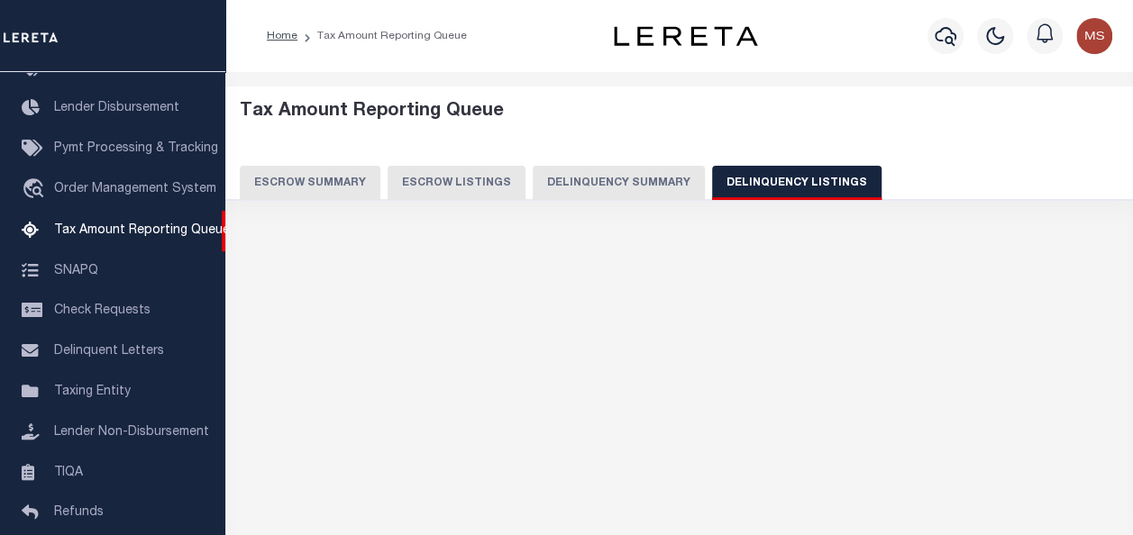
select select "100"
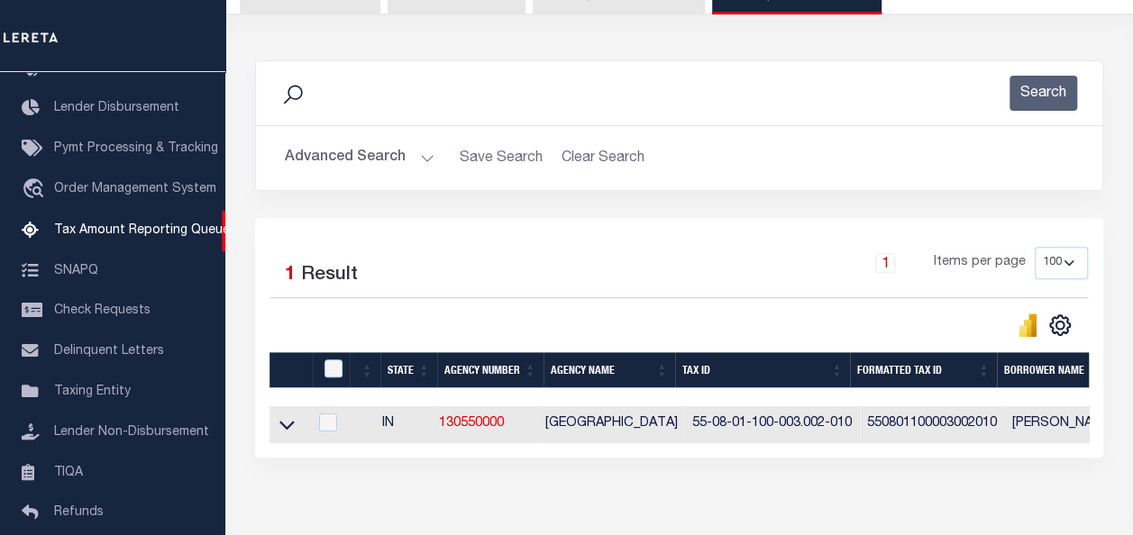
scroll to position [270, 0]
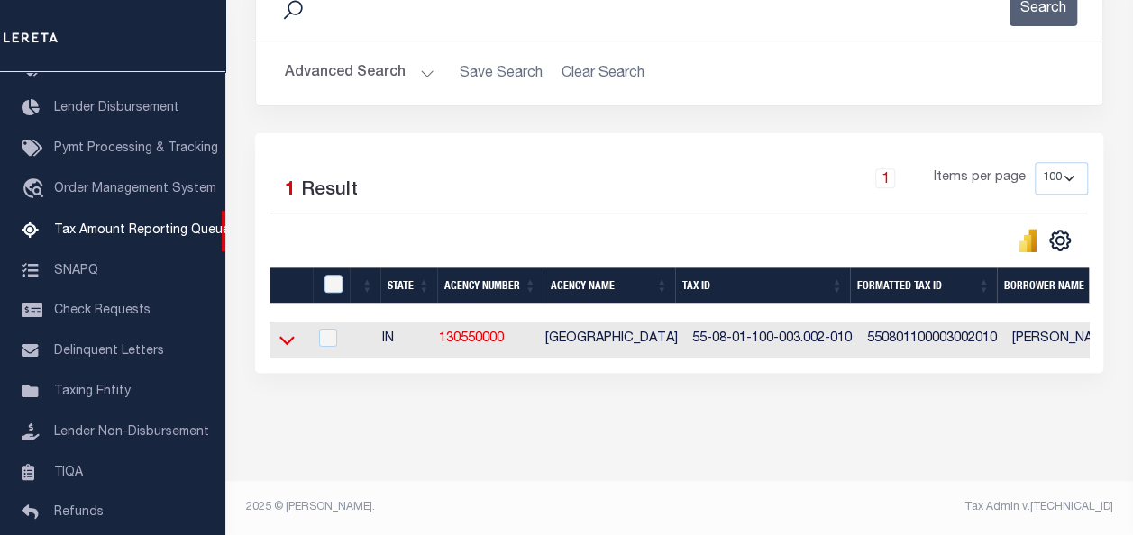
click at [283, 342] on icon at bounding box center [286, 341] width 15 height 9
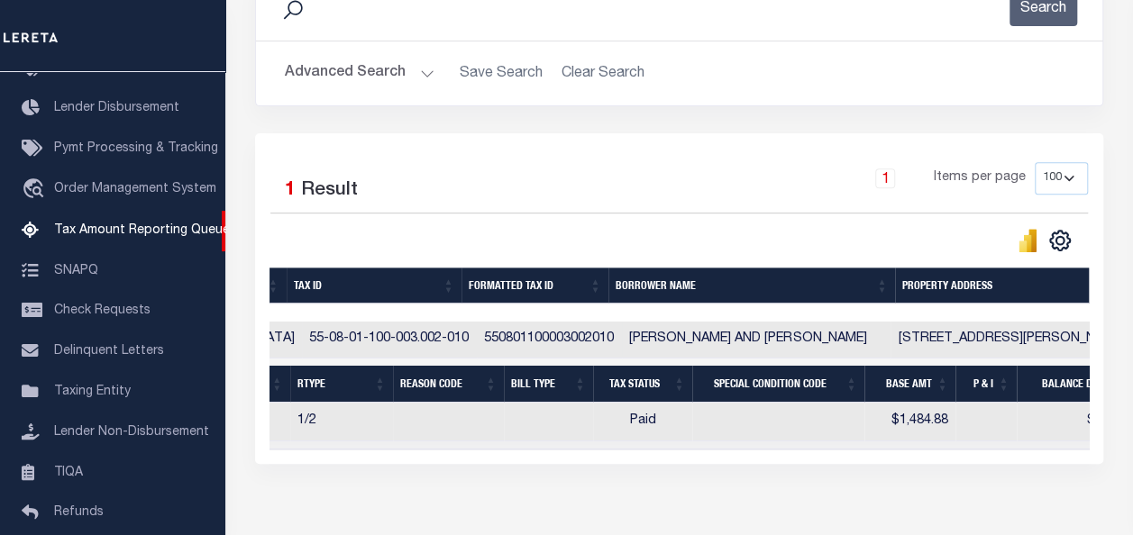
scroll to position [0, 0]
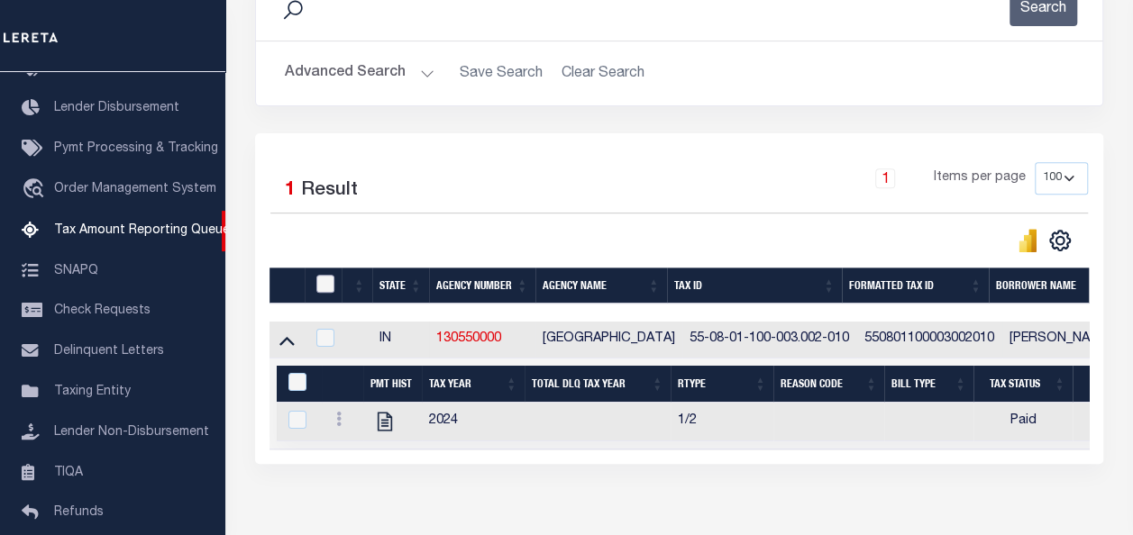
click at [323, 287] on input "checkbox" at bounding box center [325, 284] width 18 height 18
checkbox input "true"
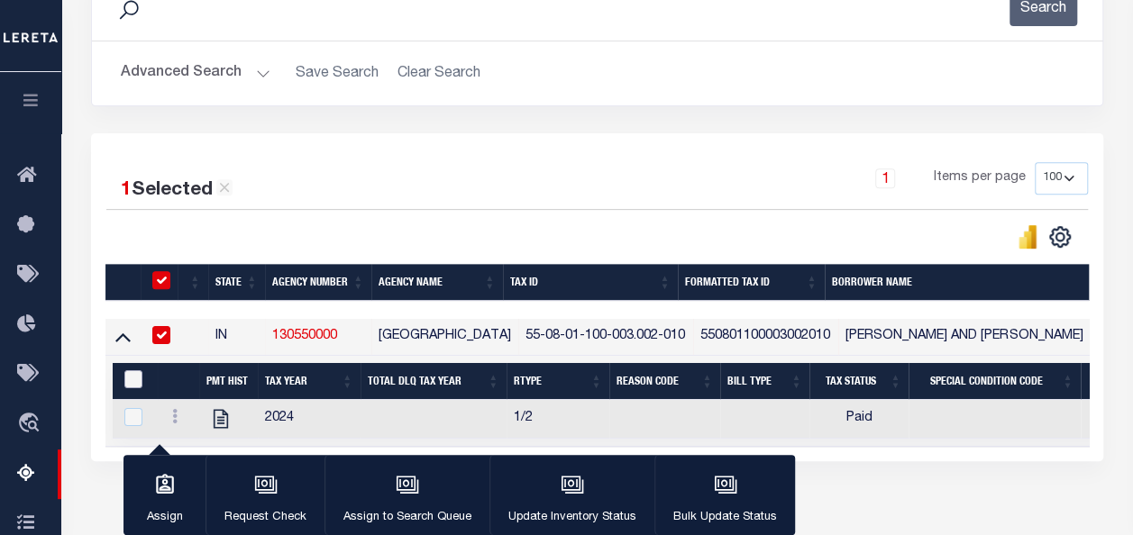
click at [130, 376] on input "&nbsp;" at bounding box center [133, 379] width 18 height 18
checkbox input "true"
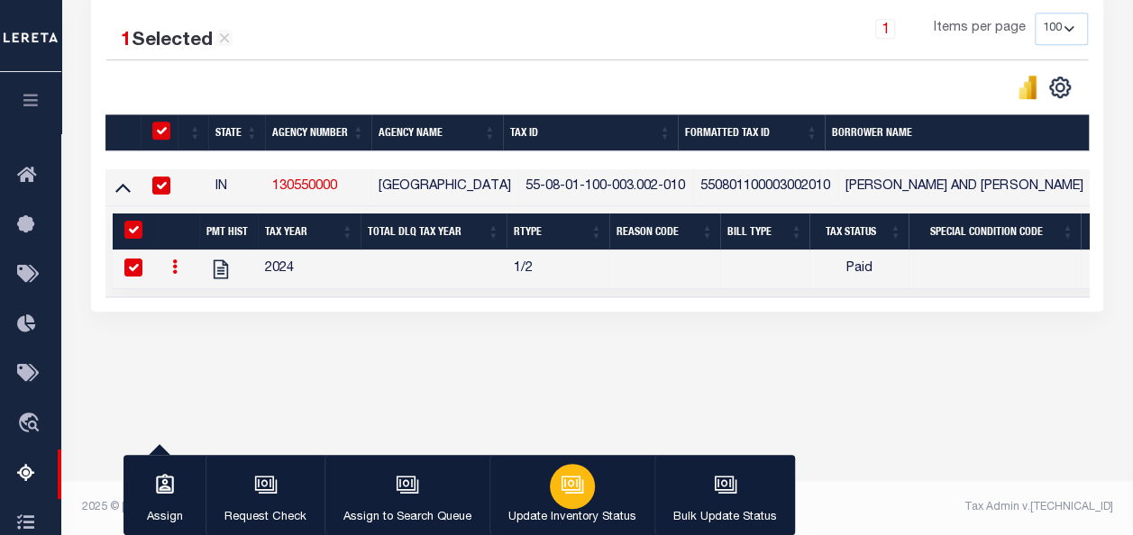
click at [564, 485] on icon "button" at bounding box center [571, 484] width 14 height 8
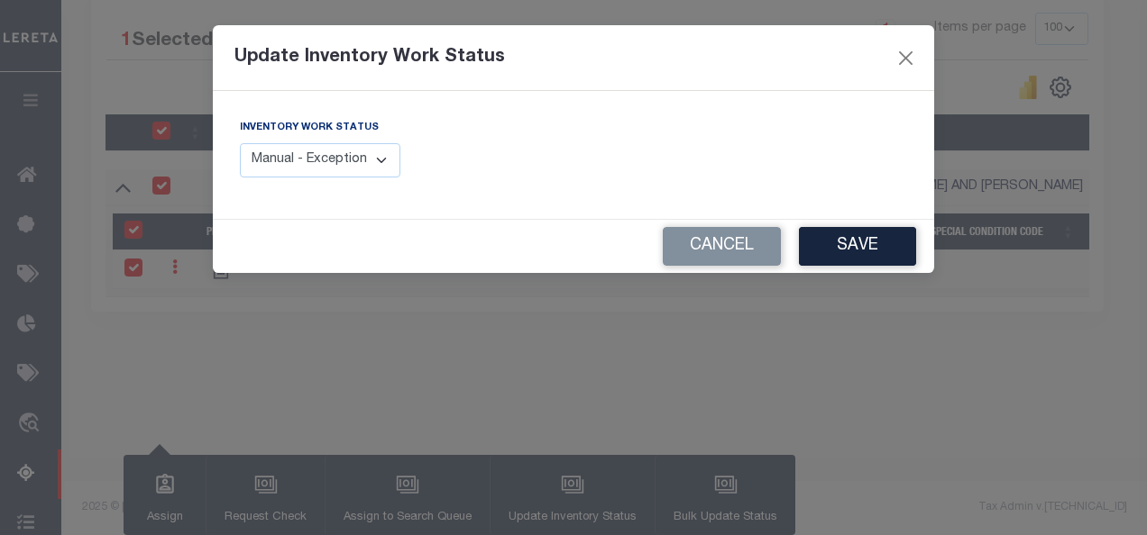
click at [354, 168] on select "Manual - Exception Pended - Awaiting Search Late Add Exception Completed" at bounding box center [320, 160] width 160 height 35
select select "4"
click at [240, 143] on select "Manual - Exception Pended - Awaiting Search Late Add Exception Completed" at bounding box center [320, 160] width 160 height 35
click at [858, 256] on button "Save" at bounding box center [857, 246] width 117 height 39
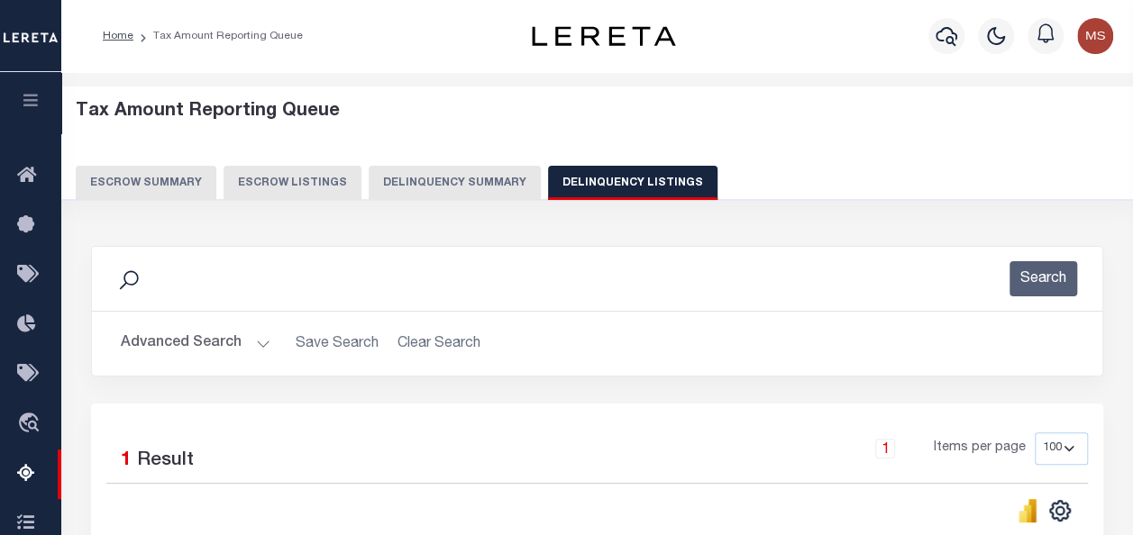
click at [240, 344] on button "Advanced Search" at bounding box center [196, 343] width 150 height 35
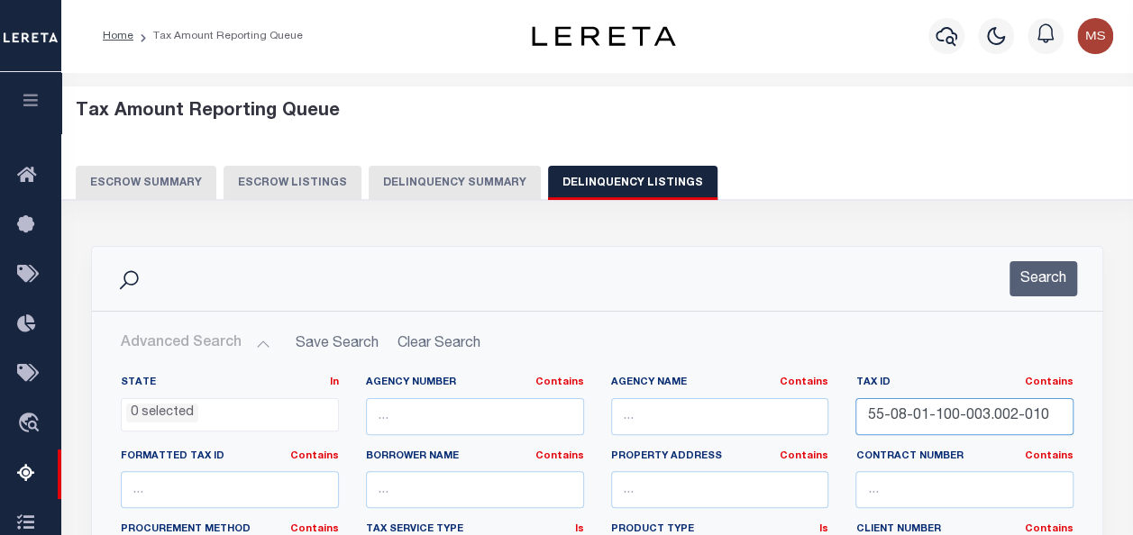
drag, startPoint x: 1053, startPoint y: 416, endPoint x: 840, endPoint y: 420, distance: 212.8
paste input "55-08-09-100-009.000-014"
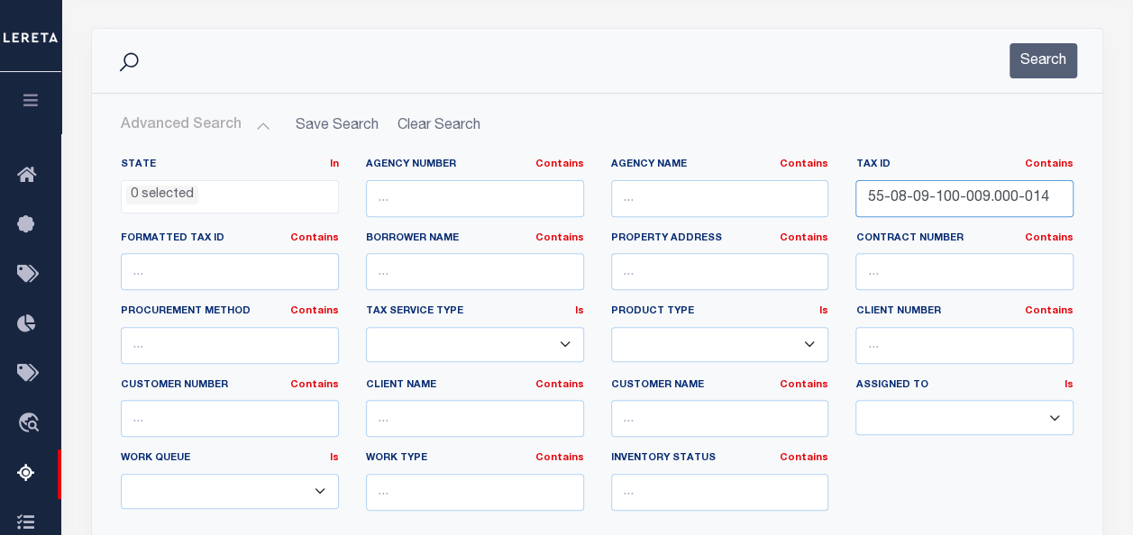
scroll to position [361, 0]
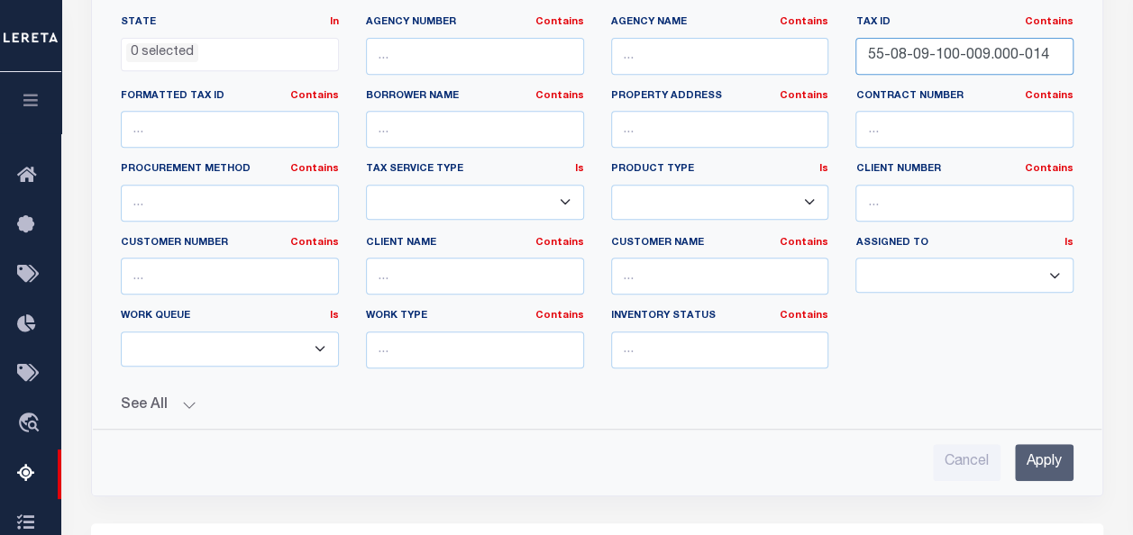
type input "55-08-09-100-009.000-014"
click at [1037, 460] on input "Apply" at bounding box center [1044, 462] width 59 height 37
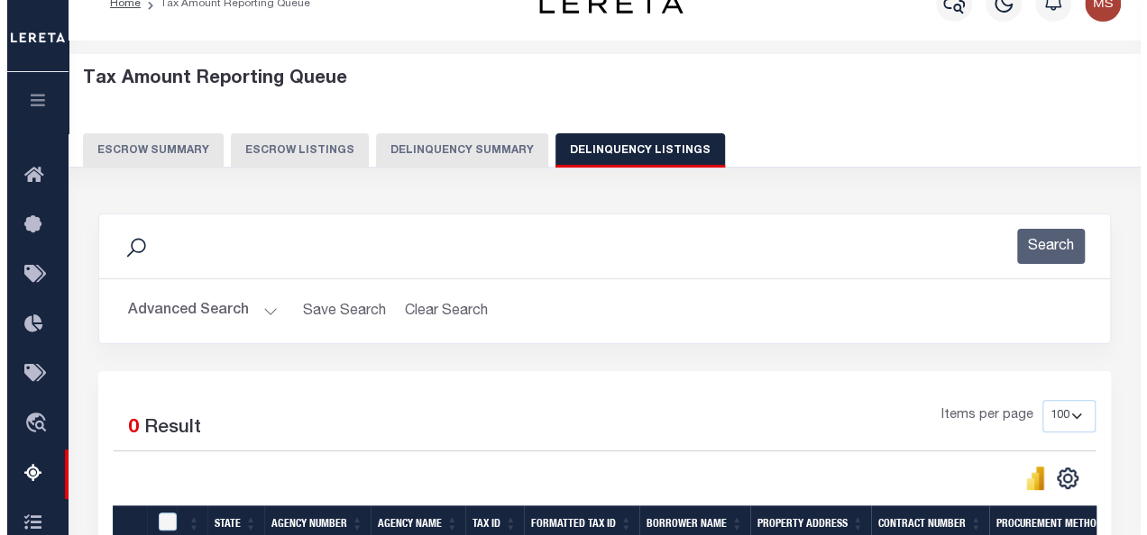
scroll to position [0, 0]
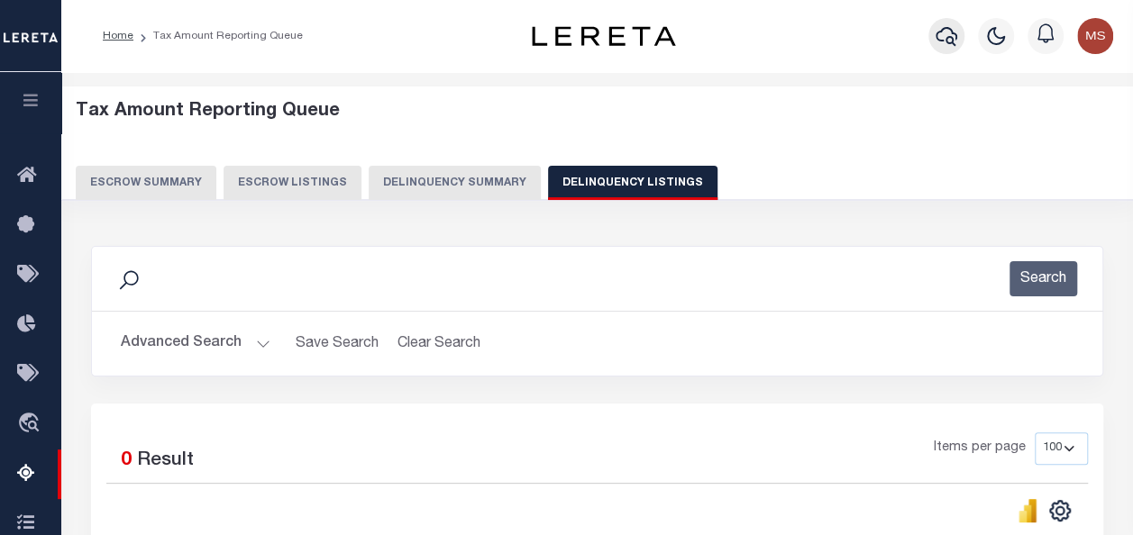
click at [946, 29] on icon "button" at bounding box center [947, 36] width 22 height 19
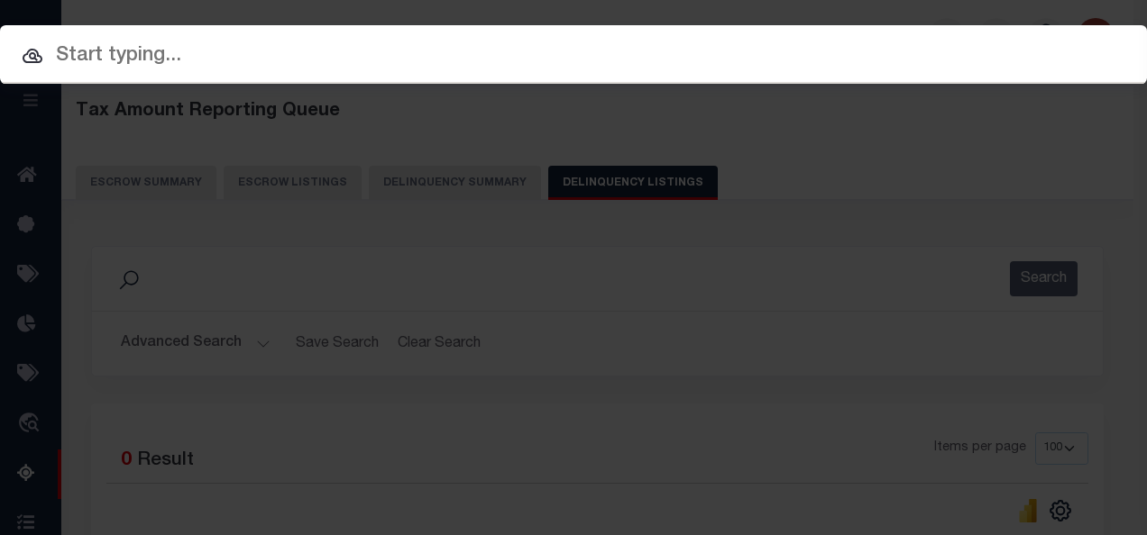
paste input "55-08-09-100-009.000-014"
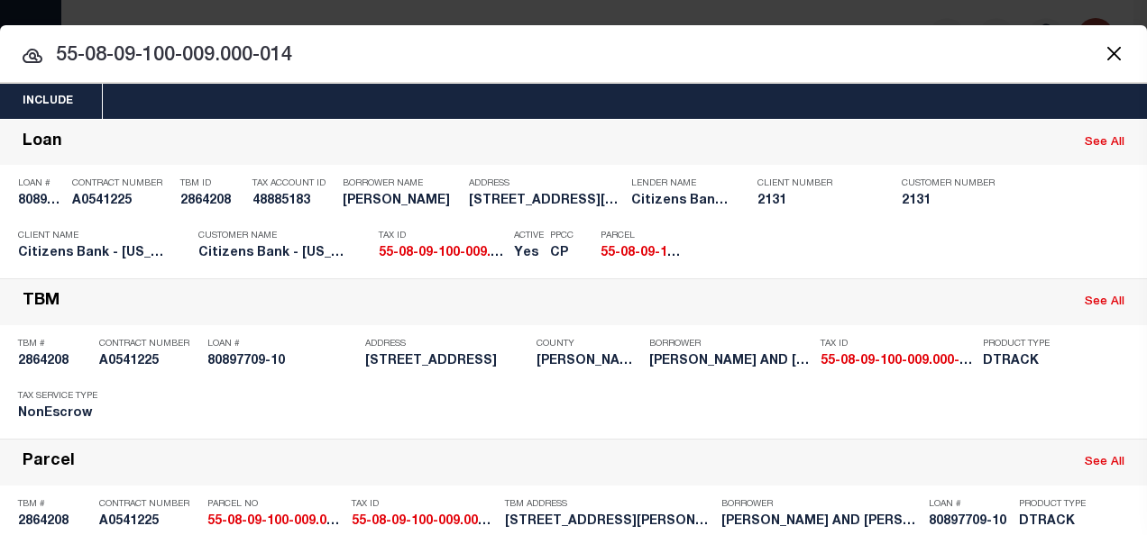
type input "55-08-09-100-009.000-014"
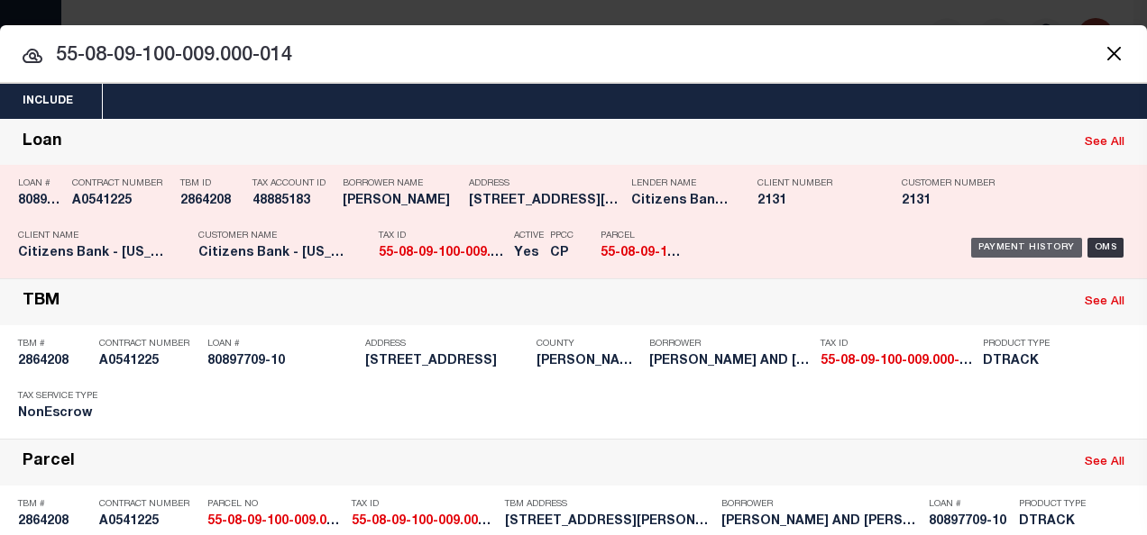
click at [1010, 249] on div "Payment History" at bounding box center [1026, 248] width 111 height 20
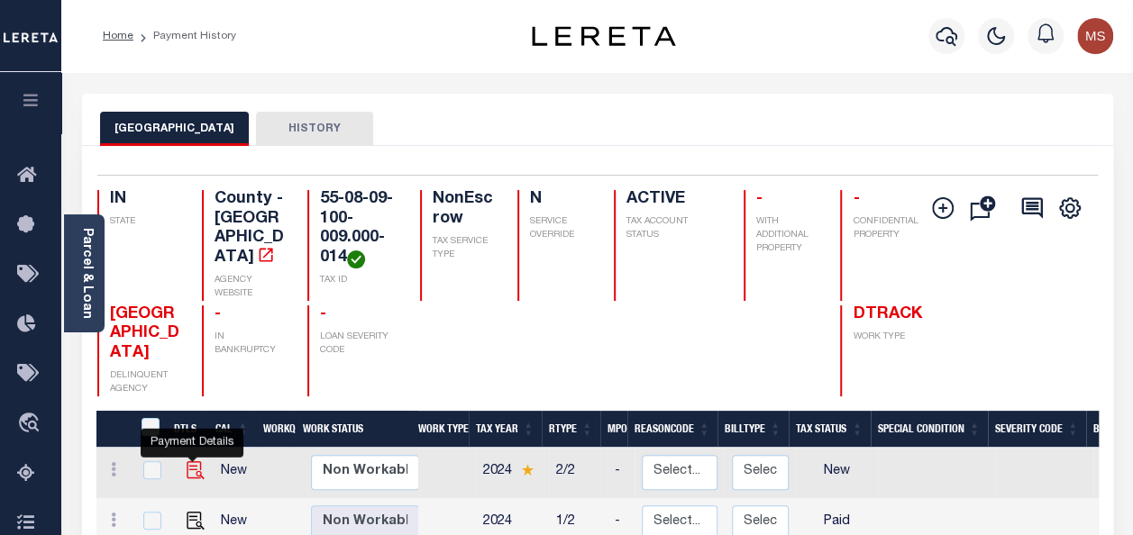
click at [195, 461] on img "" at bounding box center [196, 470] width 18 height 18
checkbox input "true"
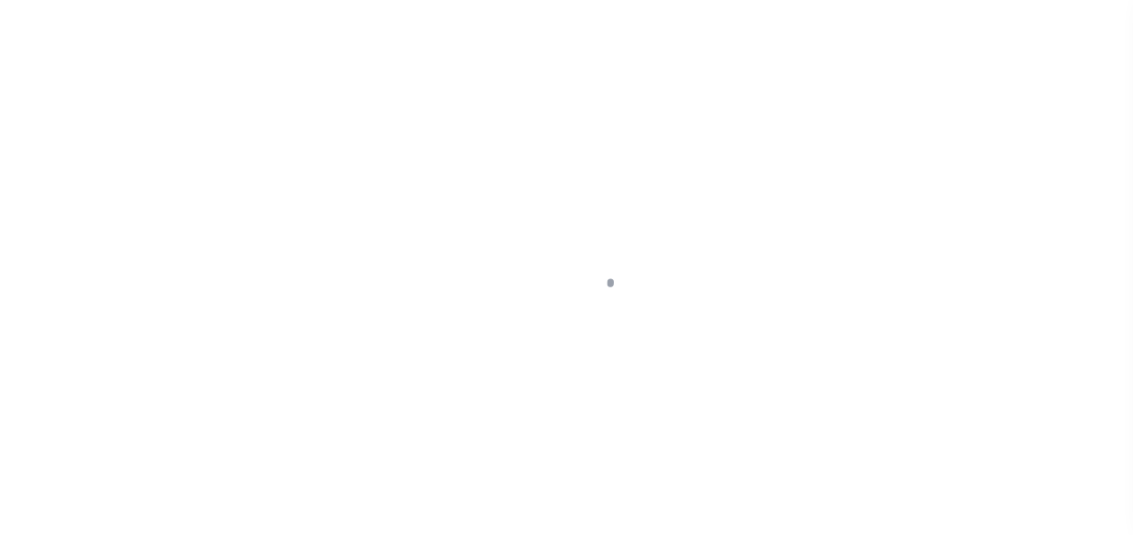
select select "NW2"
